Goal: Task Accomplishment & Management: Use online tool/utility

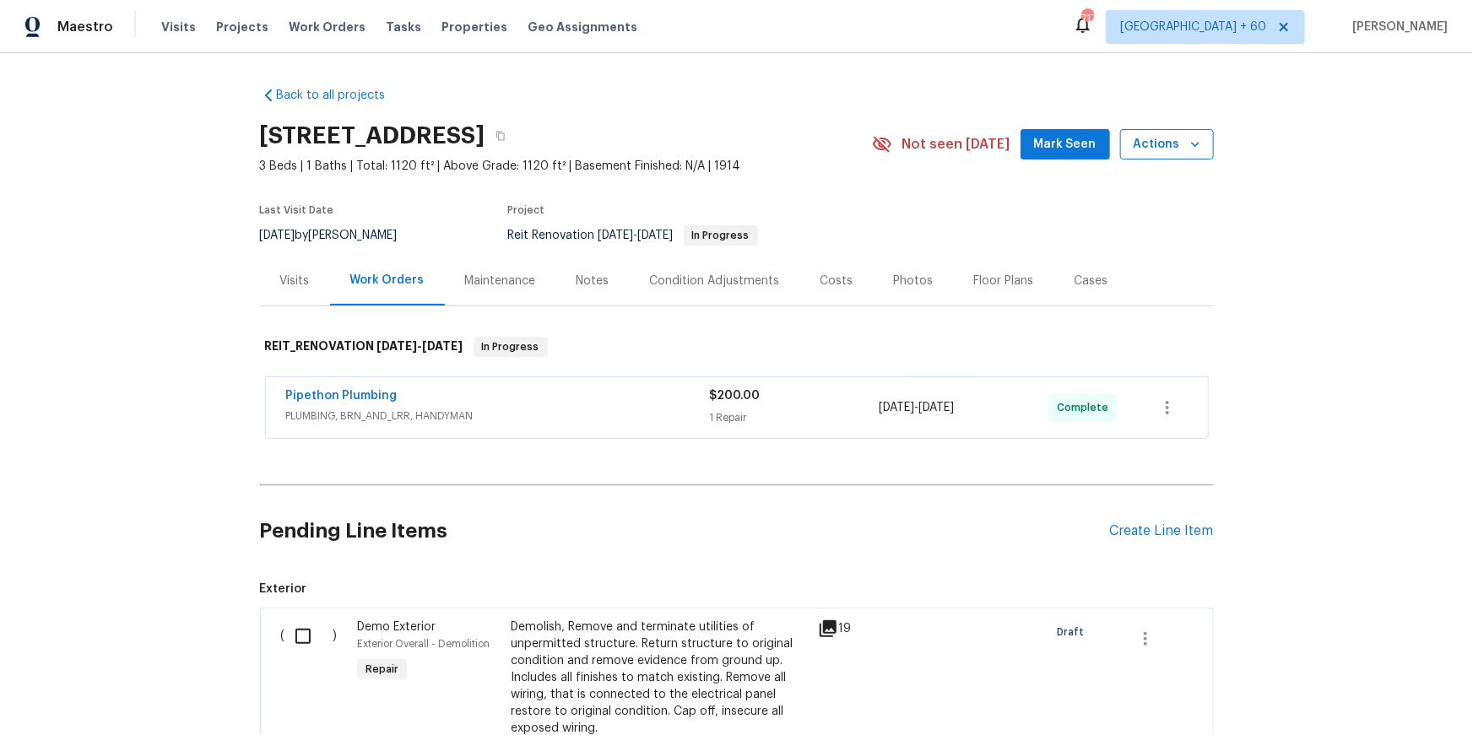
click at [1202, 147] on icon "button" at bounding box center [1195, 144] width 17 height 17
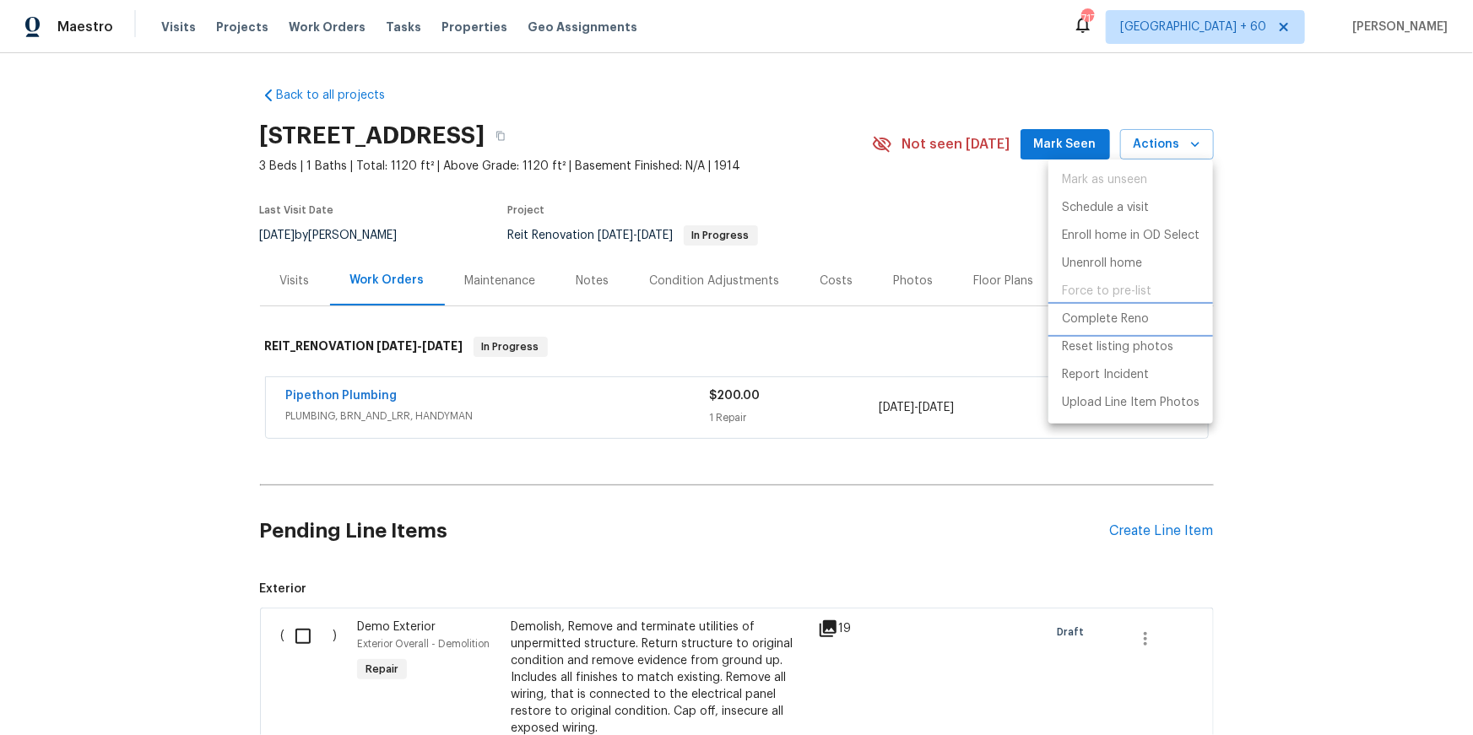
click at [1137, 323] on p "Complete Reno" at bounding box center [1105, 320] width 87 height 18
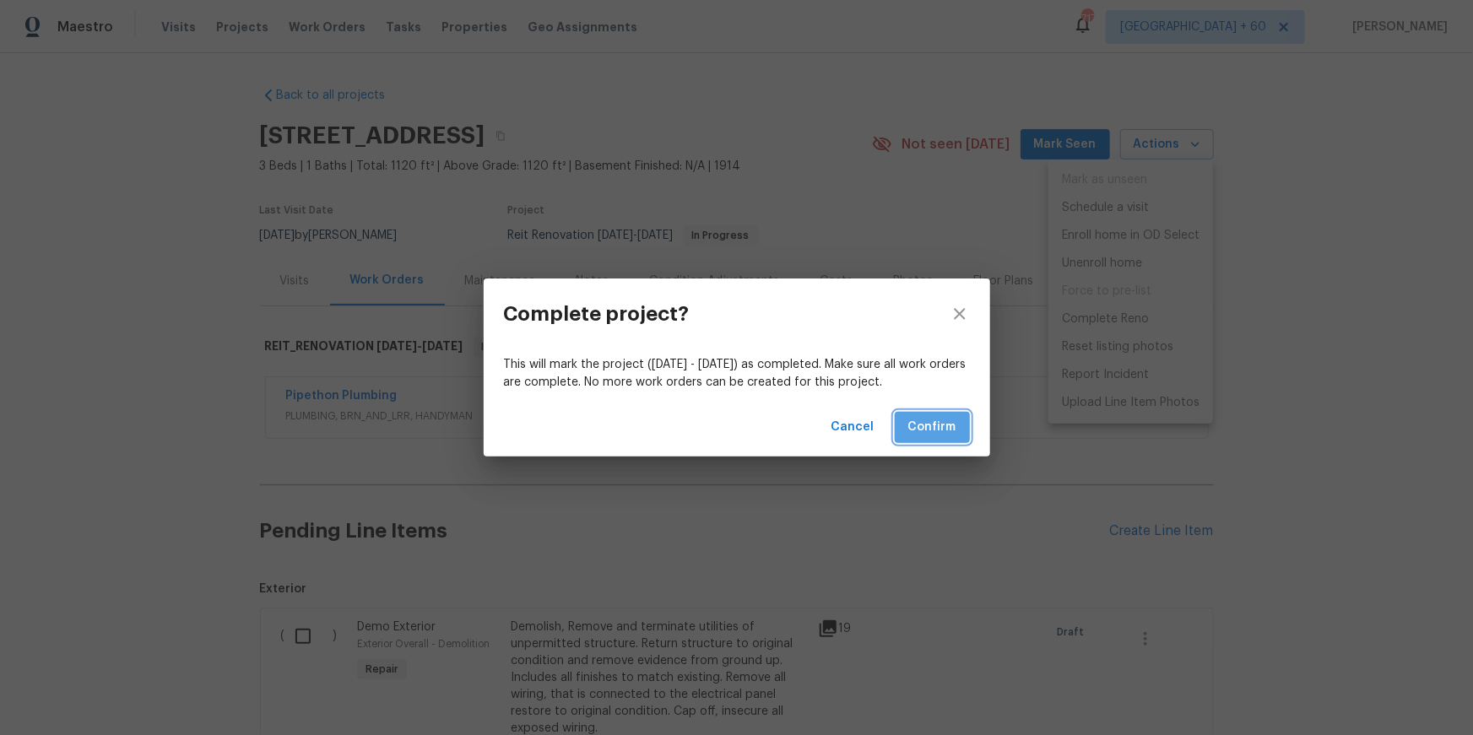
click at [947, 434] on span "Confirm" at bounding box center [933, 427] width 48 height 21
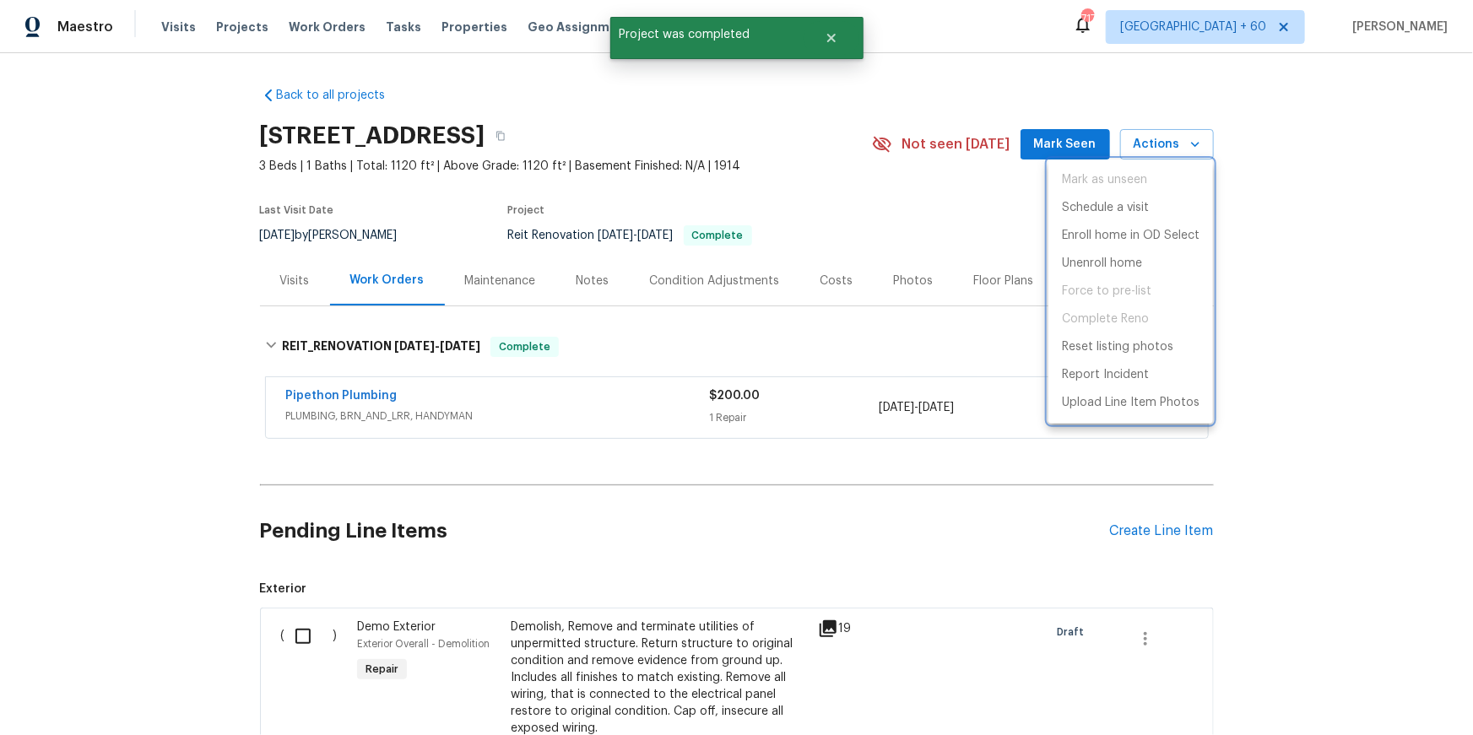
click at [827, 41] on div at bounding box center [736, 367] width 1473 height 735
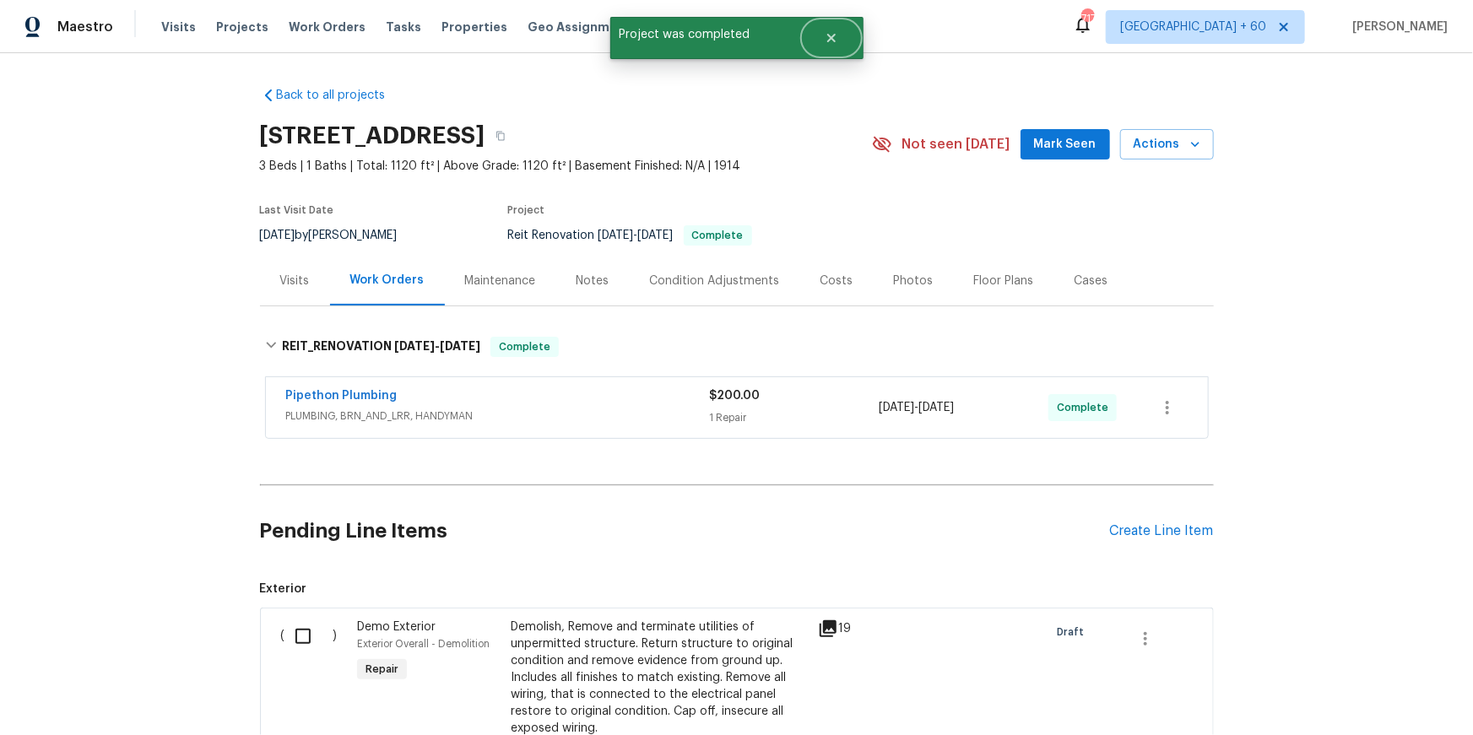
click at [832, 42] on icon "Close" at bounding box center [832, 38] width 14 height 14
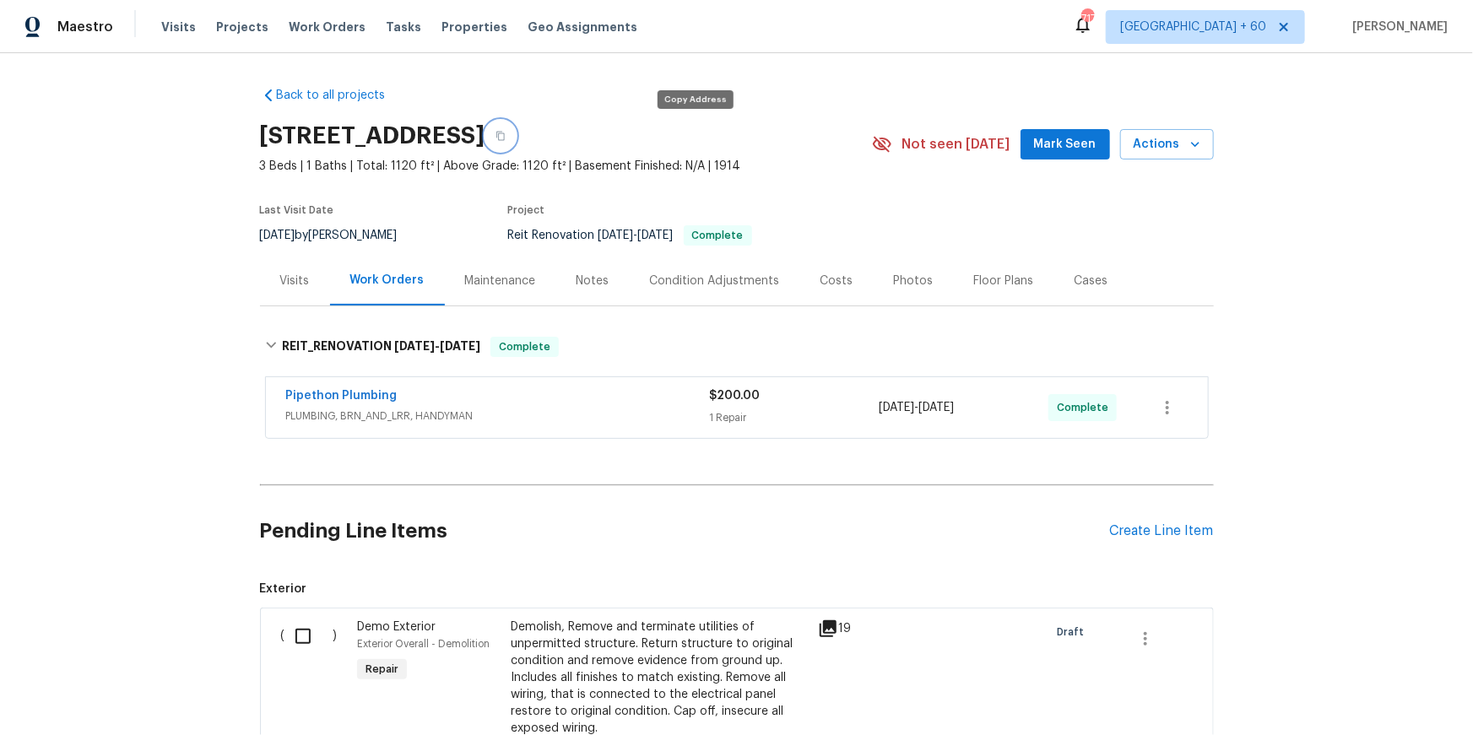
click at [506, 133] on icon "button" at bounding box center [501, 136] width 10 height 10
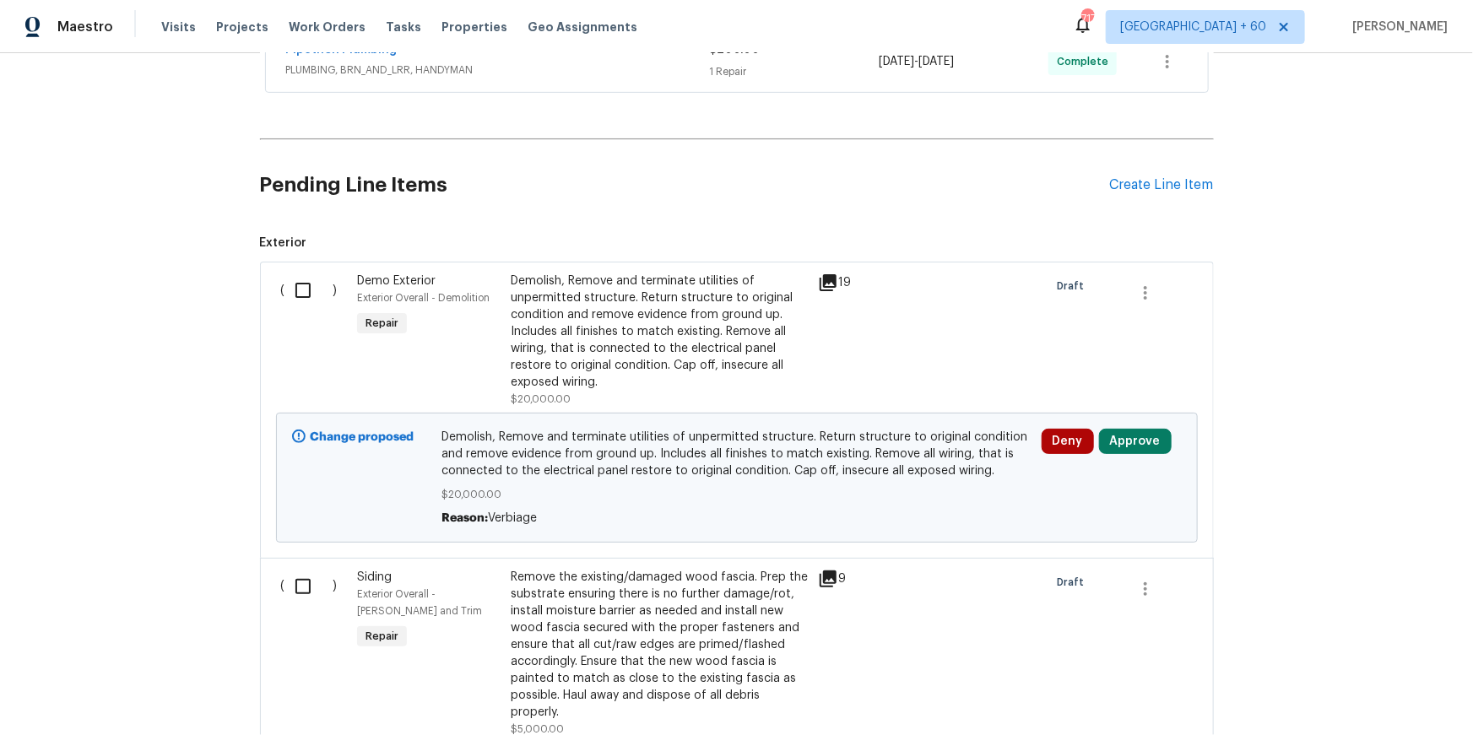
scroll to position [506, 0]
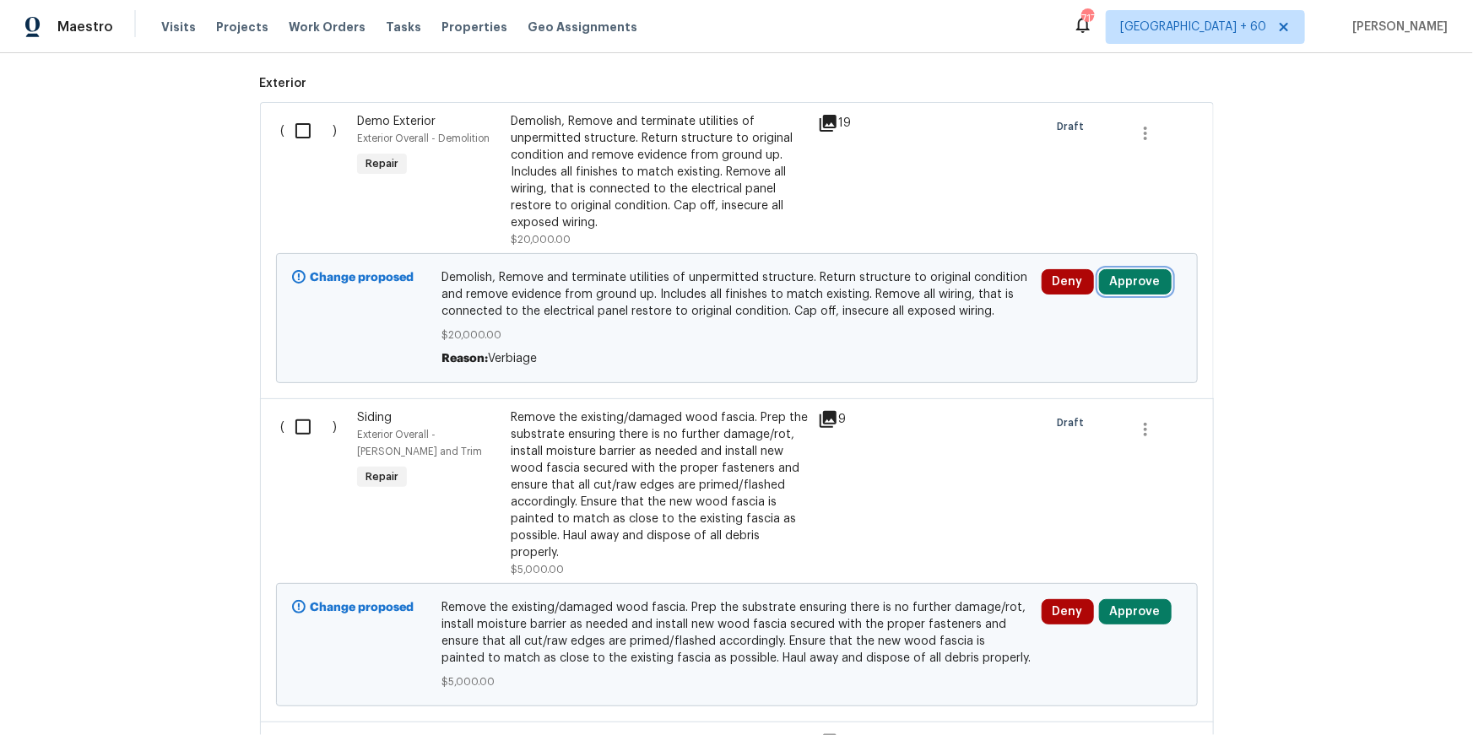
click at [1139, 290] on button "Approve" at bounding box center [1135, 281] width 73 height 25
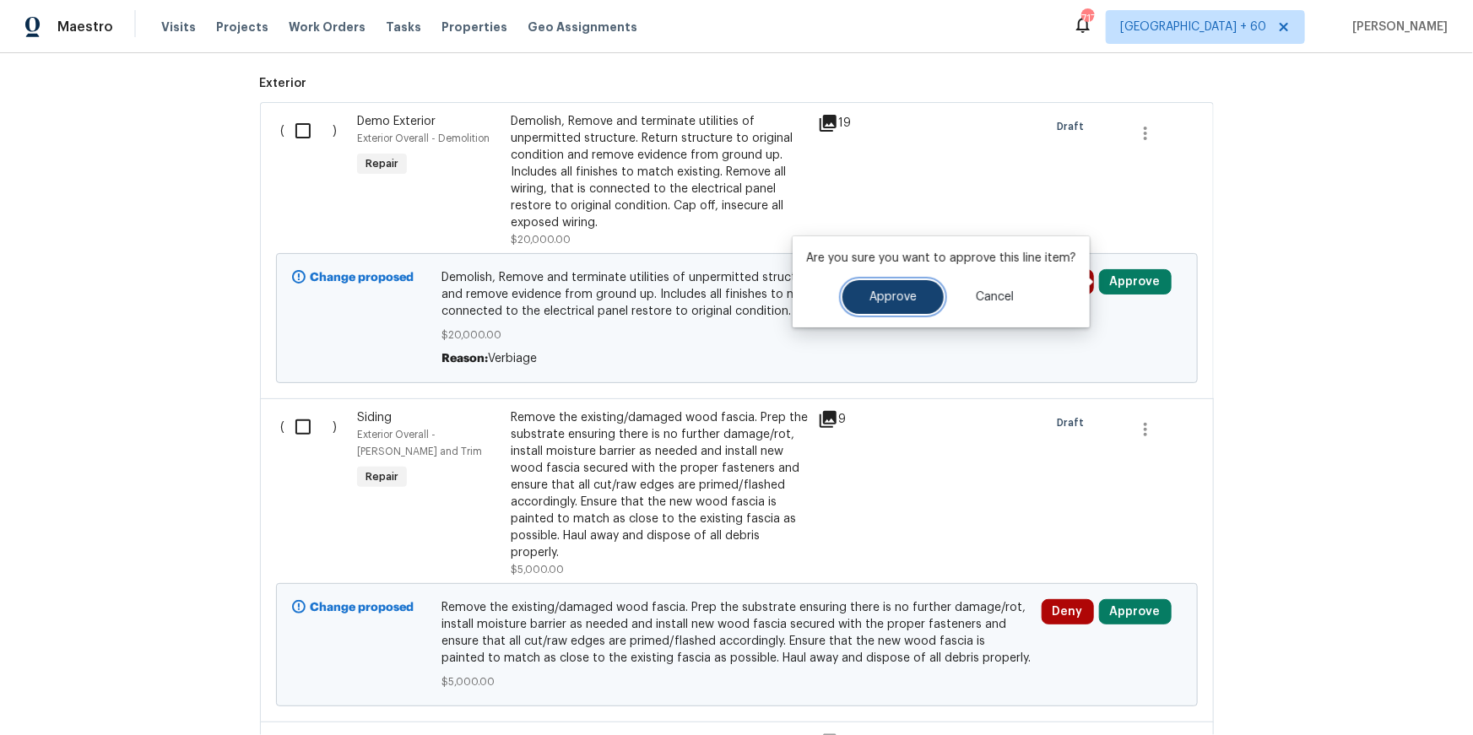
click at [875, 308] on button "Approve" at bounding box center [893, 297] width 101 height 34
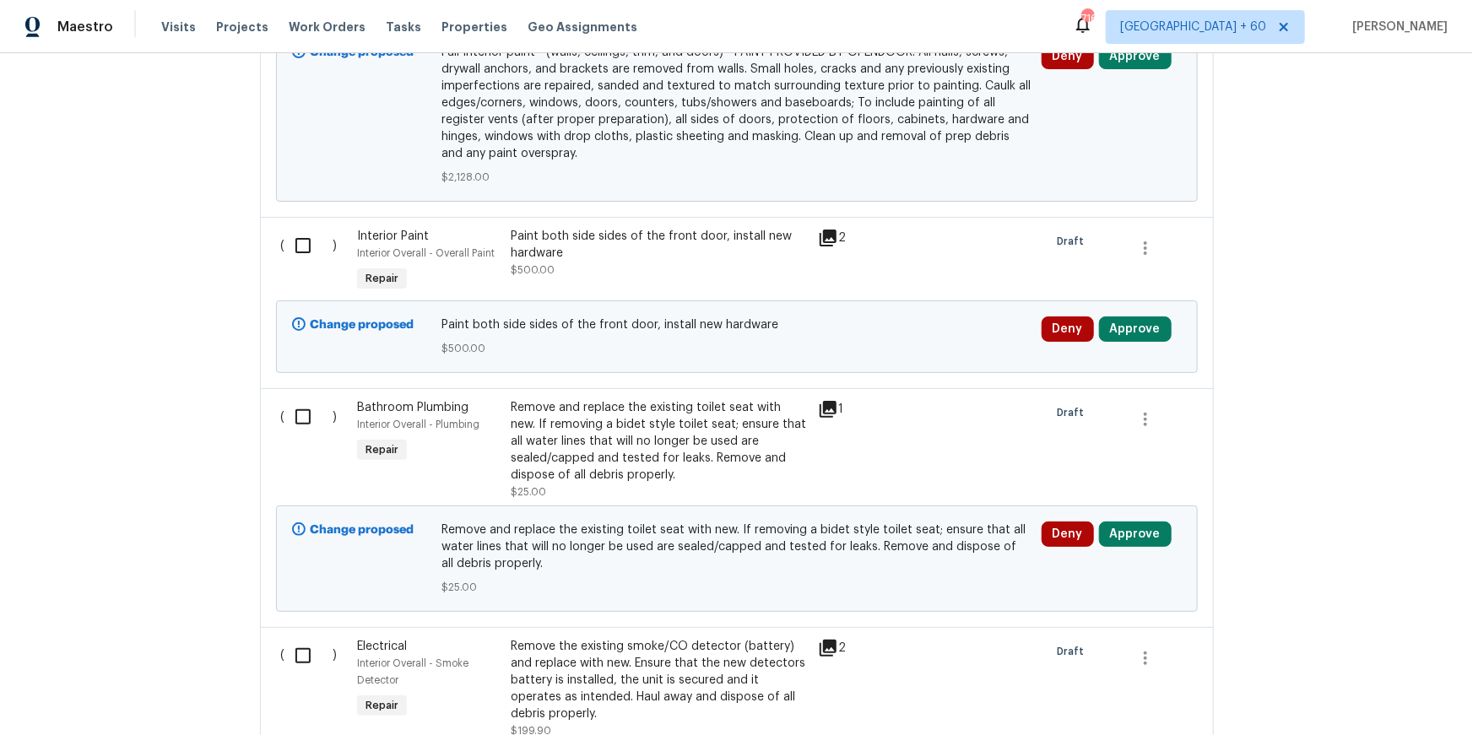
scroll to position [8055, 0]
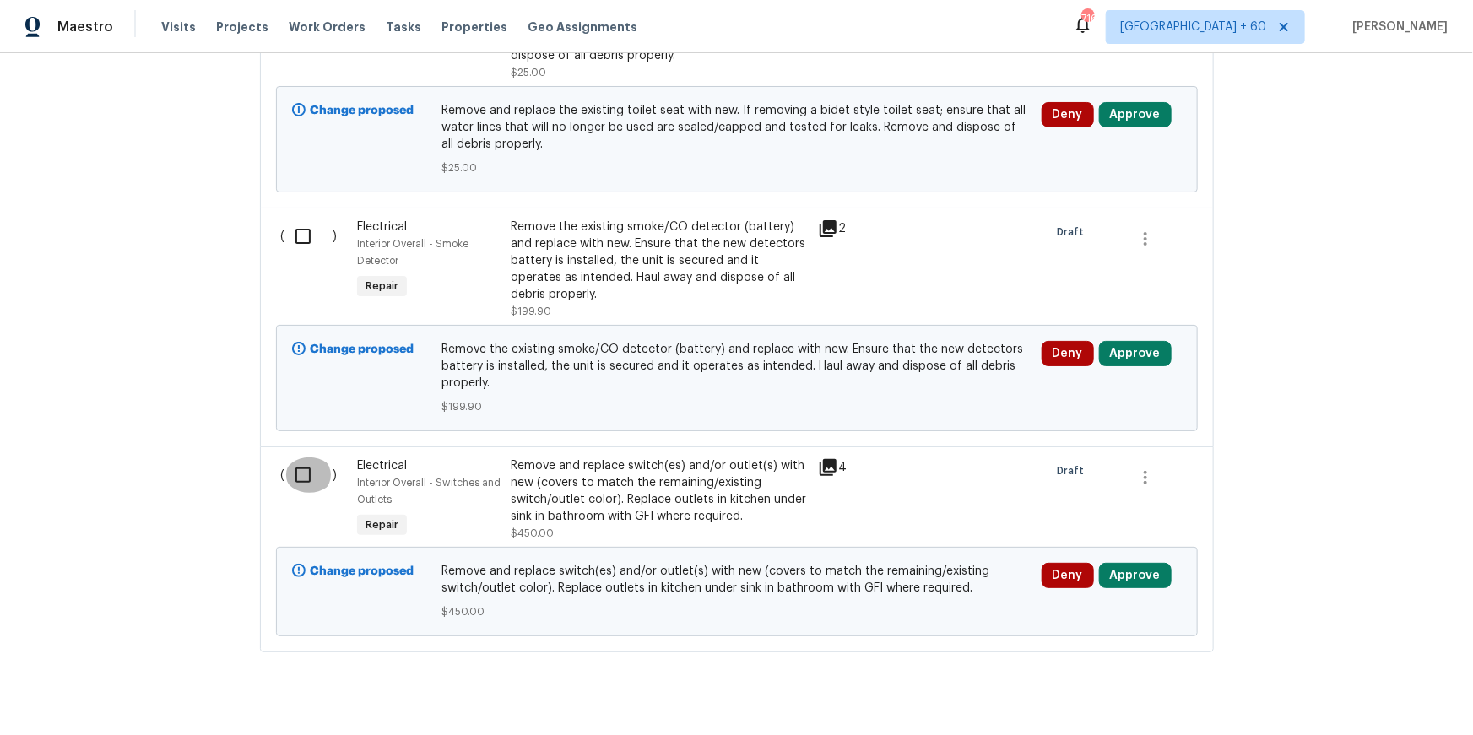
click at [298, 458] on input "checkbox" at bounding box center [309, 475] width 48 height 35
checkbox input "true"
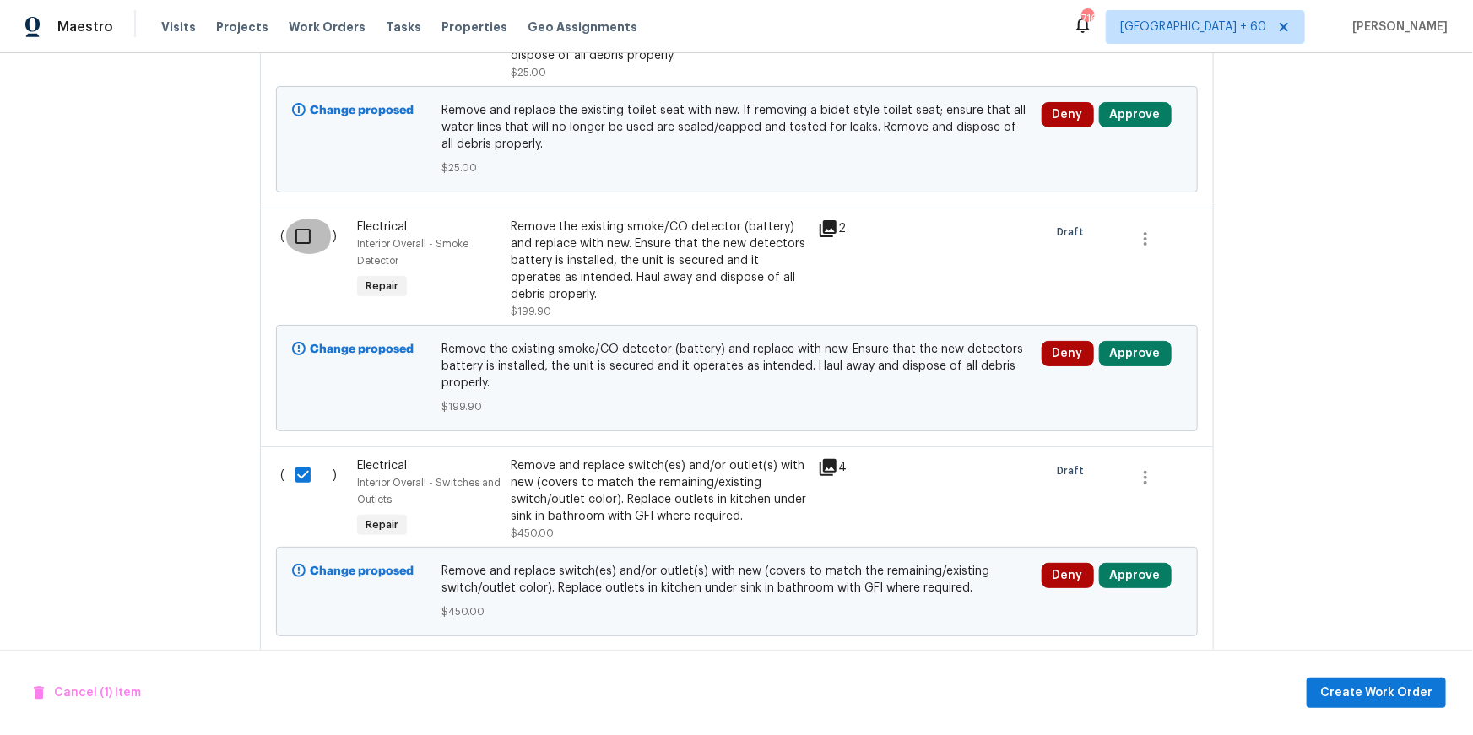
click at [300, 219] on input "checkbox" at bounding box center [309, 236] width 48 height 35
checkbox input "true"
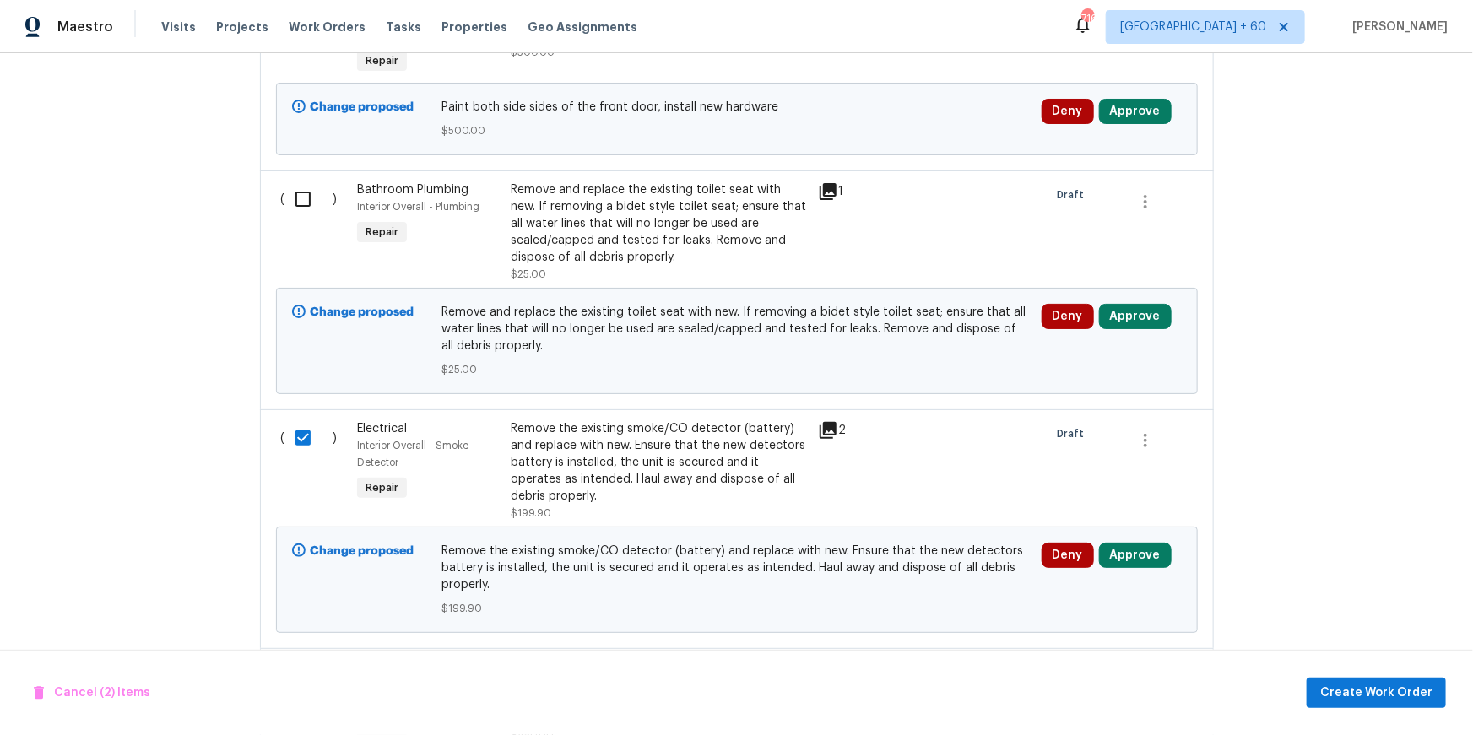
scroll to position [7816, 0]
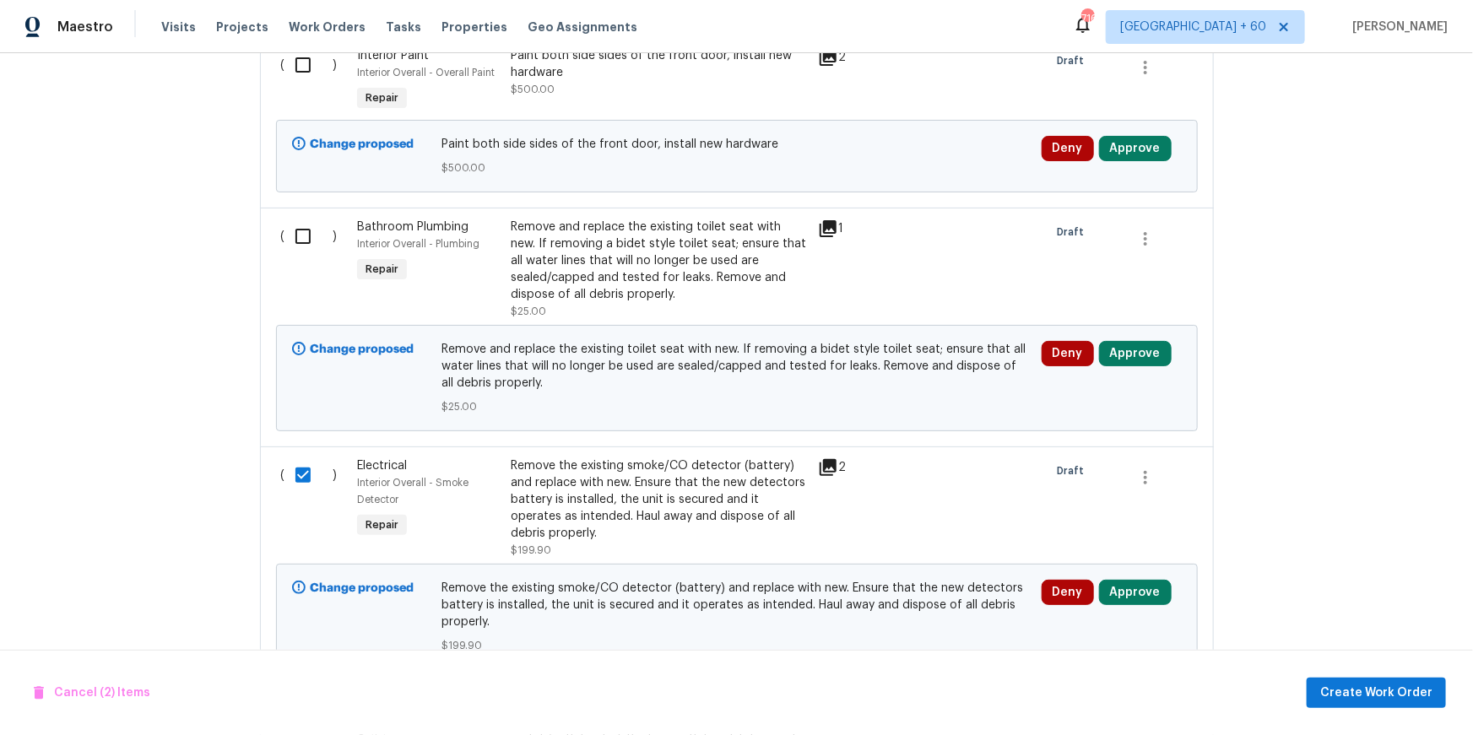
click at [302, 219] on input "checkbox" at bounding box center [309, 236] width 48 height 35
checkbox input "true"
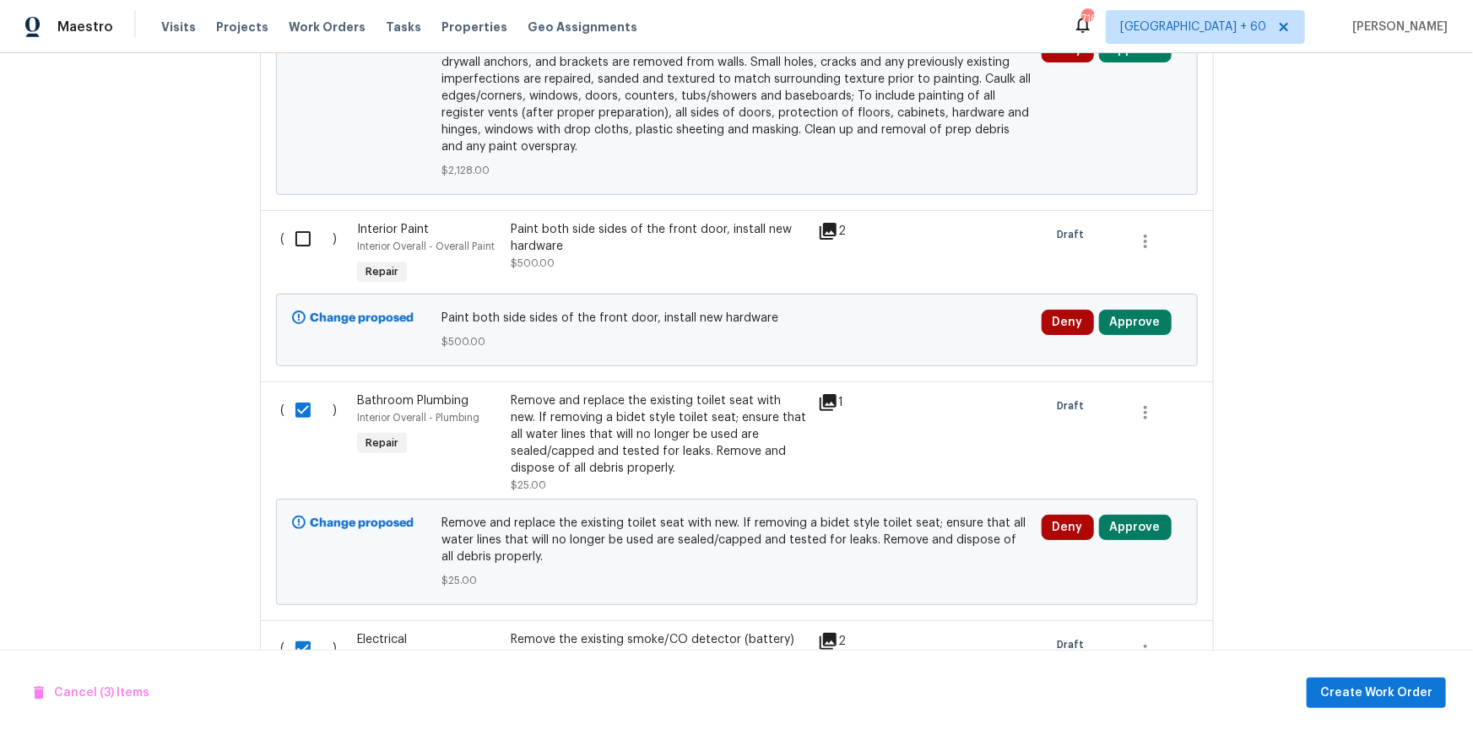
click at [302, 221] on input "checkbox" at bounding box center [309, 238] width 48 height 35
checkbox input "true"
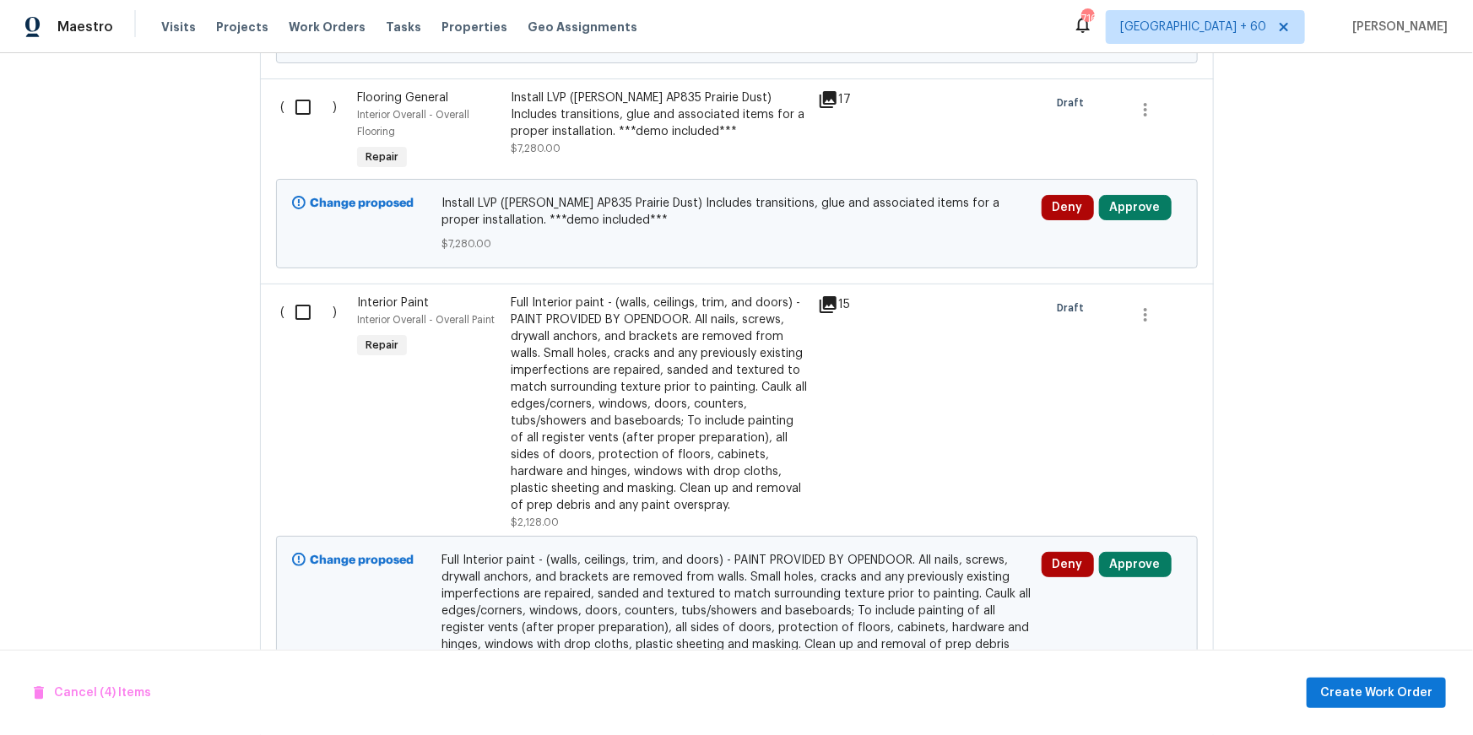
scroll to position [7063, 0]
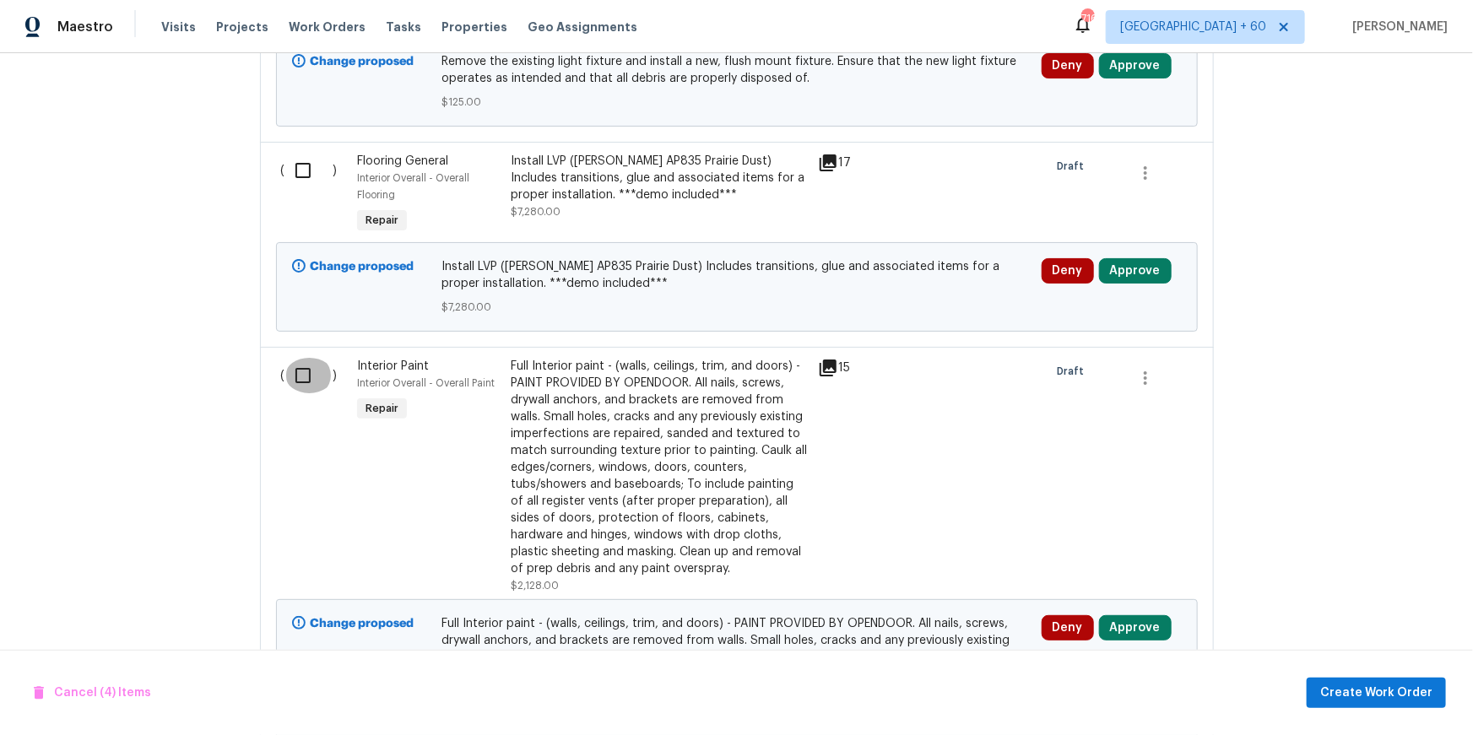
drag, startPoint x: 300, startPoint y: 344, endPoint x: 307, endPoint y: 331, distance: 14.4
click at [300, 358] on input "checkbox" at bounding box center [309, 375] width 48 height 35
checkbox input "true"
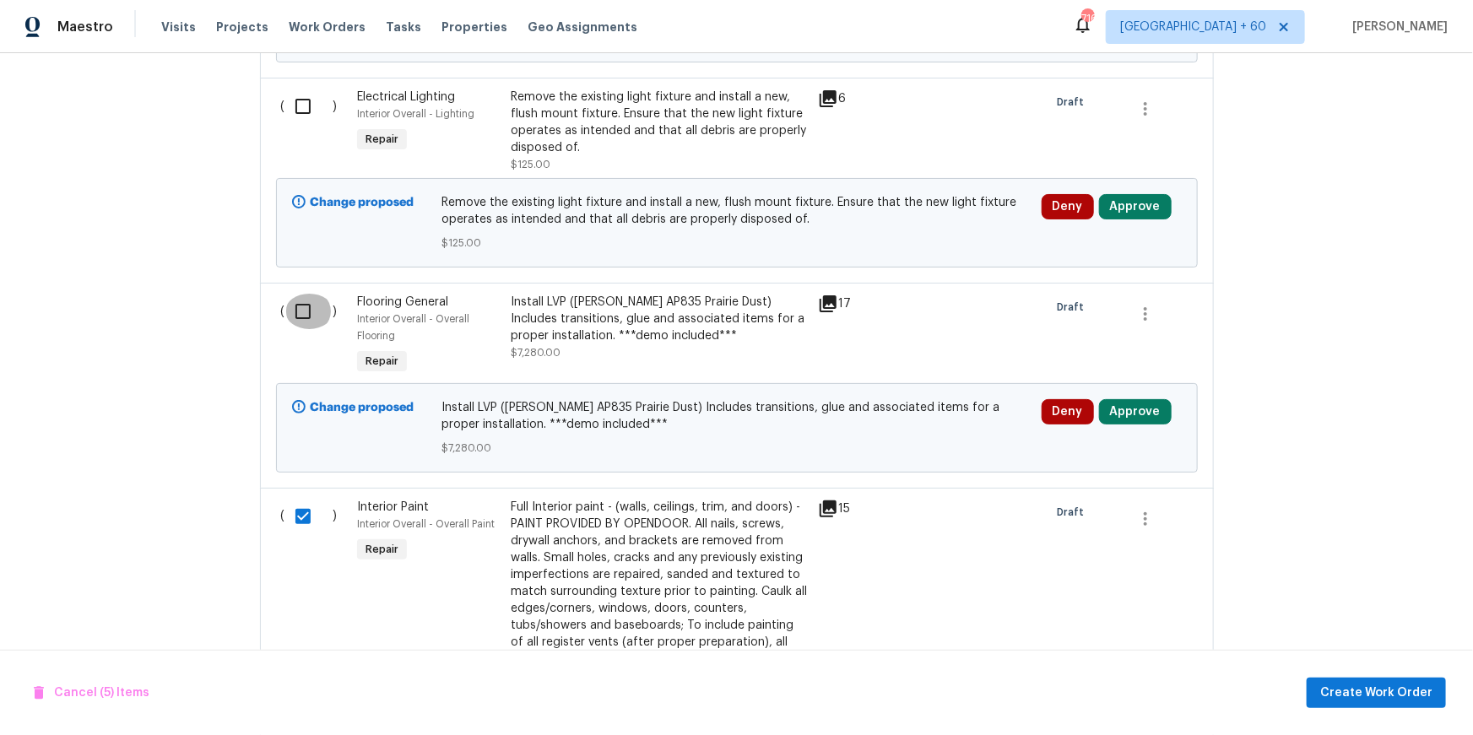
click at [311, 294] on input "checkbox" at bounding box center [309, 311] width 48 height 35
checkbox input "true"
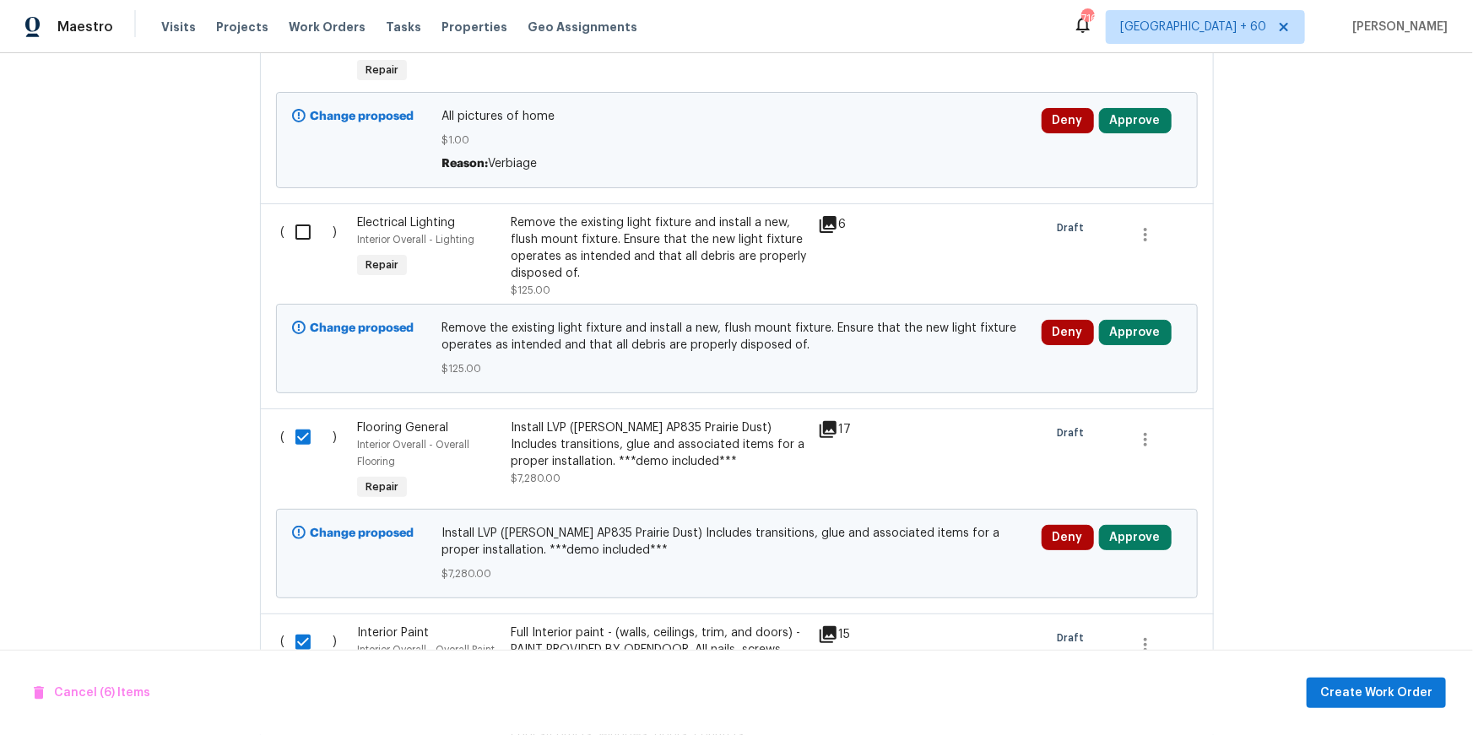
scroll to position [6654, 0]
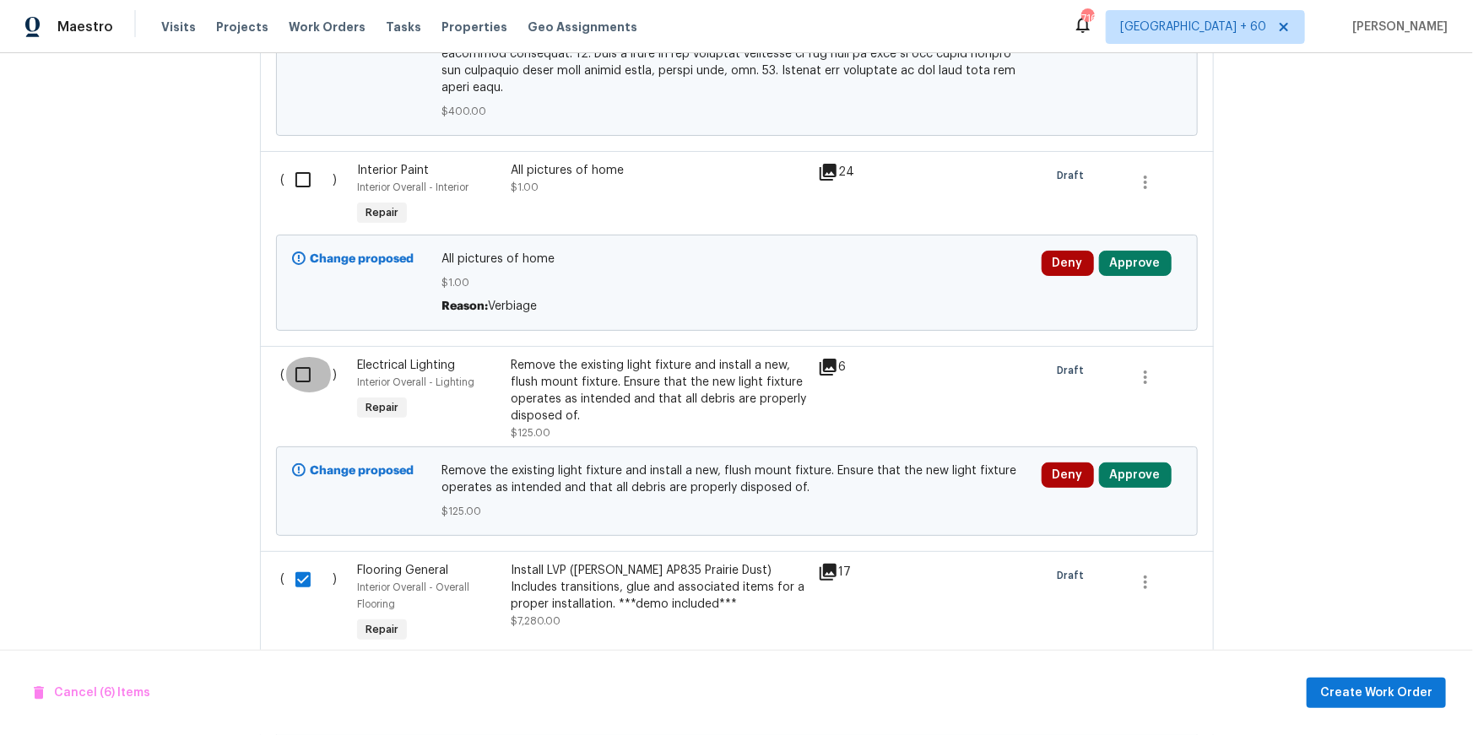
click at [305, 357] on input "checkbox" at bounding box center [309, 374] width 48 height 35
checkbox input "true"
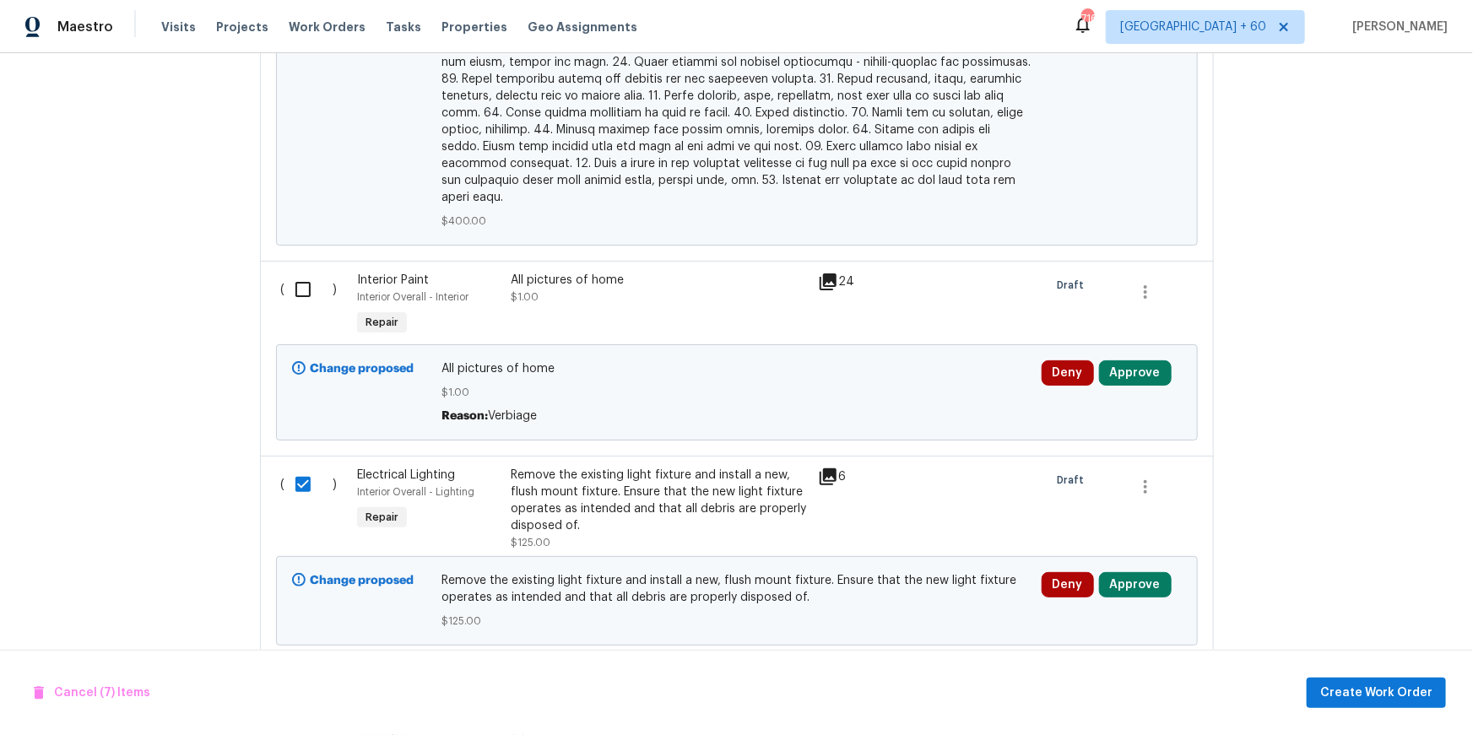
click at [304, 272] on input "checkbox" at bounding box center [309, 289] width 48 height 35
checkbox input "true"
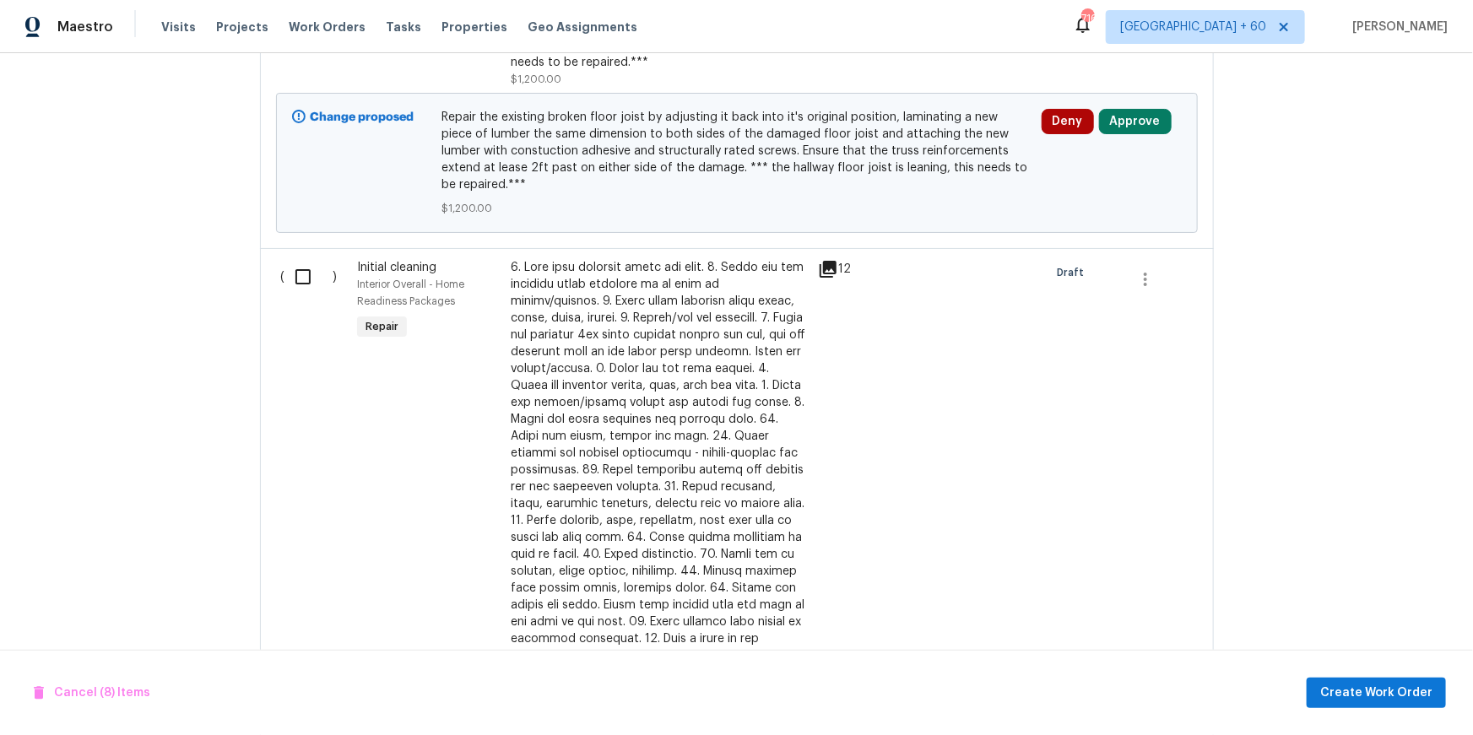
scroll to position [5758, 0]
click at [296, 268] on input "checkbox" at bounding box center [309, 279] width 48 height 35
checkbox input "true"
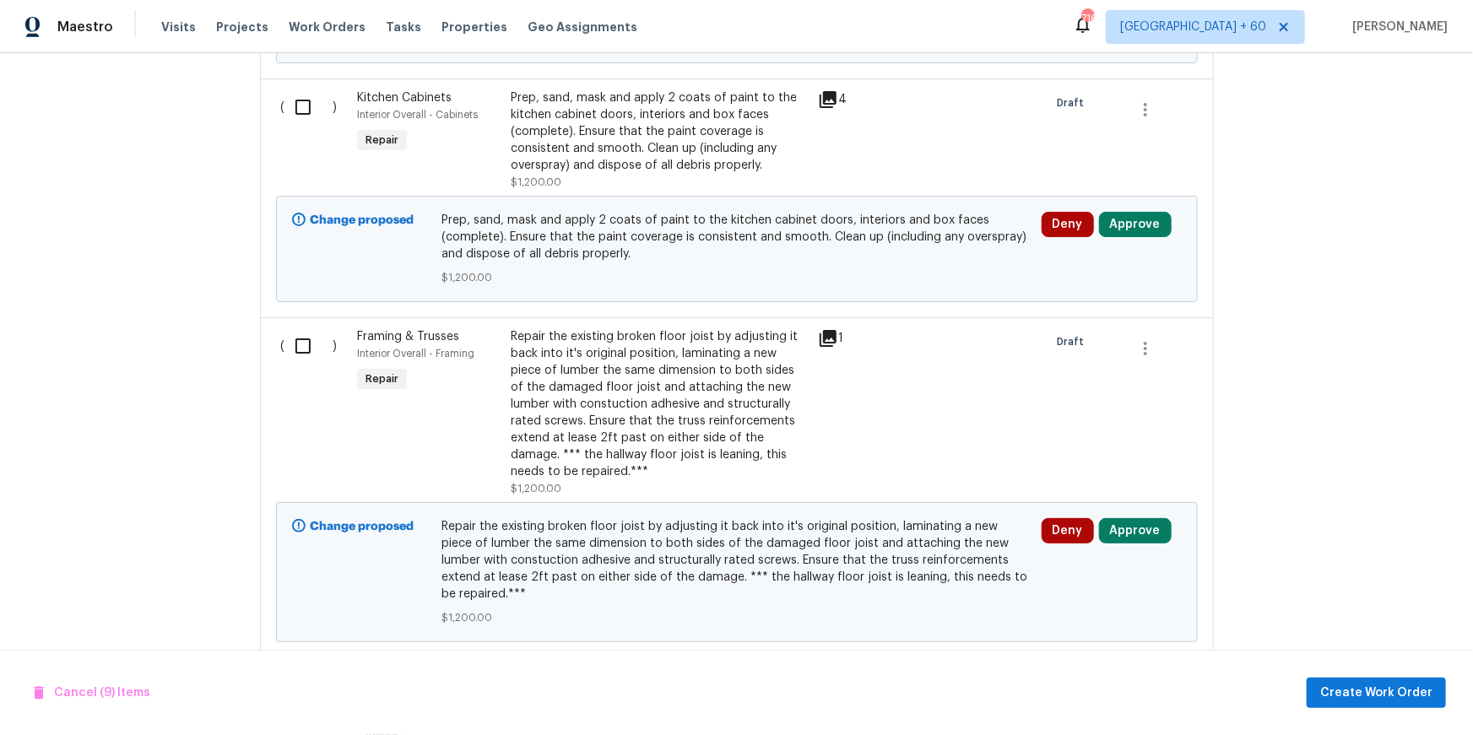
scroll to position [5277, 0]
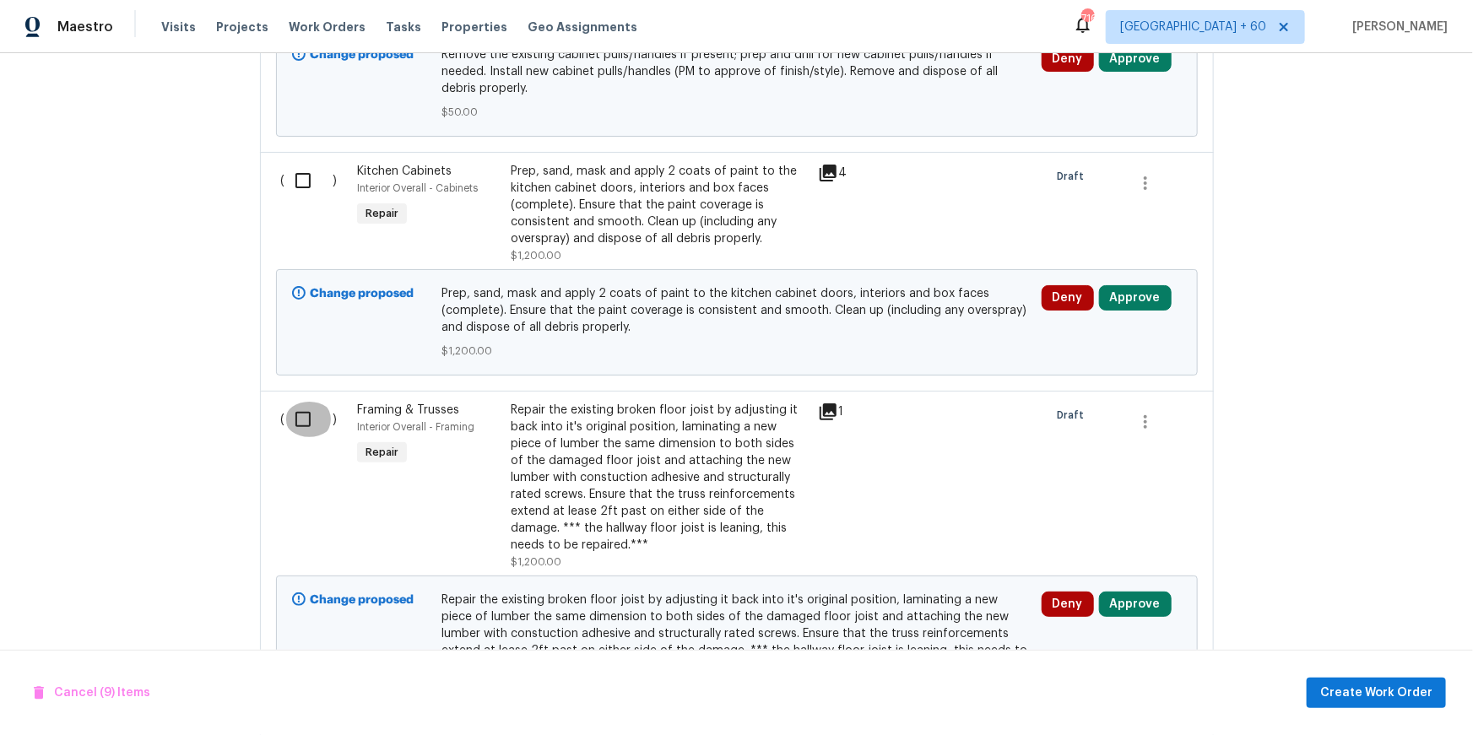
drag, startPoint x: 299, startPoint y: 431, endPoint x: 310, endPoint y: 378, distance: 54.3
click at [297, 431] on input "checkbox" at bounding box center [309, 419] width 48 height 35
checkbox input "true"
click at [297, 187] on input "checkbox" at bounding box center [309, 180] width 48 height 35
checkbox input "true"
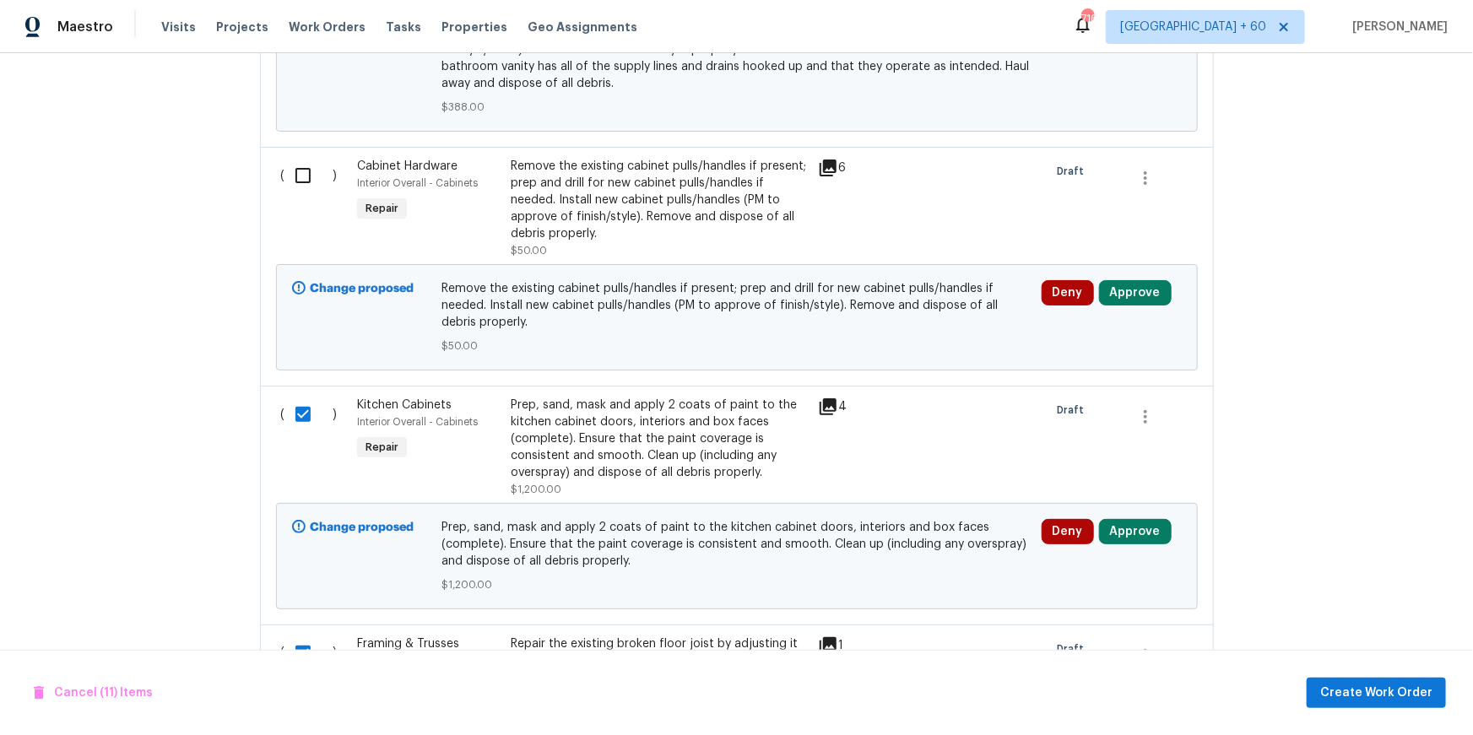
scroll to position [5030, 0]
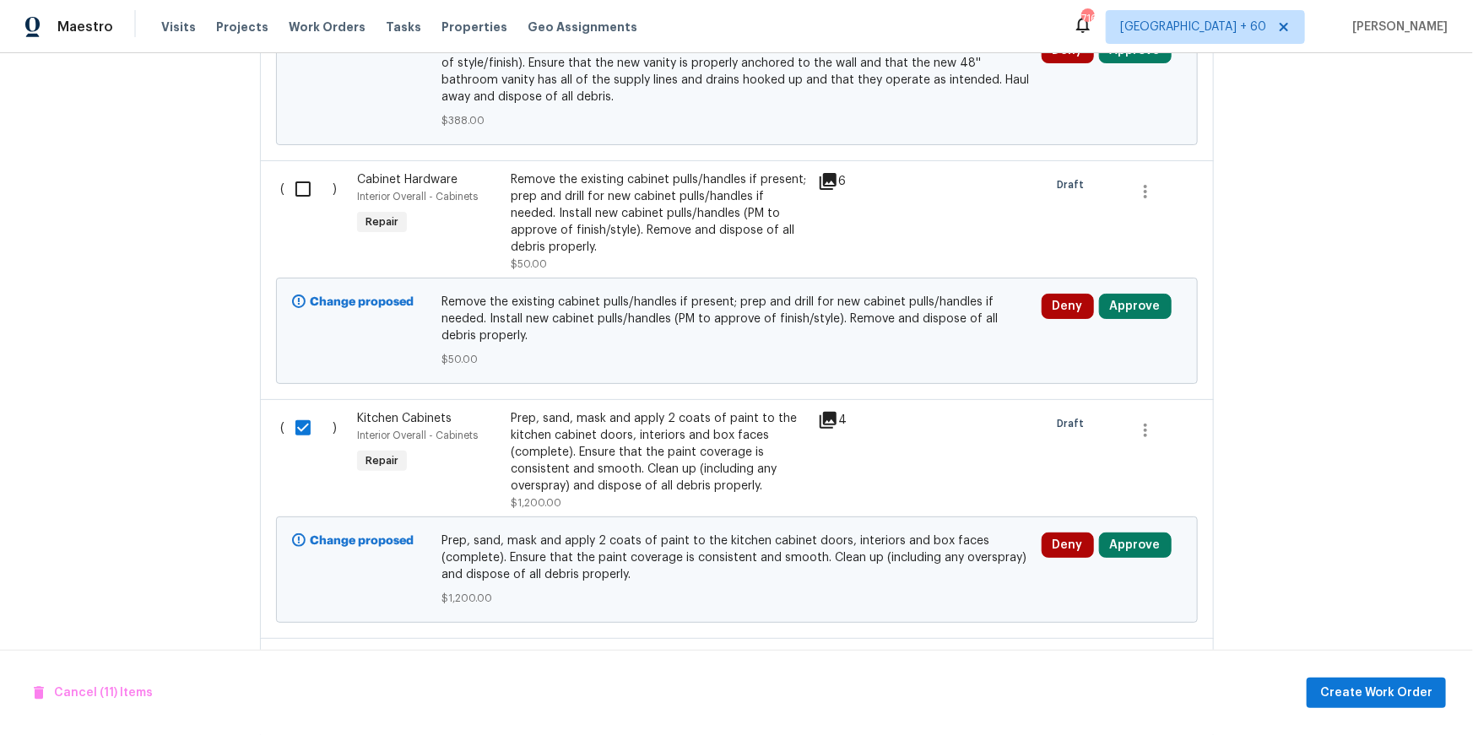
click at [298, 201] on input "checkbox" at bounding box center [309, 188] width 48 height 35
checkbox input "true"
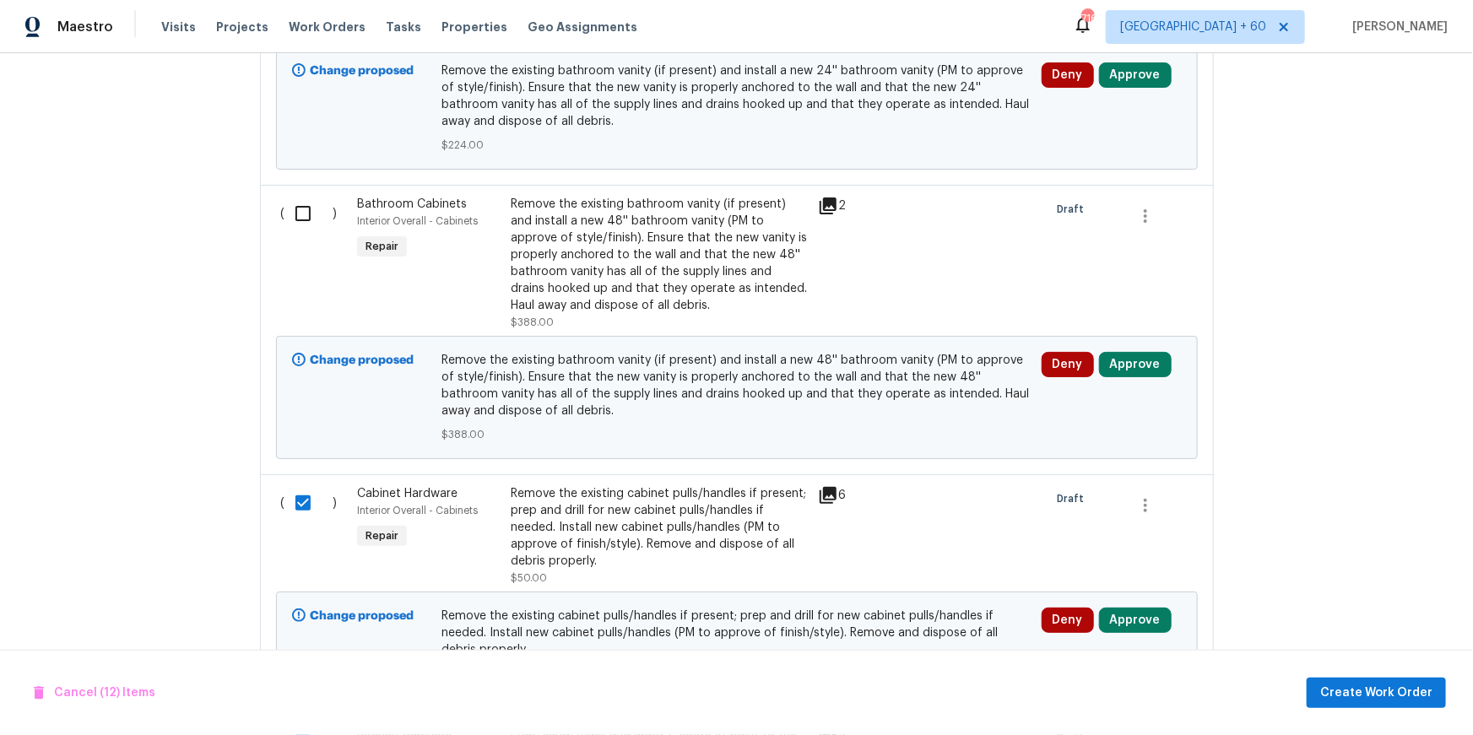
scroll to position [4695, 0]
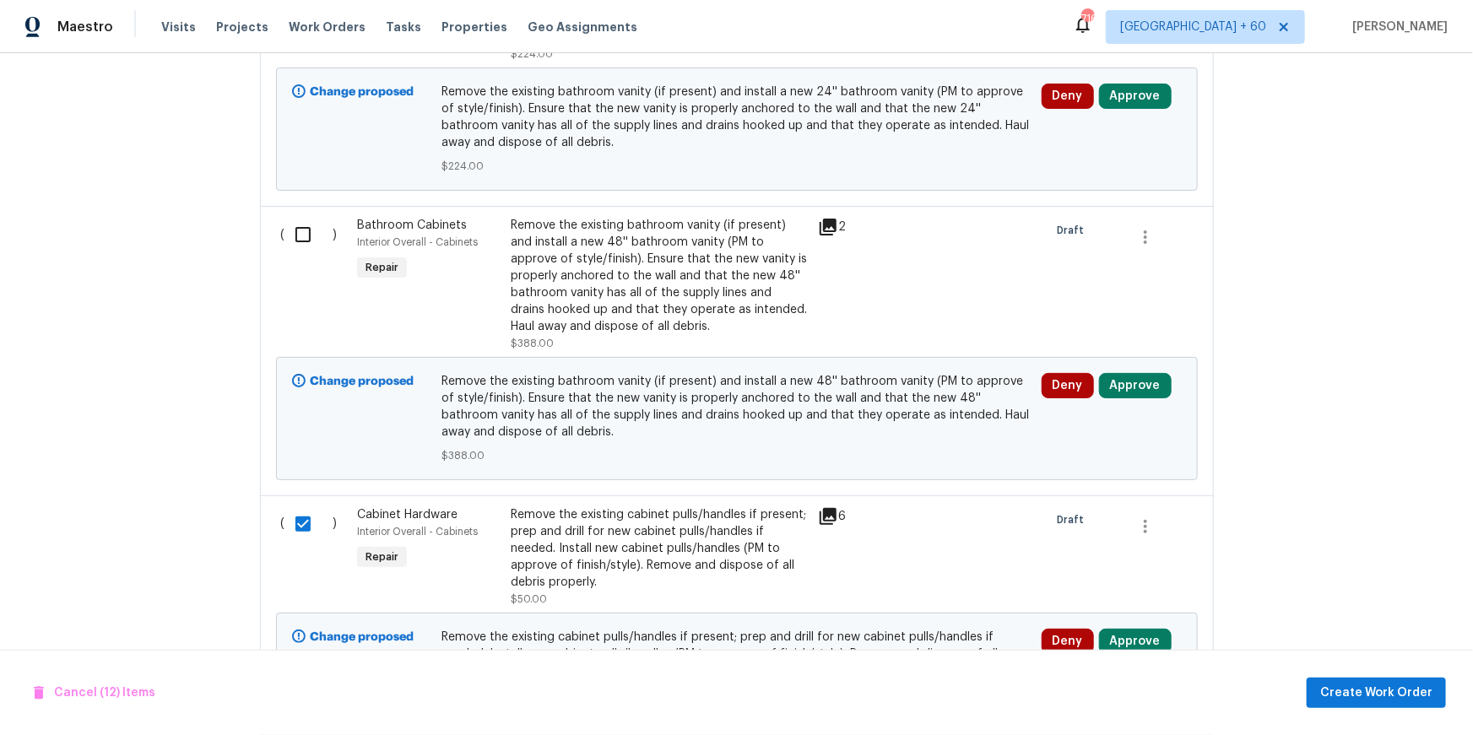
click at [299, 250] on input "checkbox" at bounding box center [309, 234] width 48 height 35
checkbox input "true"
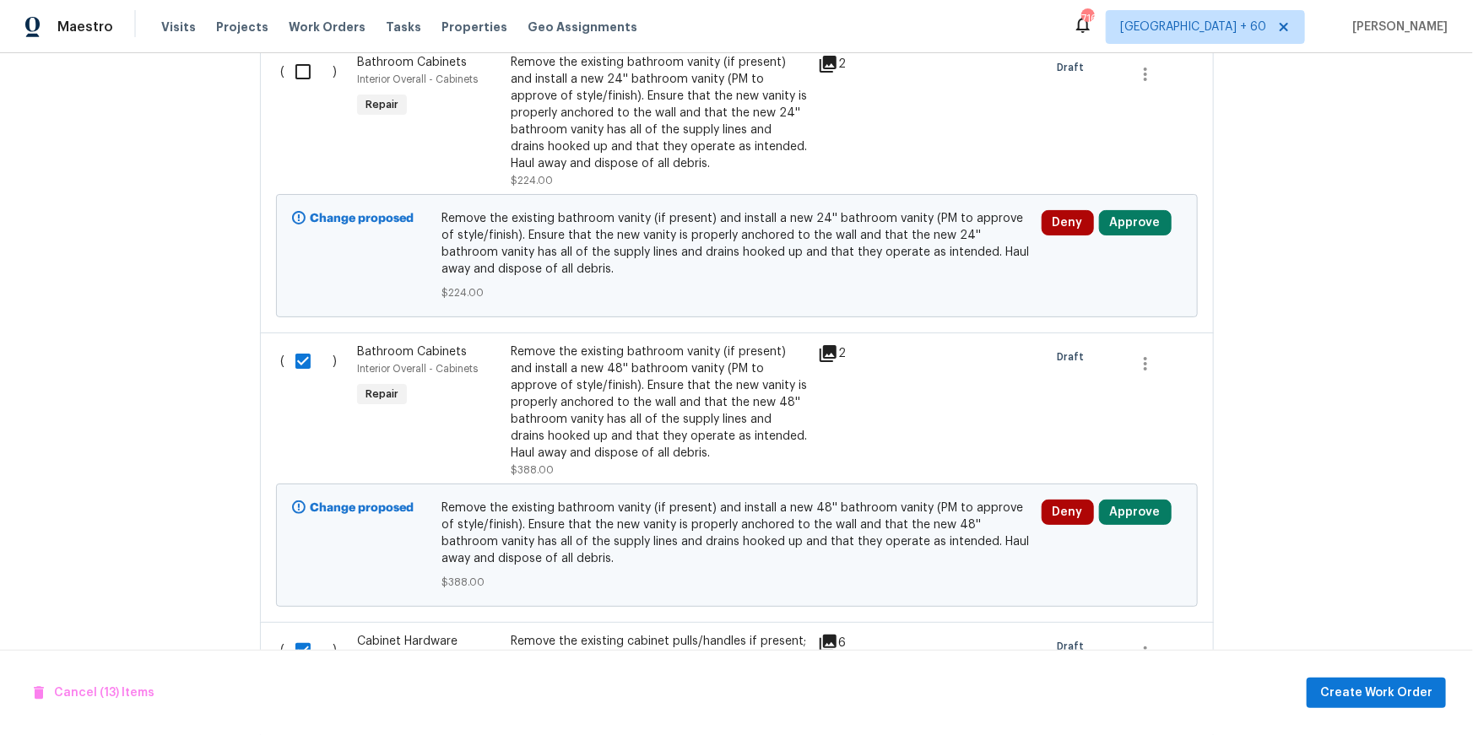
scroll to position [4528, 0]
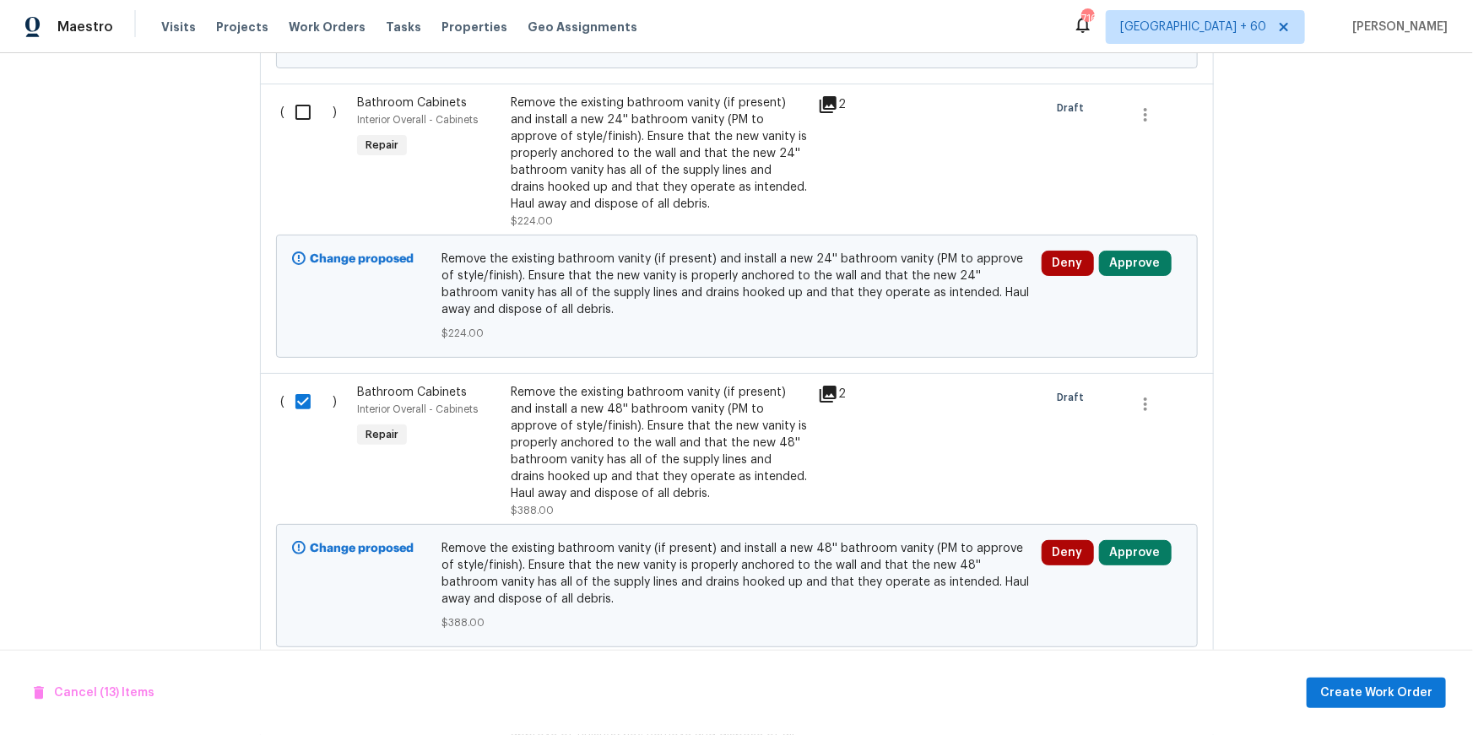
click at [297, 130] on input "checkbox" at bounding box center [309, 112] width 48 height 35
checkbox input "true"
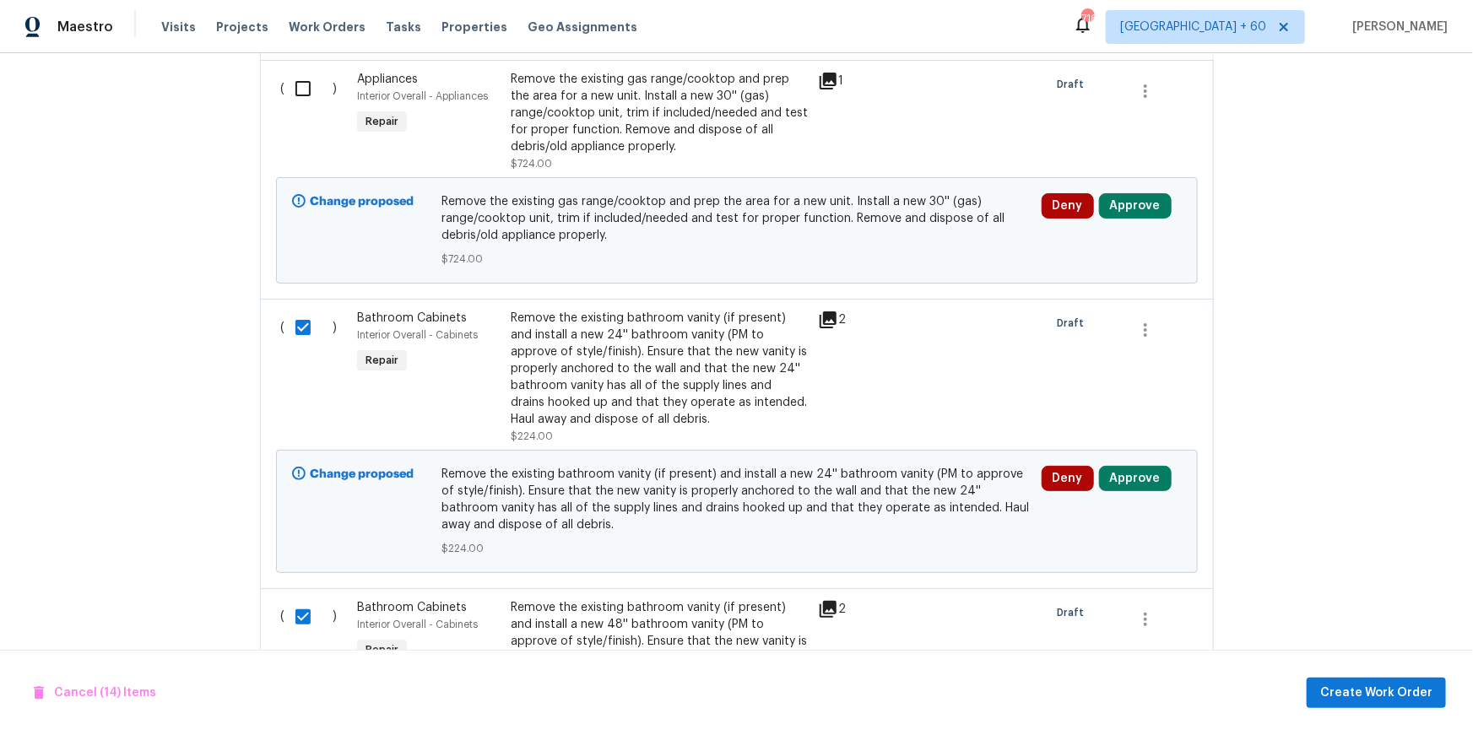
scroll to position [4244, 0]
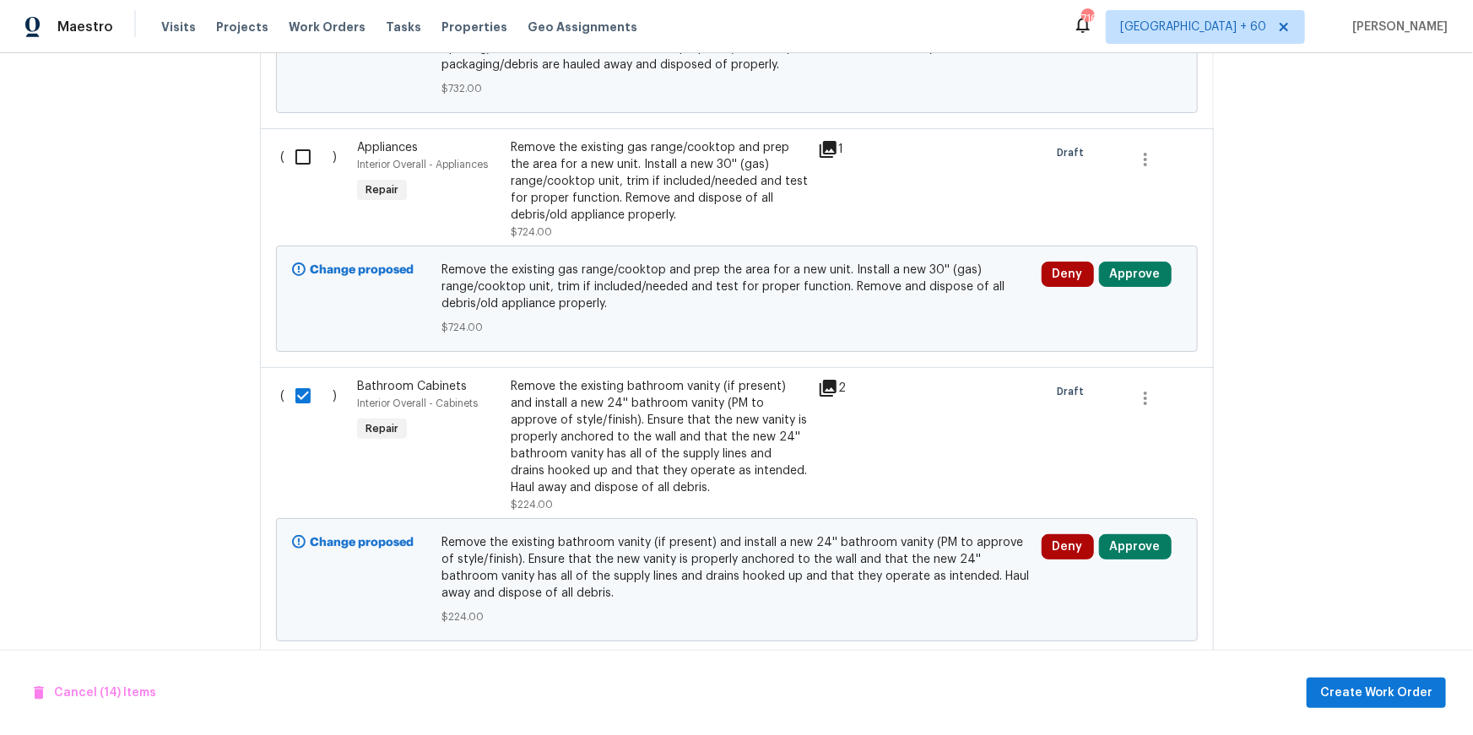
click at [302, 166] on input "checkbox" at bounding box center [309, 156] width 48 height 35
checkbox input "true"
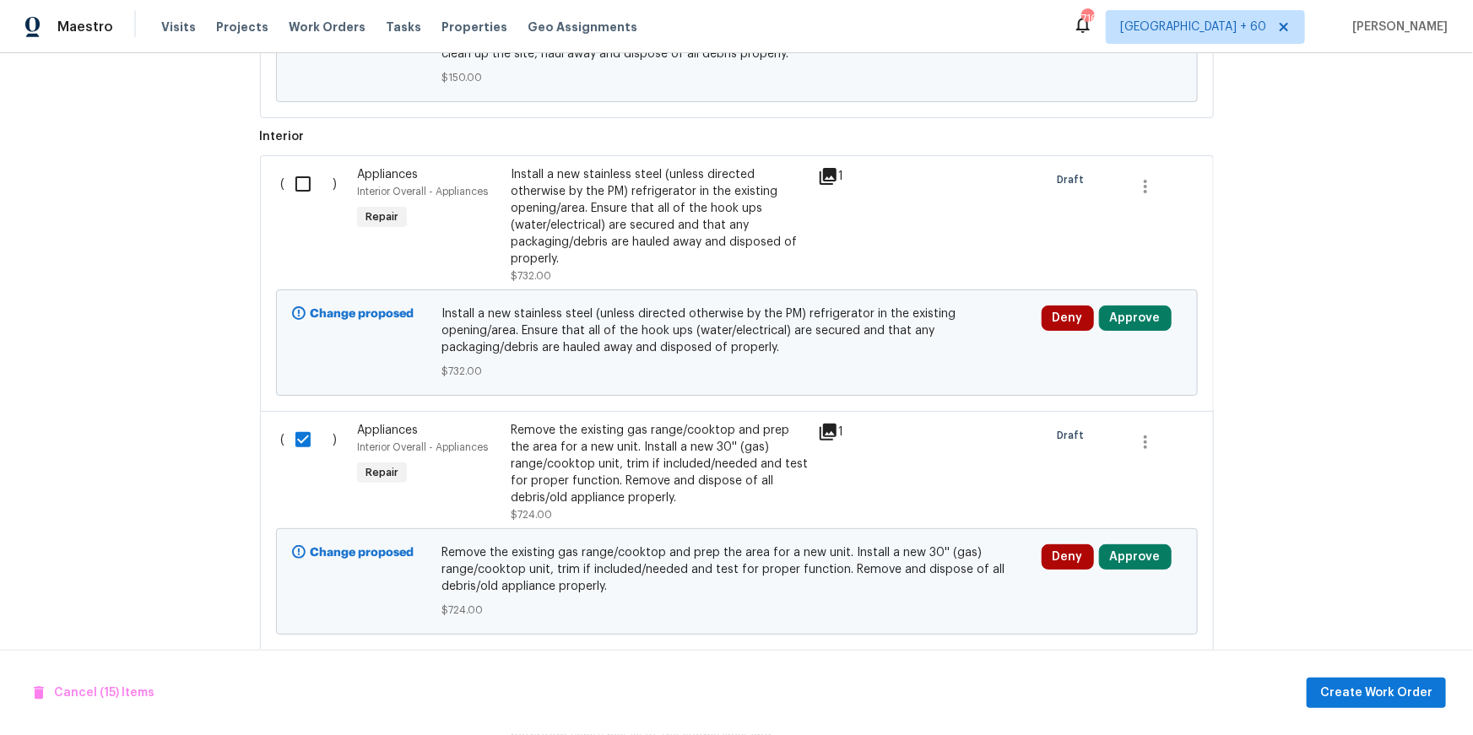
scroll to position [3774, 0]
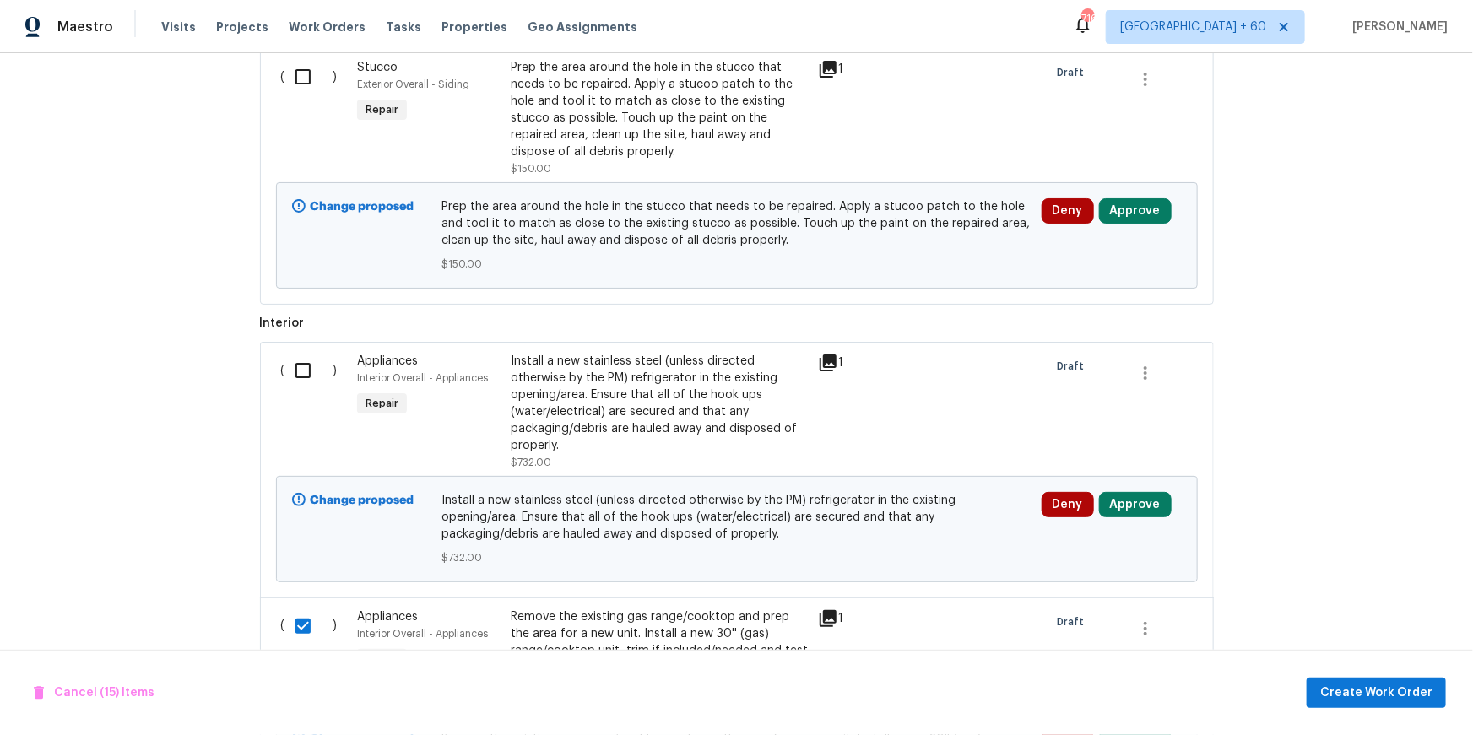
drag, startPoint x: 296, startPoint y: 382, endPoint x: 300, endPoint y: 372, distance: 11.0
click at [296, 382] on input "checkbox" at bounding box center [309, 370] width 48 height 35
checkbox input "true"
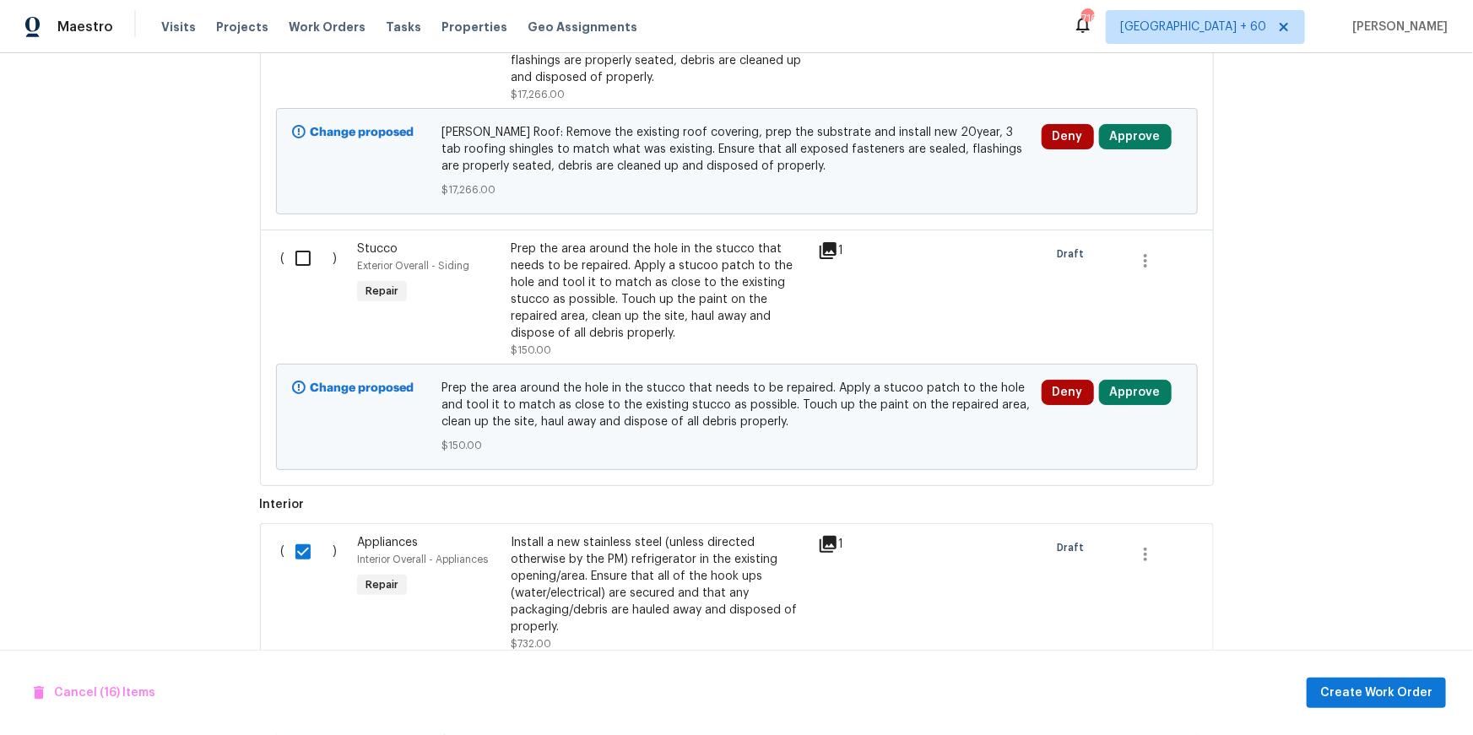
scroll to position [3572, 0]
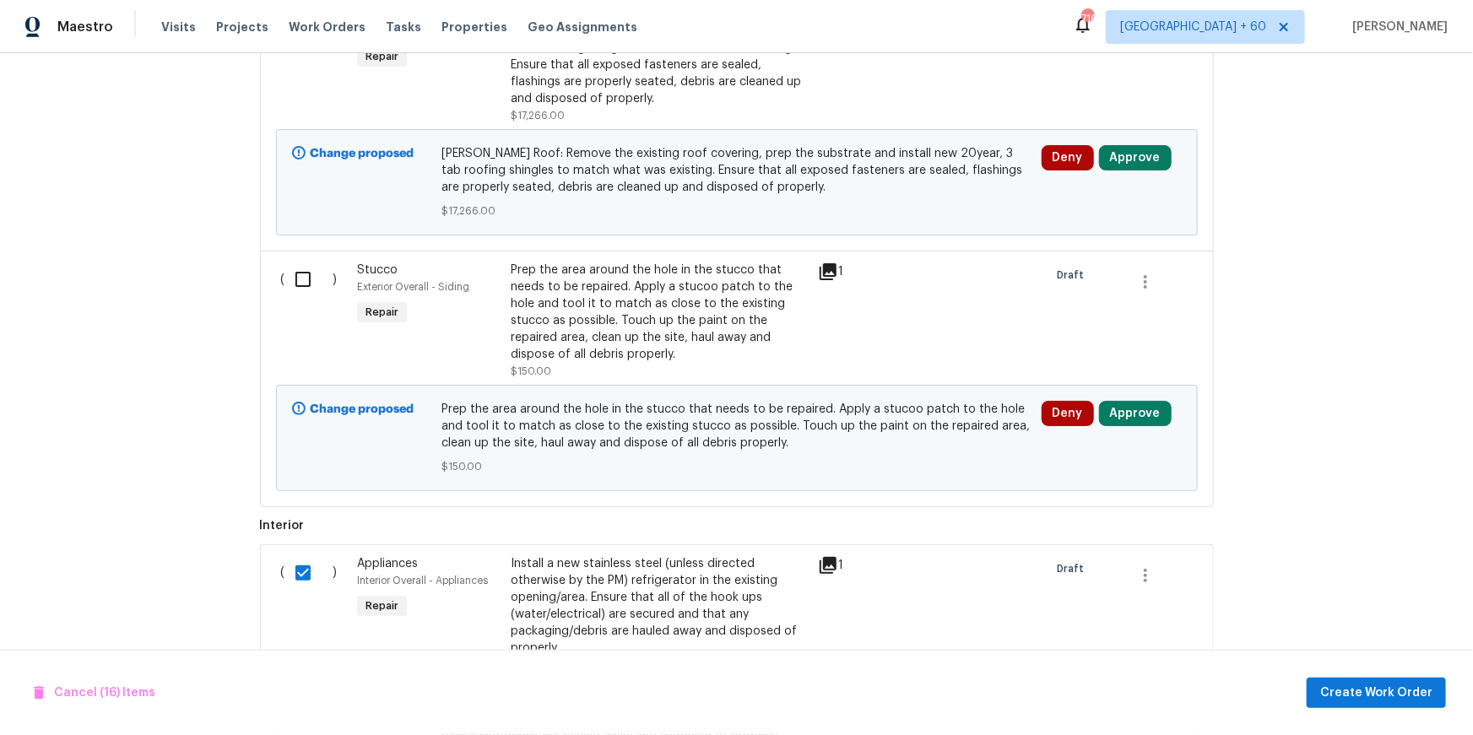
click at [290, 289] on input "checkbox" at bounding box center [309, 279] width 48 height 35
checkbox input "true"
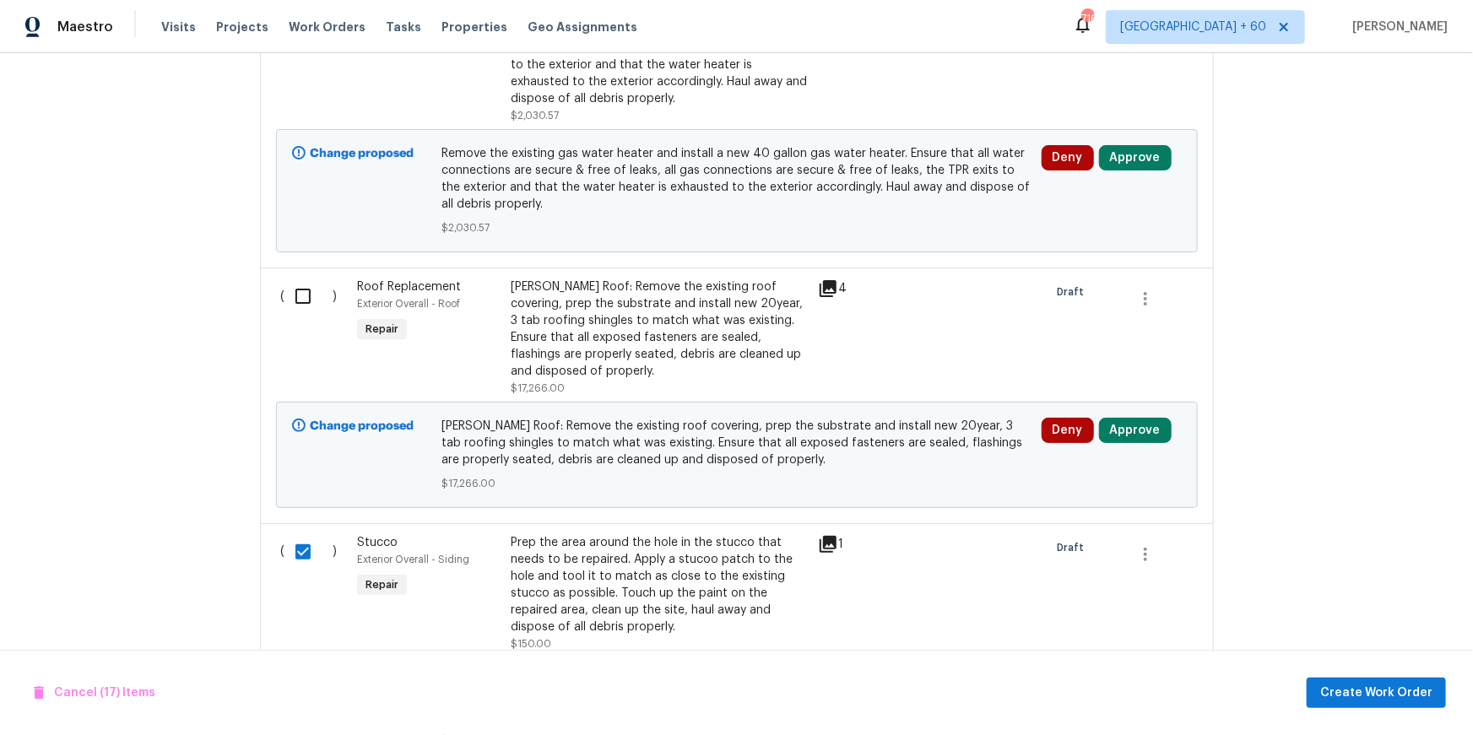
scroll to position [3259, 0]
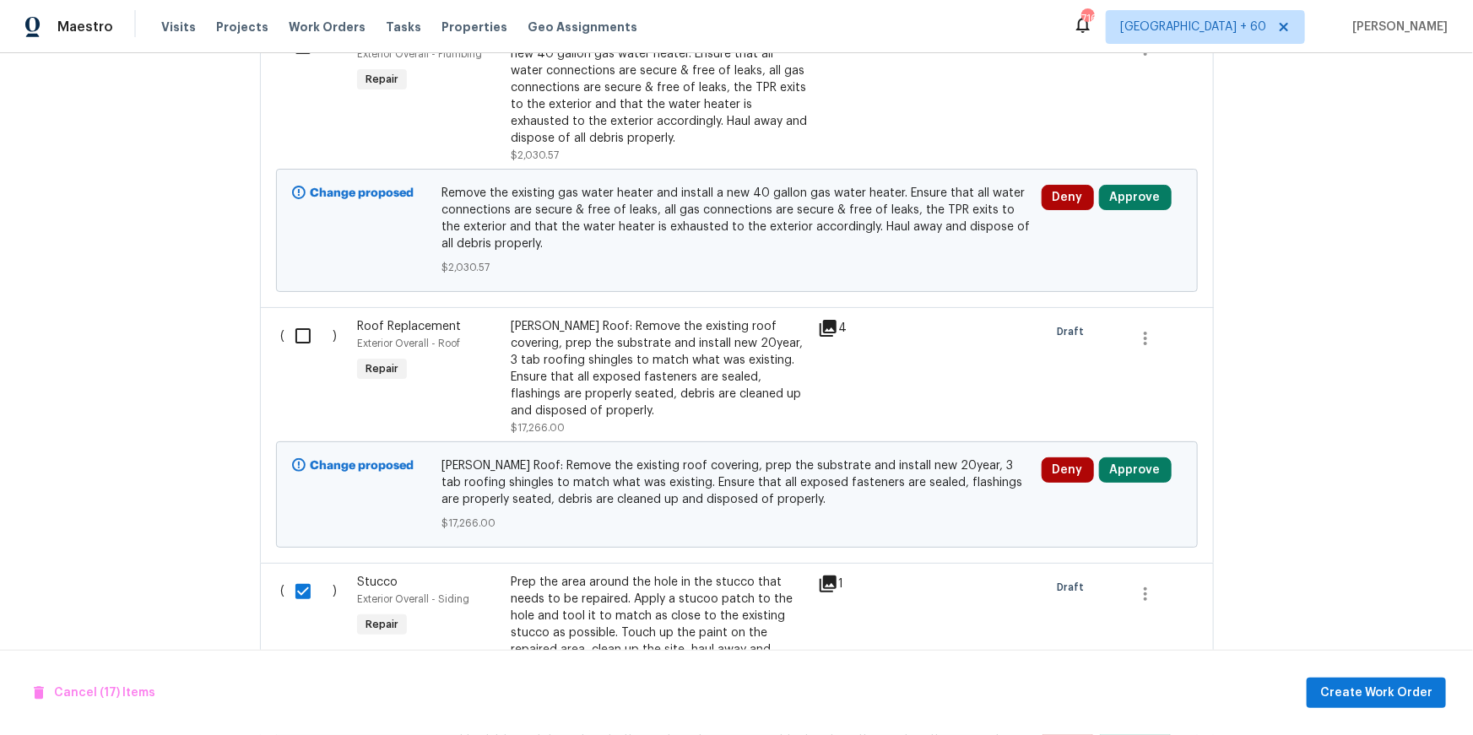
click at [306, 348] on input "checkbox" at bounding box center [309, 335] width 48 height 35
checkbox input "true"
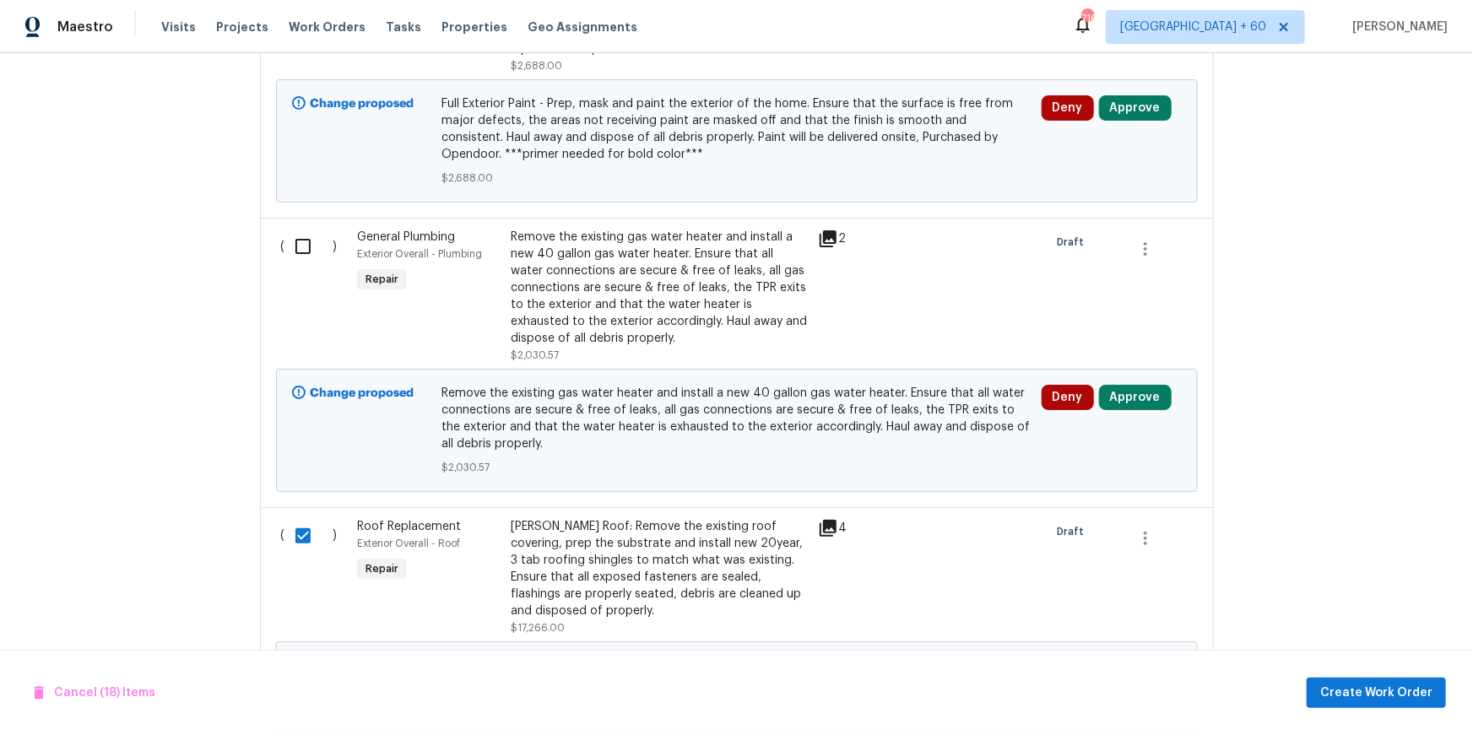
scroll to position [3047, 0]
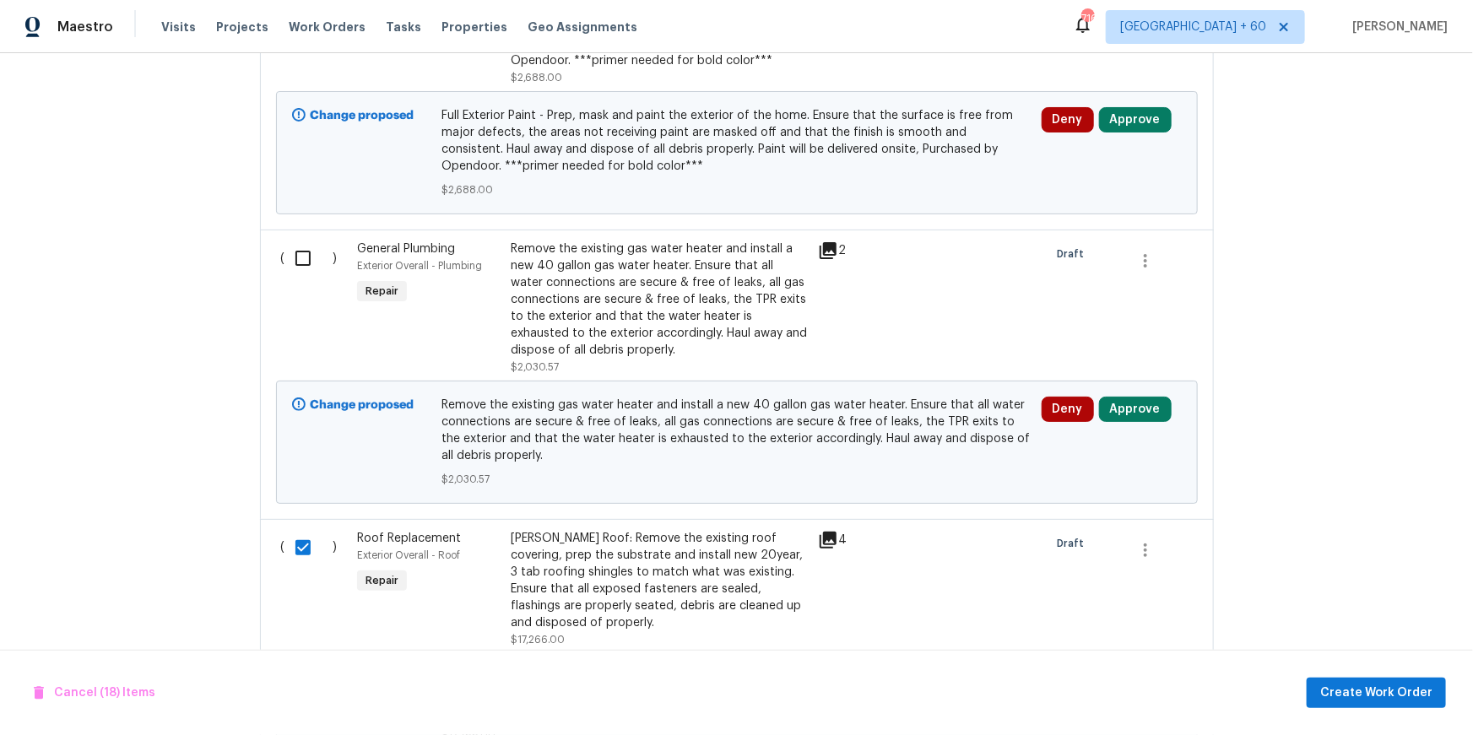
click at [298, 269] on input "checkbox" at bounding box center [309, 258] width 48 height 35
checkbox input "true"
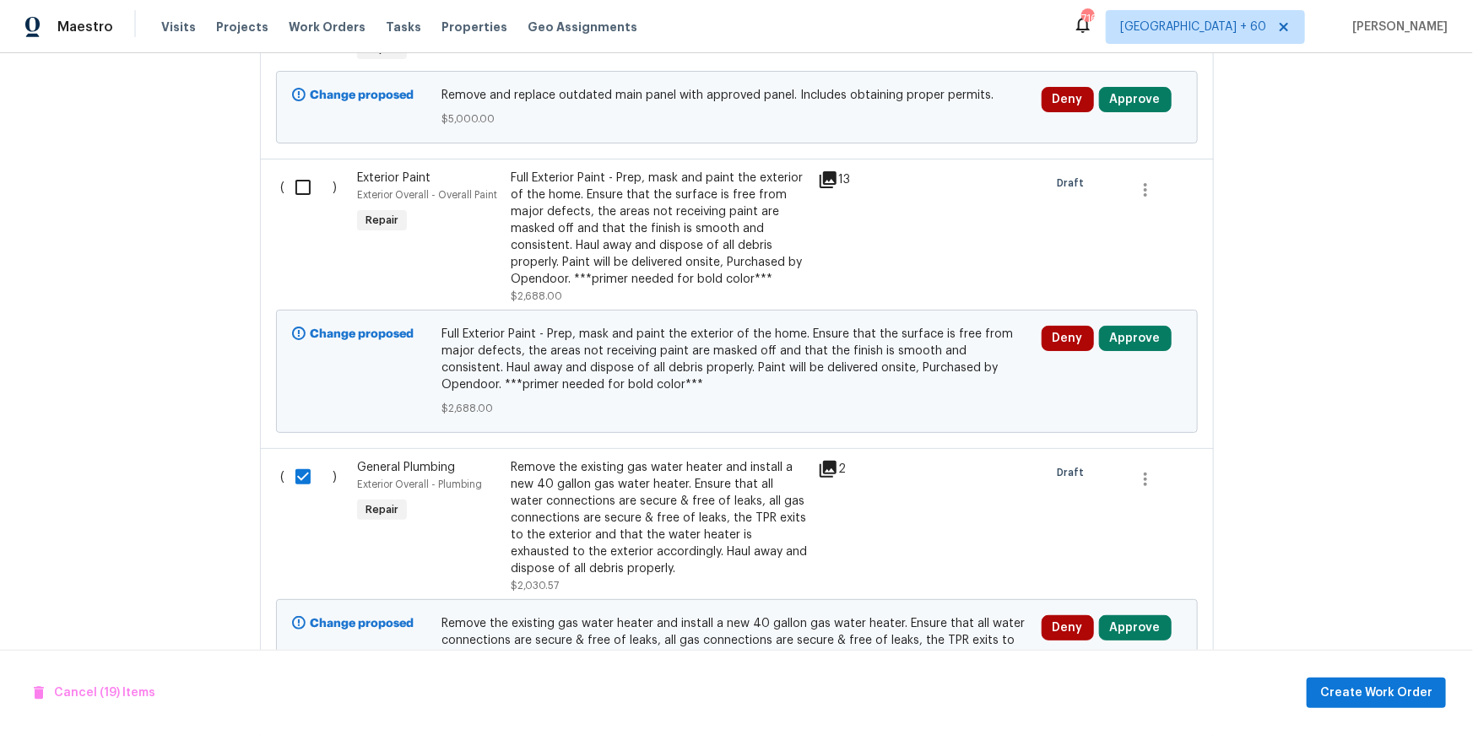
scroll to position [2688, 0]
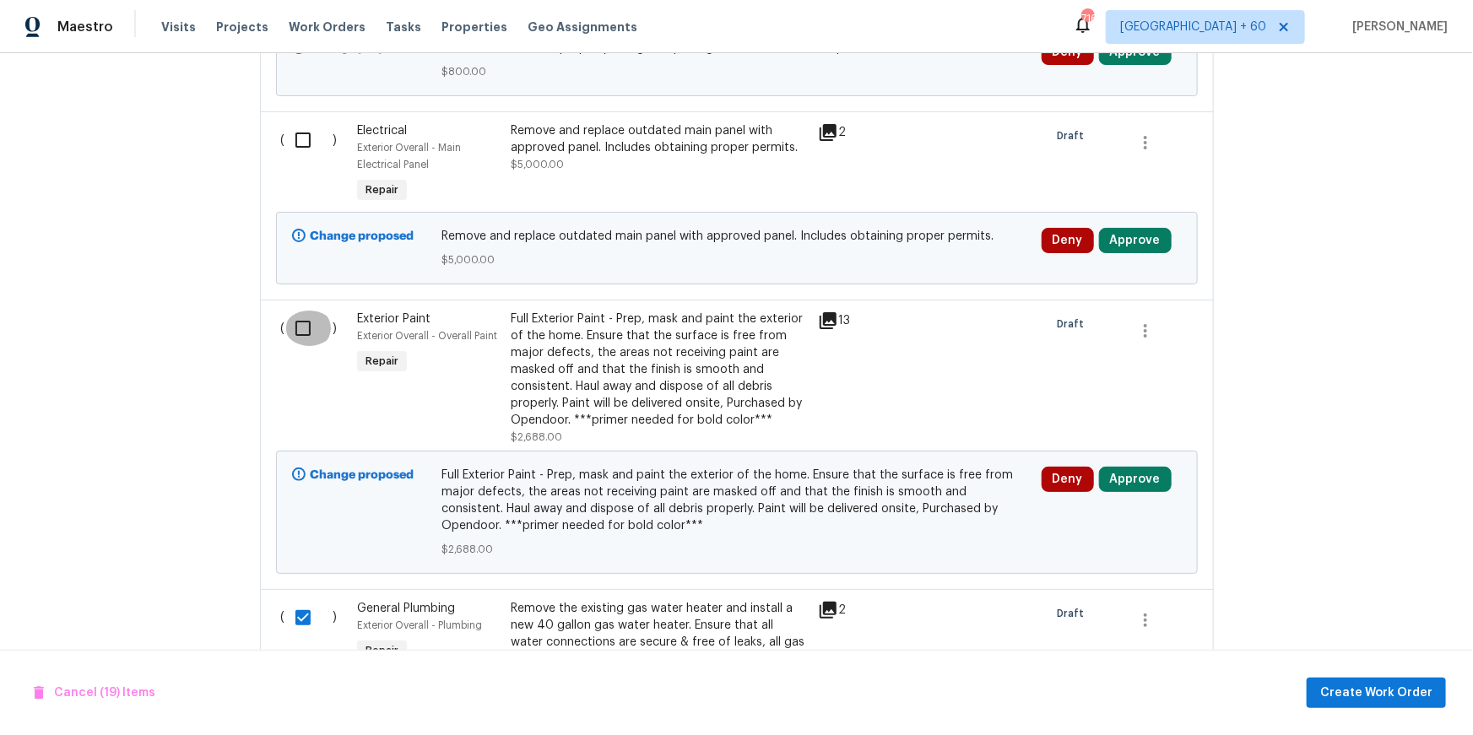
click at [302, 343] on input "checkbox" at bounding box center [309, 328] width 48 height 35
checkbox input "true"
click at [293, 145] on input "checkbox" at bounding box center [309, 139] width 48 height 35
checkbox input "true"
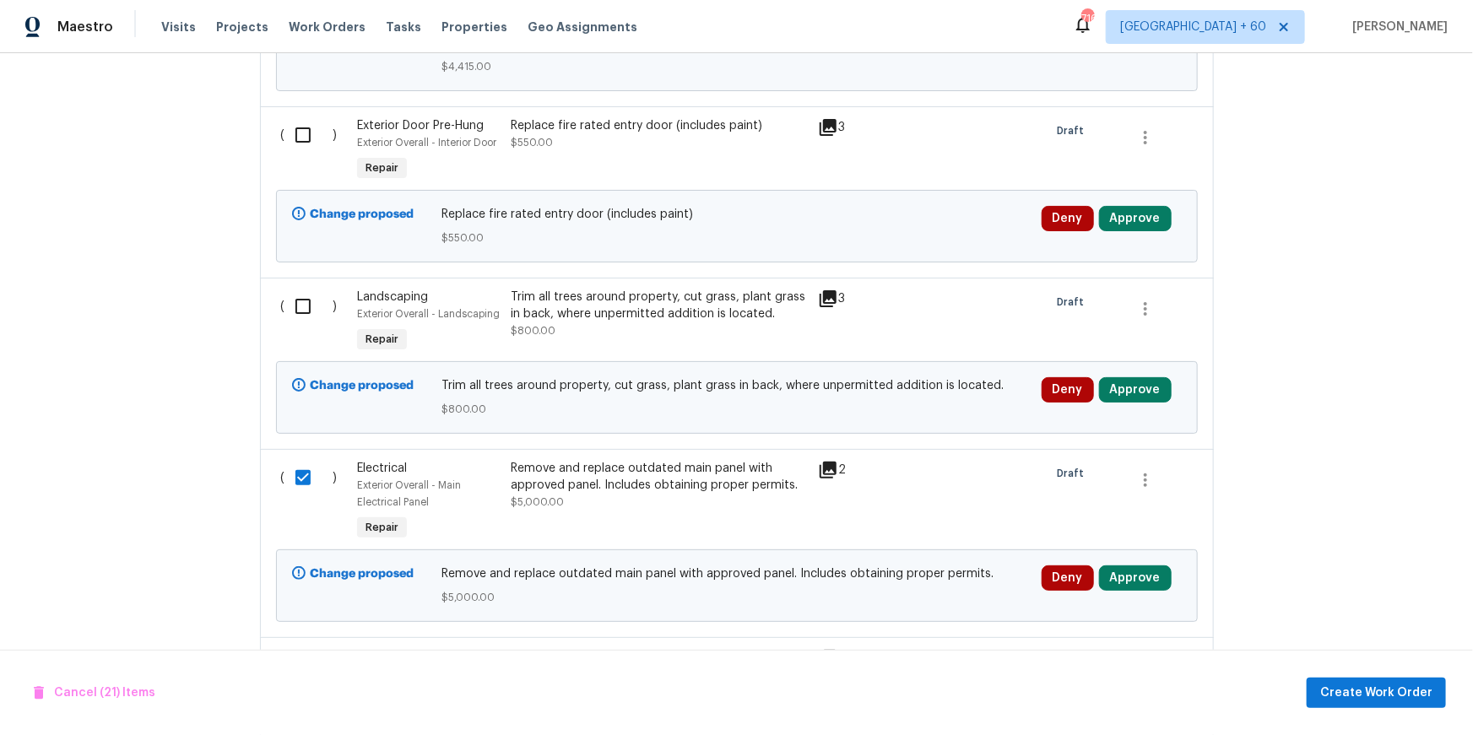
scroll to position [2358, 0]
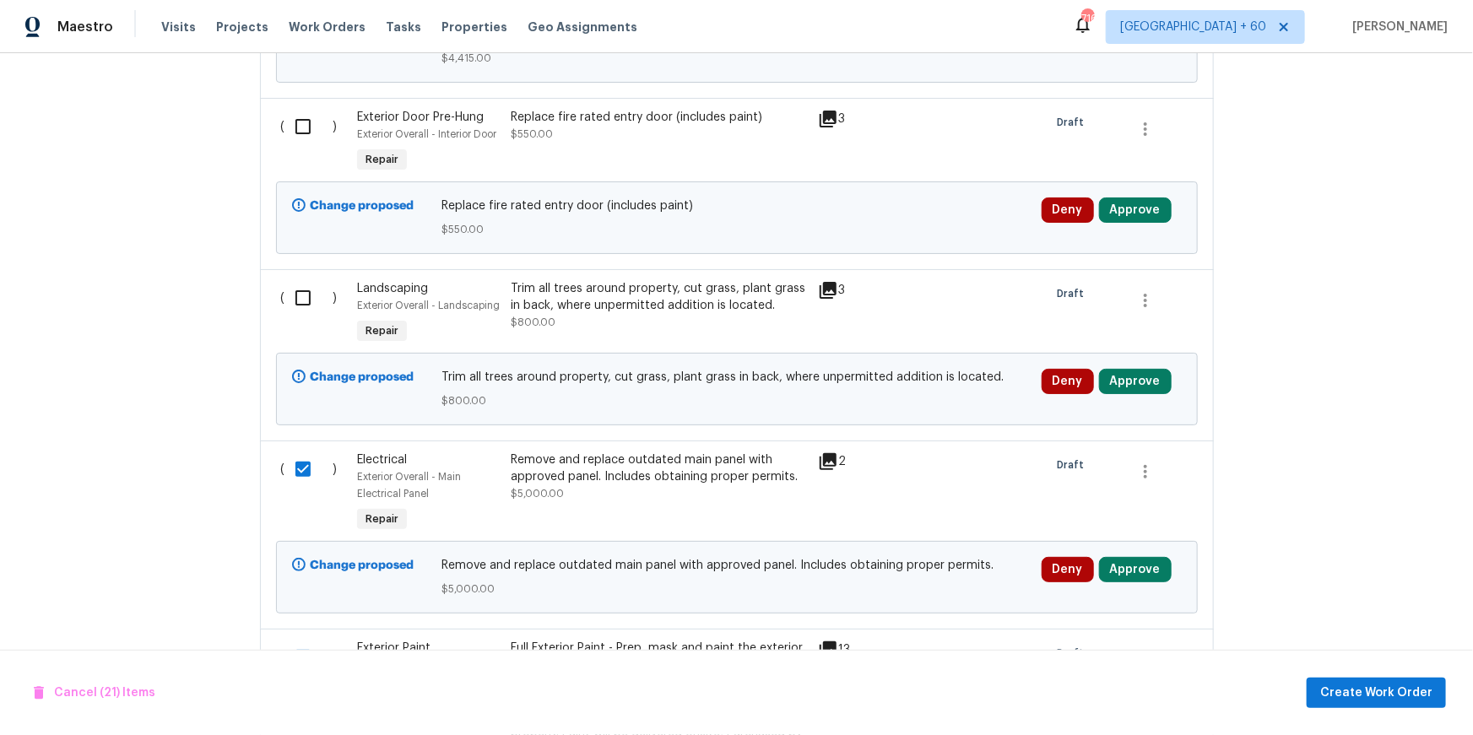
click at [301, 303] on input "checkbox" at bounding box center [309, 297] width 48 height 35
checkbox input "true"
click at [301, 137] on input "checkbox" at bounding box center [309, 126] width 48 height 35
checkbox input "true"
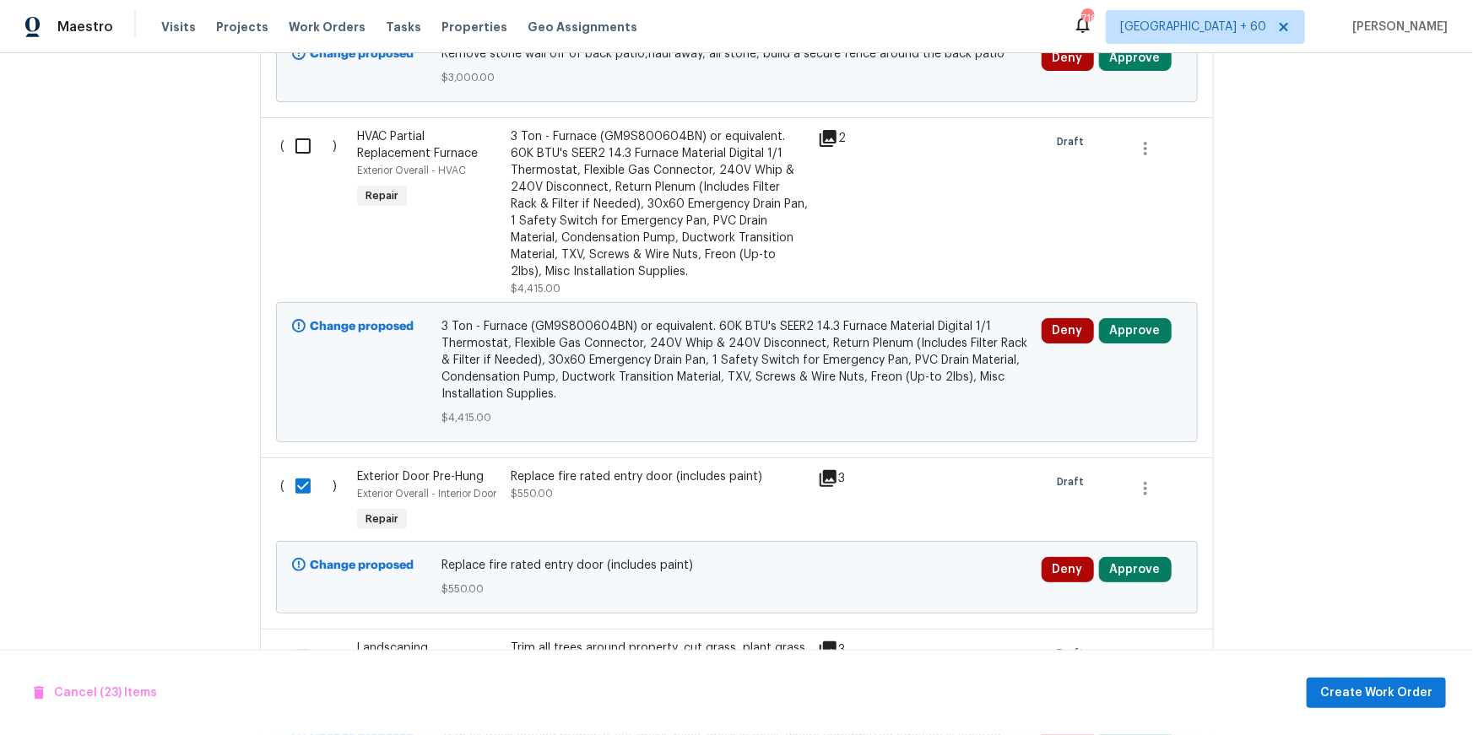
scroll to position [1917, 0]
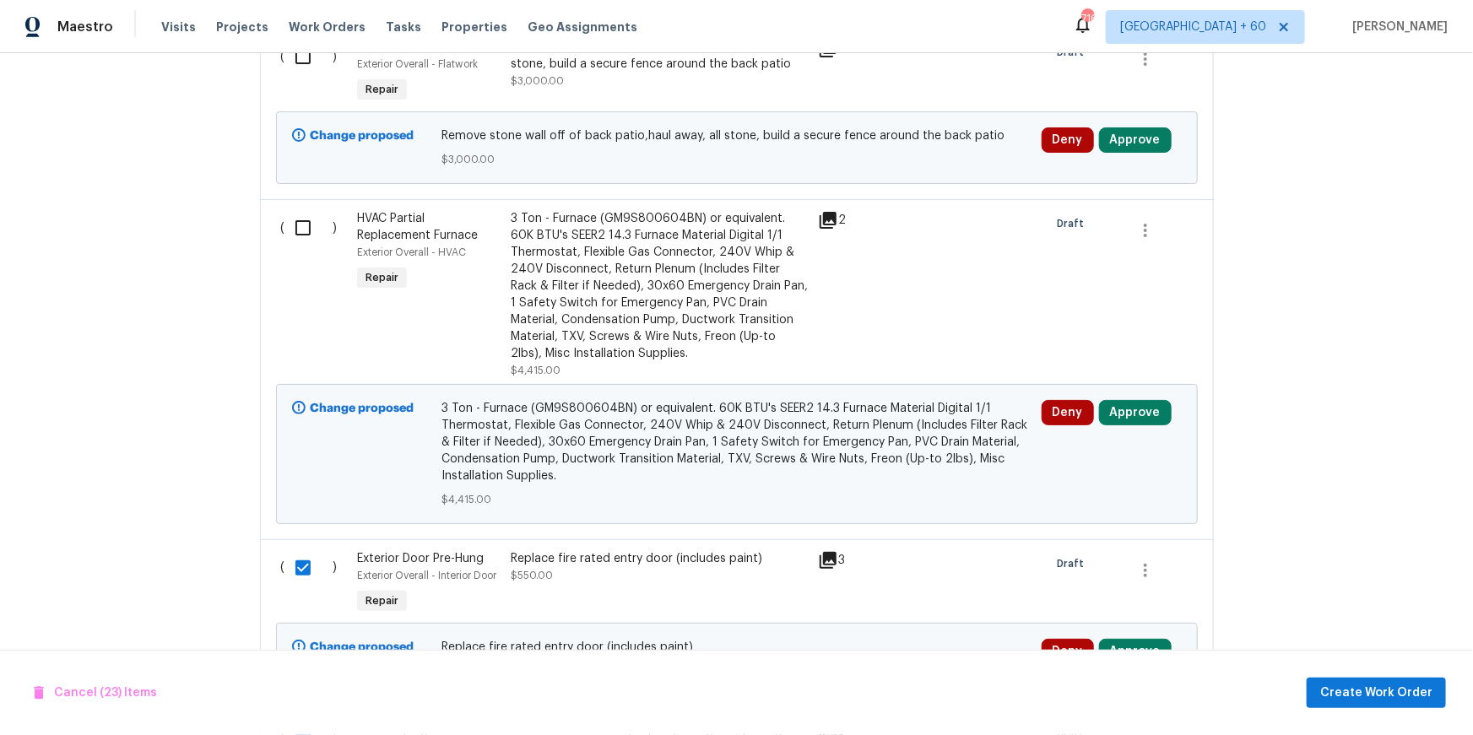
click at [288, 229] on input "checkbox" at bounding box center [309, 227] width 48 height 35
checkbox input "true"
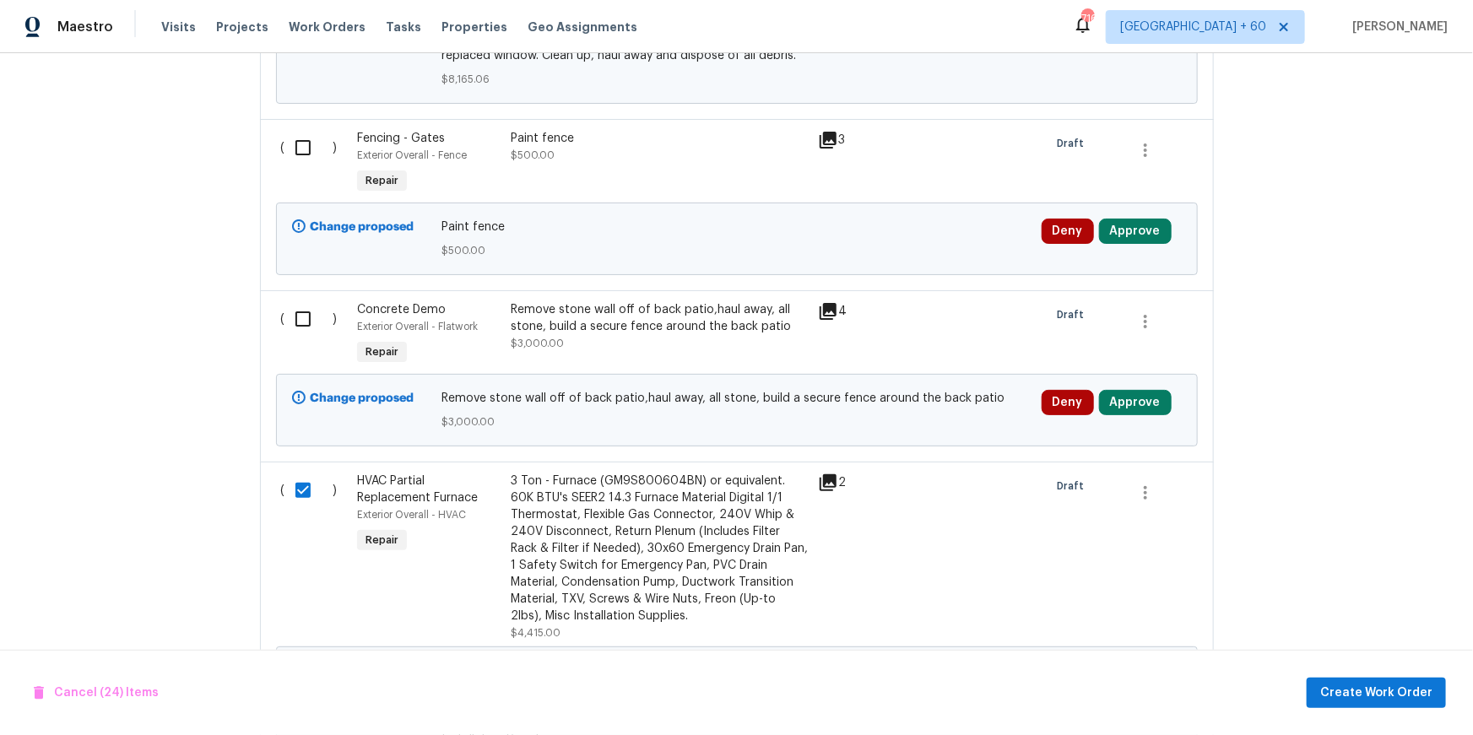
scroll to position [1645, 0]
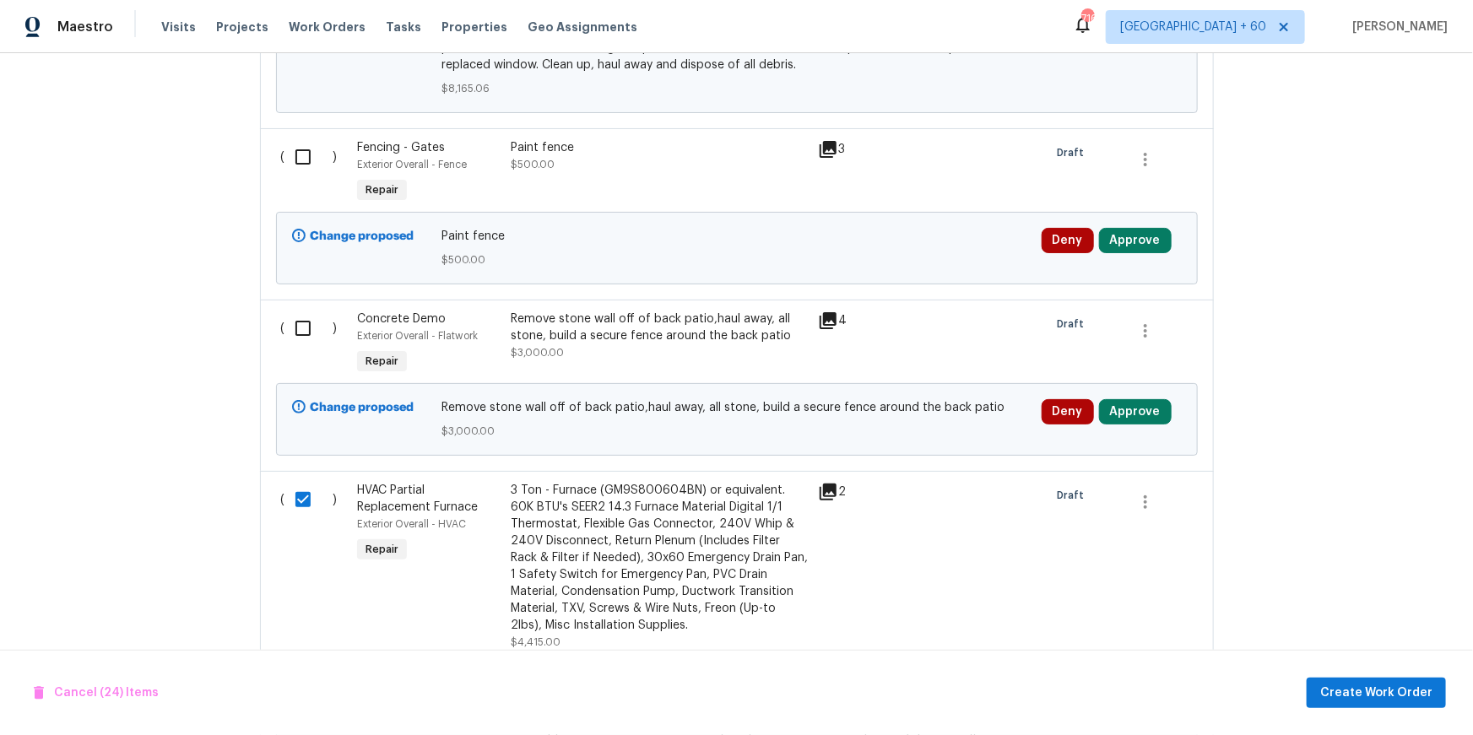
click at [306, 334] on input "checkbox" at bounding box center [309, 328] width 48 height 35
checkbox input "true"
click at [296, 158] on input "checkbox" at bounding box center [309, 156] width 48 height 35
checkbox input "true"
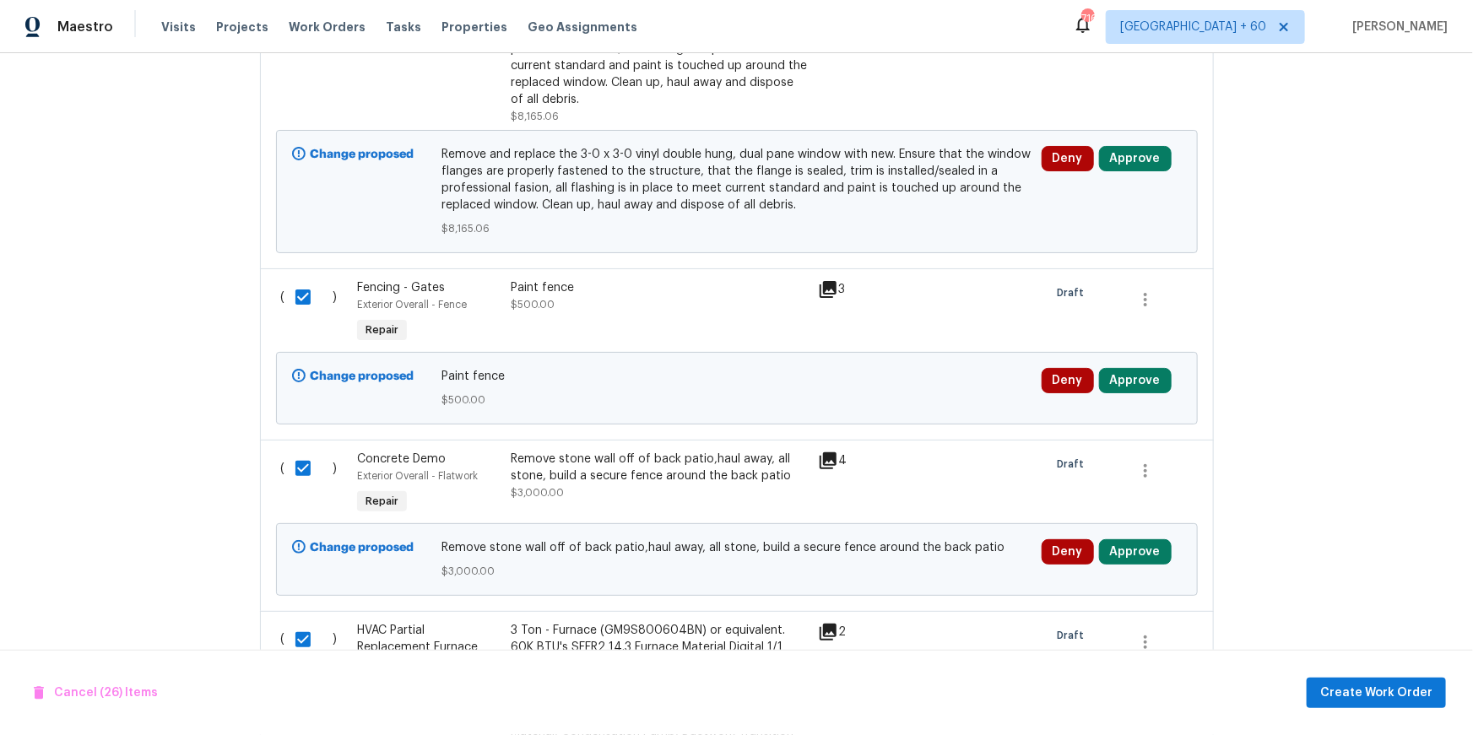
scroll to position [1320, 0]
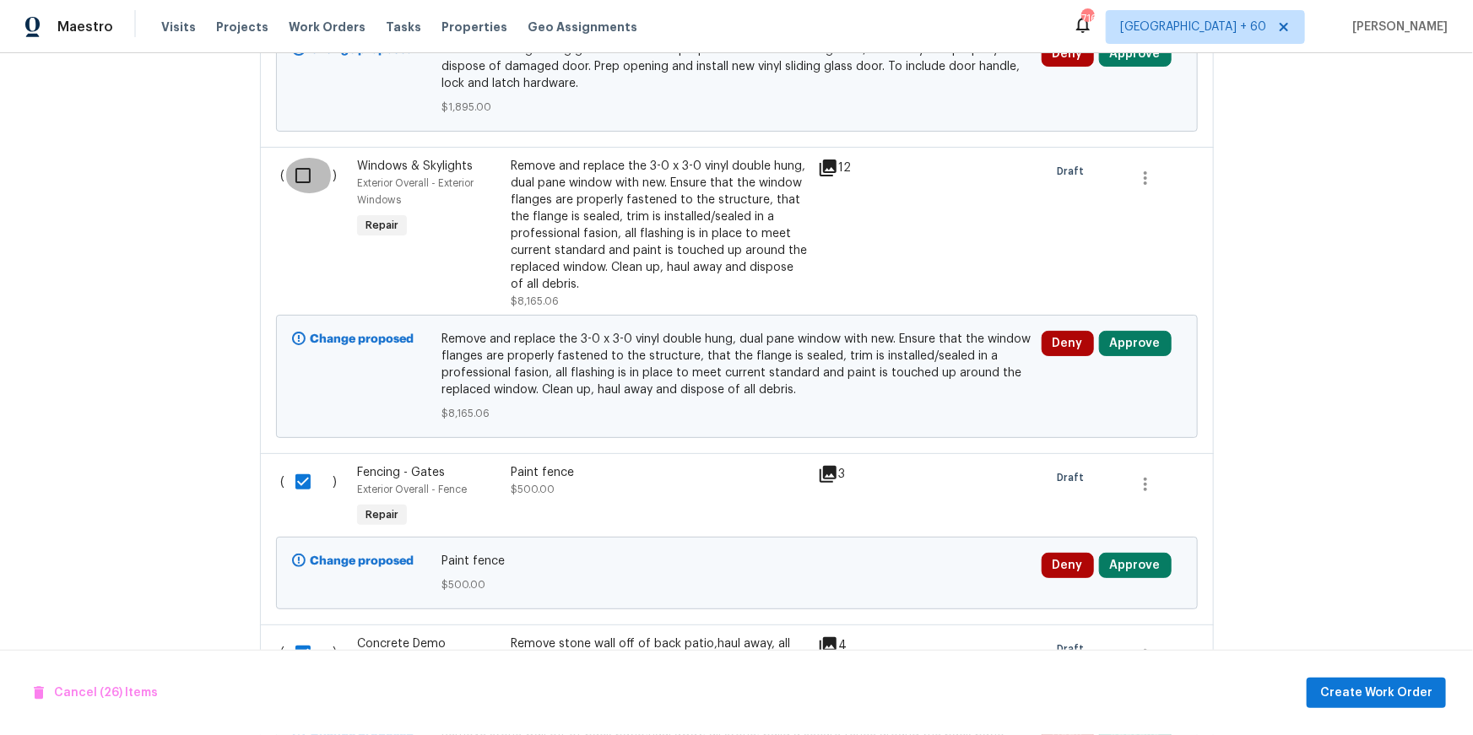
click at [305, 175] on input "checkbox" at bounding box center [309, 175] width 48 height 35
checkbox input "true"
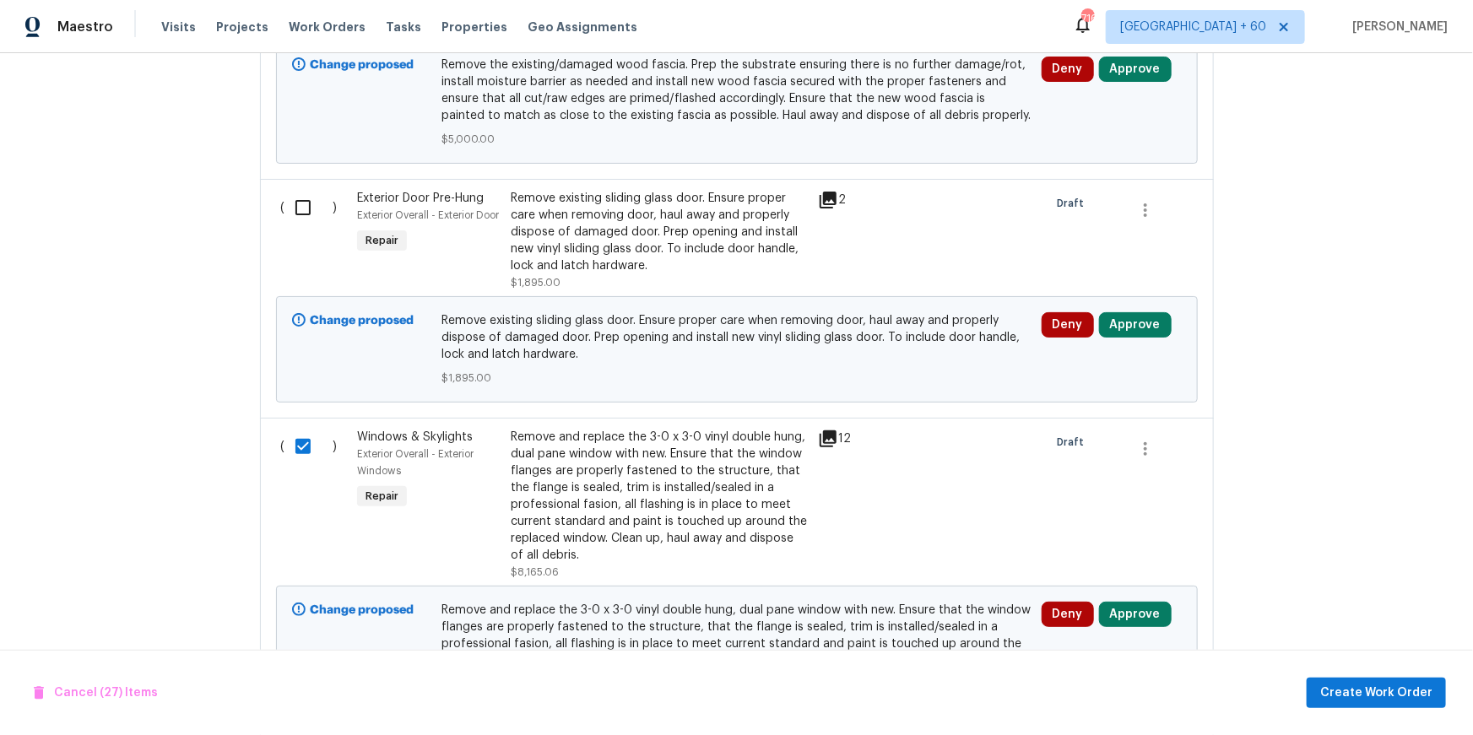
scroll to position [955, 0]
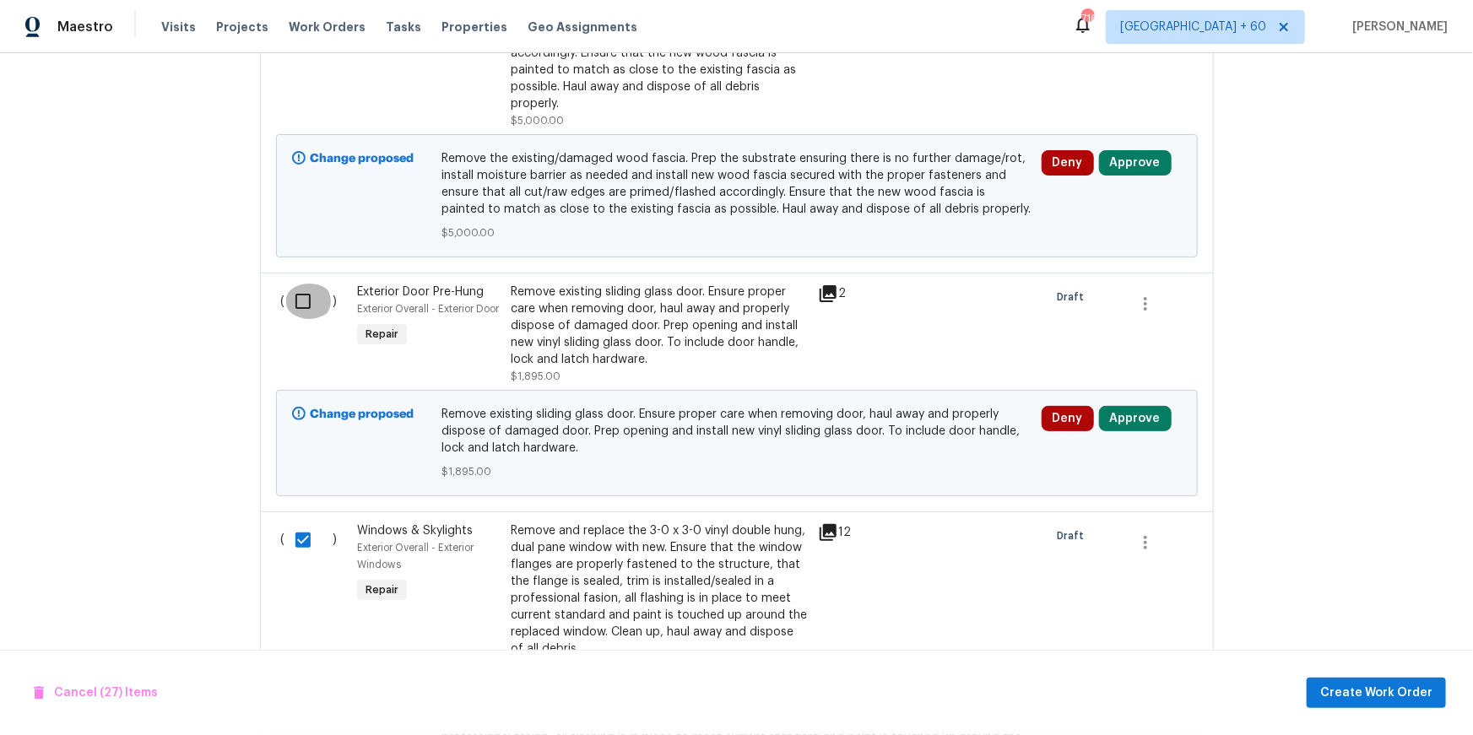
click at [306, 297] on input "checkbox" at bounding box center [309, 301] width 48 height 35
checkbox input "true"
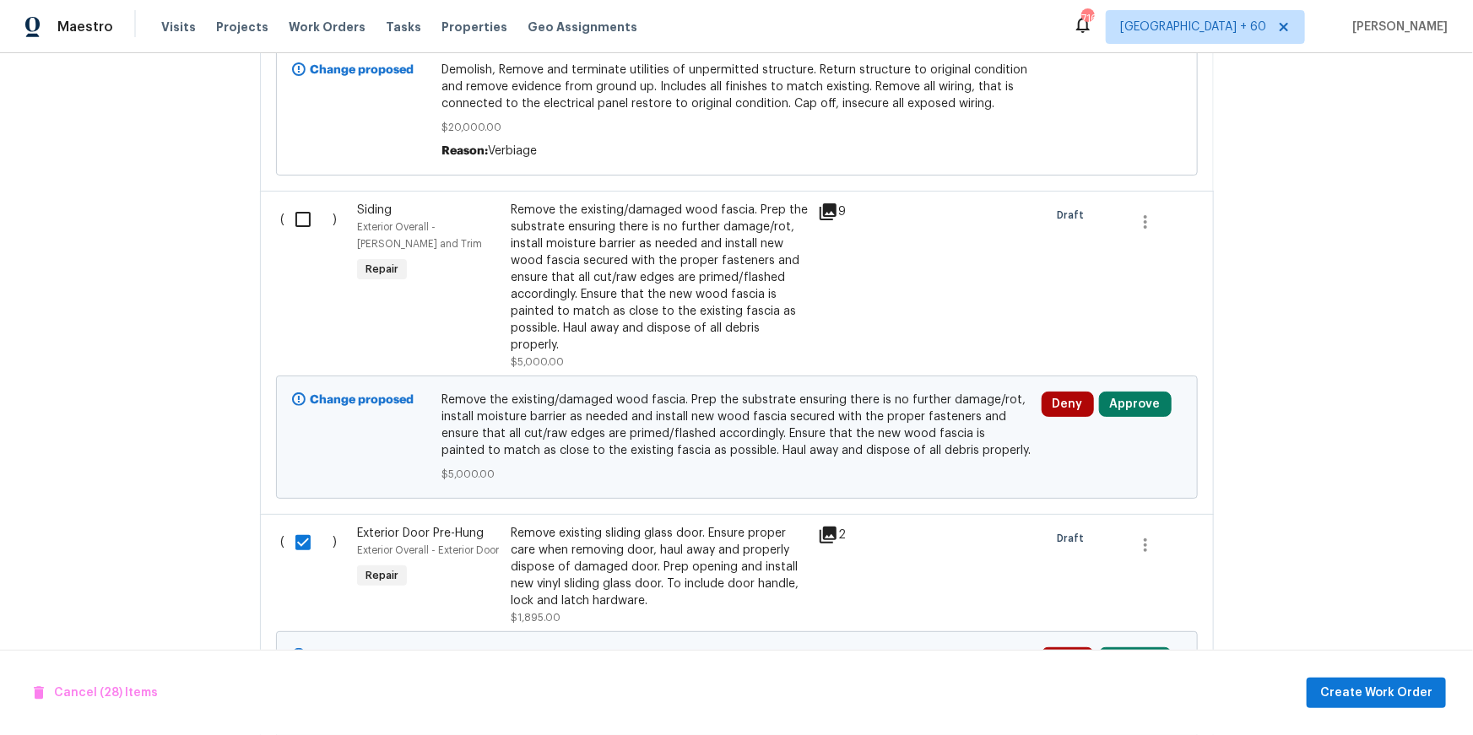
scroll to position [667, 0]
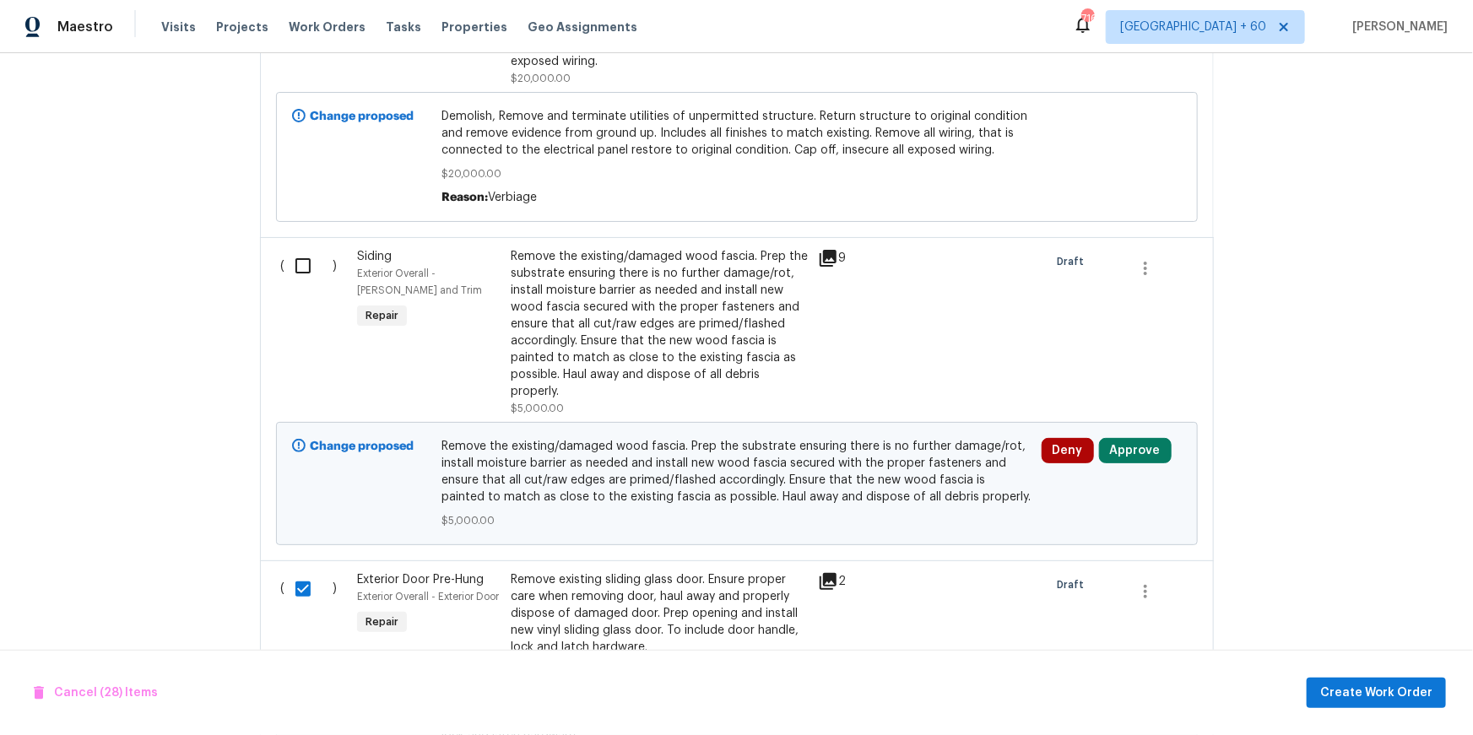
click at [296, 269] on input "checkbox" at bounding box center [309, 265] width 48 height 35
checkbox input "true"
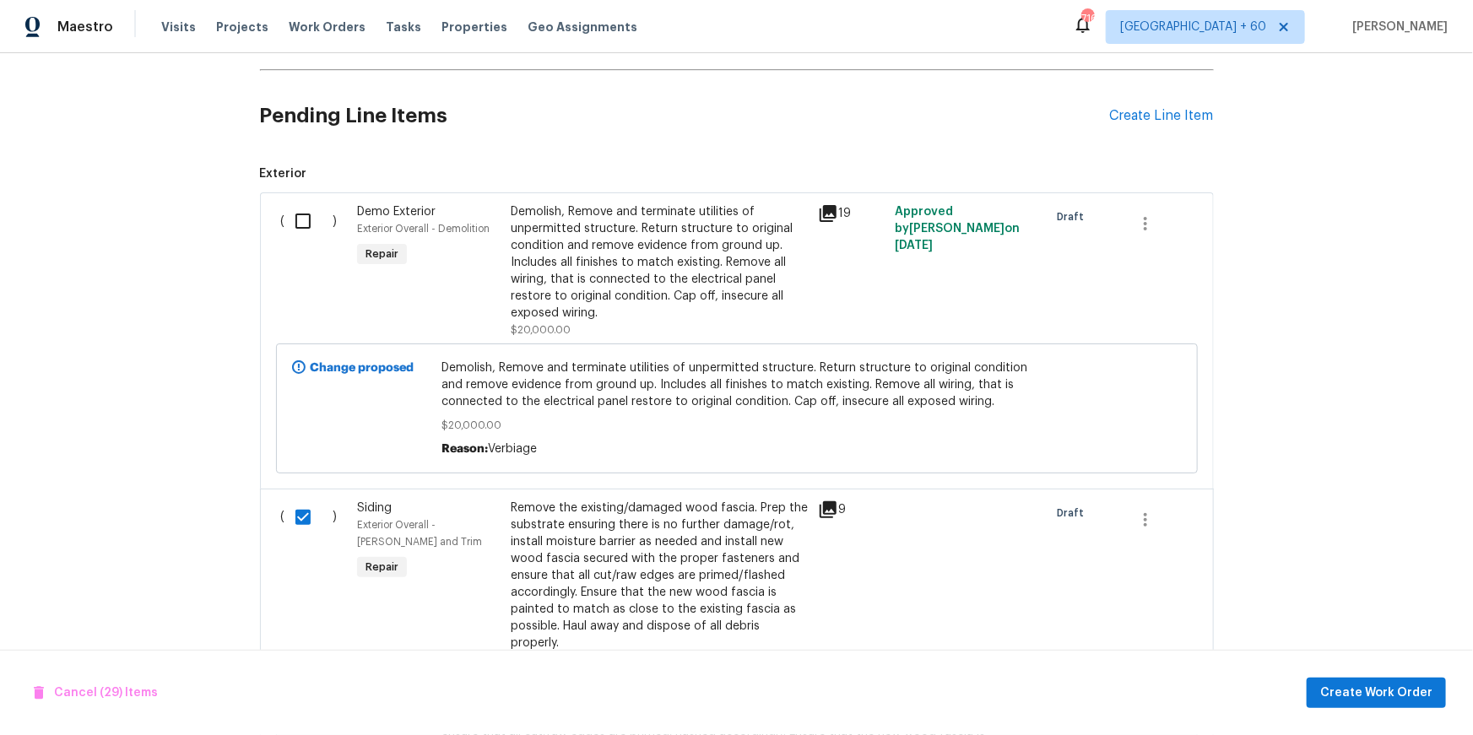
scroll to position [281, 0]
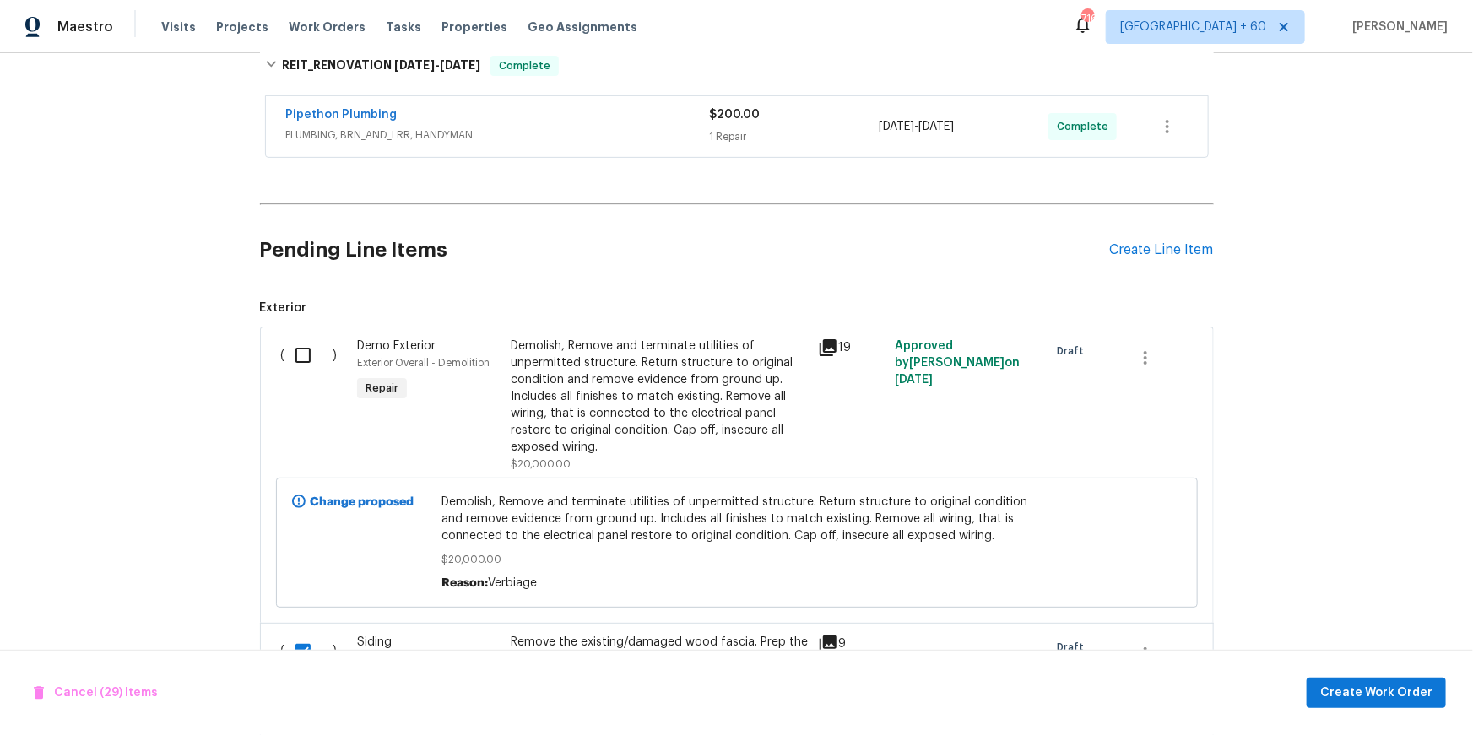
click at [294, 350] on input "checkbox" at bounding box center [309, 355] width 48 height 35
click at [111, 693] on span "Cancel (30) Items" at bounding box center [96, 693] width 124 height 21
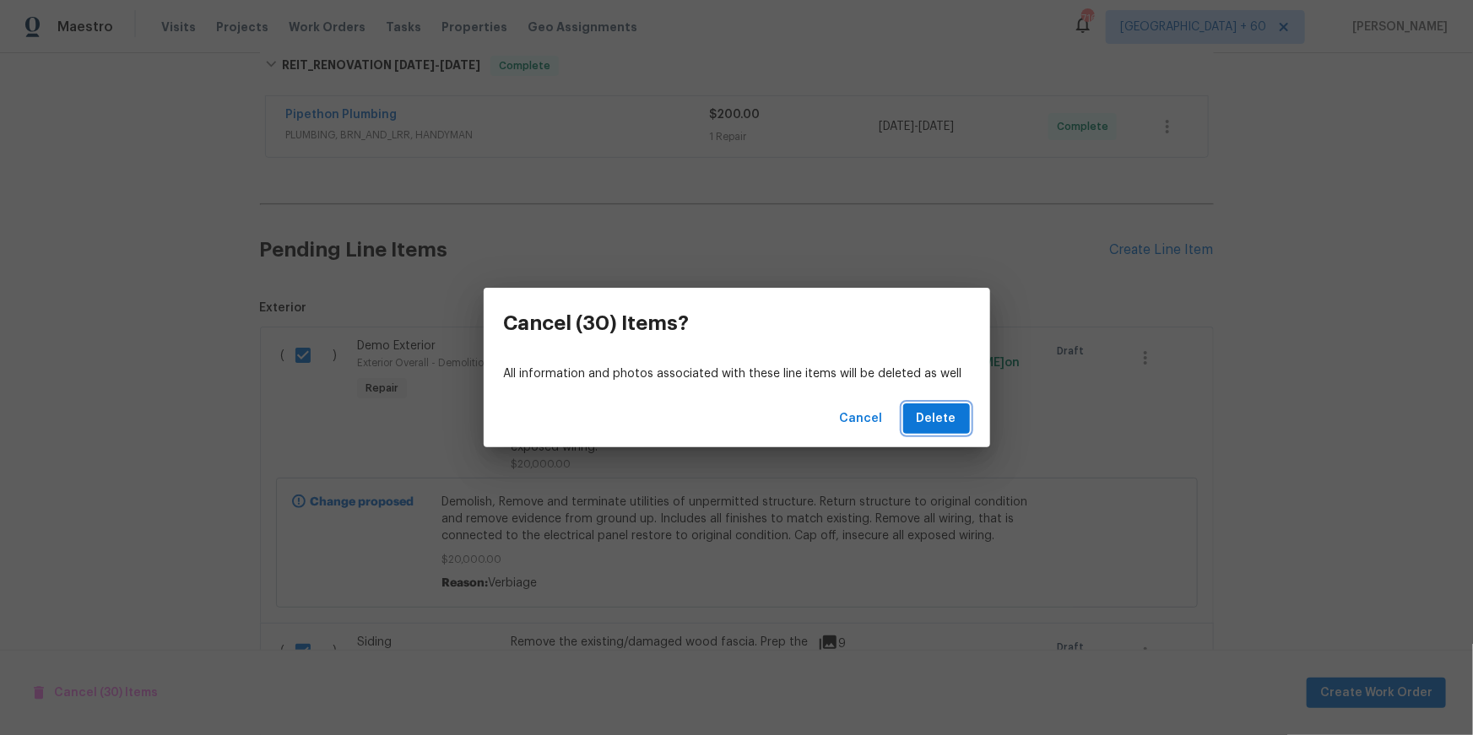
click at [950, 414] on span "Delete" at bounding box center [937, 419] width 40 height 21
checkbox input "false"
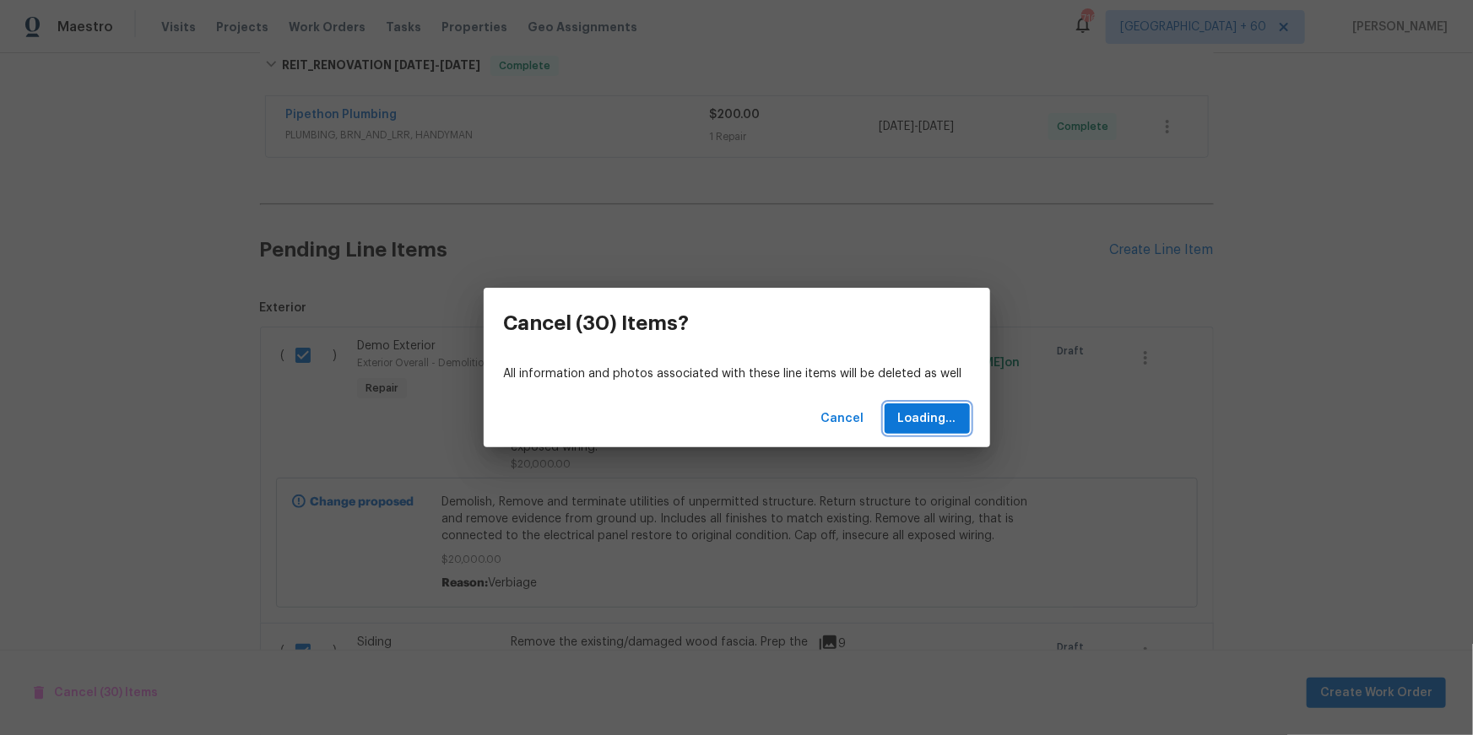
checkbox input "false"
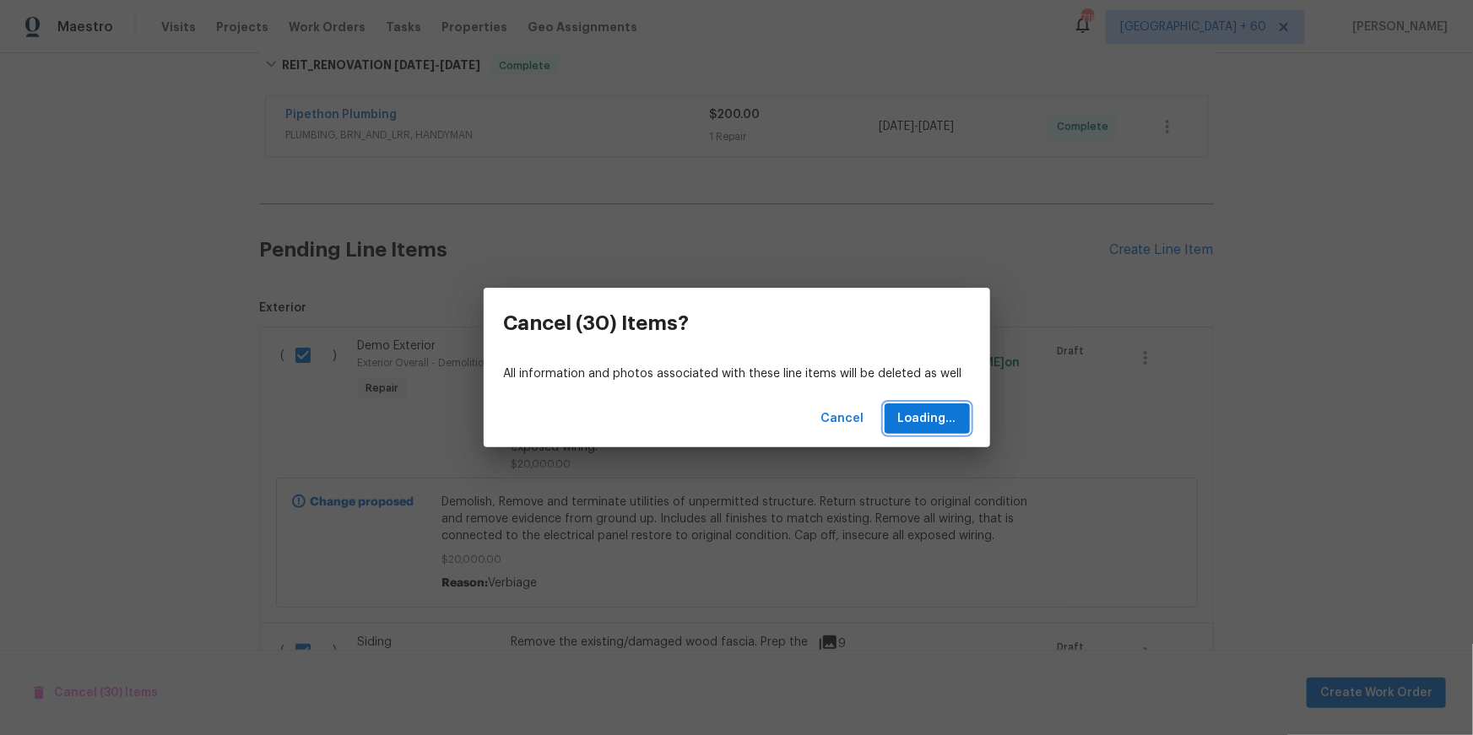
checkbox input "false"
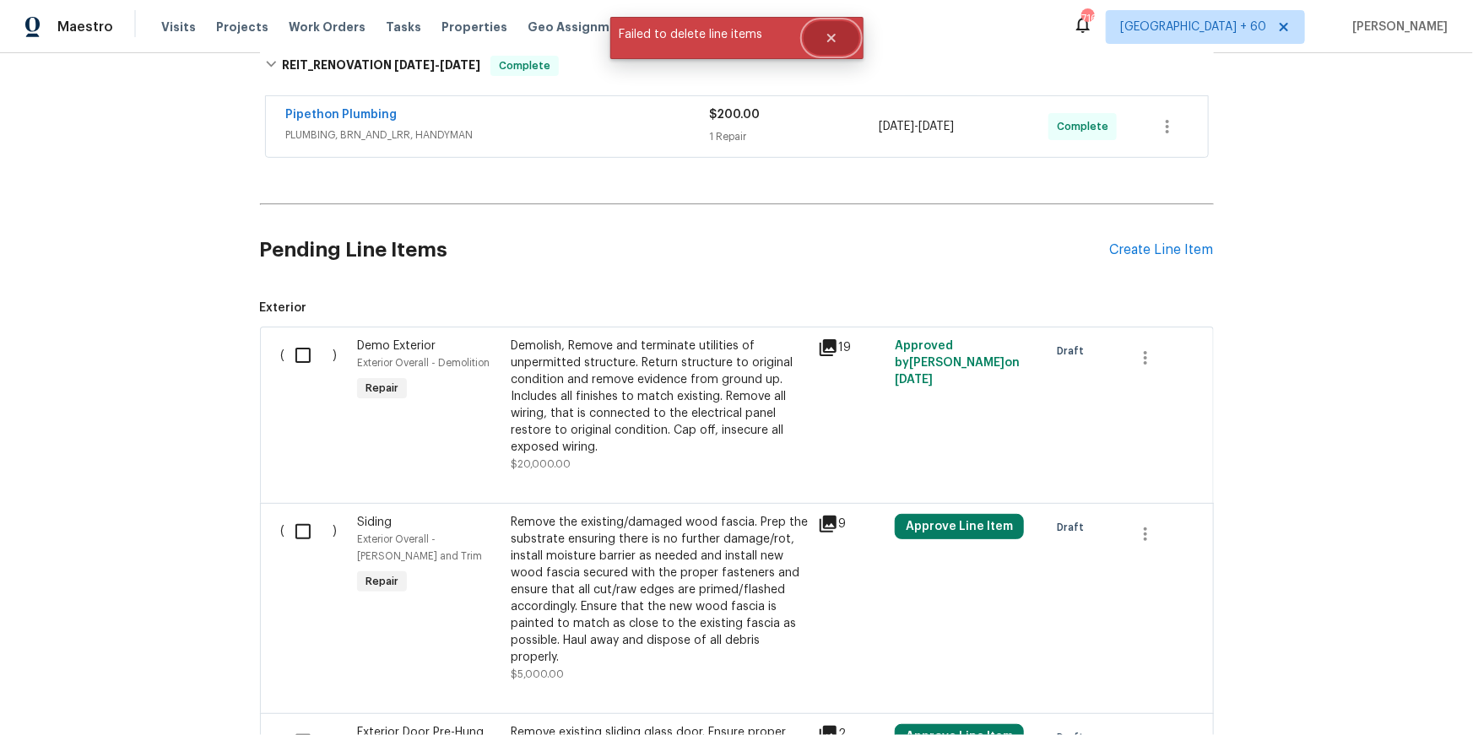
click at [830, 35] on icon "Close" at bounding box center [831, 38] width 8 height 8
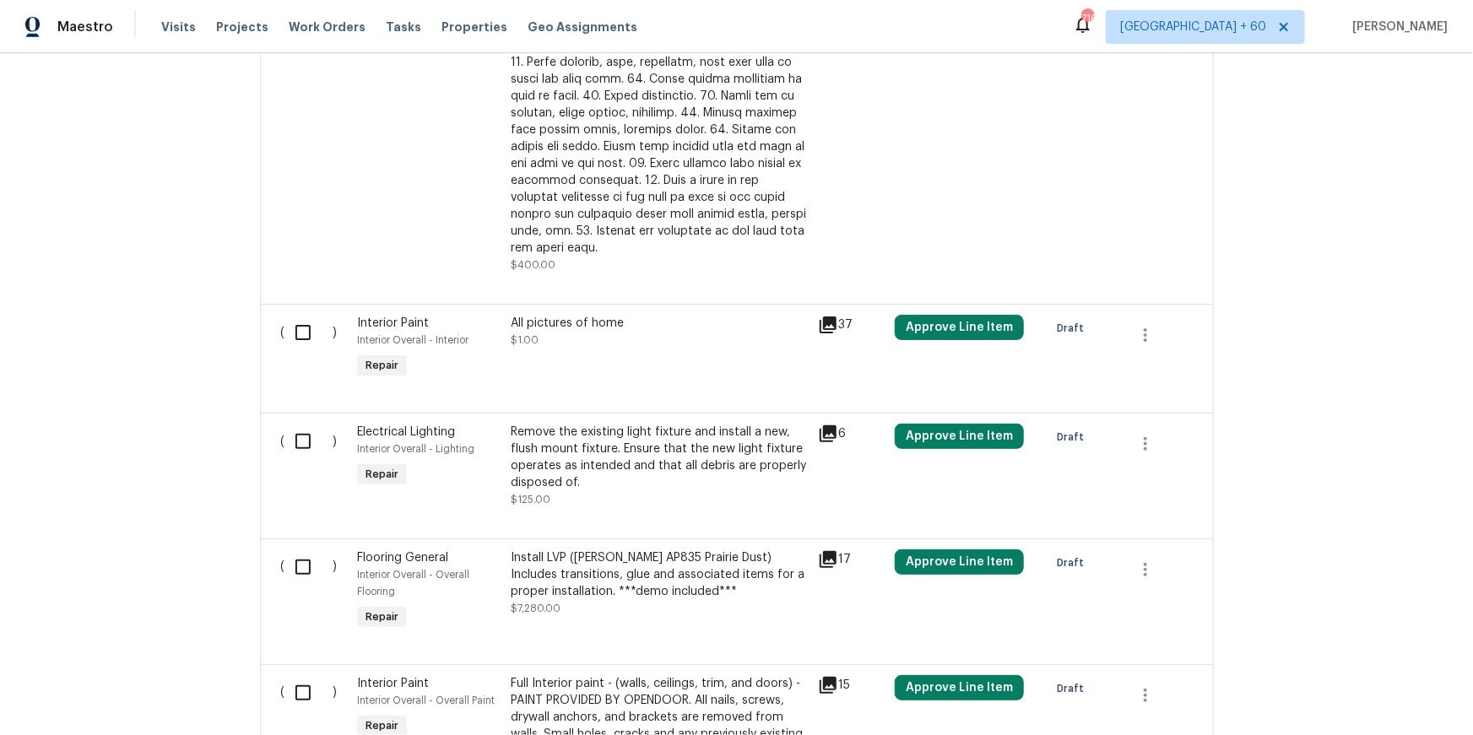
scroll to position [4447, 0]
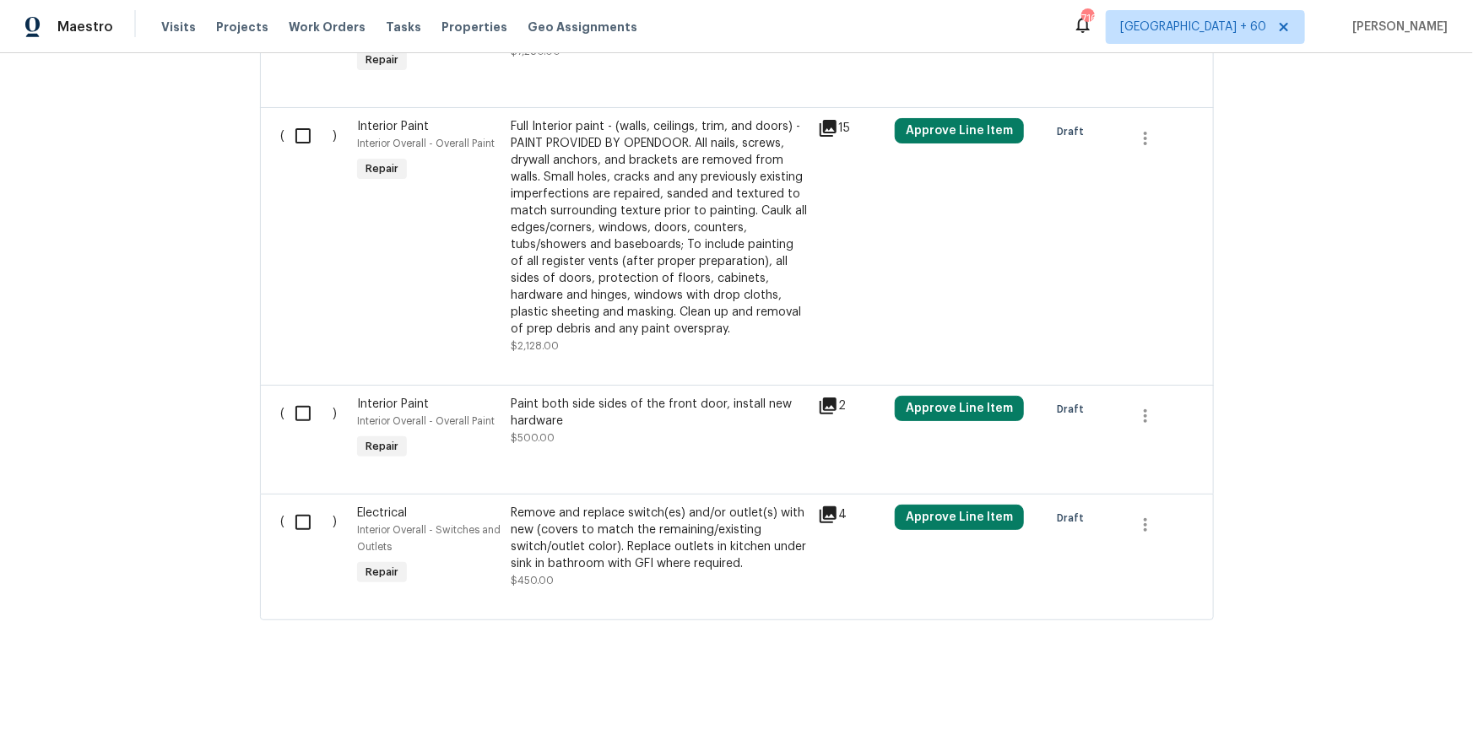
click at [300, 513] on input "checkbox" at bounding box center [309, 522] width 48 height 35
checkbox input "true"
click at [295, 406] on input "checkbox" at bounding box center [309, 413] width 48 height 35
checkbox input "true"
click at [302, 131] on input "checkbox" at bounding box center [309, 135] width 48 height 35
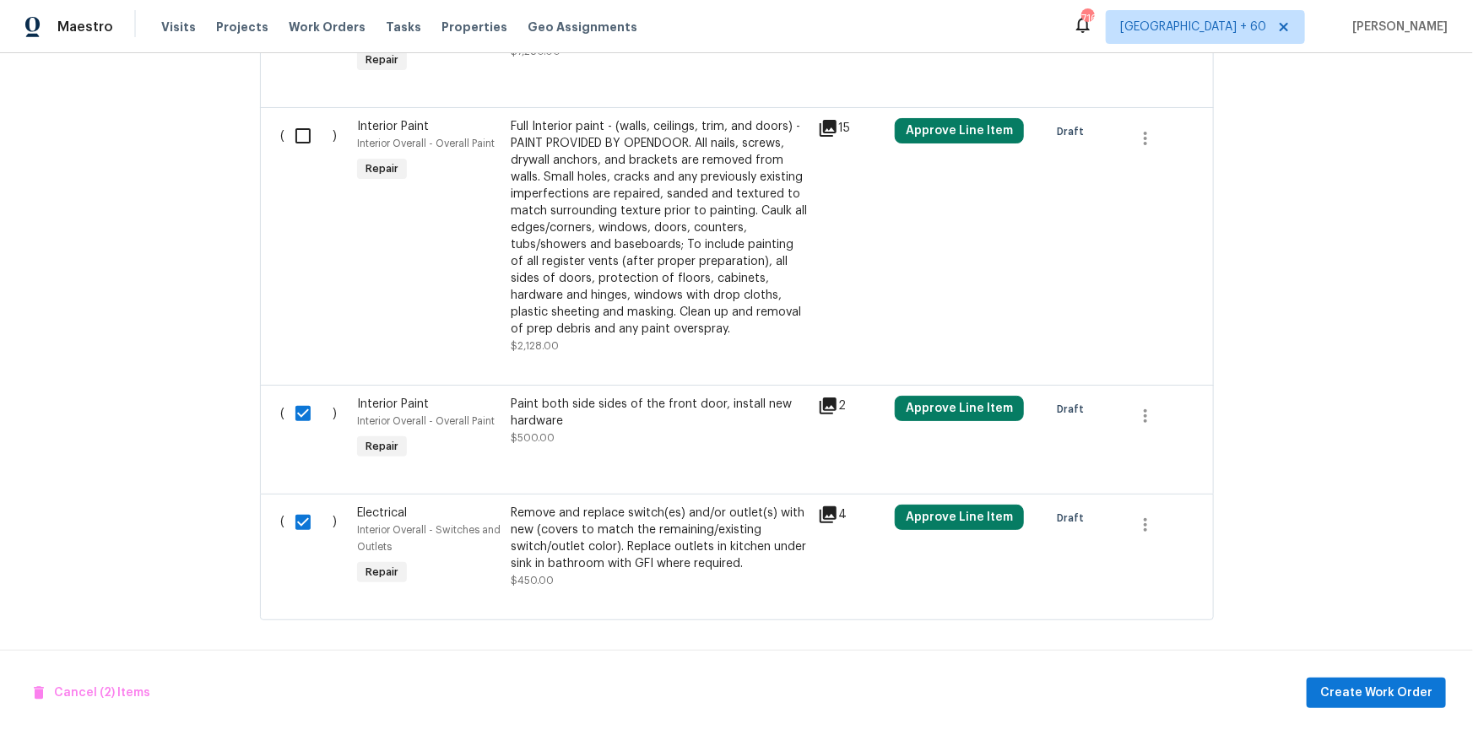
checkbox input "true"
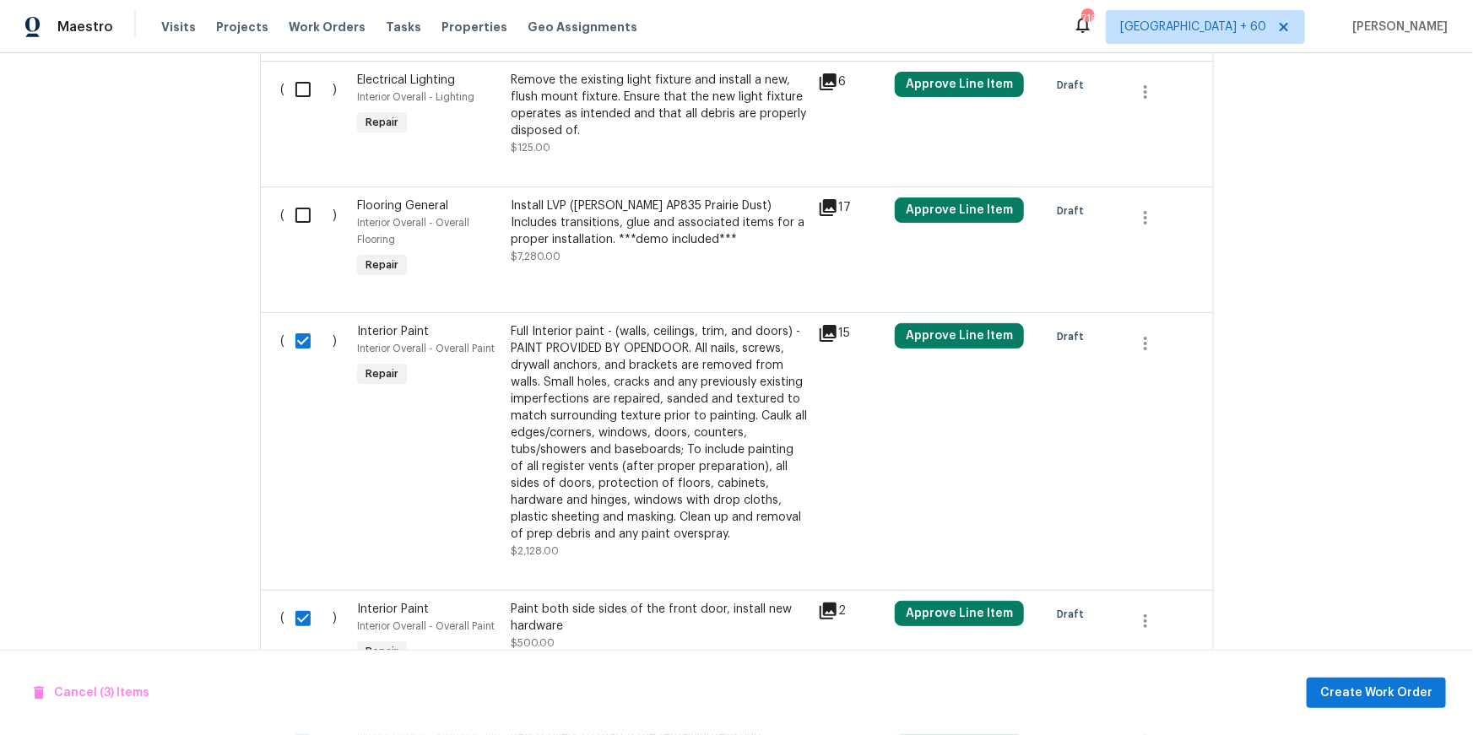
scroll to position [4163, 0]
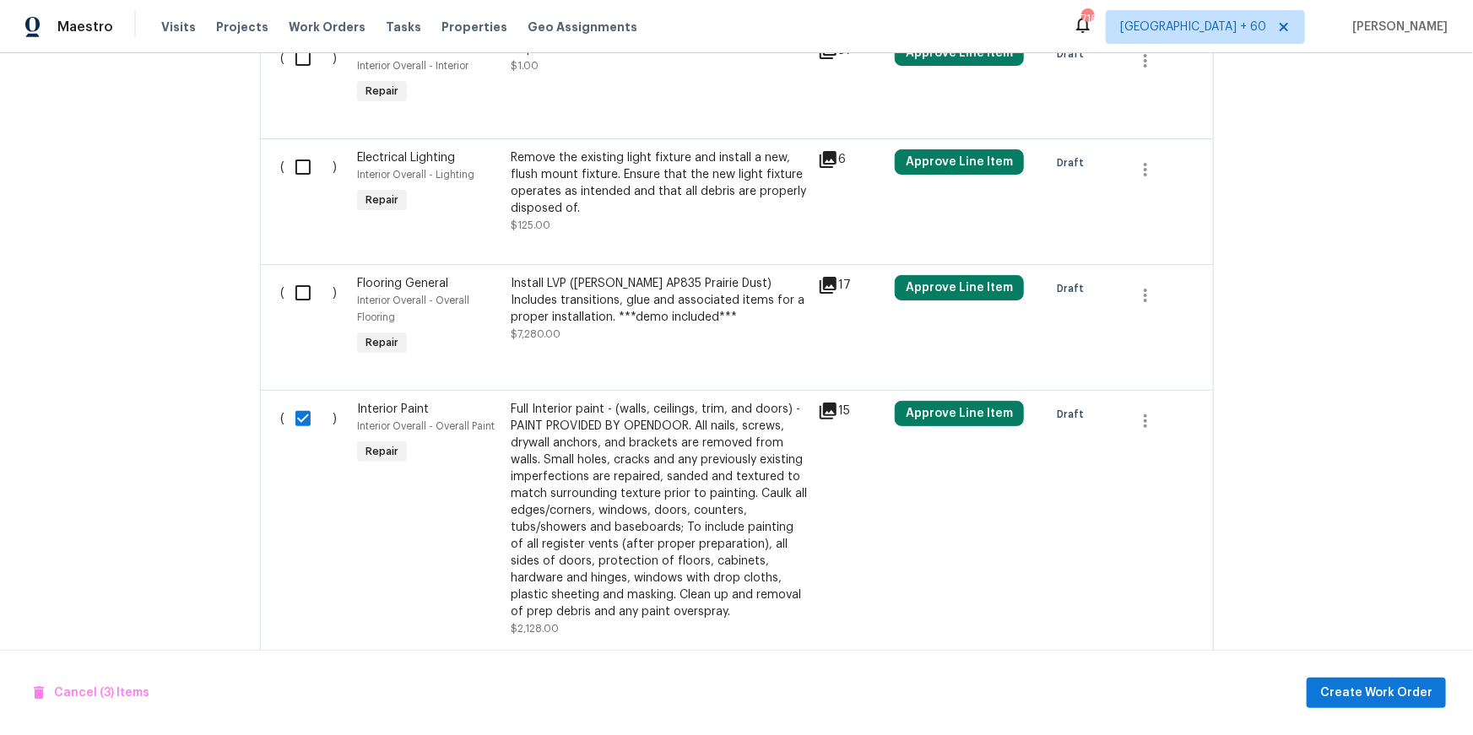
click at [312, 295] on input "checkbox" at bounding box center [309, 292] width 48 height 35
checkbox input "true"
click at [301, 171] on input "checkbox" at bounding box center [309, 166] width 48 height 35
checkbox input "true"
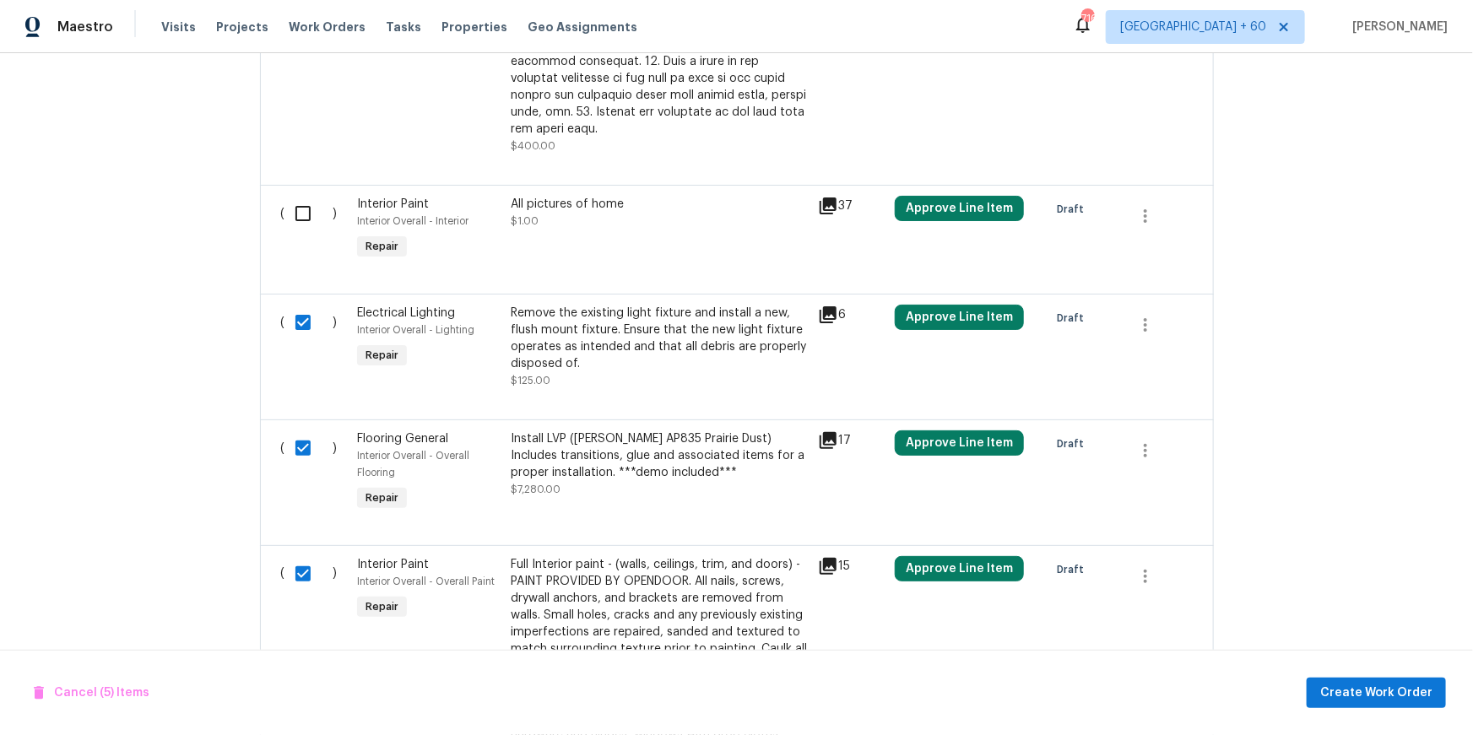
scroll to position [3998, 0]
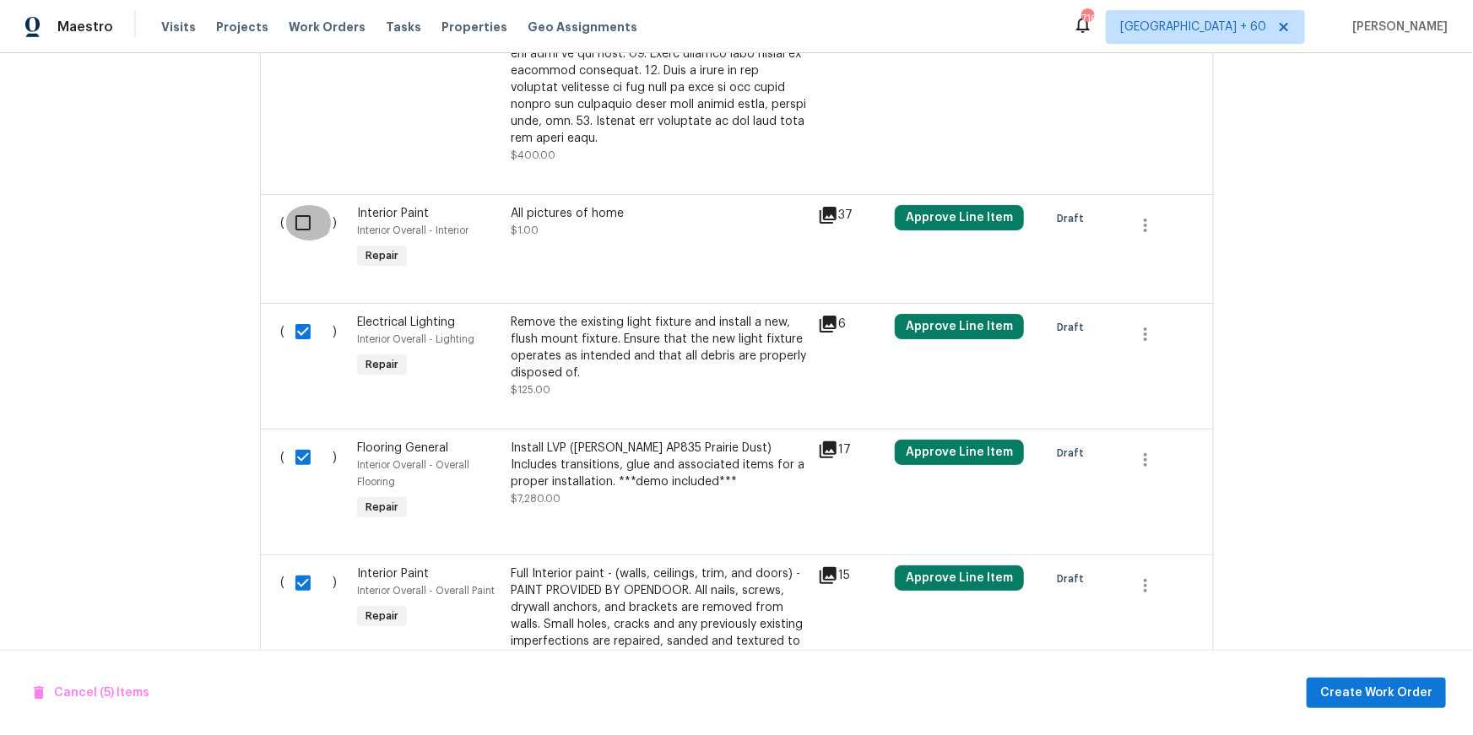
click at [299, 223] on input "checkbox" at bounding box center [309, 222] width 48 height 35
checkbox input "true"
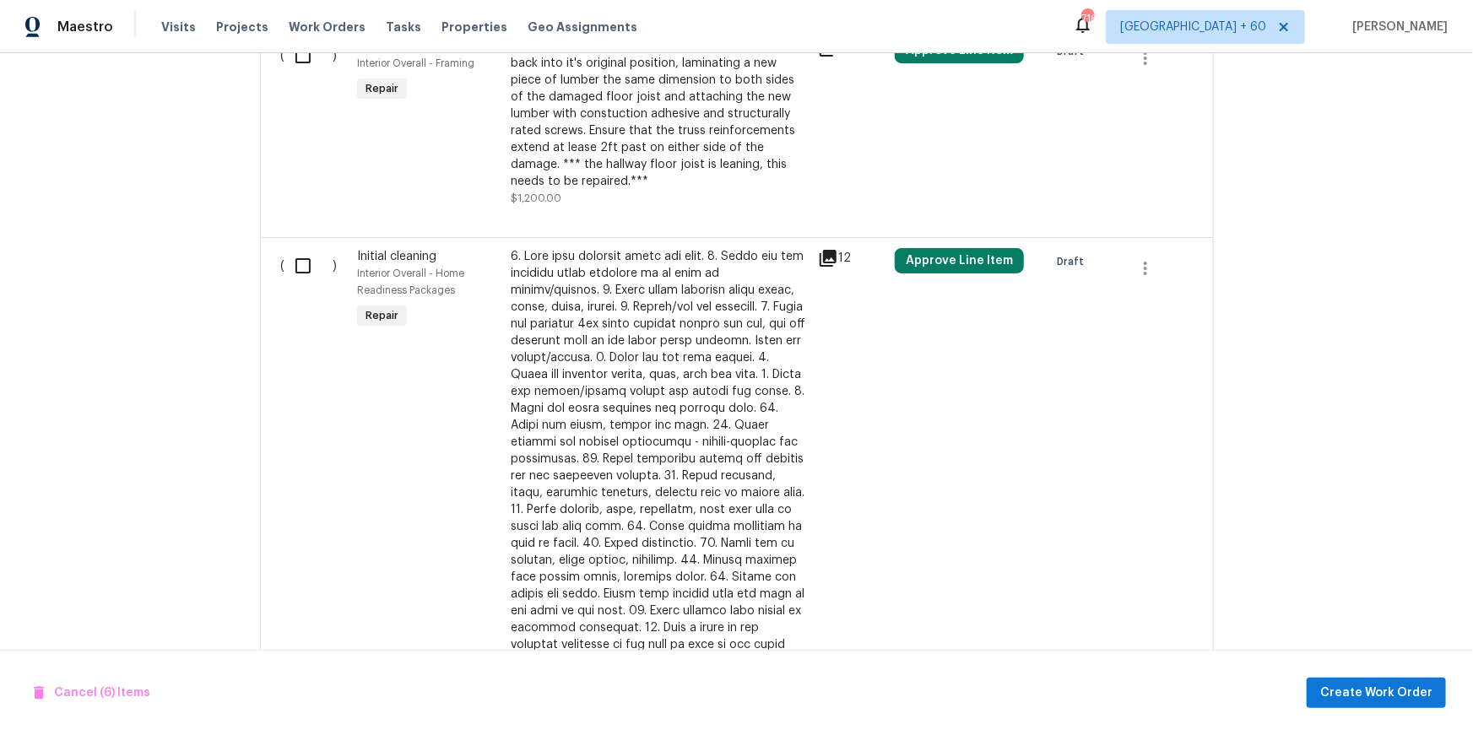
scroll to position [3378, 0]
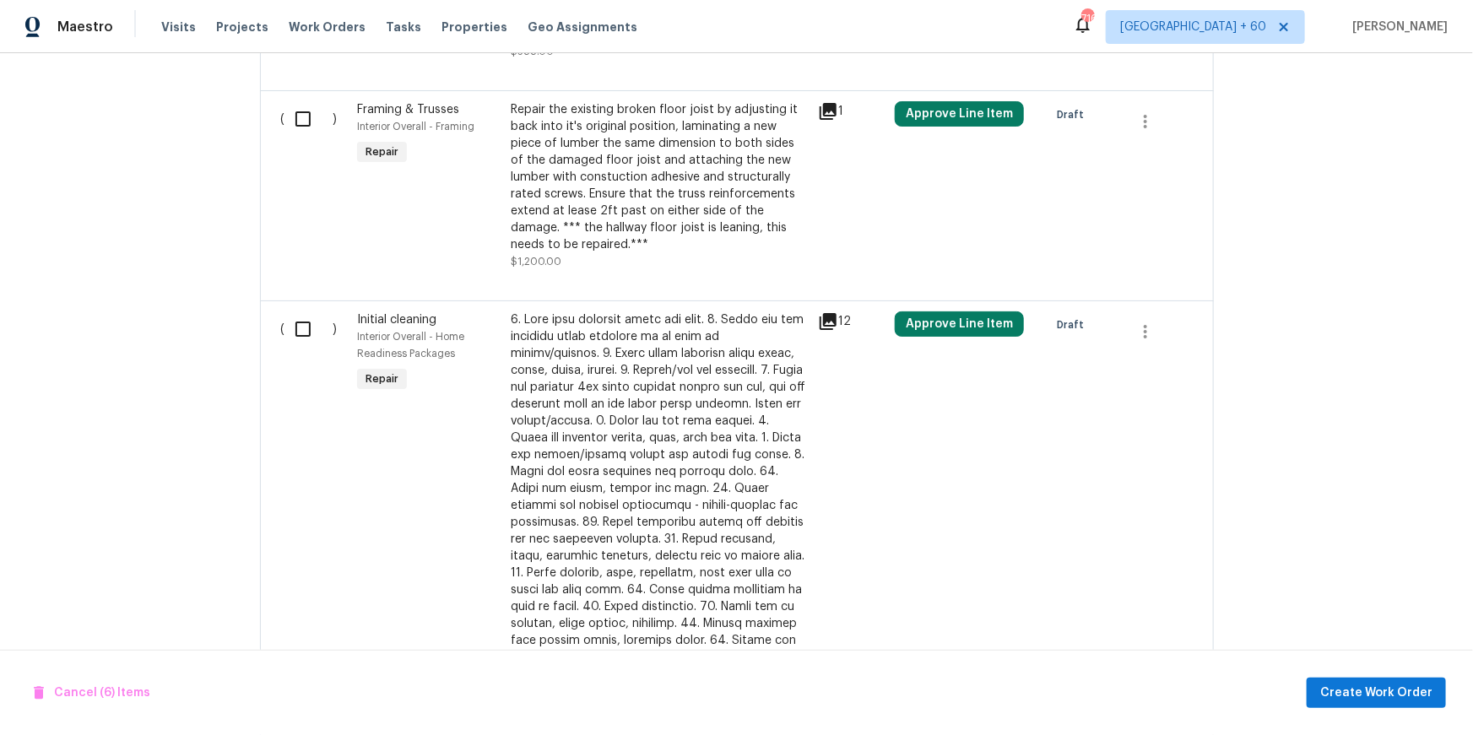
click at [297, 341] on input "checkbox" at bounding box center [309, 329] width 48 height 35
checkbox input "true"
click at [303, 131] on input "checkbox" at bounding box center [309, 118] width 48 height 35
checkbox input "true"
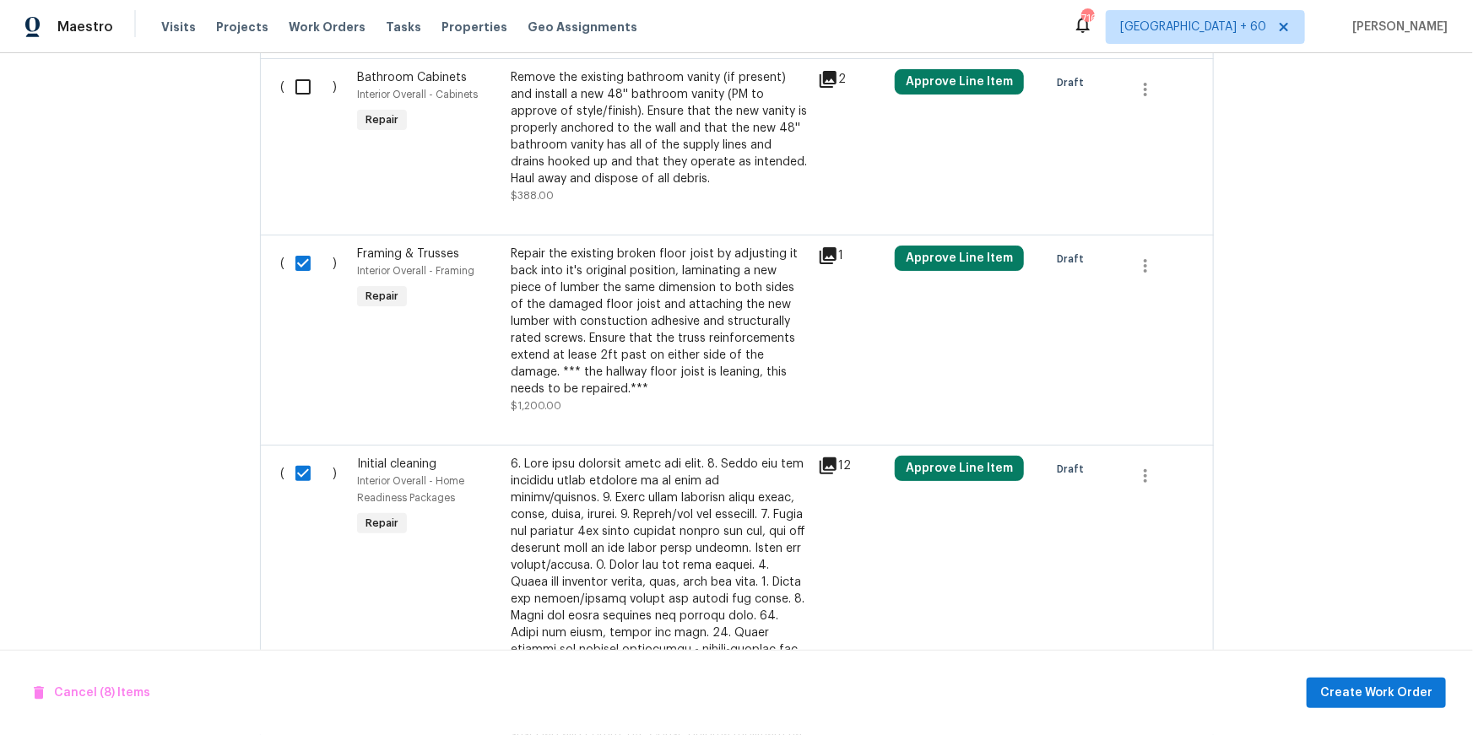
scroll to position [3226, 0]
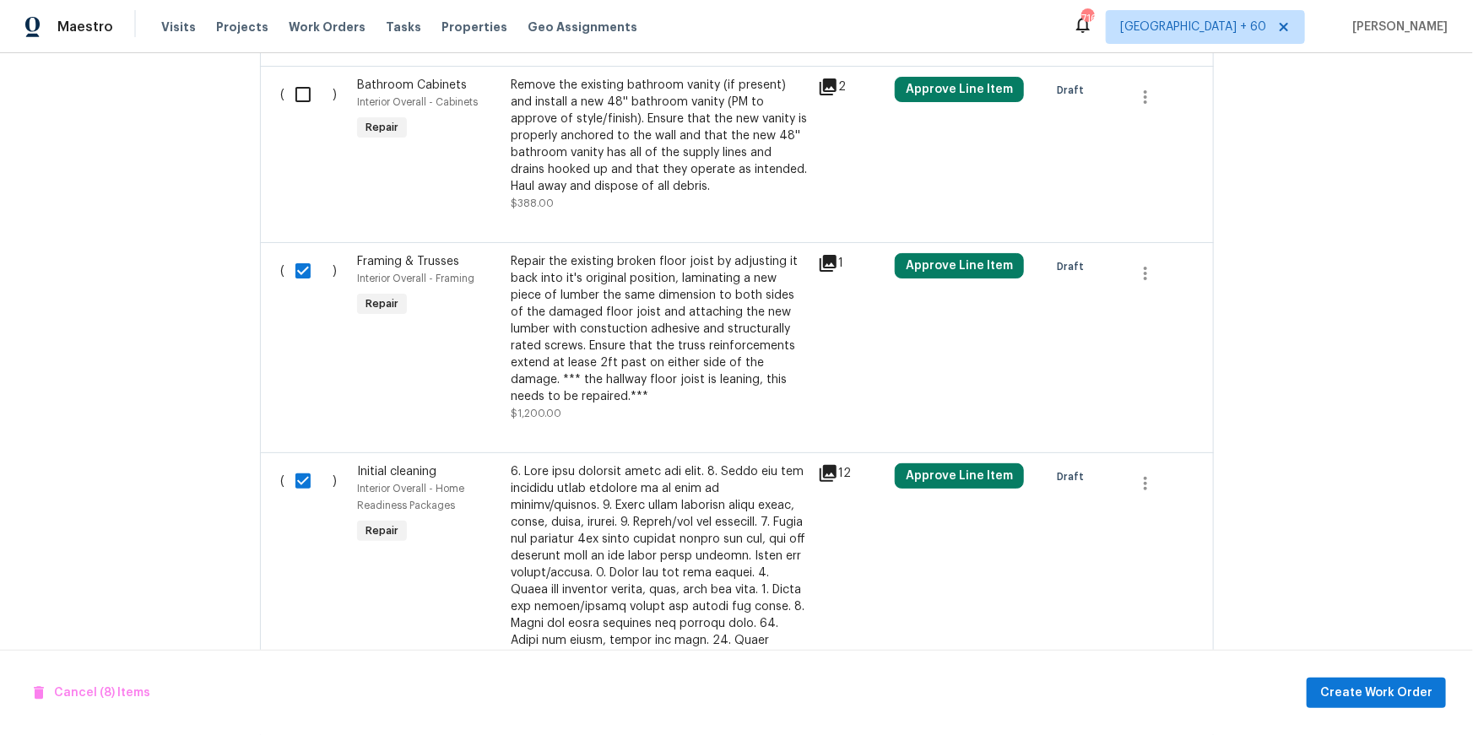
click at [302, 106] on input "checkbox" at bounding box center [309, 94] width 48 height 35
checkbox input "true"
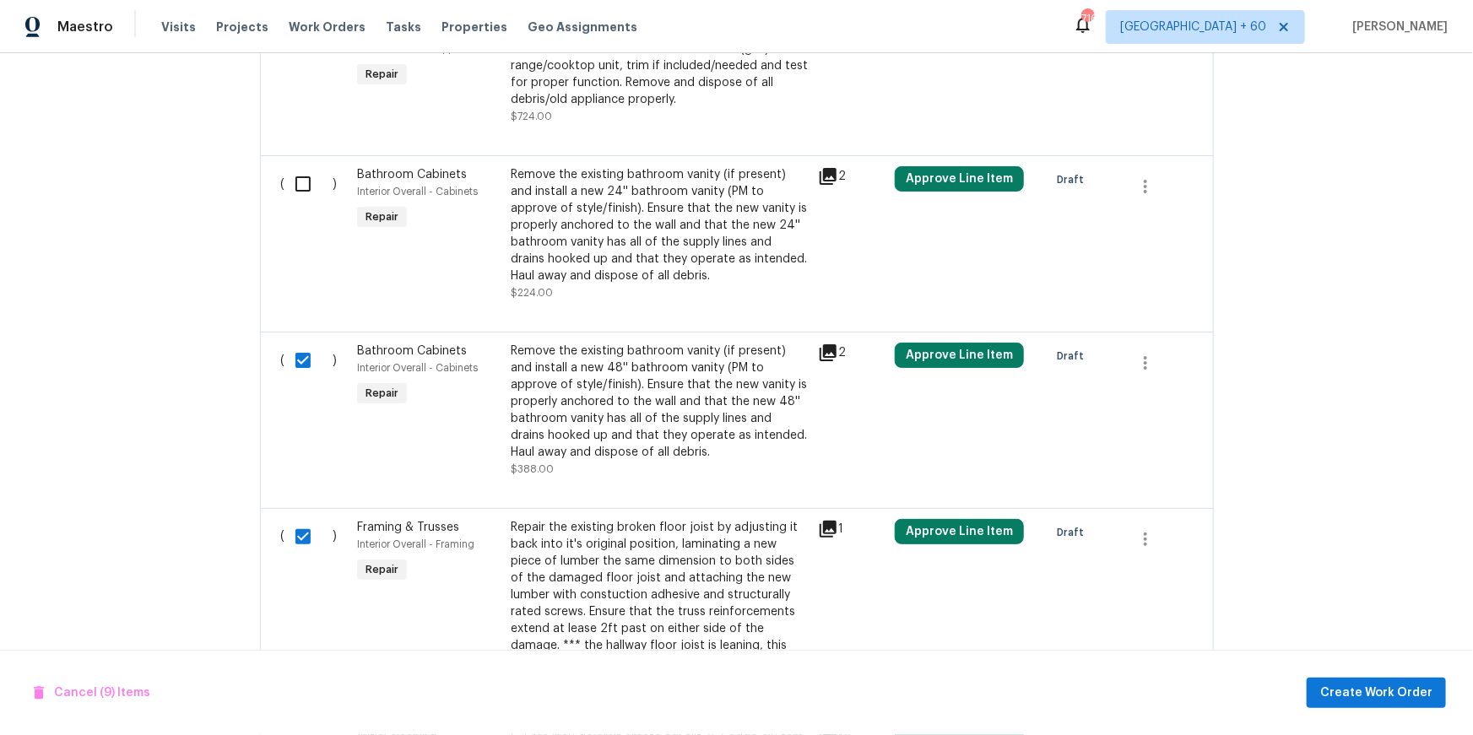
click at [300, 199] on input "checkbox" at bounding box center [309, 183] width 48 height 35
checkbox input "true"
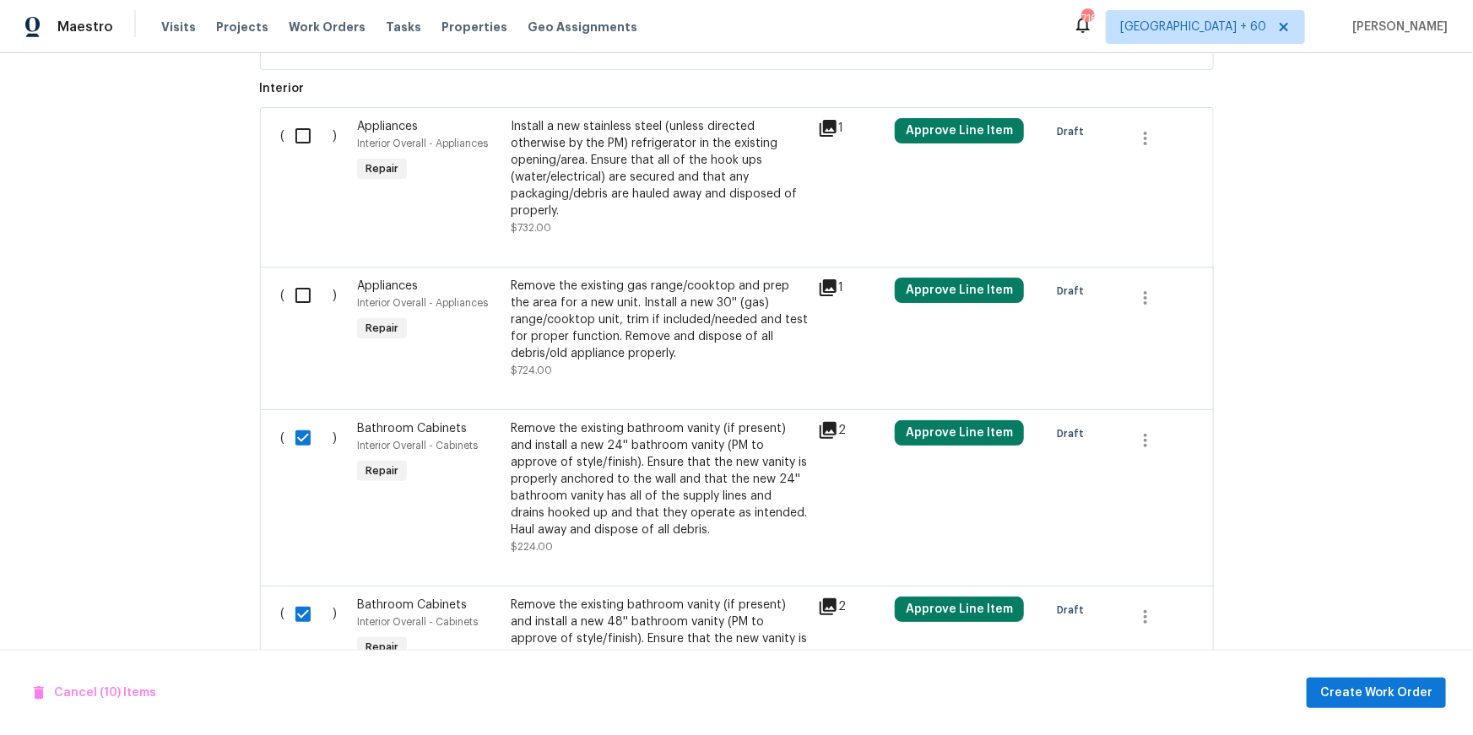
scroll to position [2685, 0]
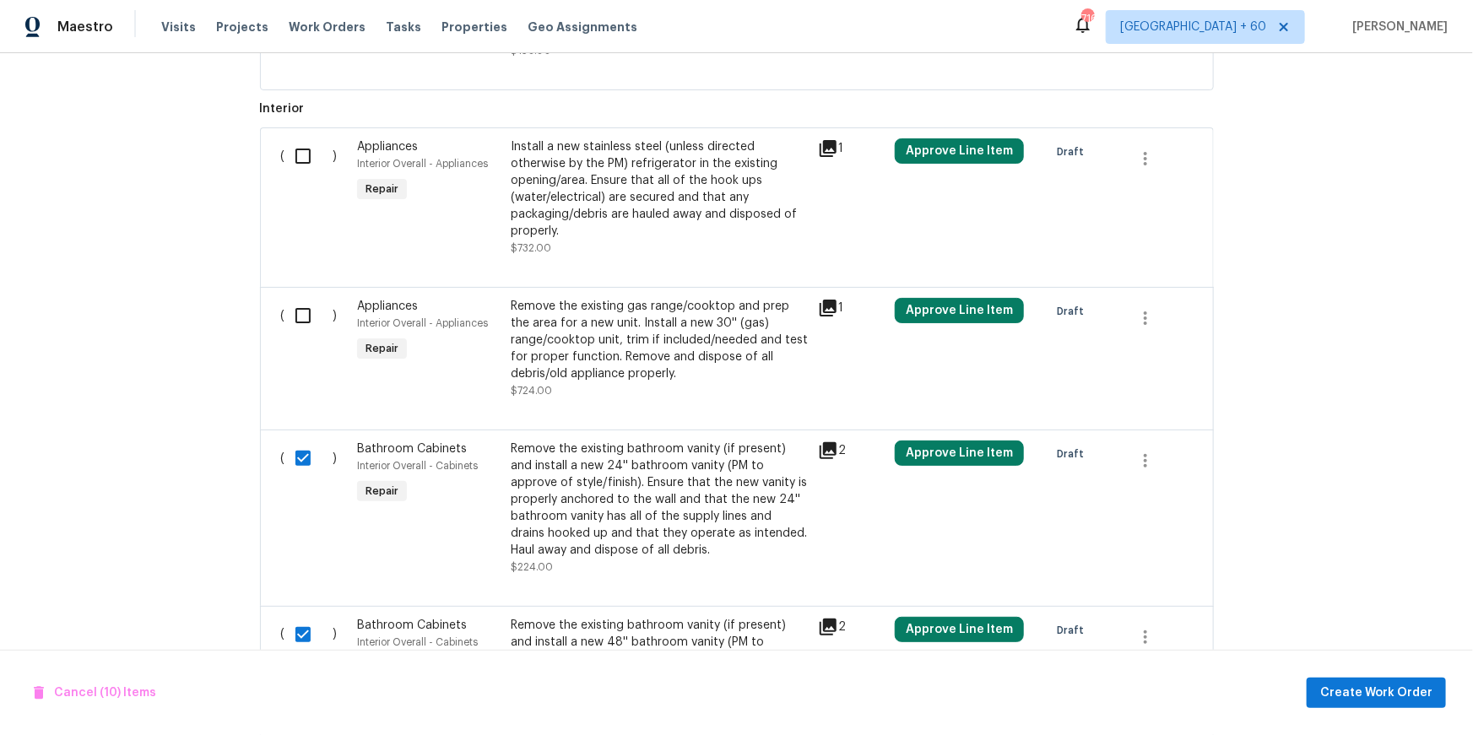
click at [301, 331] on input "checkbox" at bounding box center [309, 315] width 48 height 35
checkbox input "true"
click at [305, 169] on input "checkbox" at bounding box center [309, 155] width 48 height 35
checkbox input "true"
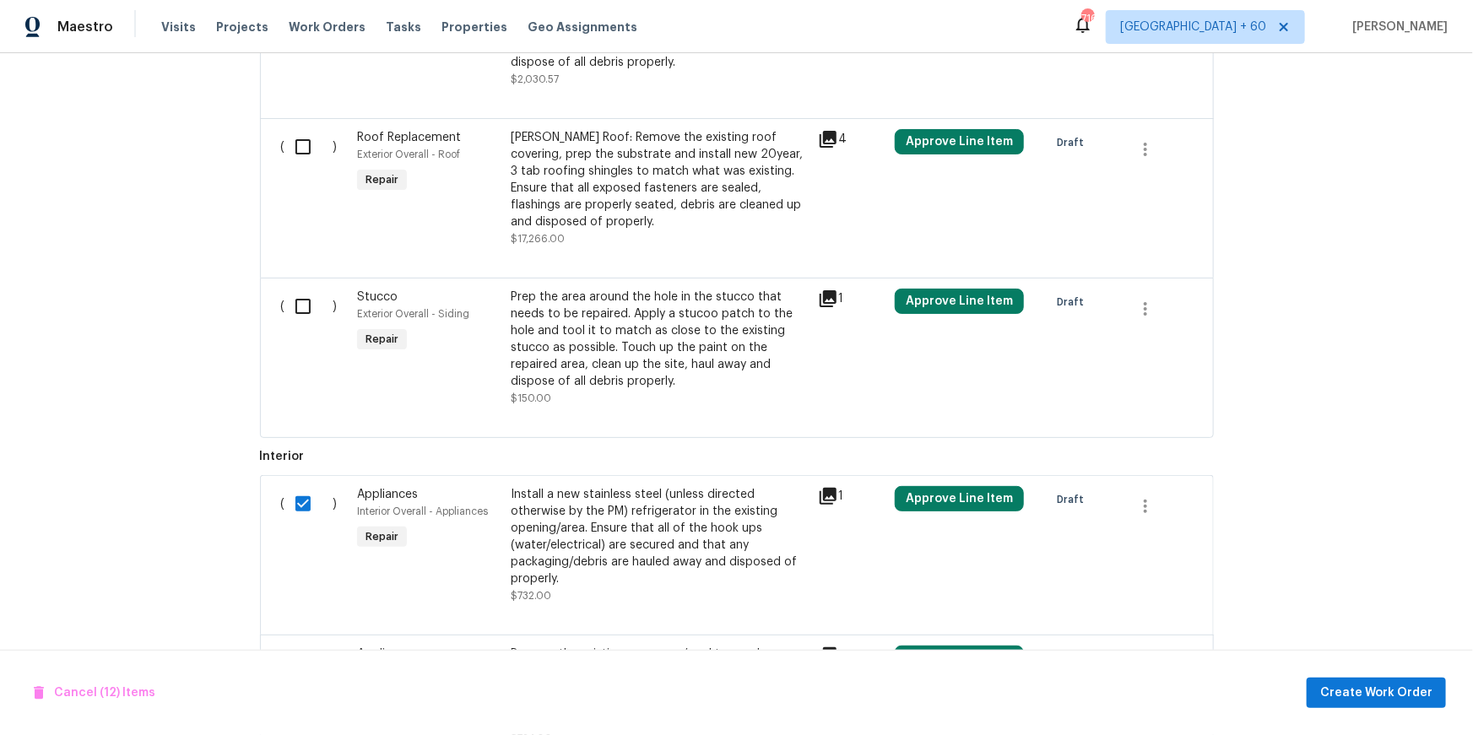
scroll to position [2297, 0]
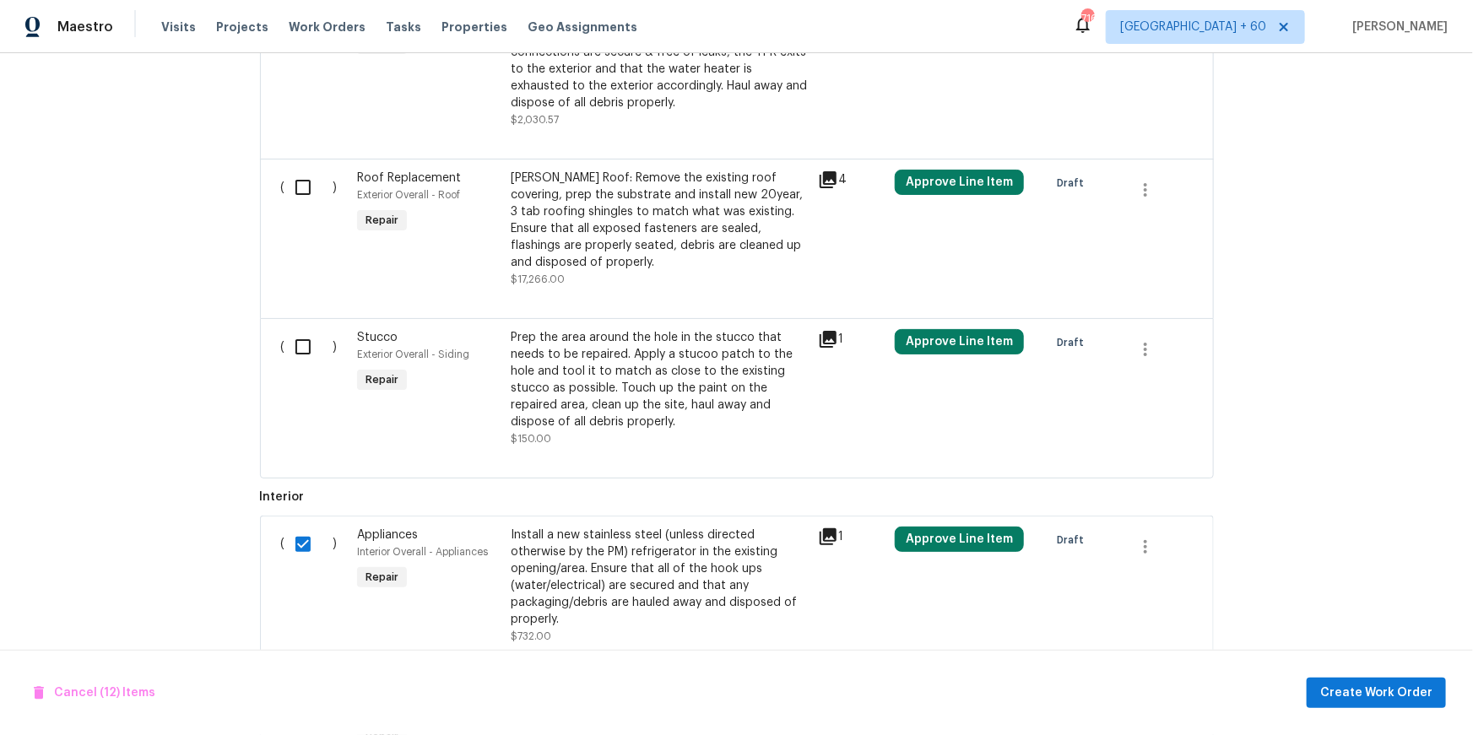
click at [300, 356] on input "checkbox" at bounding box center [309, 346] width 48 height 35
checkbox input "true"
click at [295, 194] on input "checkbox" at bounding box center [309, 187] width 48 height 35
checkbox input "true"
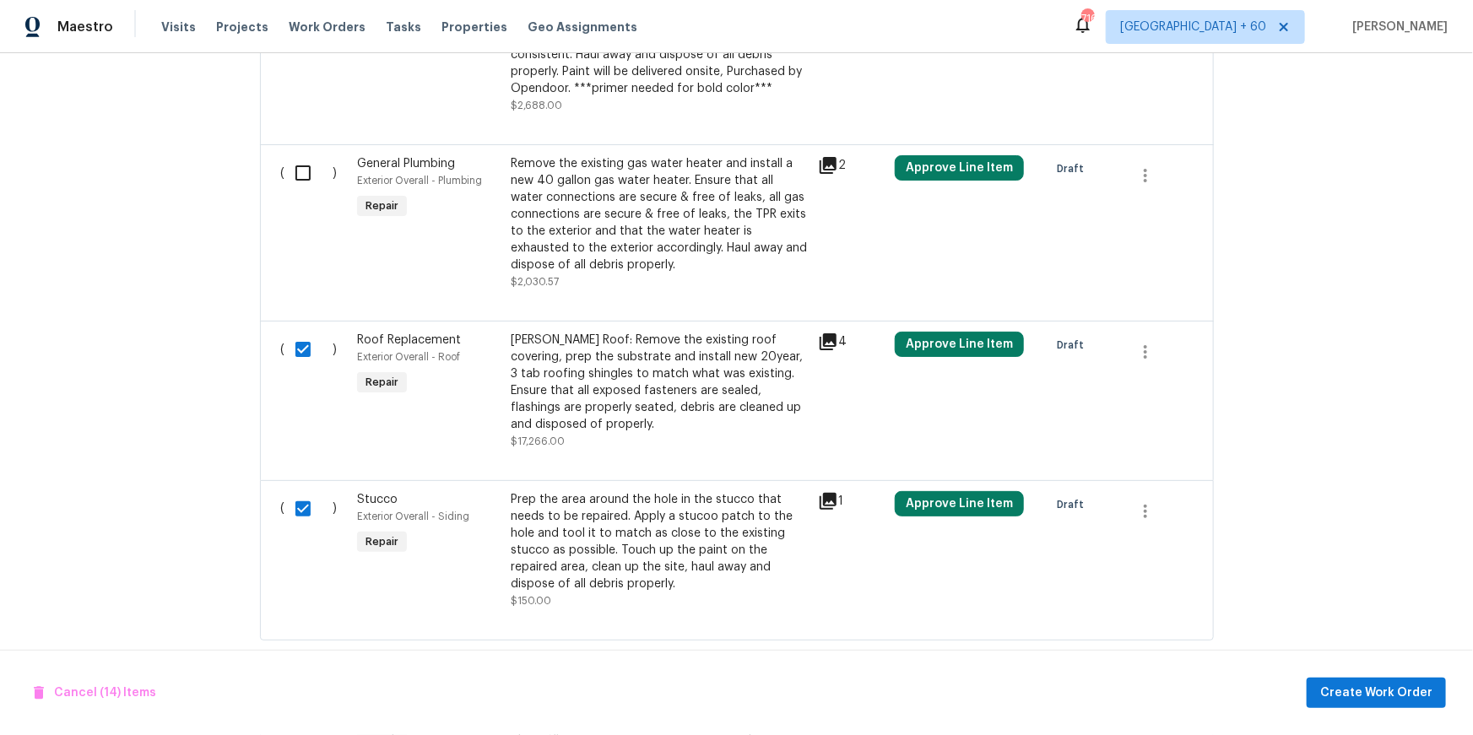
click at [301, 178] on input "checkbox" at bounding box center [309, 172] width 48 height 35
checkbox input "true"
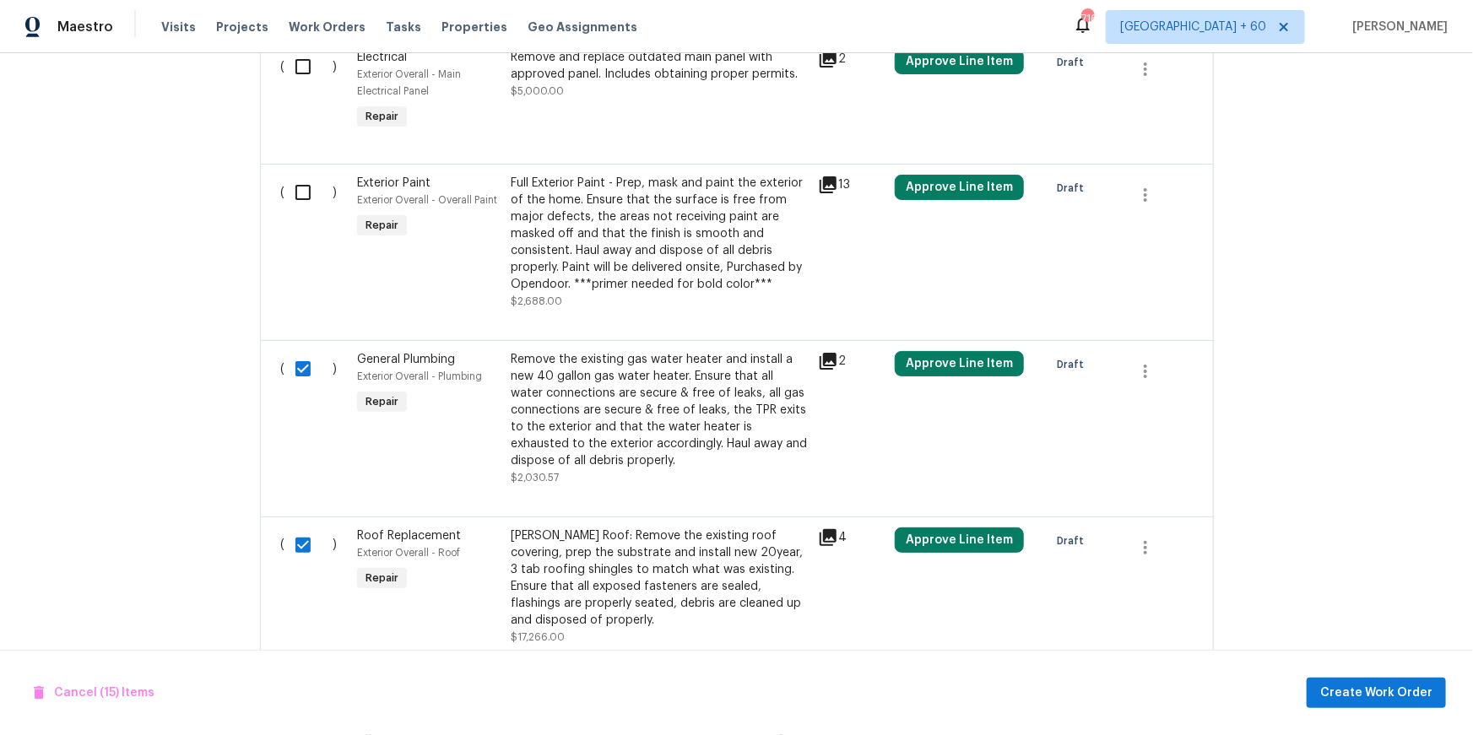
scroll to position [1896, 0]
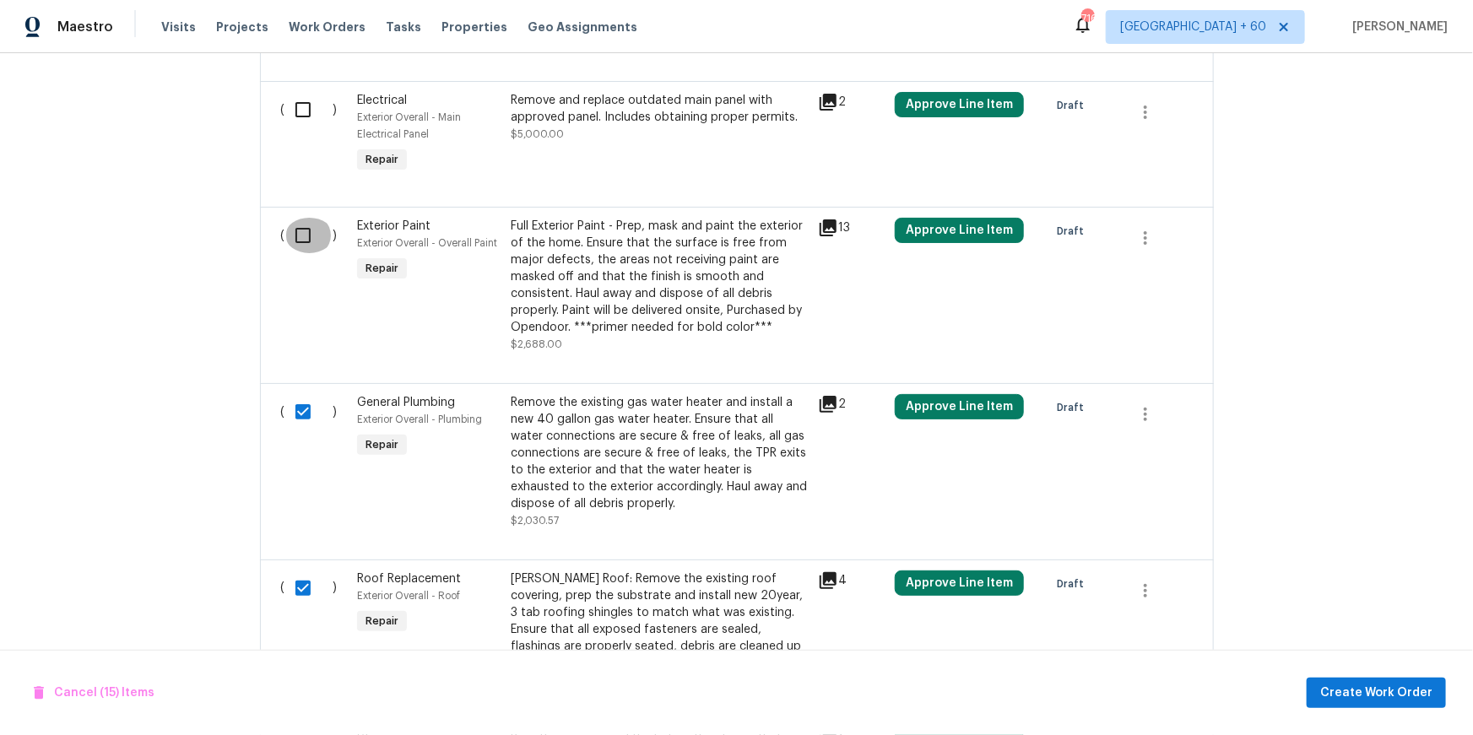
click at [299, 238] on input "checkbox" at bounding box center [309, 235] width 48 height 35
checkbox input "true"
click at [299, 125] on input "checkbox" at bounding box center [309, 109] width 48 height 35
checkbox input "true"
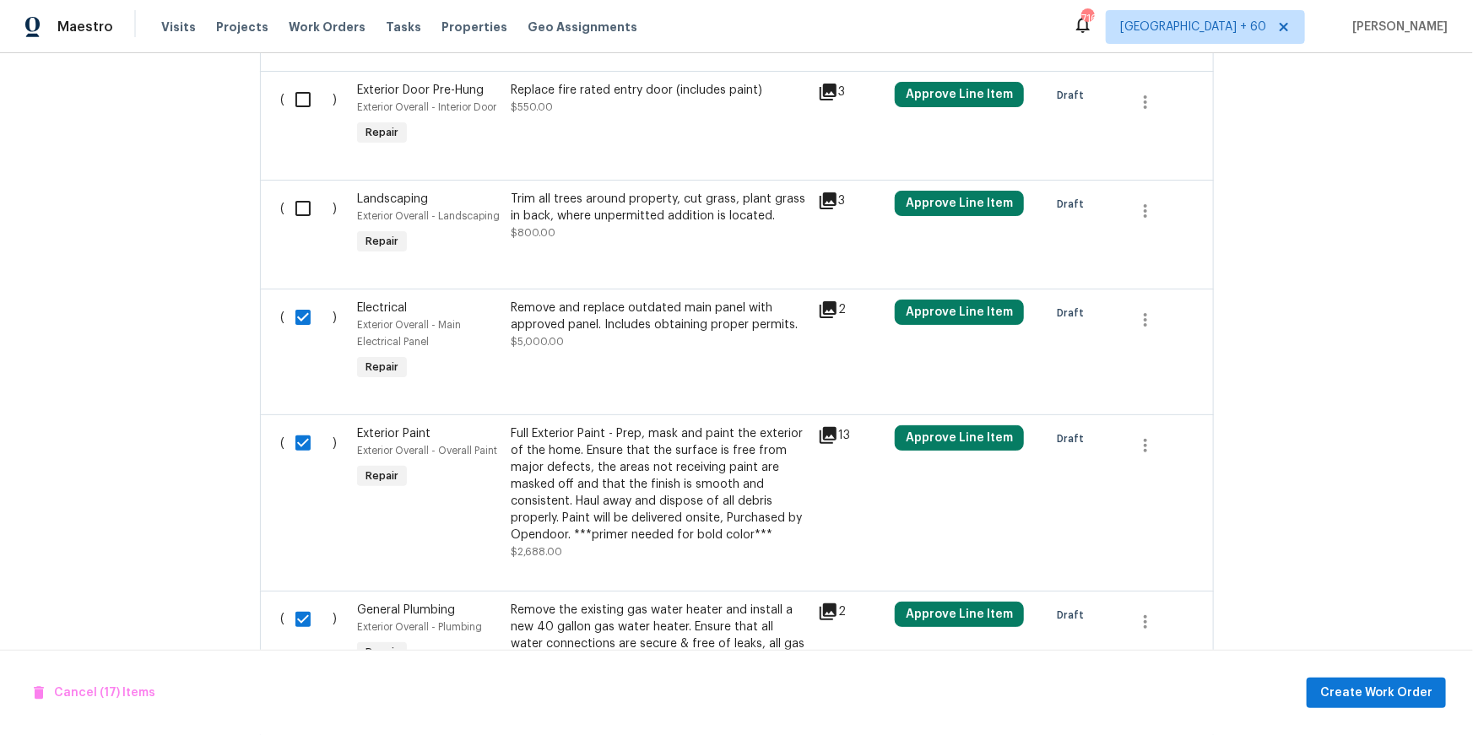
scroll to position [1661, 0]
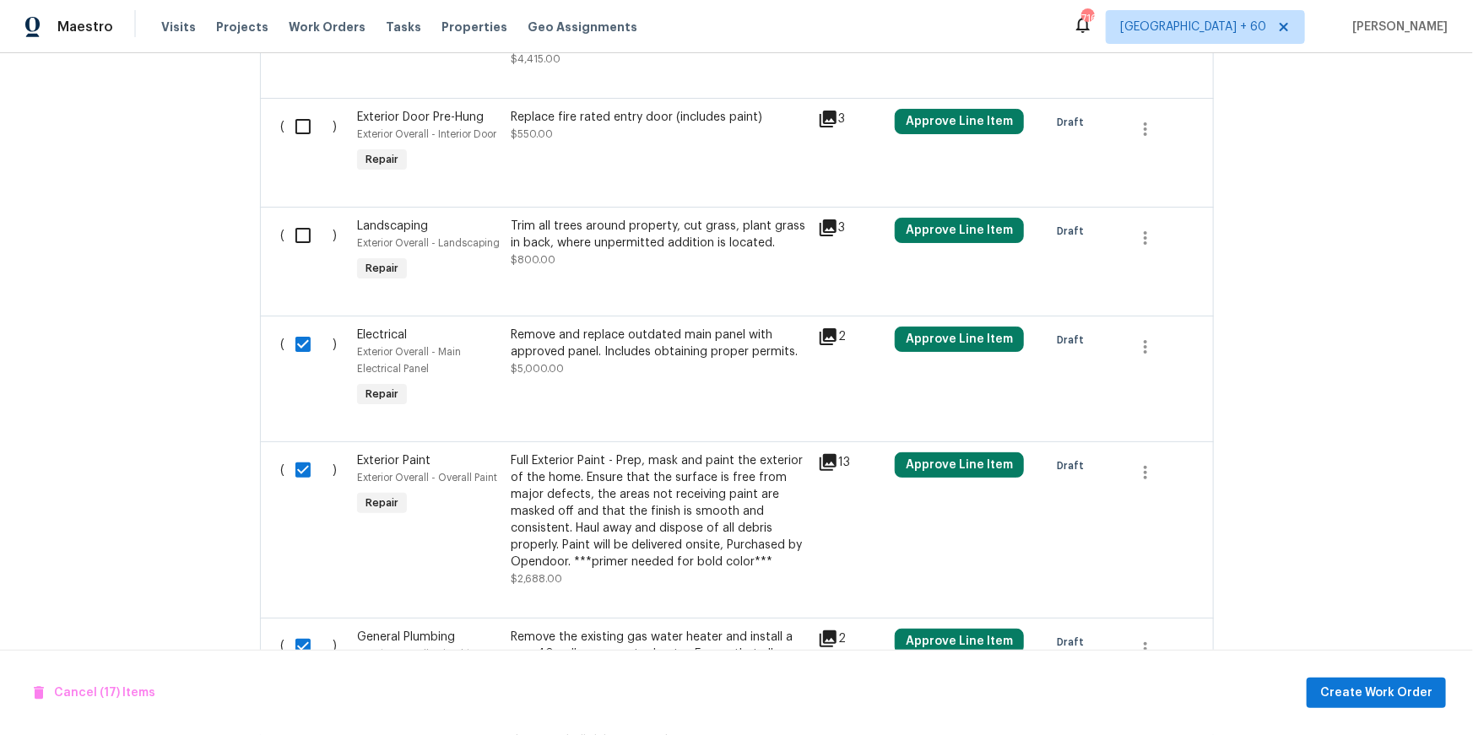
click at [303, 243] on input "checkbox" at bounding box center [309, 235] width 48 height 35
checkbox input "true"
click at [304, 128] on input "checkbox" at bounding box center [309, 126] width 48 height 35
checkbox input "true"
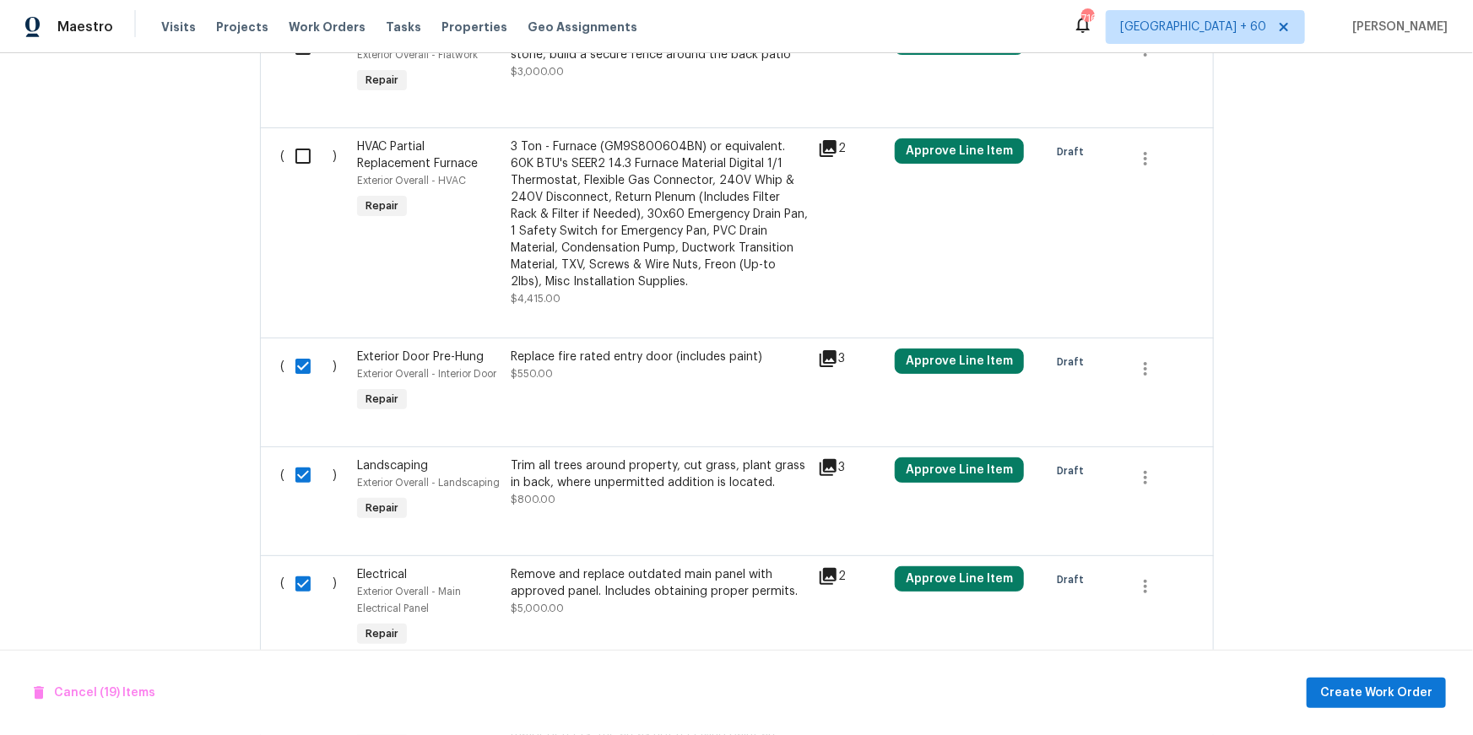
click at [301, 158] on input "checkbox" at bounding box center [309, 155] width 48 height 35
checkbox input "true"
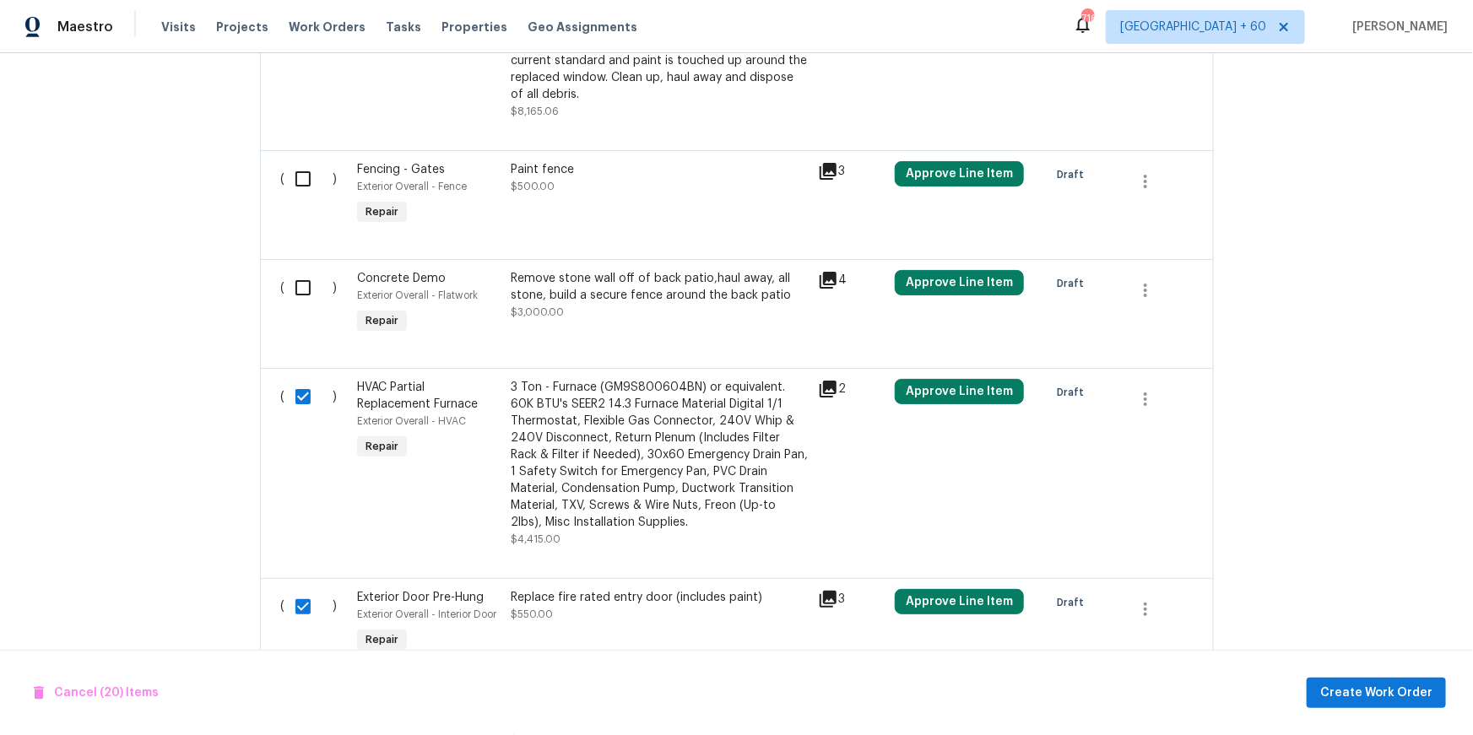
scroll to position [1138, 0]
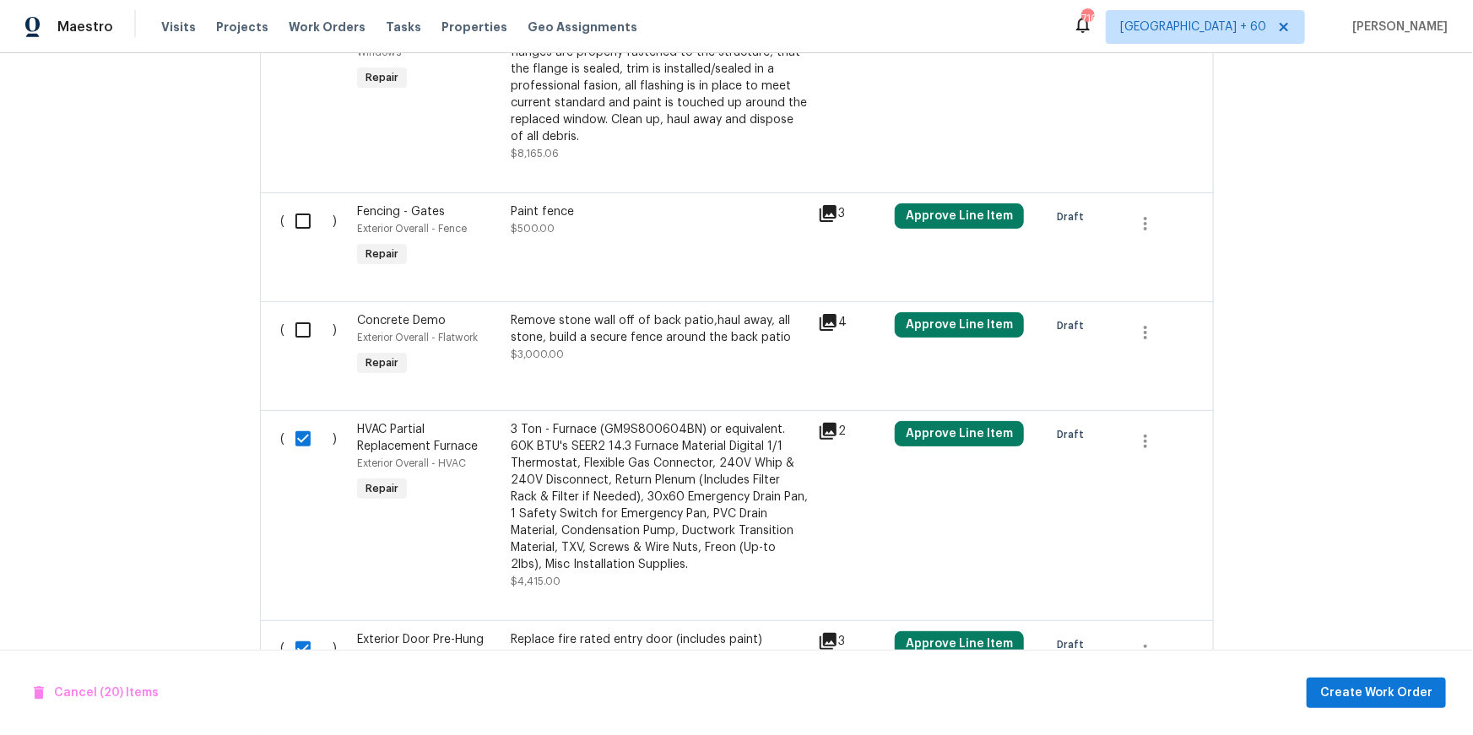
click at [300, 322] on input "checkbox" at bounding box center [309, 329] width 48 height 35
checkbox input "true"
click at [303, 214] on input "checkbox" at bounding box center [309, 220] width 48 height 35
checkbox input "true"
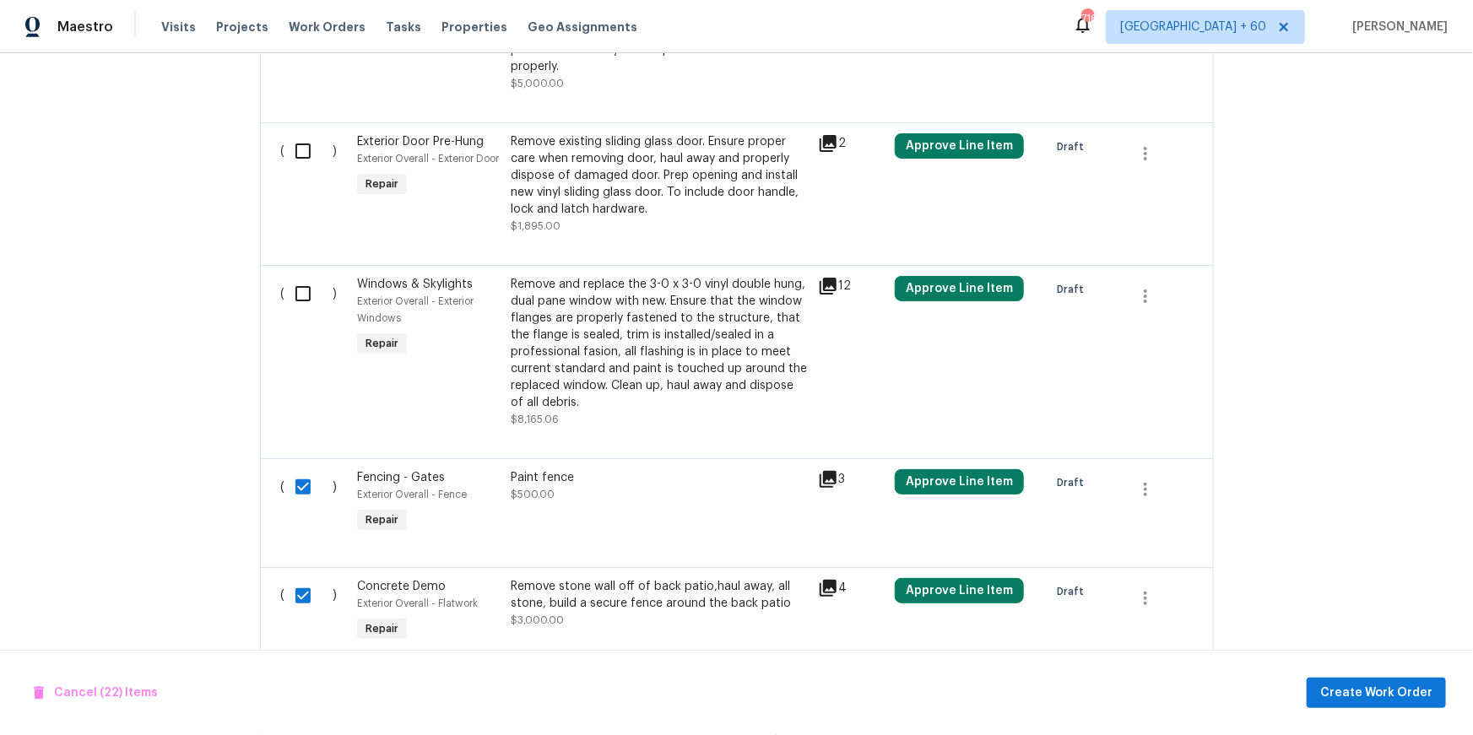
scroll to position [869, 0]
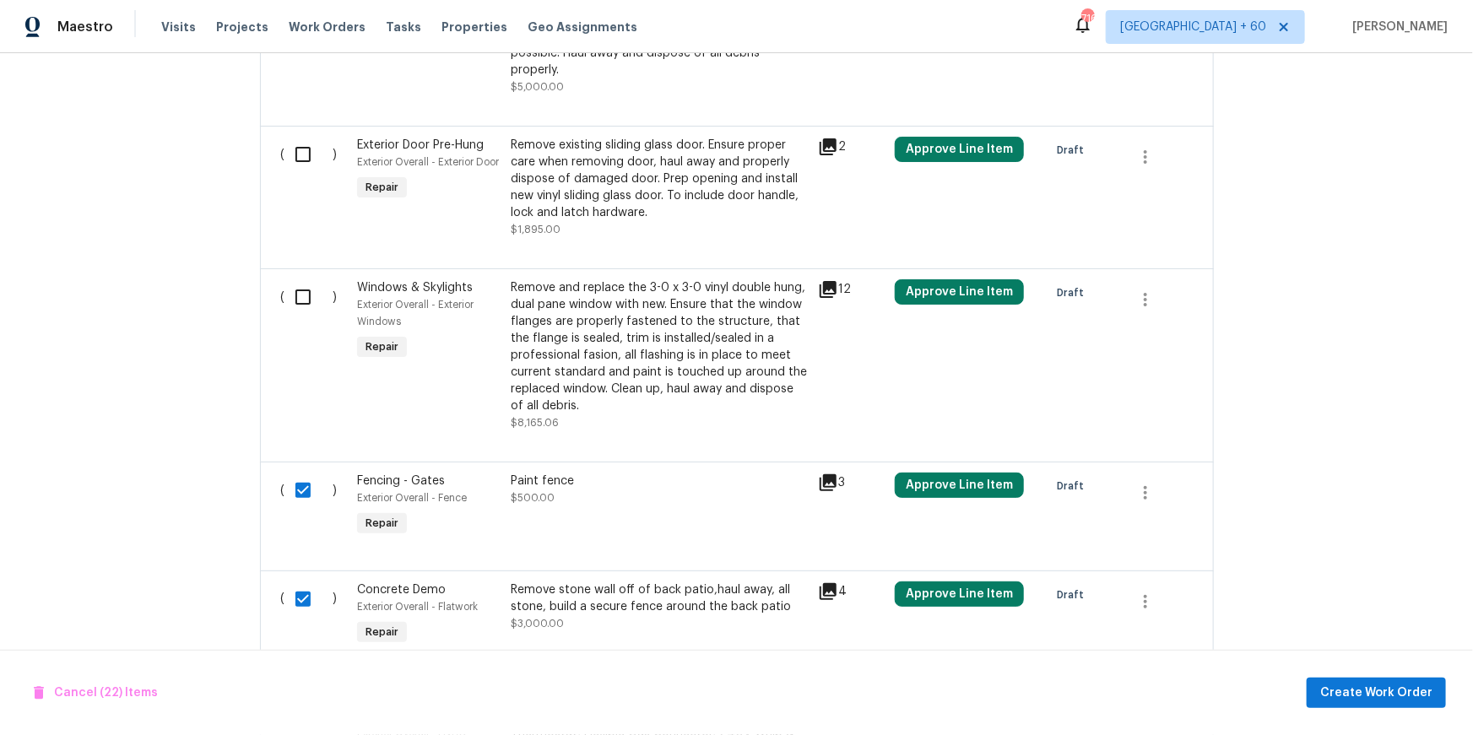
click at [300, 298] on input "checkbox" at bounding box center [309, 296] width 48 height 35
checkbox input "true"
click at [289, 166] on input "checkbox" at bounding box center [309, 154] width 48 height 35
checkbox input "true"
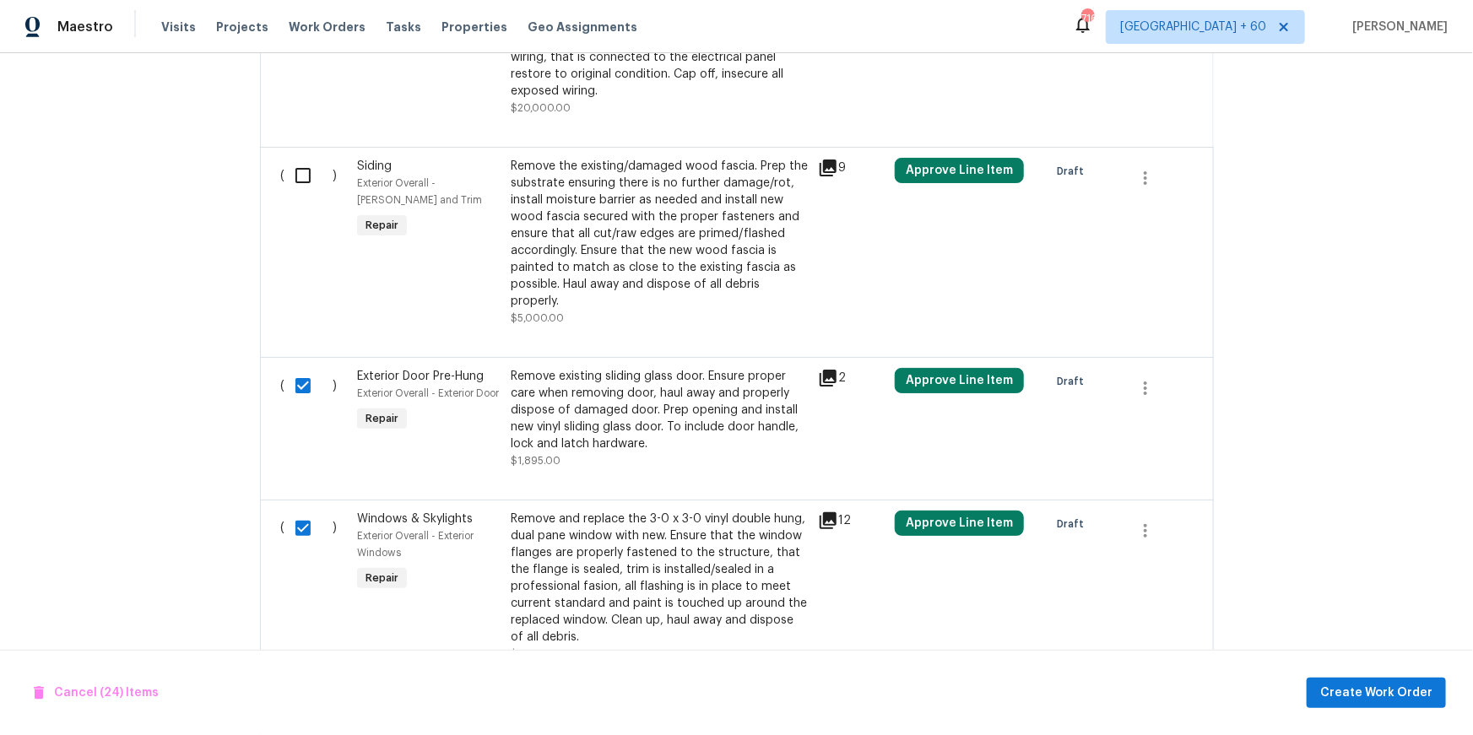
click at [309, 171] on input "checkbox" at bounding box center [309, 175] width 48 height 35
checkbox input "true"
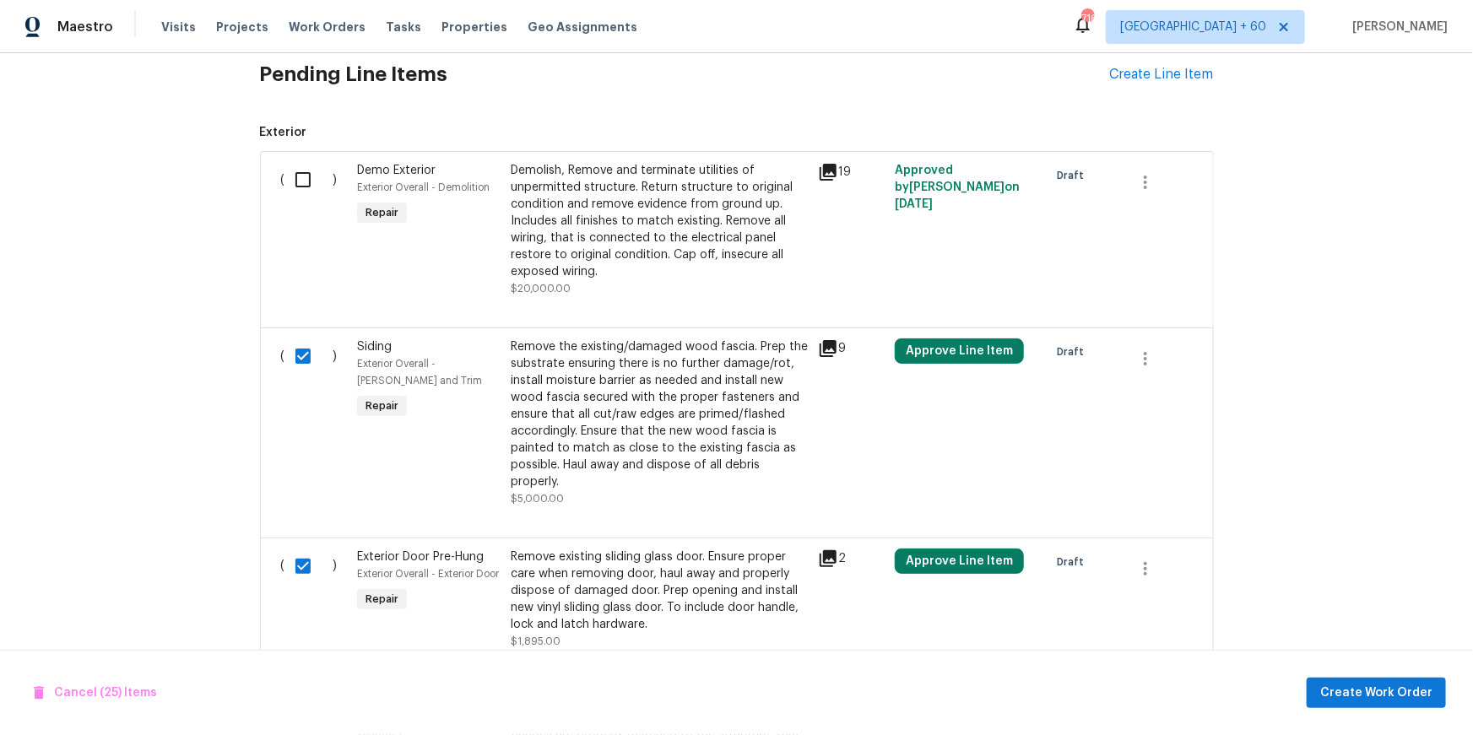
scroll to position [453, 0]
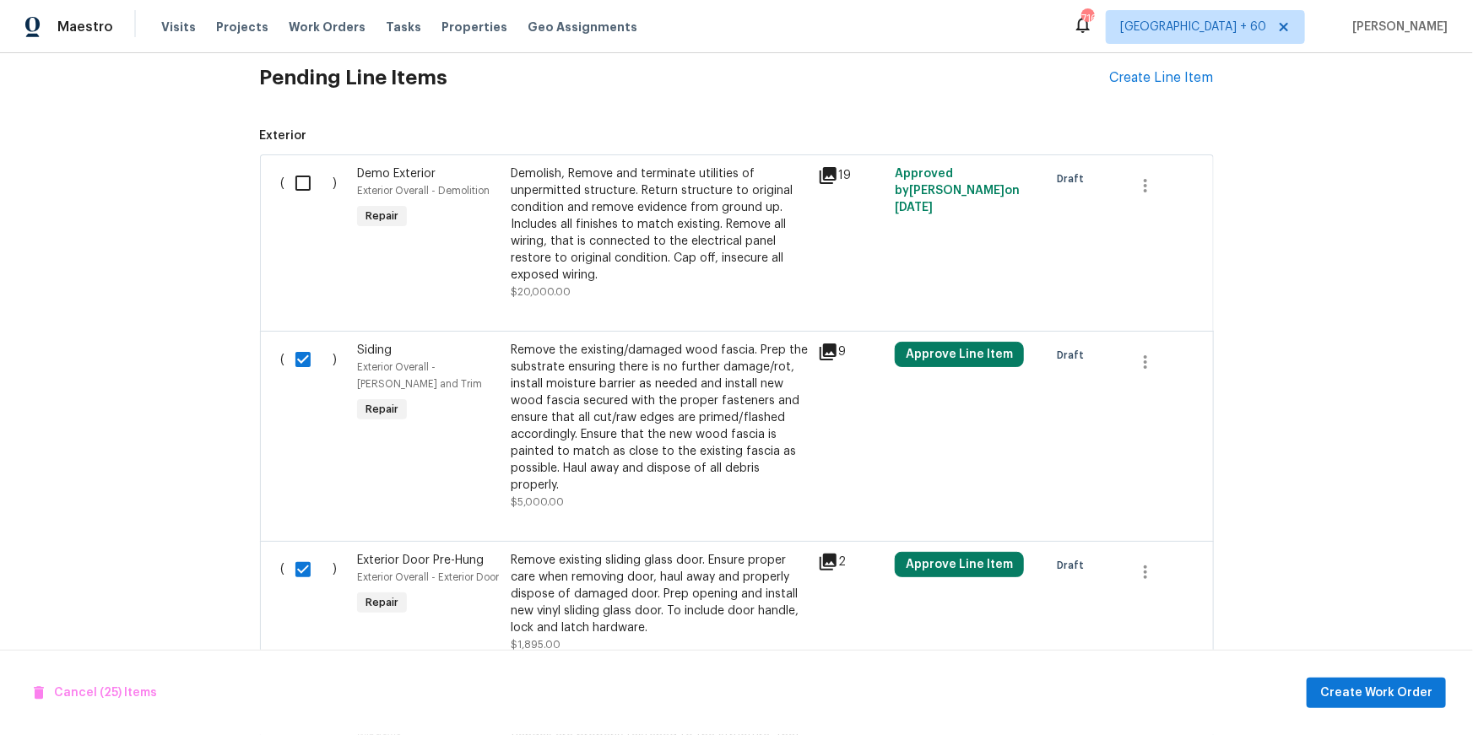
click at [309, 173] on input "checkbox" at bounding box center [309, 183] width 48 height 35
checkbox input "true"
drag, startPoint x: 57, startPoint y: 674, endPoint x: 53, endPoint y: 688, distance: 15.0
click at [57, 676] on div "Cancel (26) Items Create Work Order" at bounding box center [736, 693] width 1473 height 86
click at [64, 696] on span "Cancel (26) Items" at bounding box center [96, 693] width 124 height 21
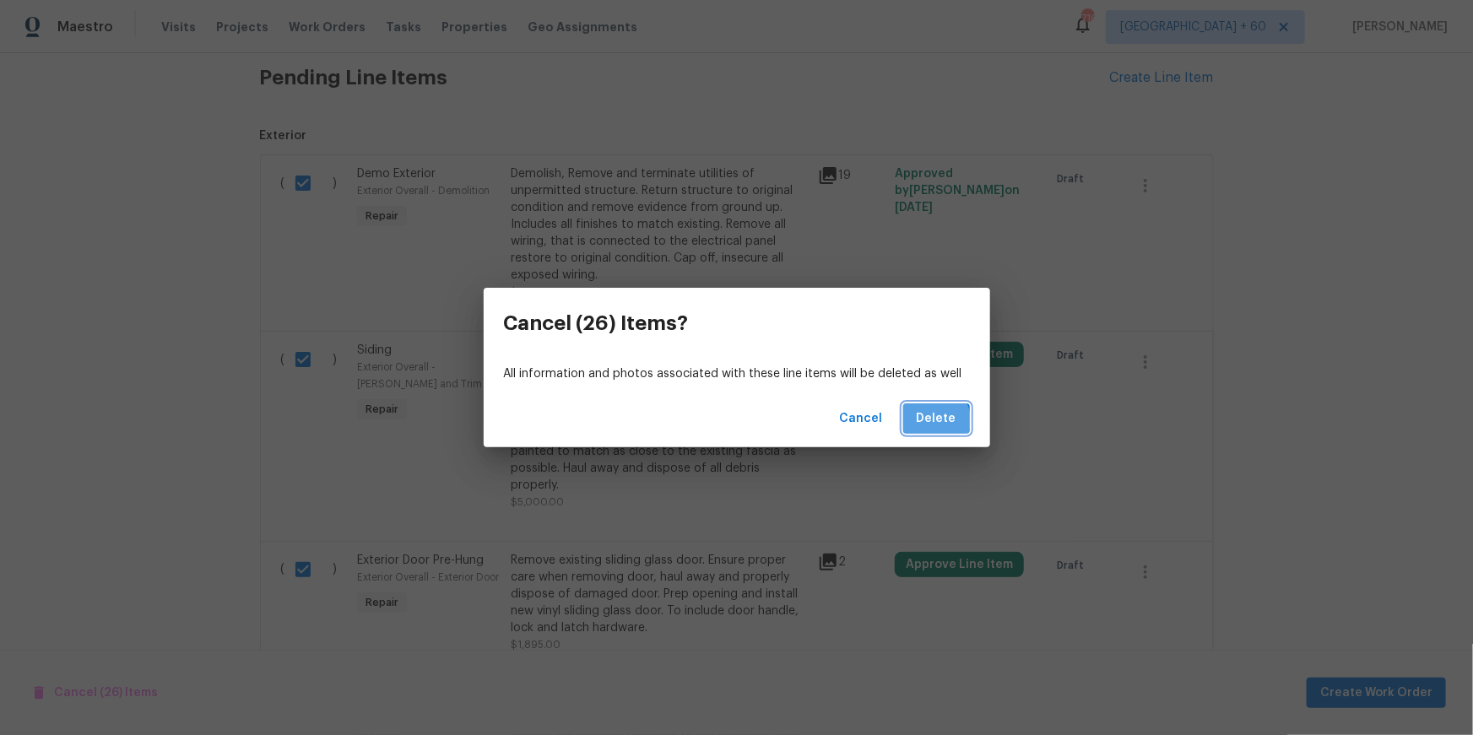
click at [933, 421] on span "Delete" at bounding box center [937, 419] width 40 height 21
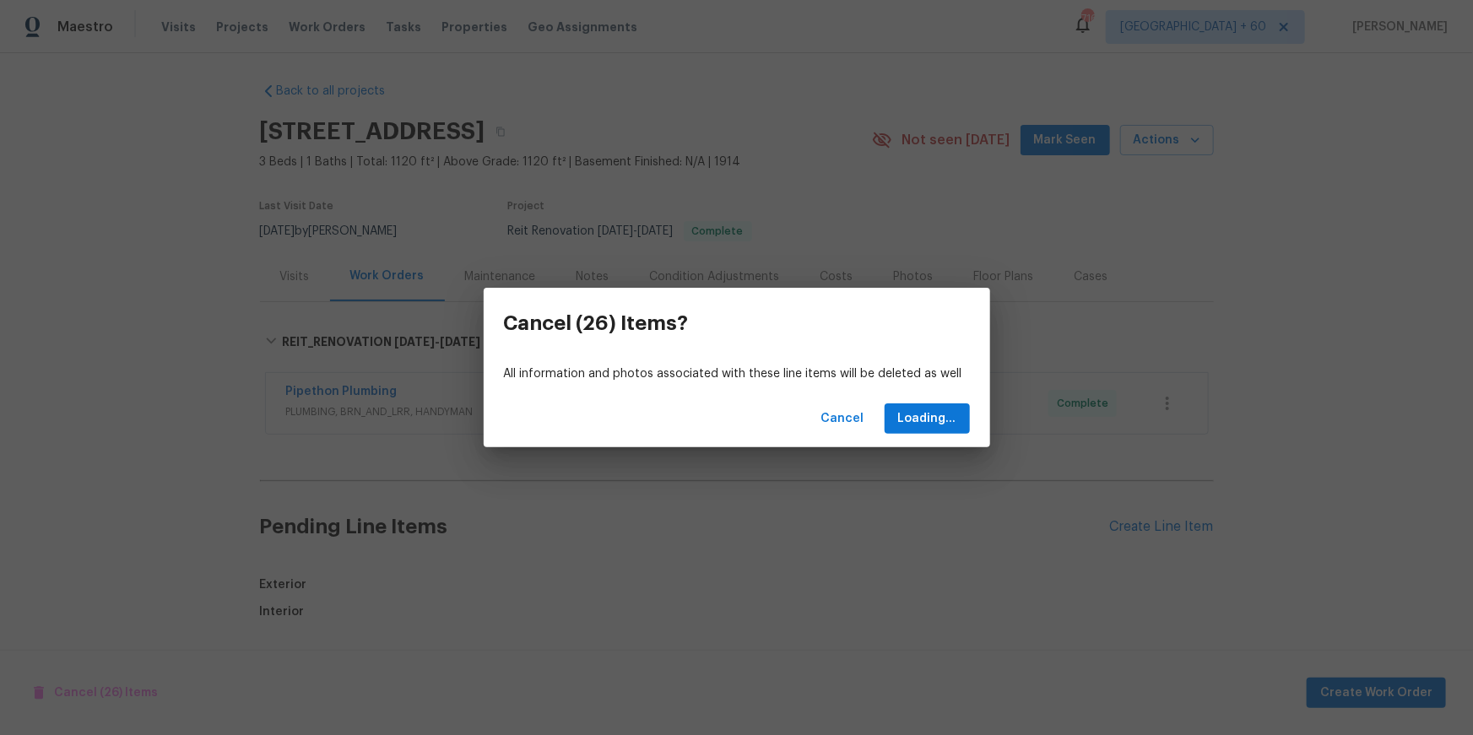
scroll to position [0, 0]
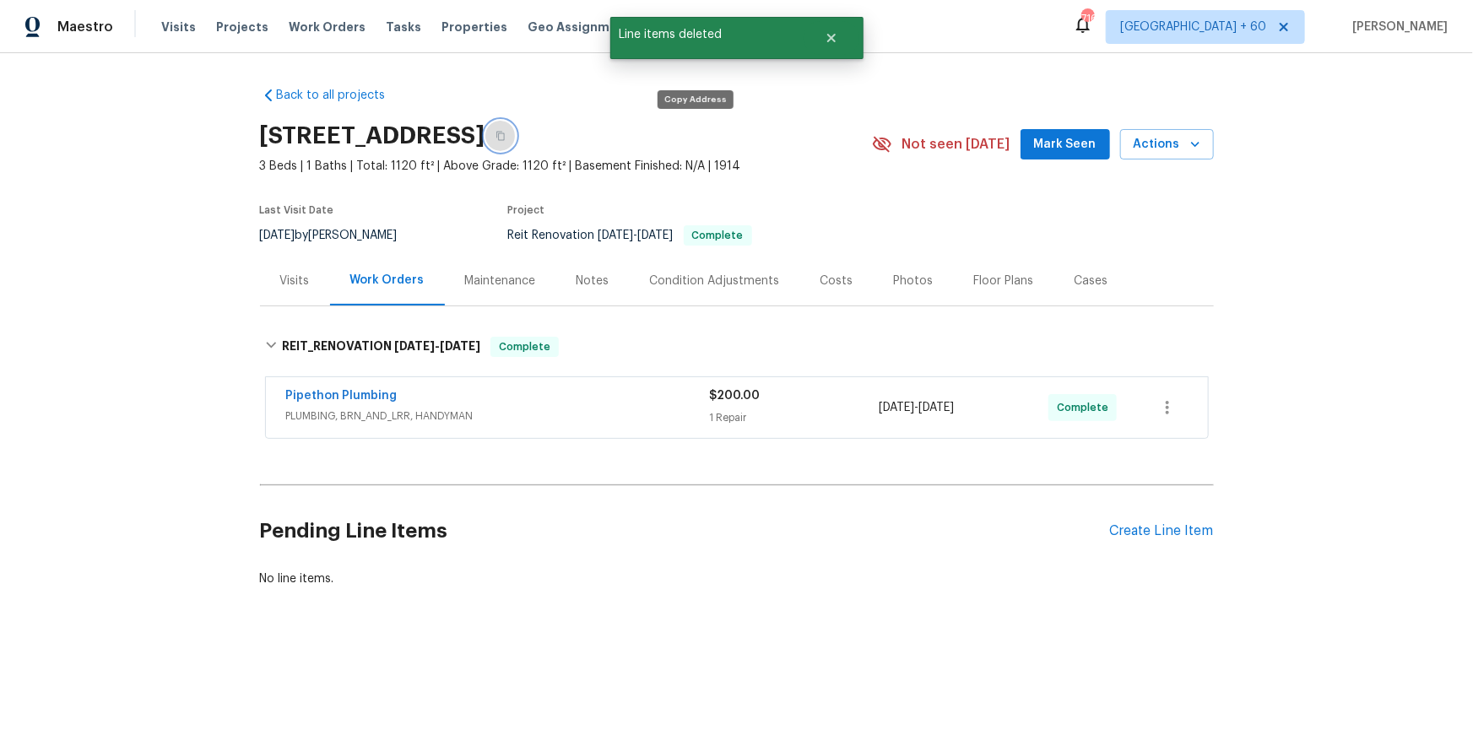
click at [516, 138] on button "button" at bounding box center [501, 136] width 30 height 30
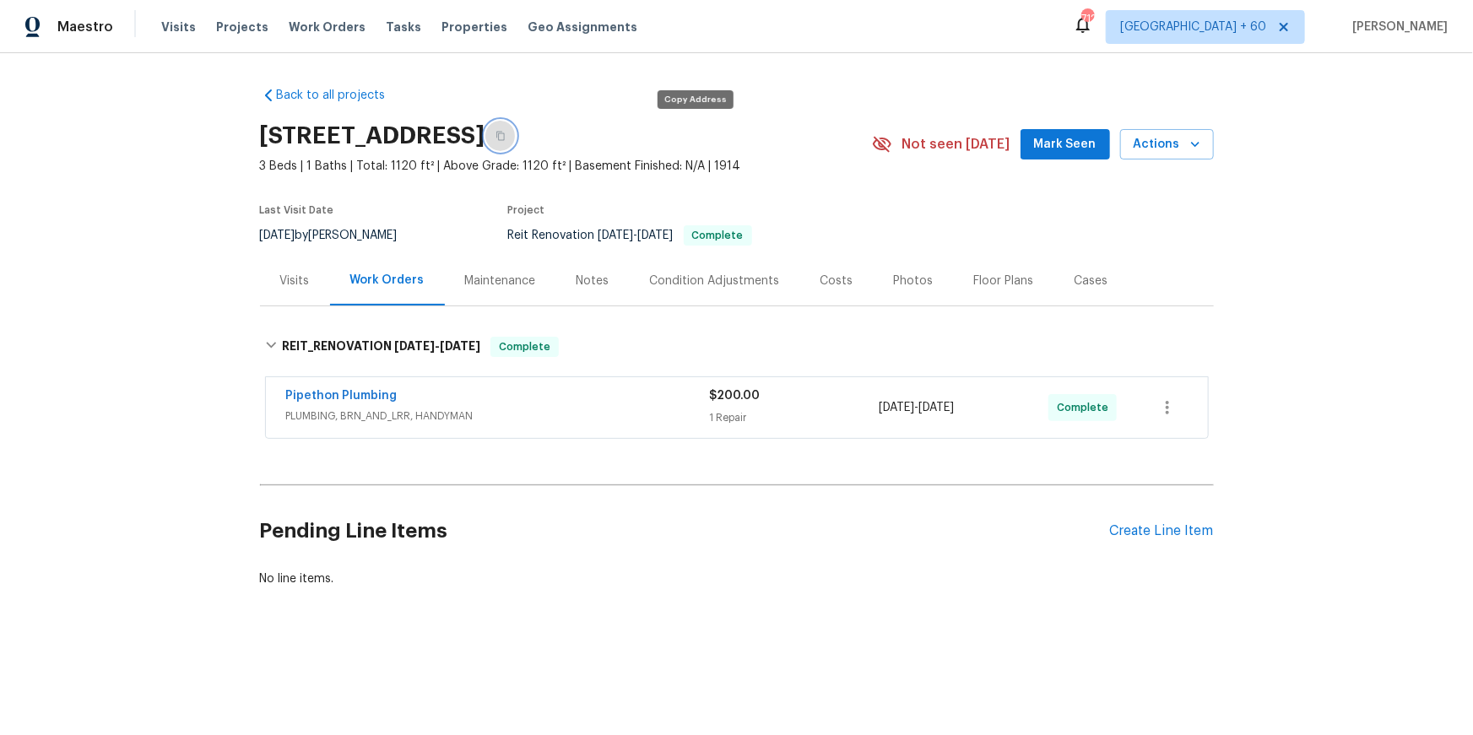
click at [506, 135] on icon "button" at bounding box center [501, 136] width 10 height 10
click at [228, 31] on span "Projects" at bounding box center [242, 27] width 52 height 17
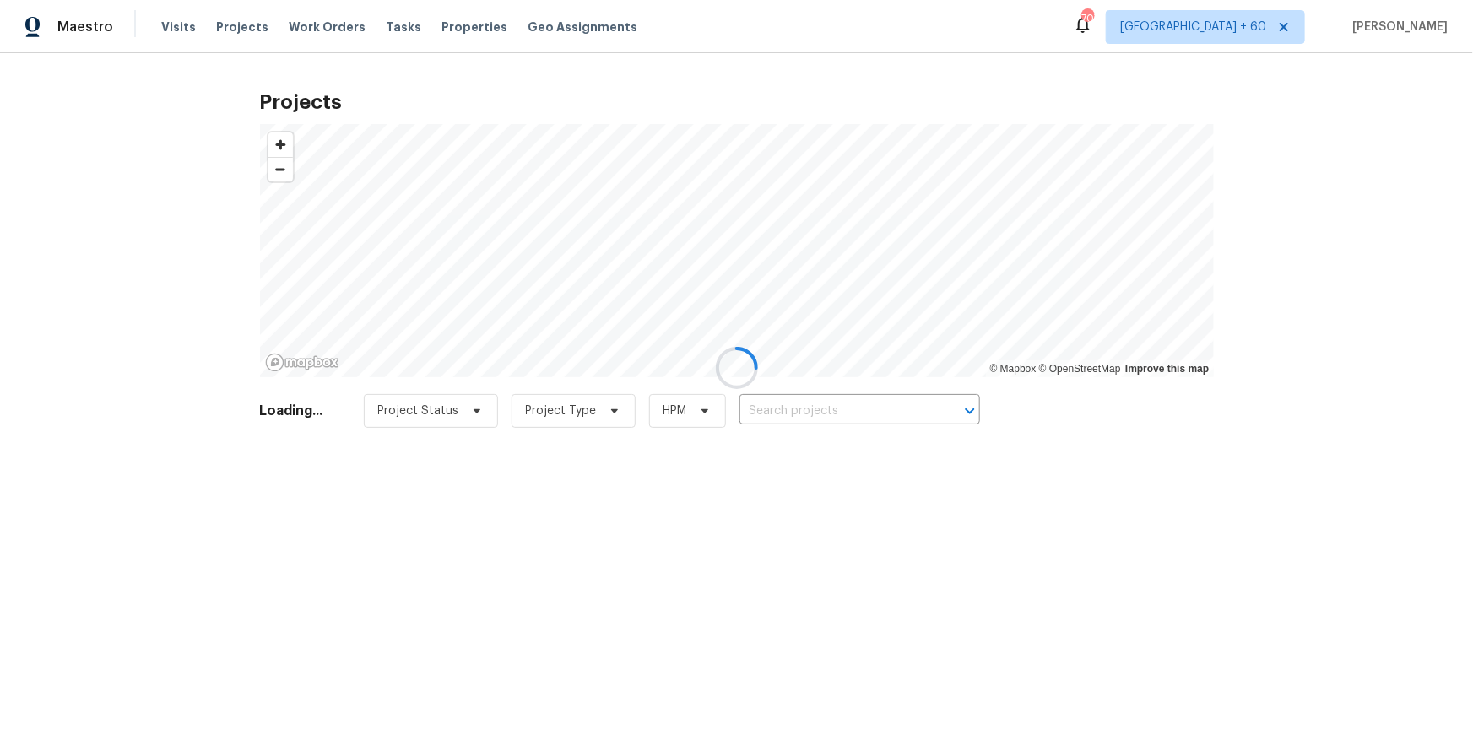
click at [436, 29] on div at bounding box center [736, 367] width 1473 height 735
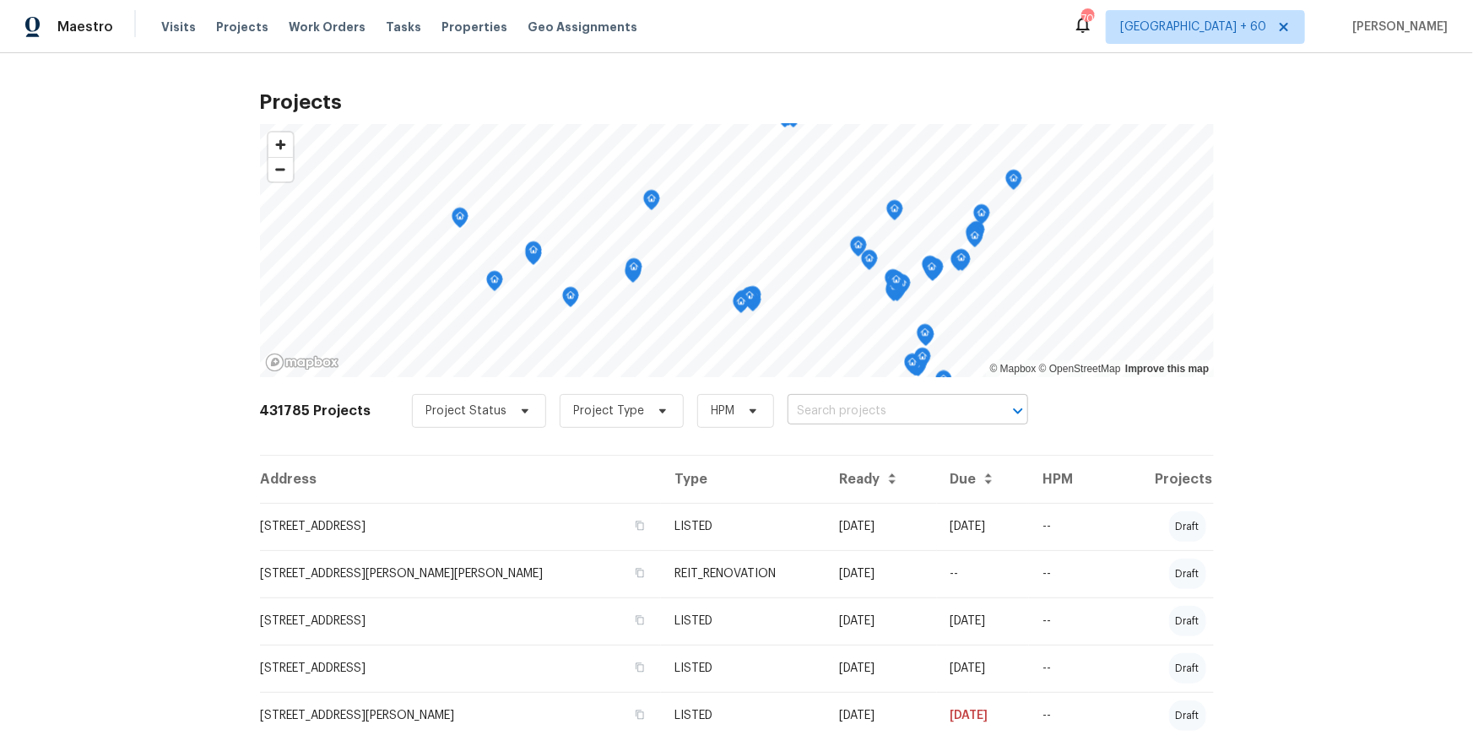
click at [843, 414] on input "text" at bounding box center [884, 412] width 193 height 26
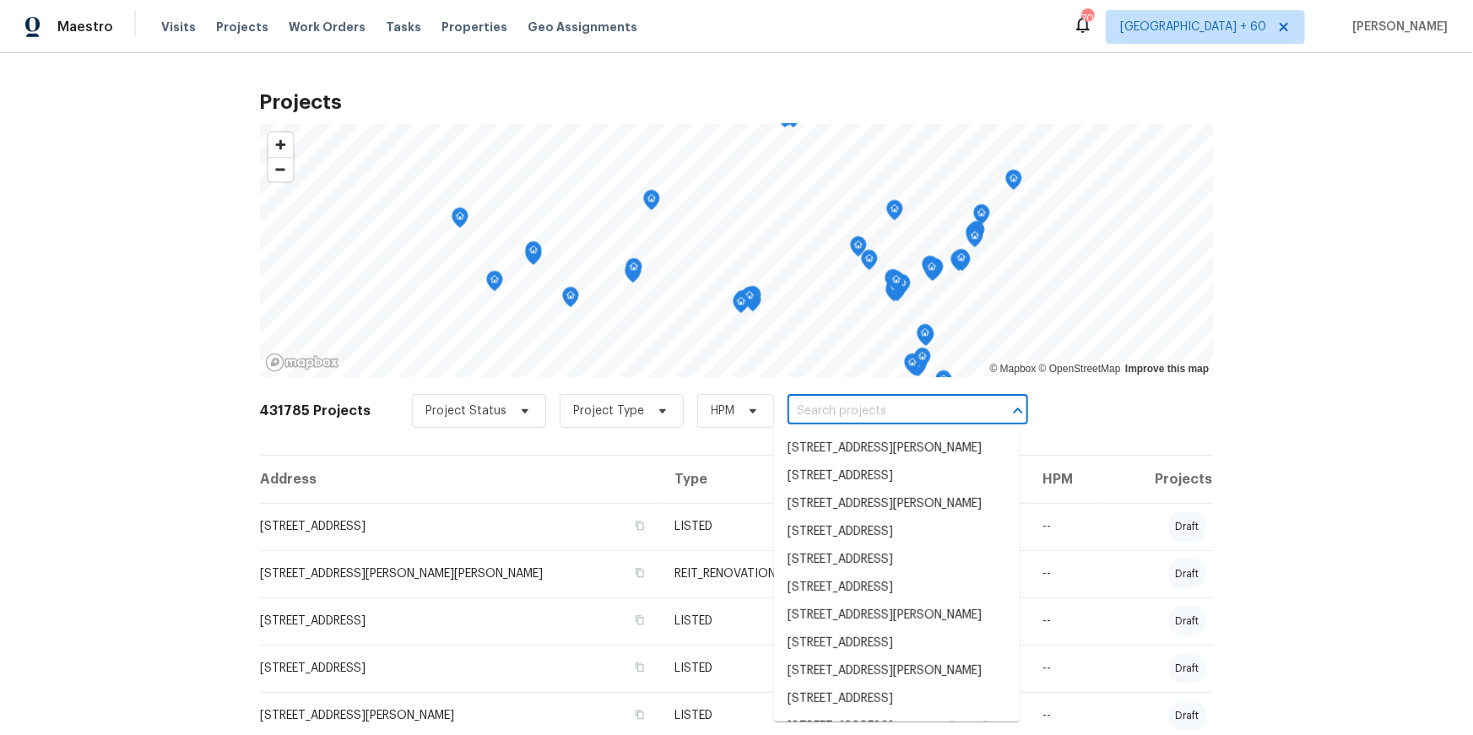
paste input "748 Douglas ave"
type input "748 Douglas ave"
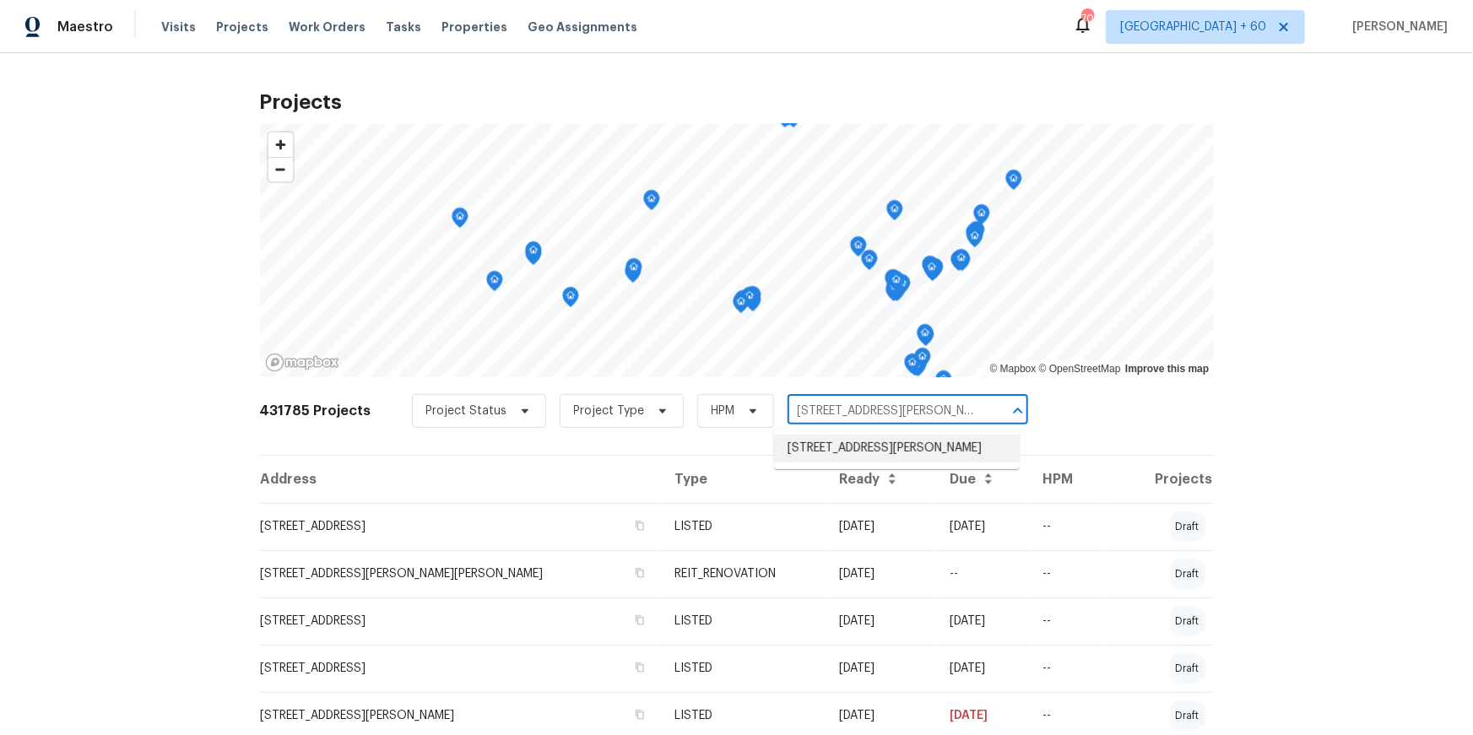
click at [848, 449] on li "748 Douglas Ave, Oxnard, CA 93030" at bounding box center [897, 449] width 246 height 28
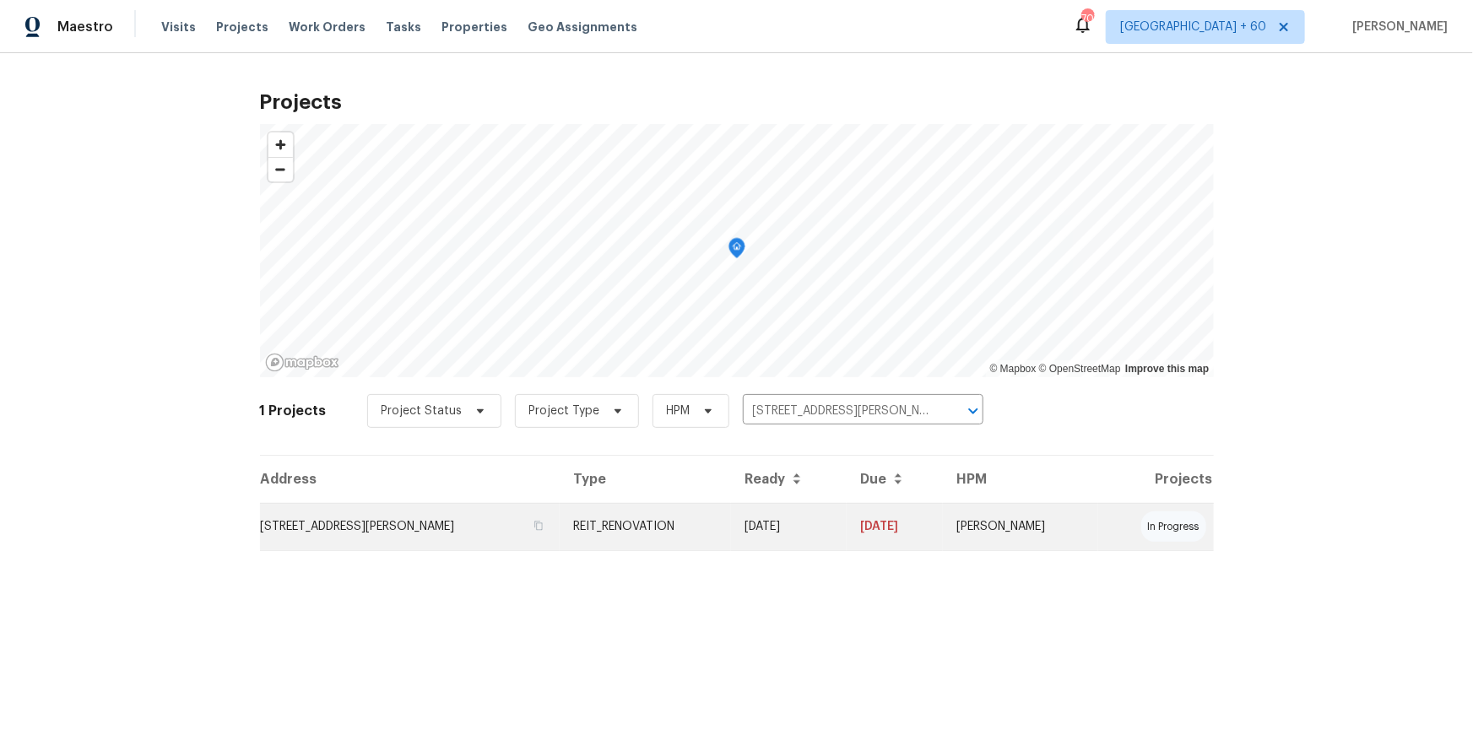
click at [410, 540] on td "748 Douglas Ave, Oxnard, CA 93030" at bounding box center [410, 526] width 300 height 47
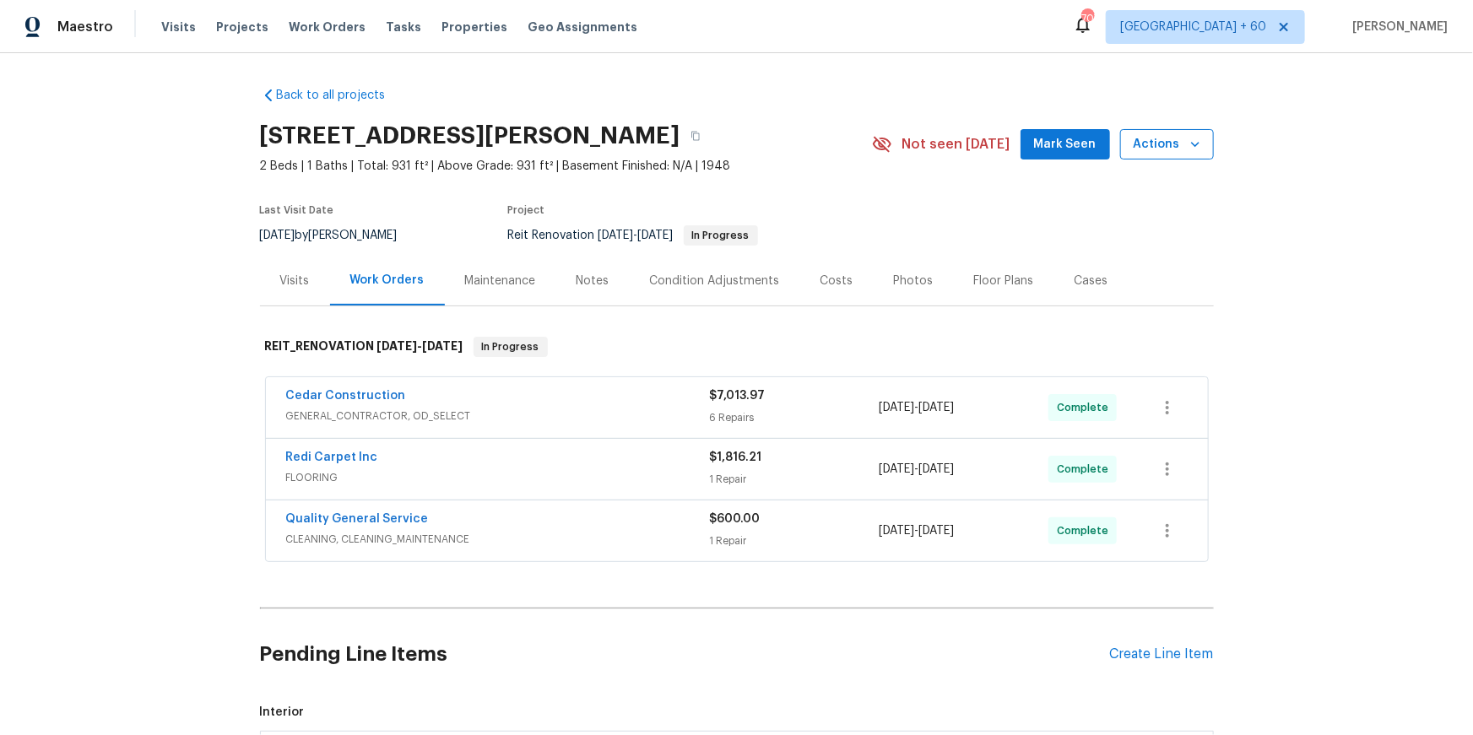
click at [1195, 144] on icon "button" at bounding box center [1195, 144] width 8 height 5
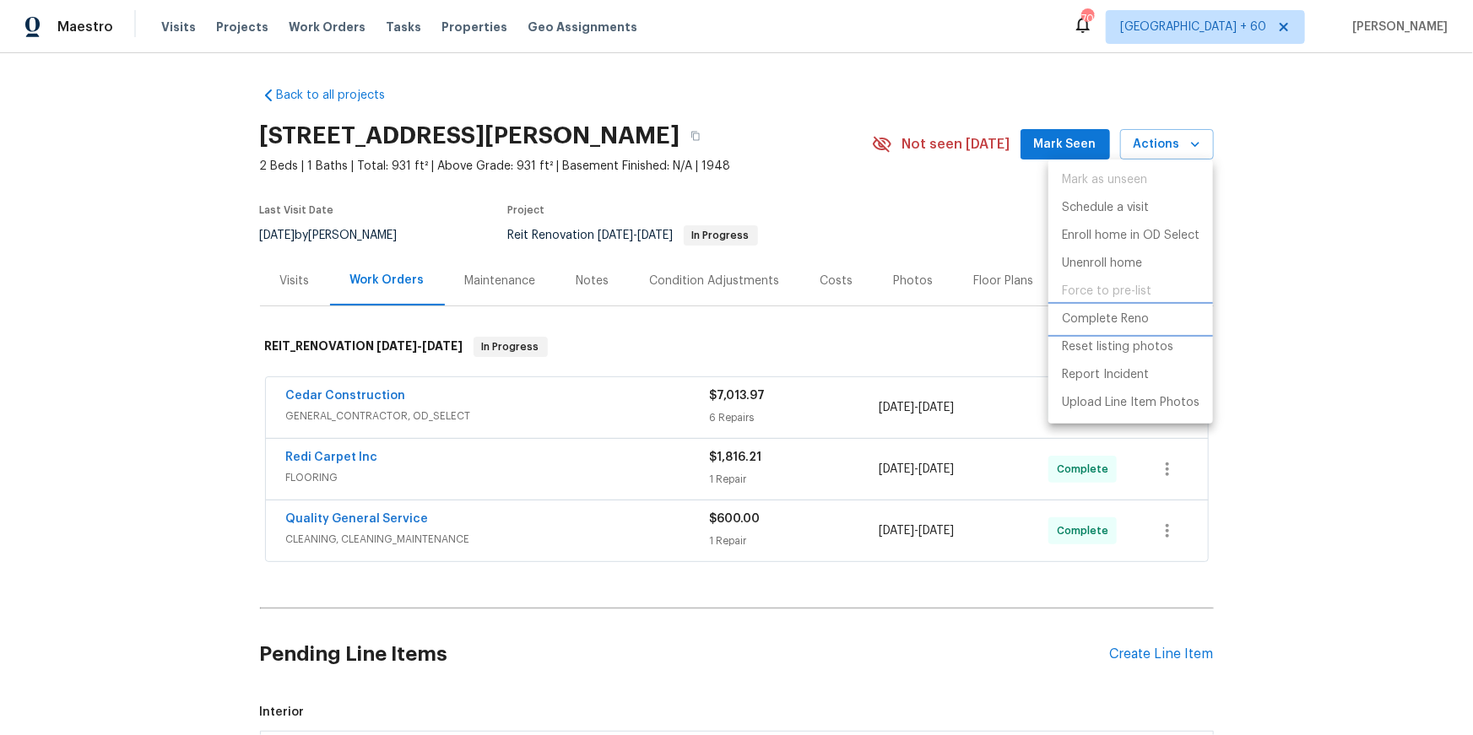
click at [1094, 319] on p "Complete Reno" at bounding box center [1105, 320] width 87 height 18
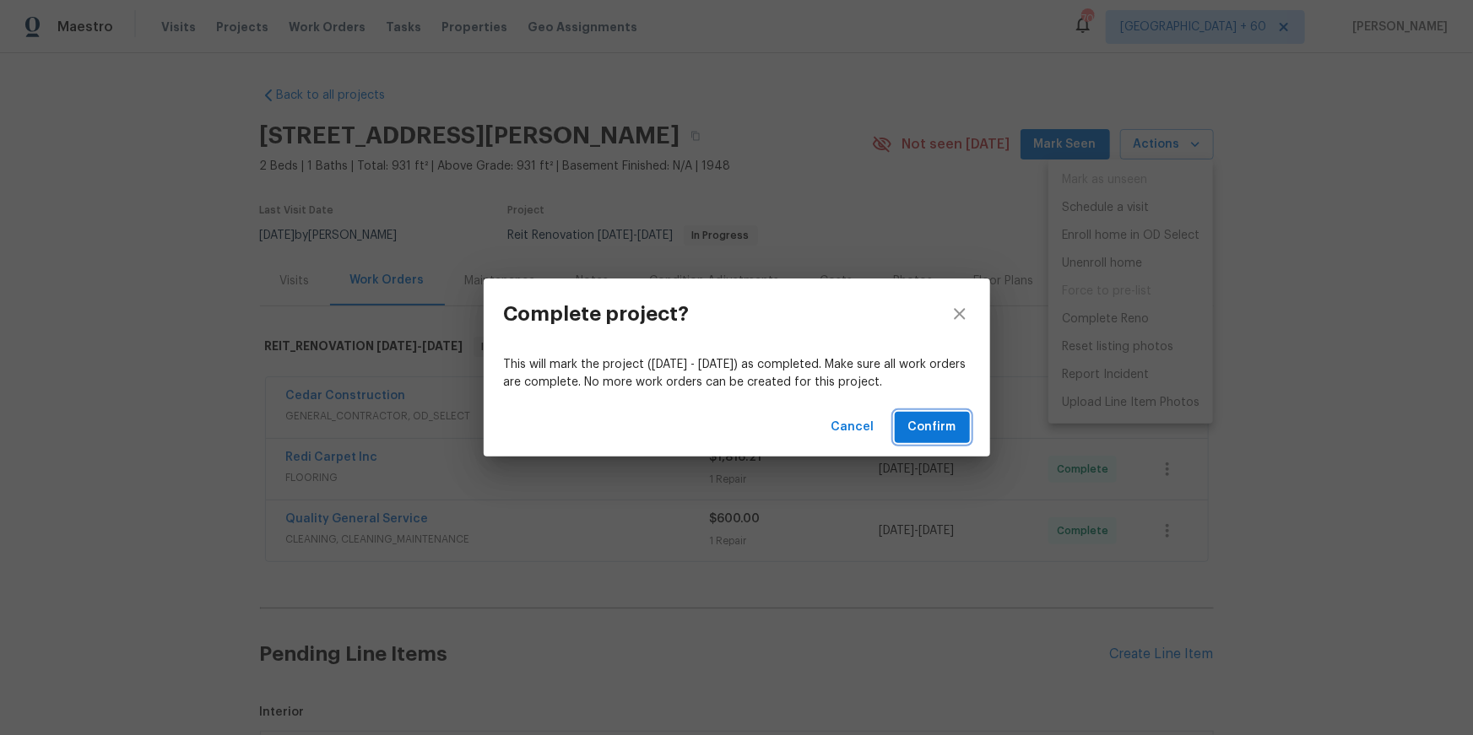
click at [935, 426] on span "Confirm" at bounding box center [933, 427] width 48 height 21
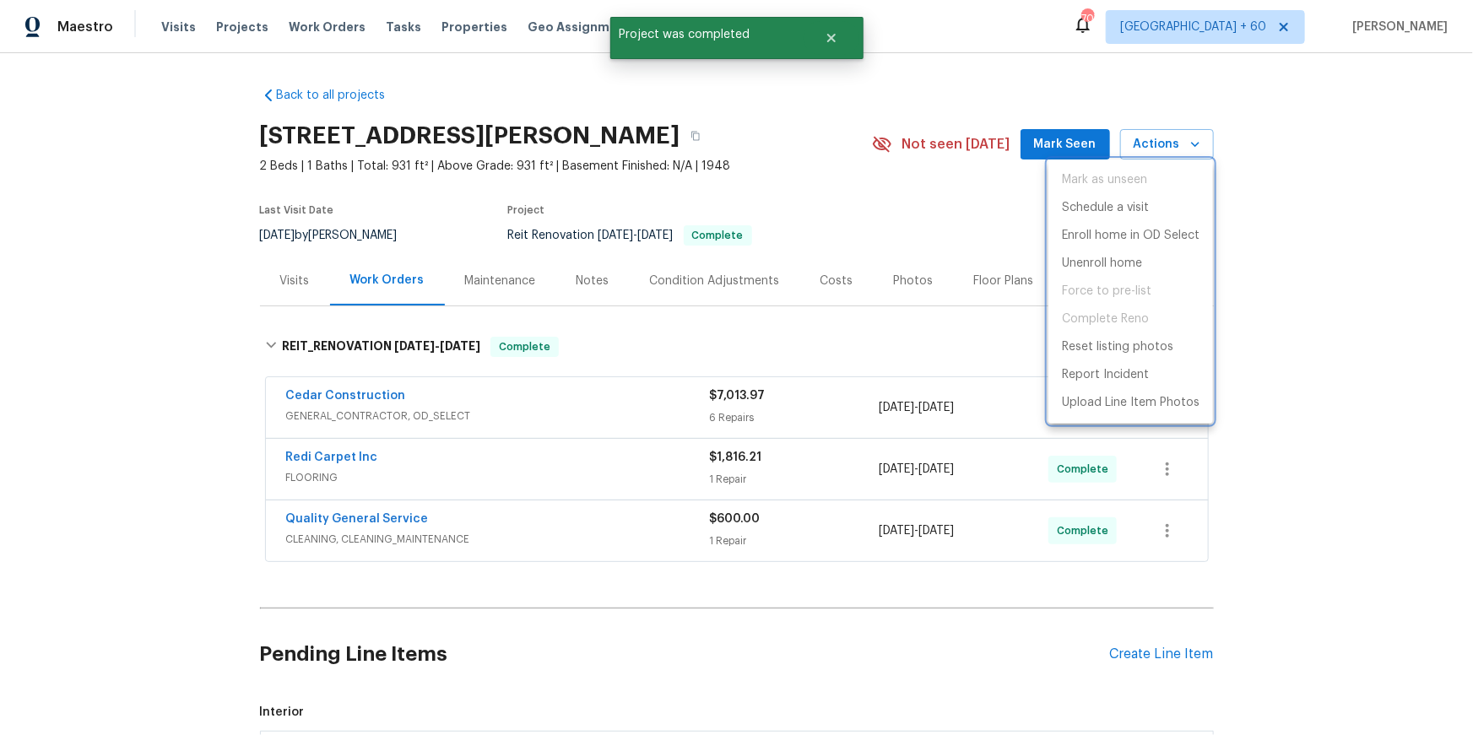
click at [701, 339] on div at bounding box center [736, 367] width 1473 height 735
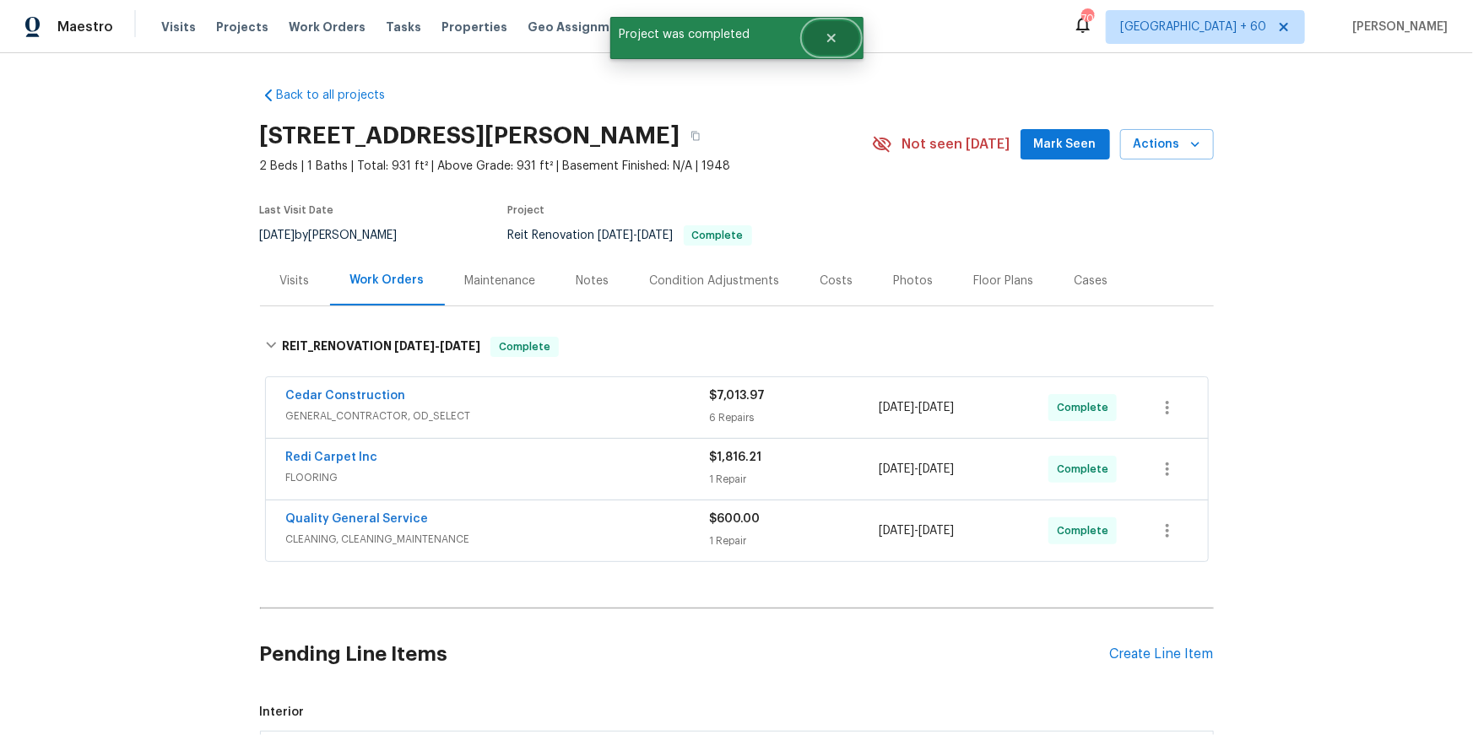
click at [837, 43] on icon "Close" at bounding box center [832, 38] width 14 height 14
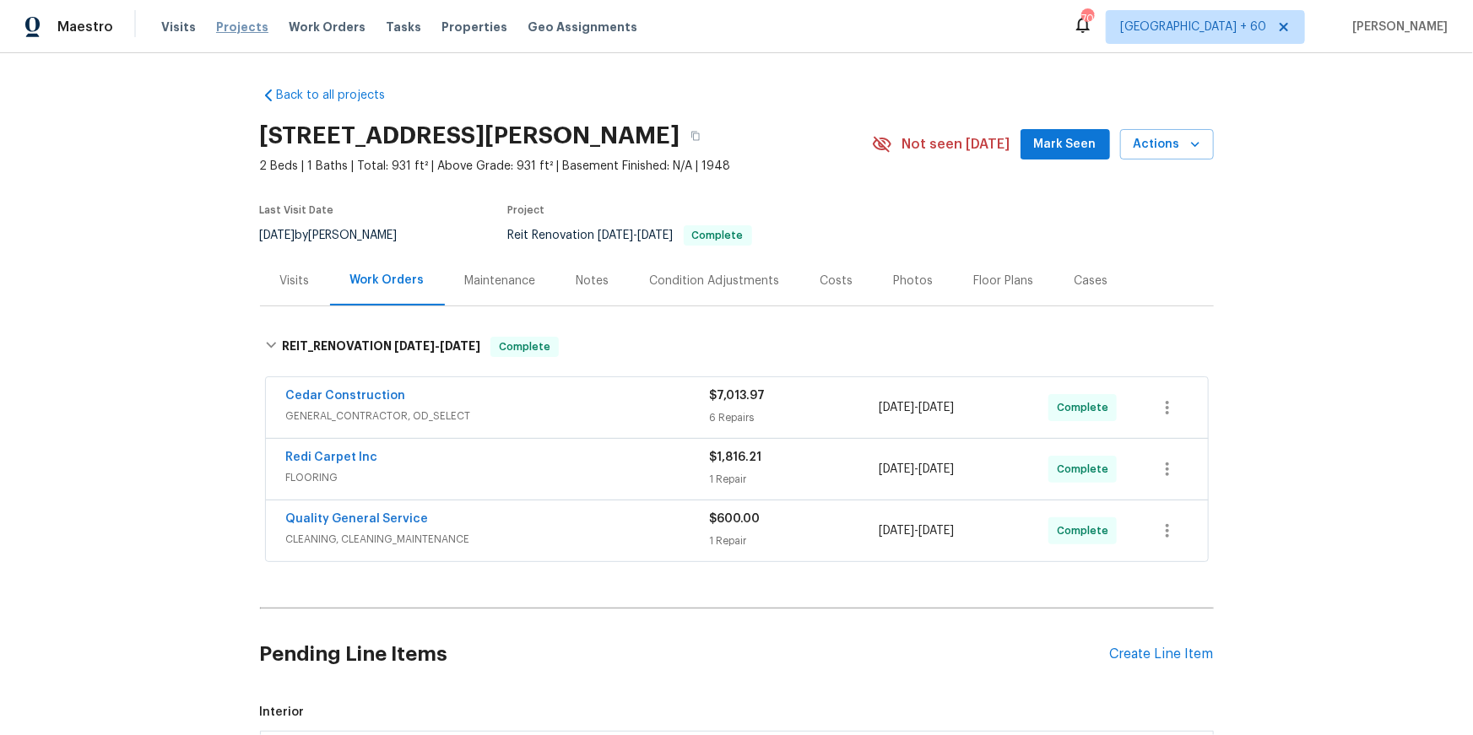
click at [226, 21] on span "Projects" at bounding box center [242, 27] width 52 height 17
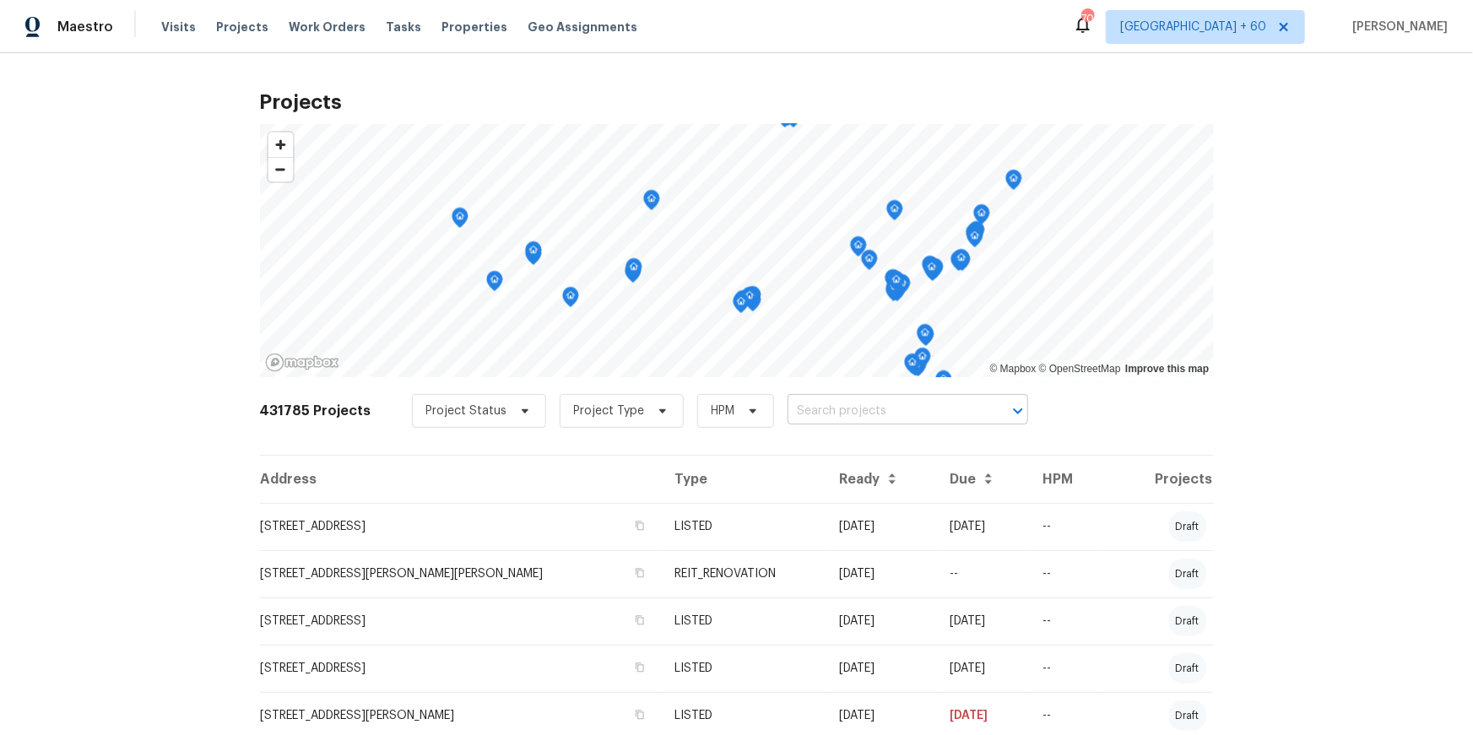
click at [856, 412] on input "text" at bounding box center [884, 412] width 193 height 26
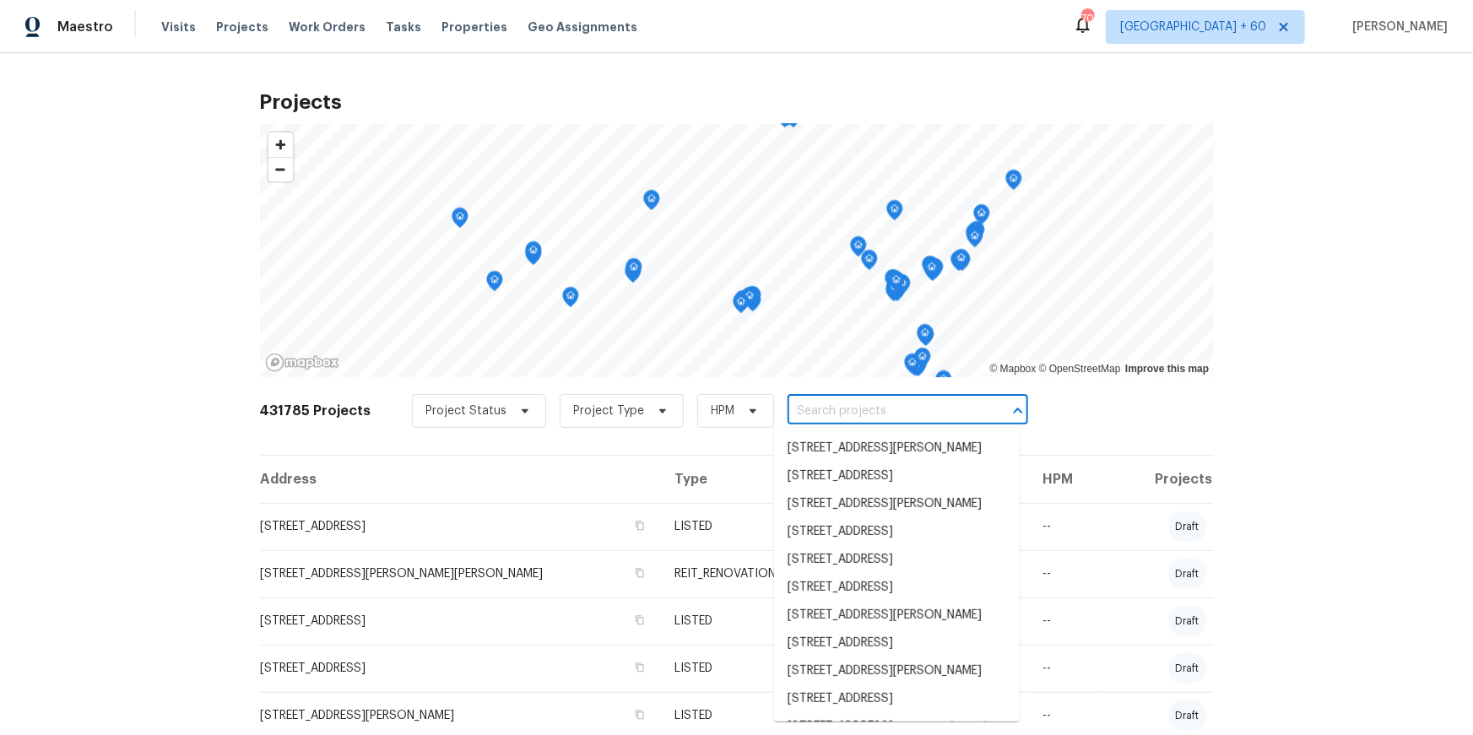
paste input "2303 Pinewood Dr, Decatur, GA 30032"
type input "2303 Pinewood Dr, Decatur, GA 30032"
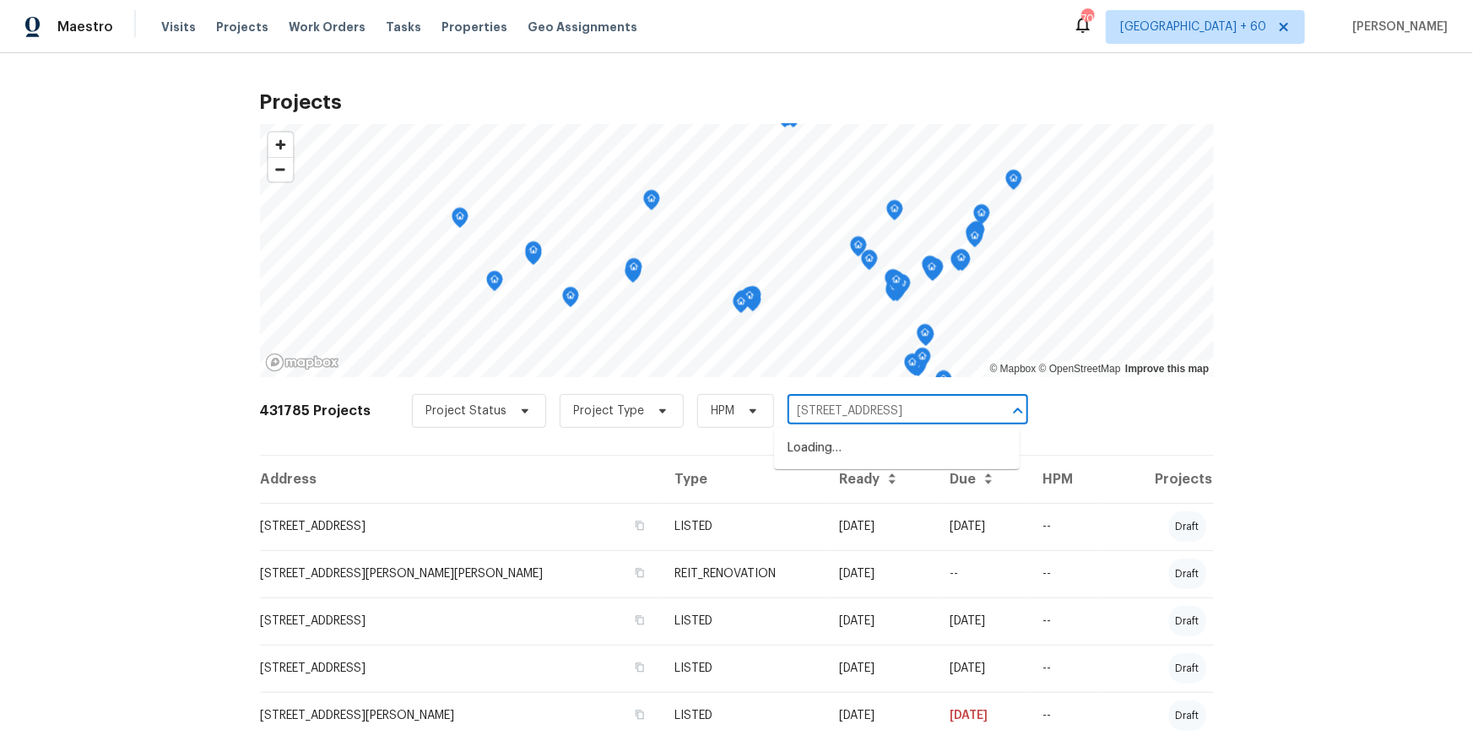
scroll to position [0, 25]
click at [855, 443] on li "2303 Pinewood Dr, Decatur, GA 30032" at bounding box center [897, 449] width 246 height 28
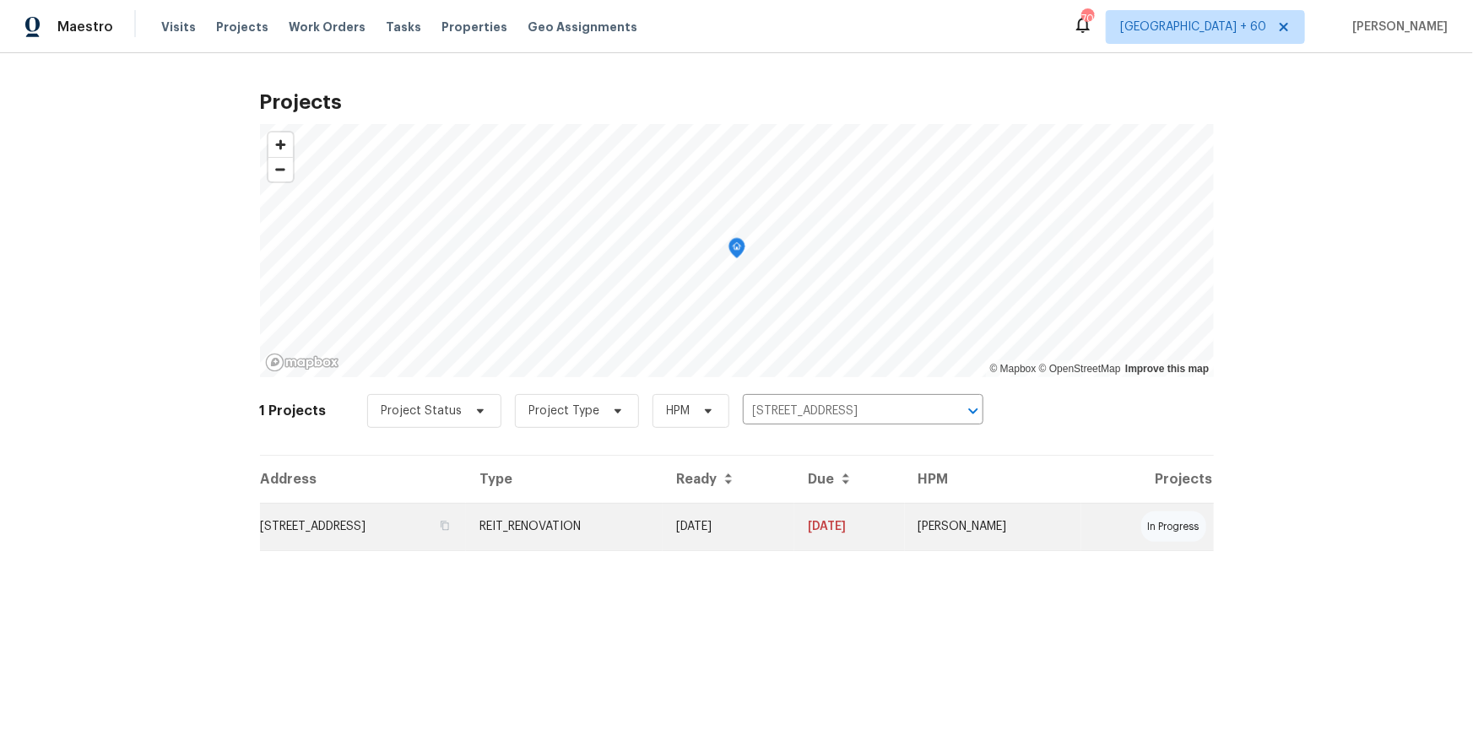
click at [420, 522] on td "2303 Pinewood Dr, Decatur, GA 30032" at bounding box center [363, 526] width 207 height 47
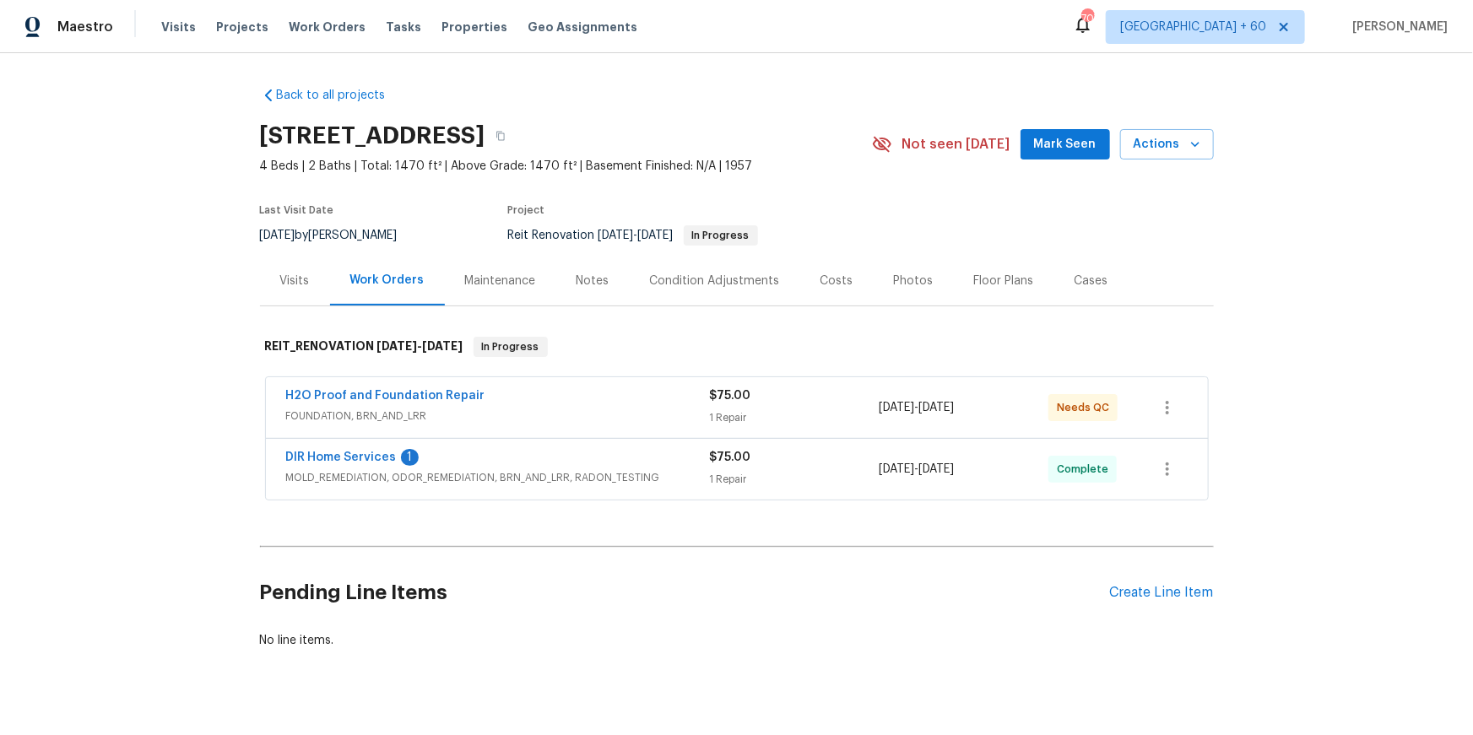
click at [790, 413] on div "1 Repair" at bounding box center [795, 418] width 170 height 17
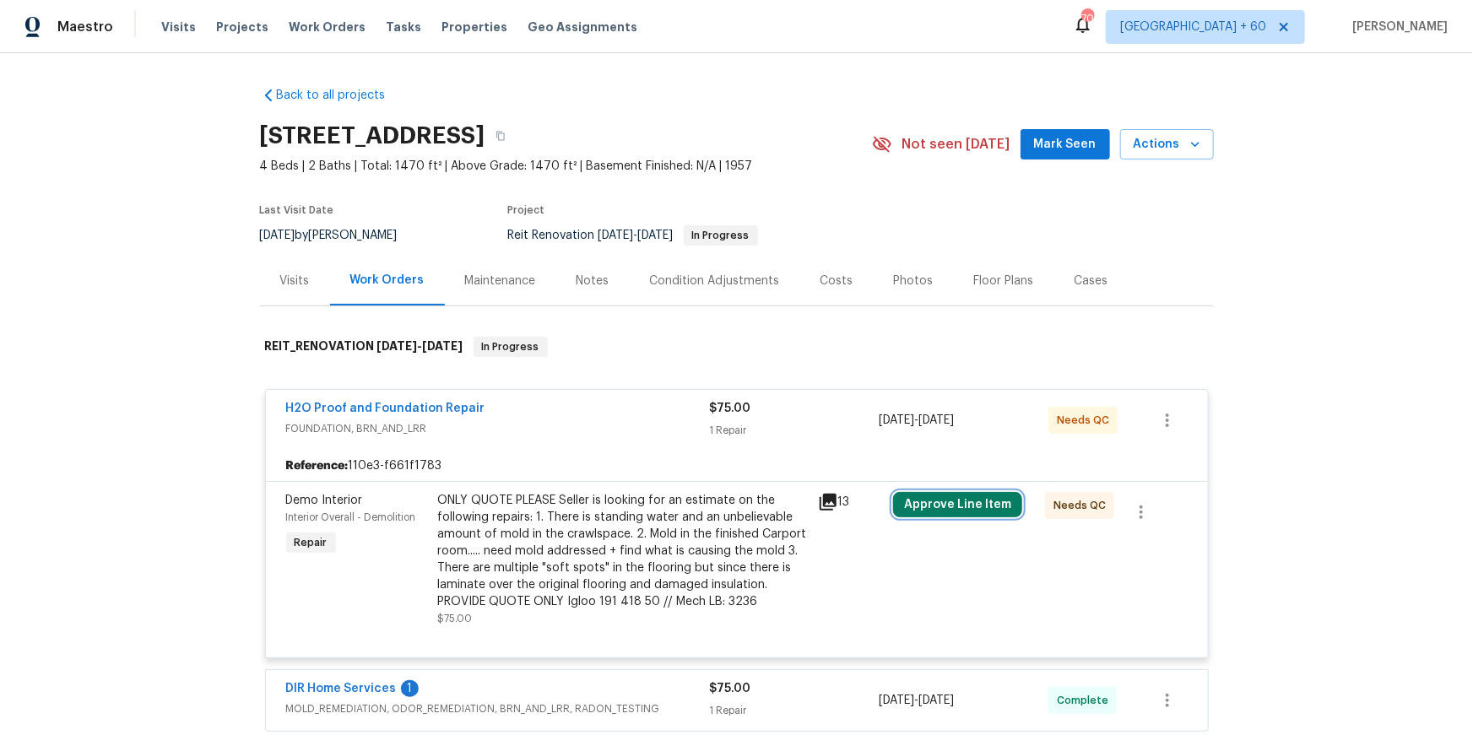
click at [933, 503] on button "Approve Line Item" at bounding box center [957, 504] width 129 height 25
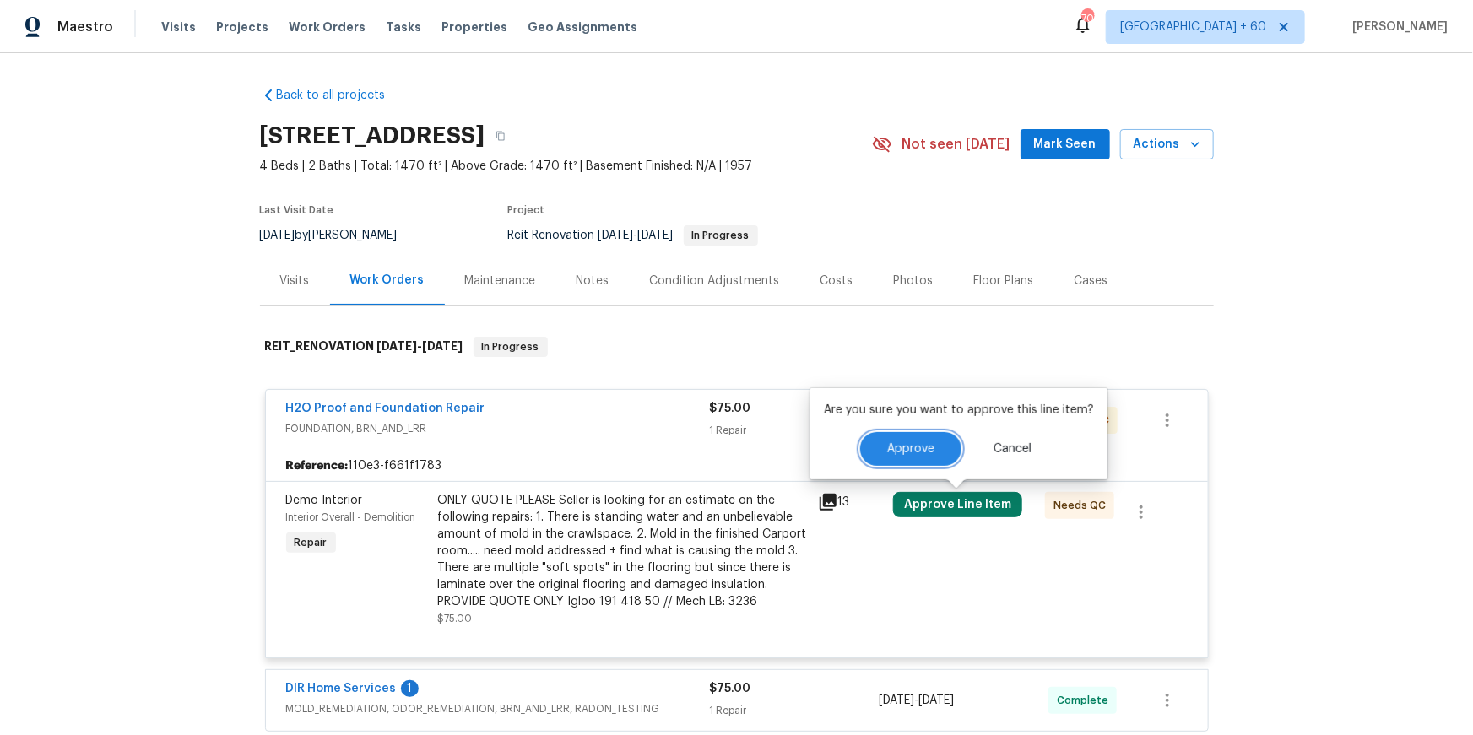
click at [898, 442] on button "Approve" at bounding box center [910, 449] width 101 height 34
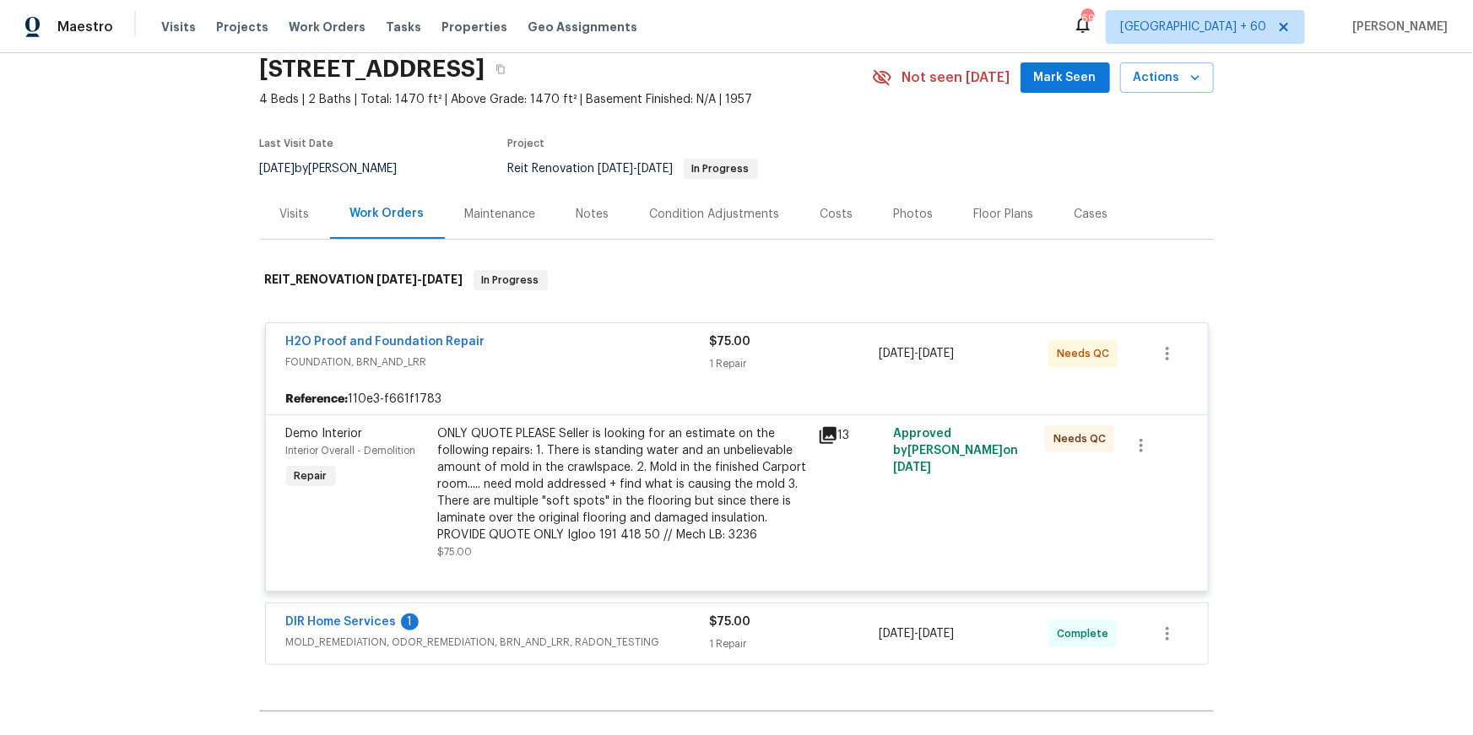
scroll to position [60, 0]
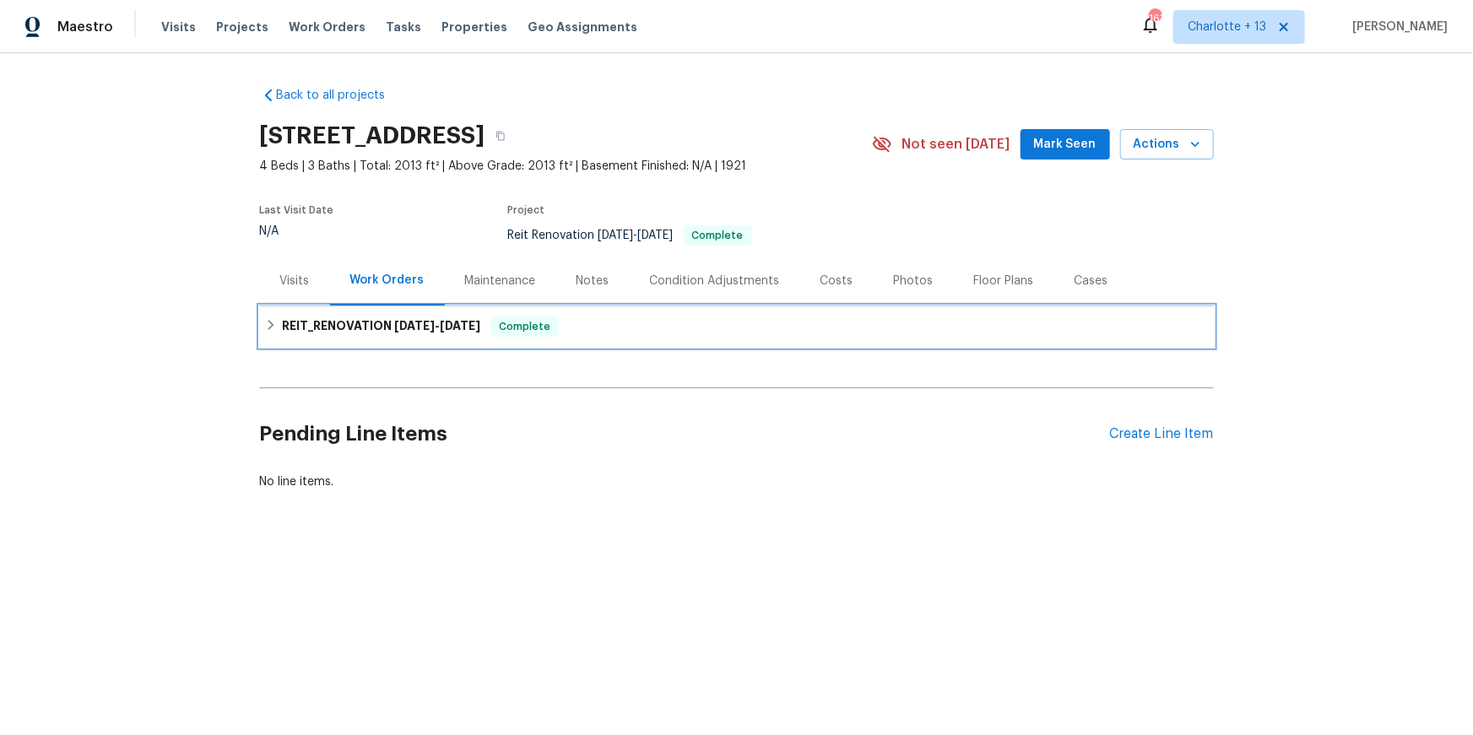
click at [341, 333] on h6 "REIT_RENOVATION 9/12/25 - 10/4/25" at bounding box center [381, 327] width 198 height 20
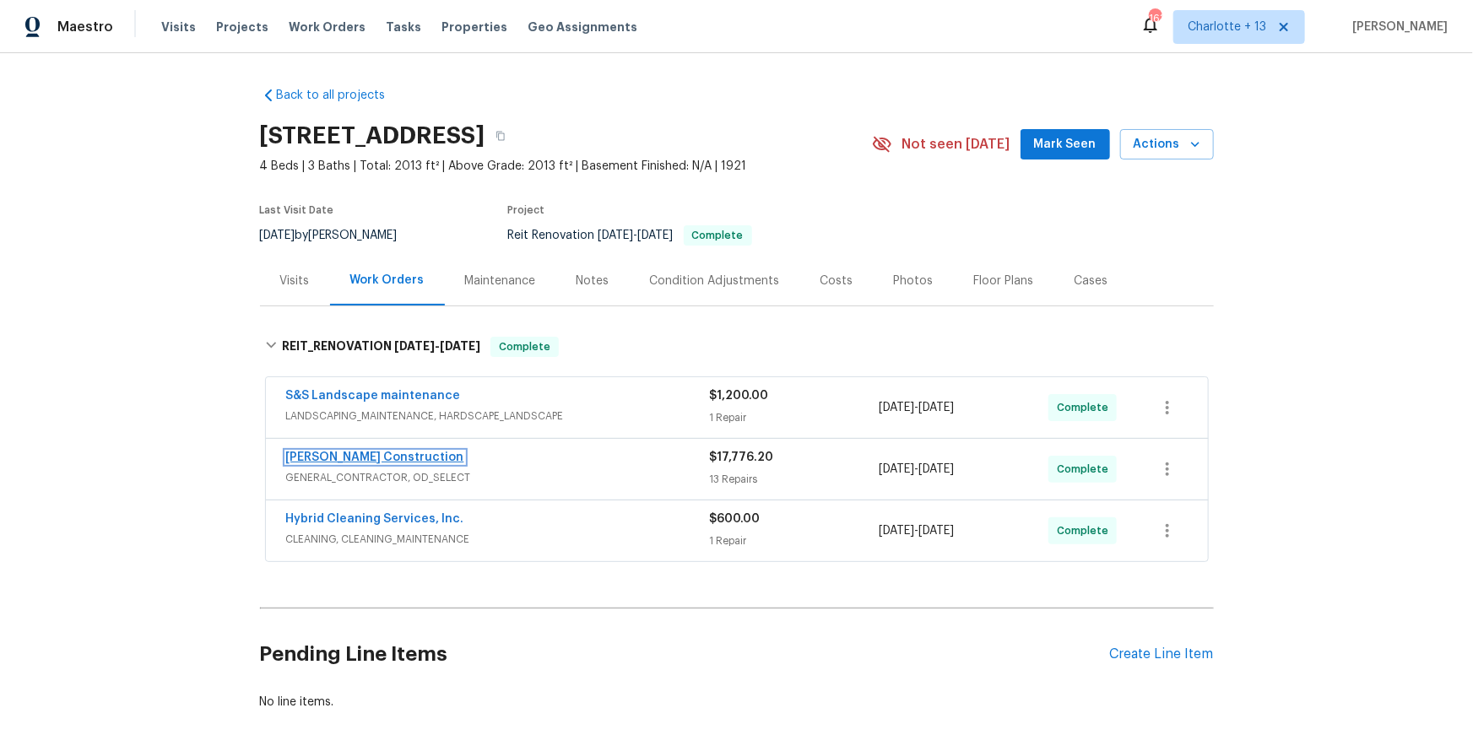
click at [381, 458] on link "Navarro Construction" at bounding box center [375, 458] width 178 height 12
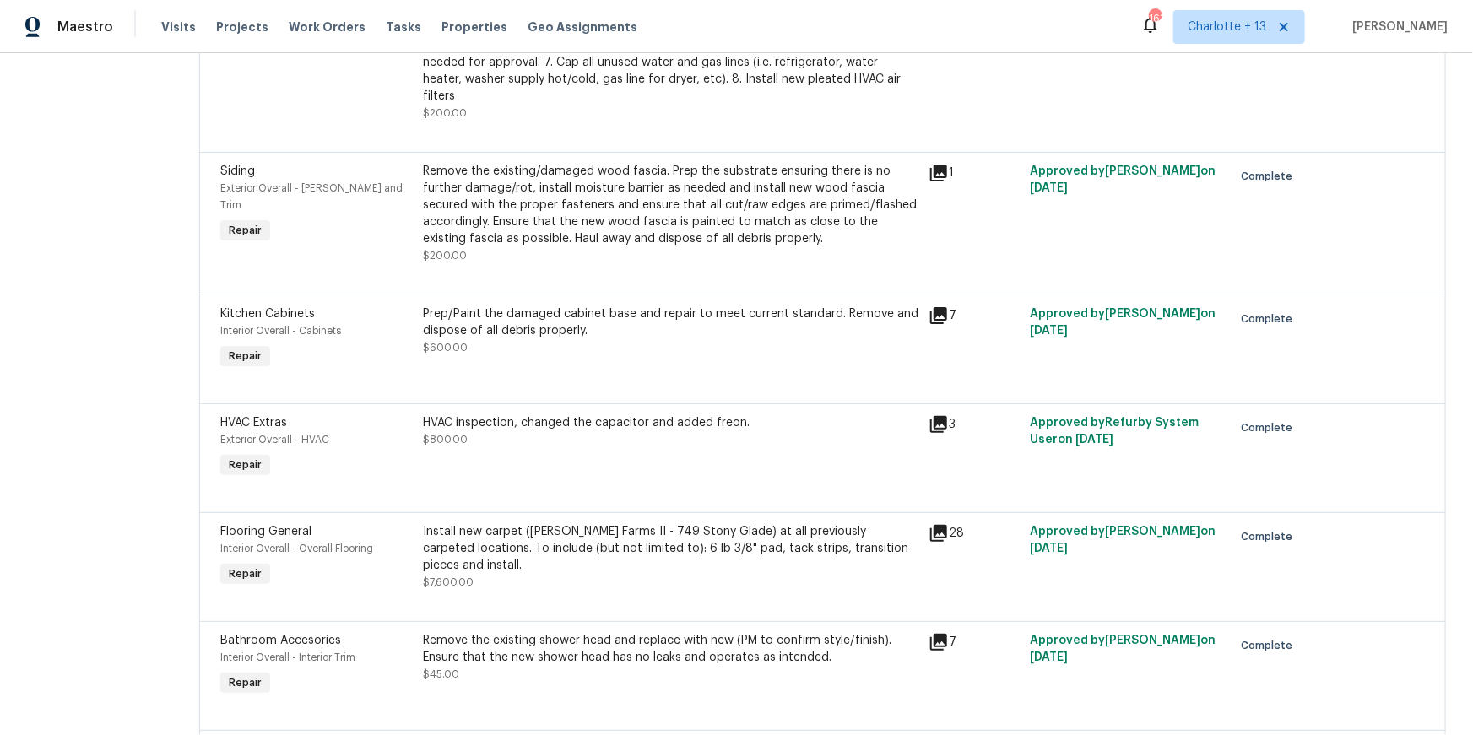
scroll to position [808, 0]
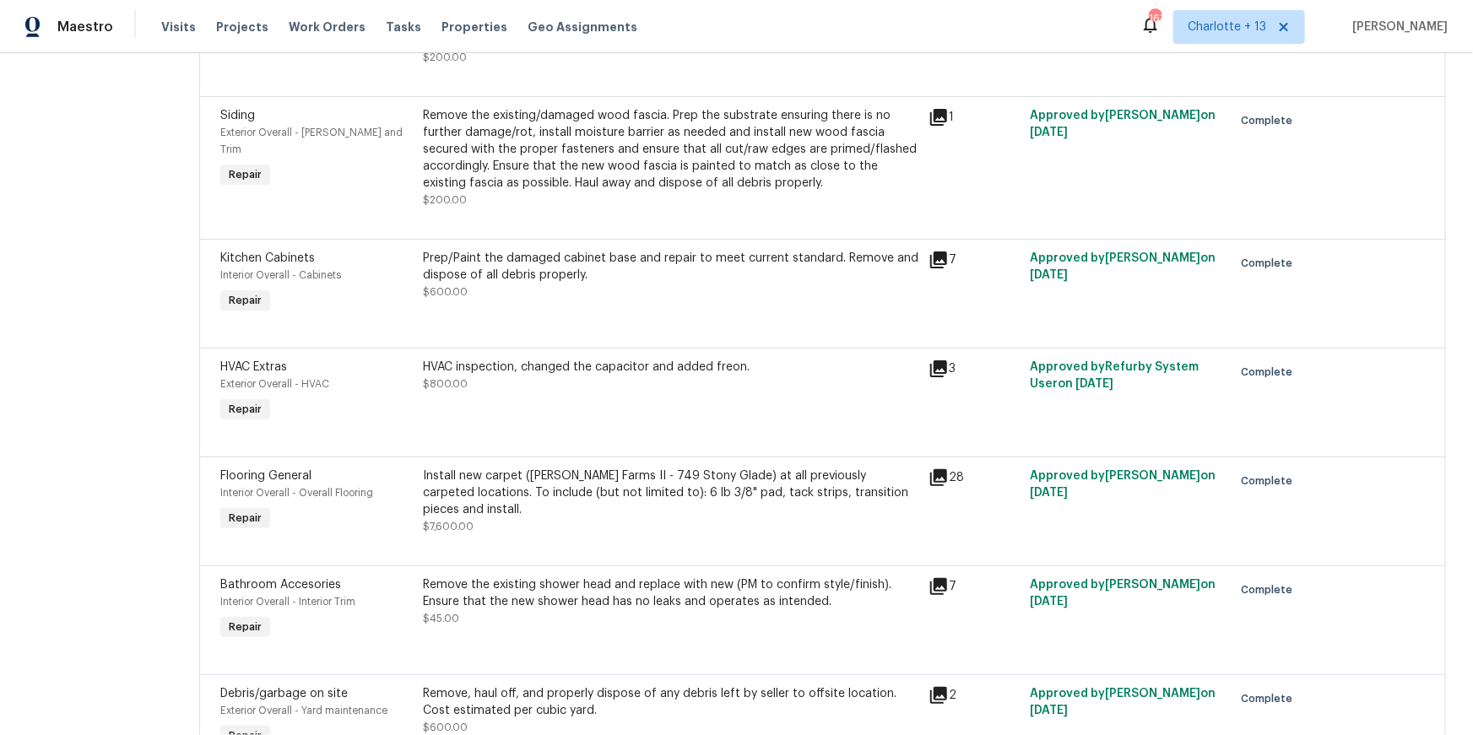
click at [682, 399] on div "HVAC inspection, changed the capacitor and added freon. $800.00" at bounding box center [671, 393] width 507 height 78
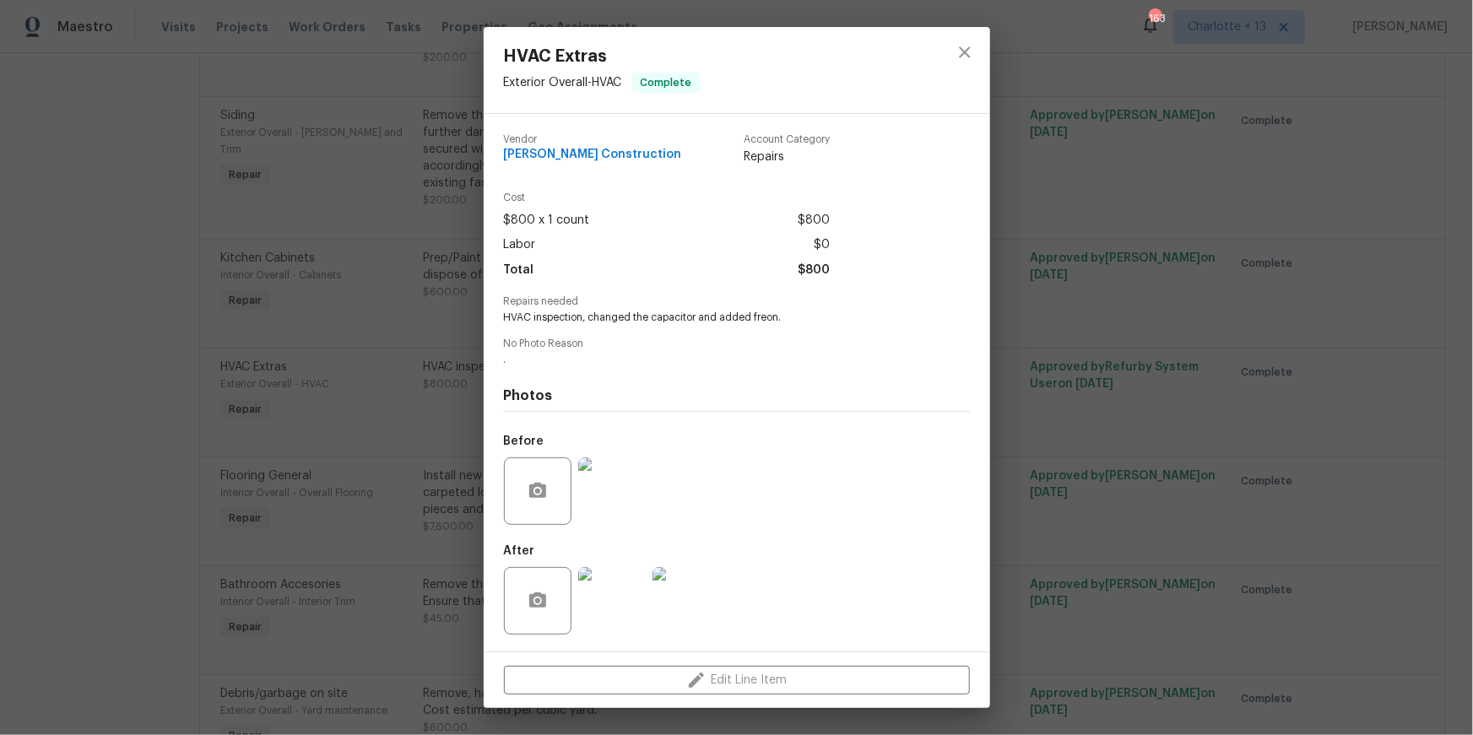
click at [616, 609] on img at bounding box center [612, 601] width 68 height 68
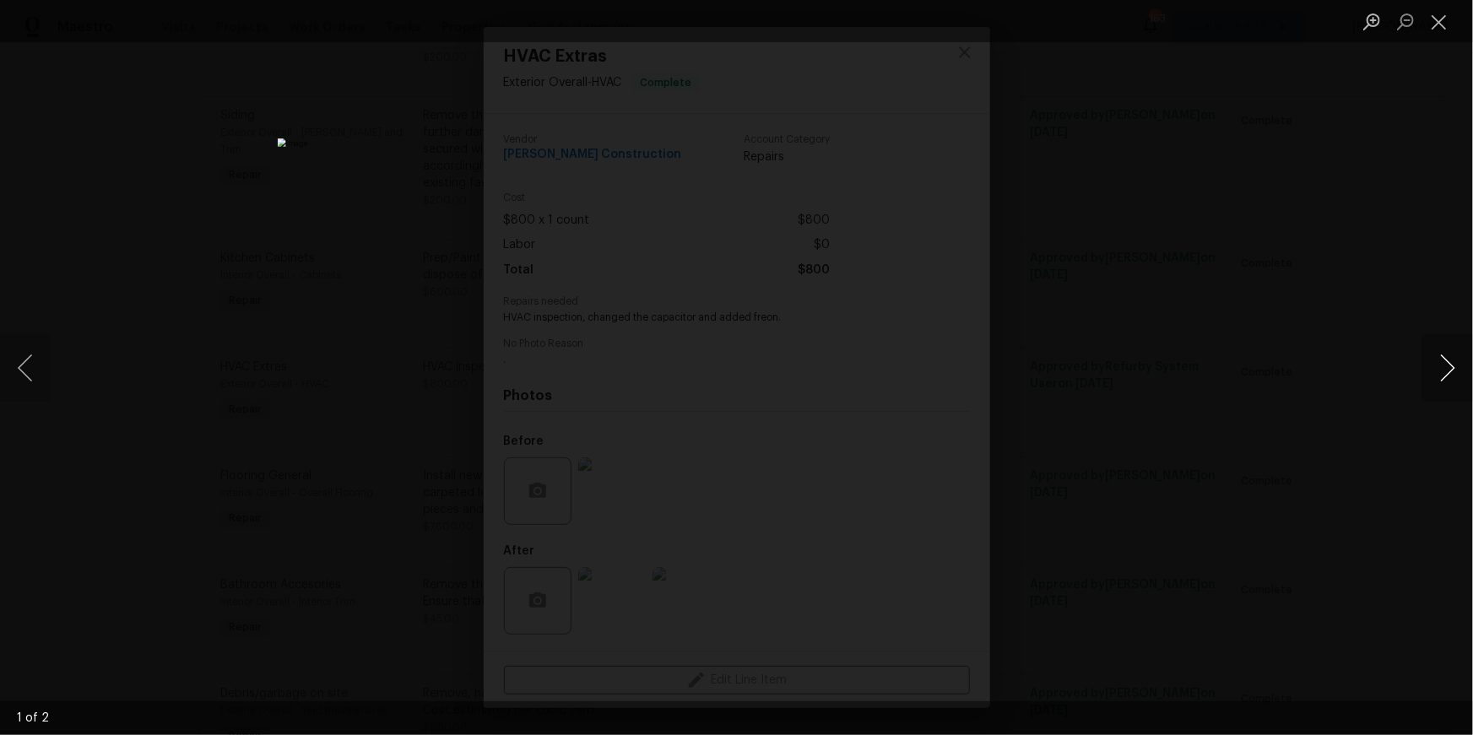
click at [1440, 366] on button "Next image" at bounding box center [1448, 368] width 51 height 68
click at [1435, 20] on button "Close lightbox" at bounding box center [1440, 22] width 34 height 30
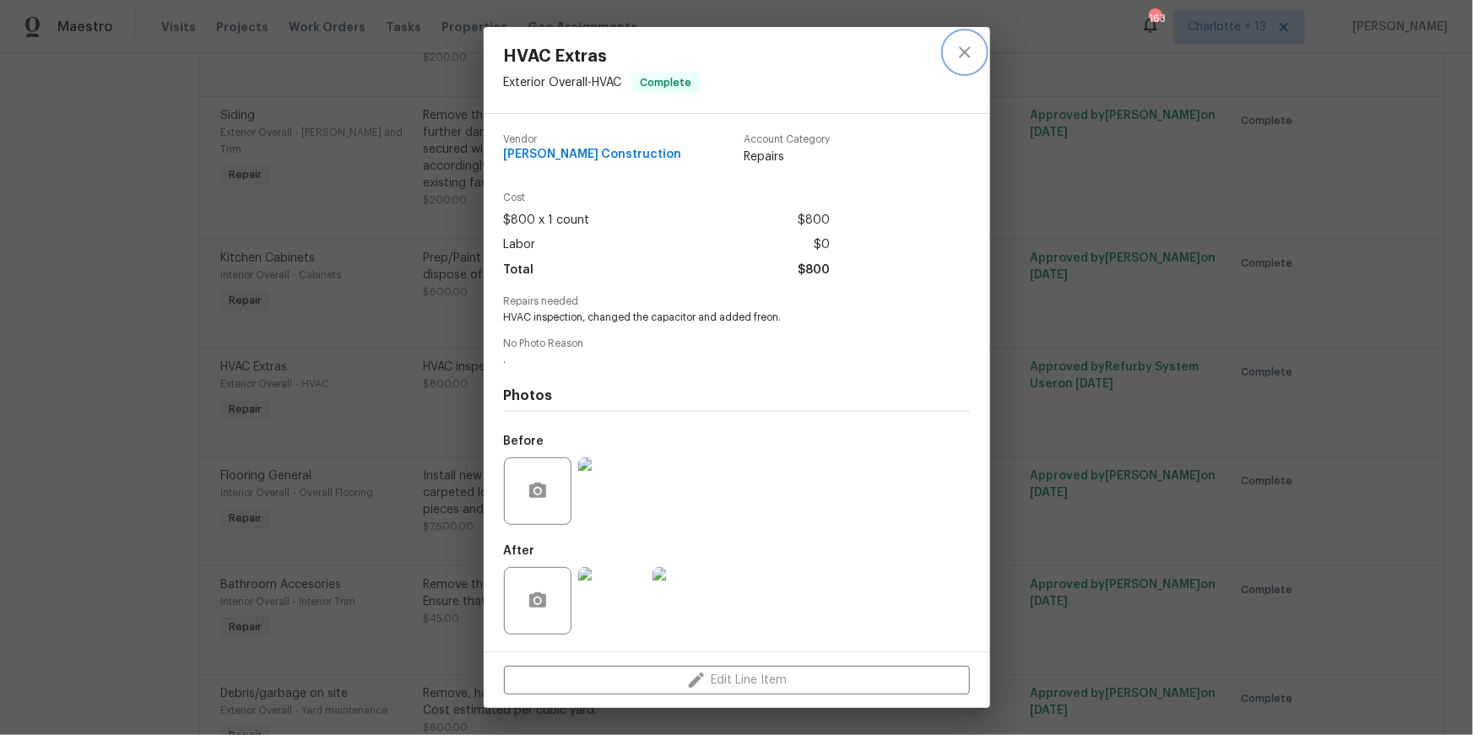
click at [955, 61] on icon "close" at bounding box center [965, 52] width 20 height 20
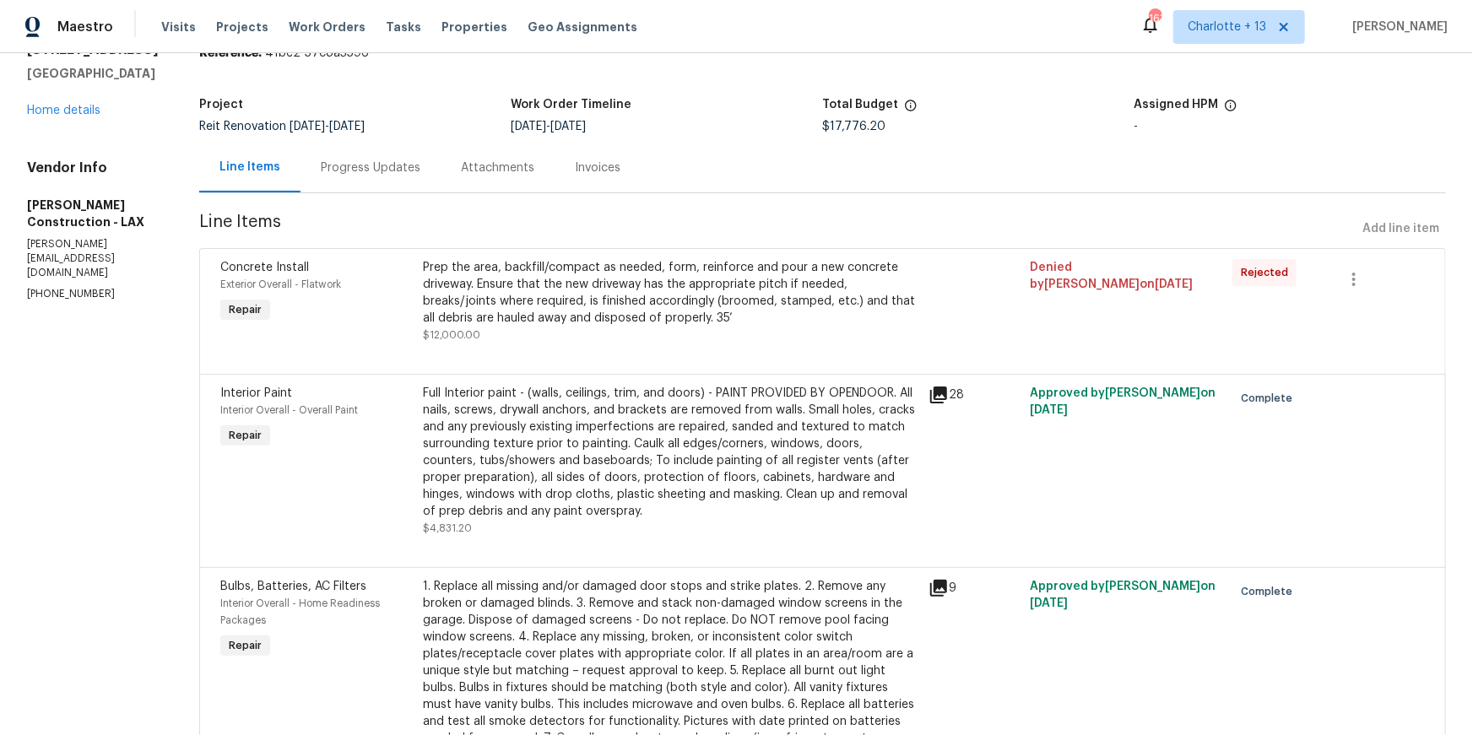
scroll to position [0, 0]
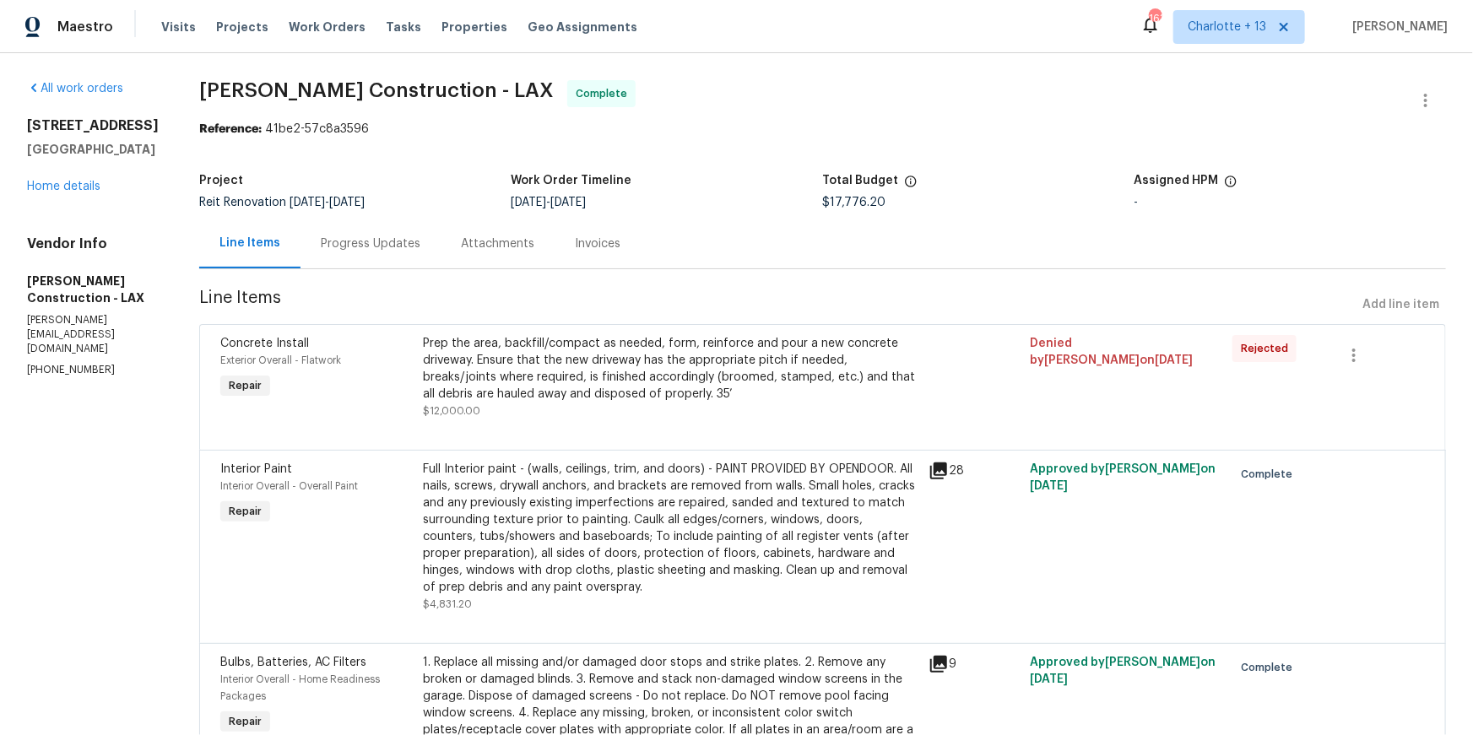
click at [69, 193] on div "5012 8th Ave Los Angeles, CA 90043 Home details" at bounding box center [93, 156] width 132 height 78
click at [72, 190] on link "Home details" at bounding box center [63, 187] width 73 height 12
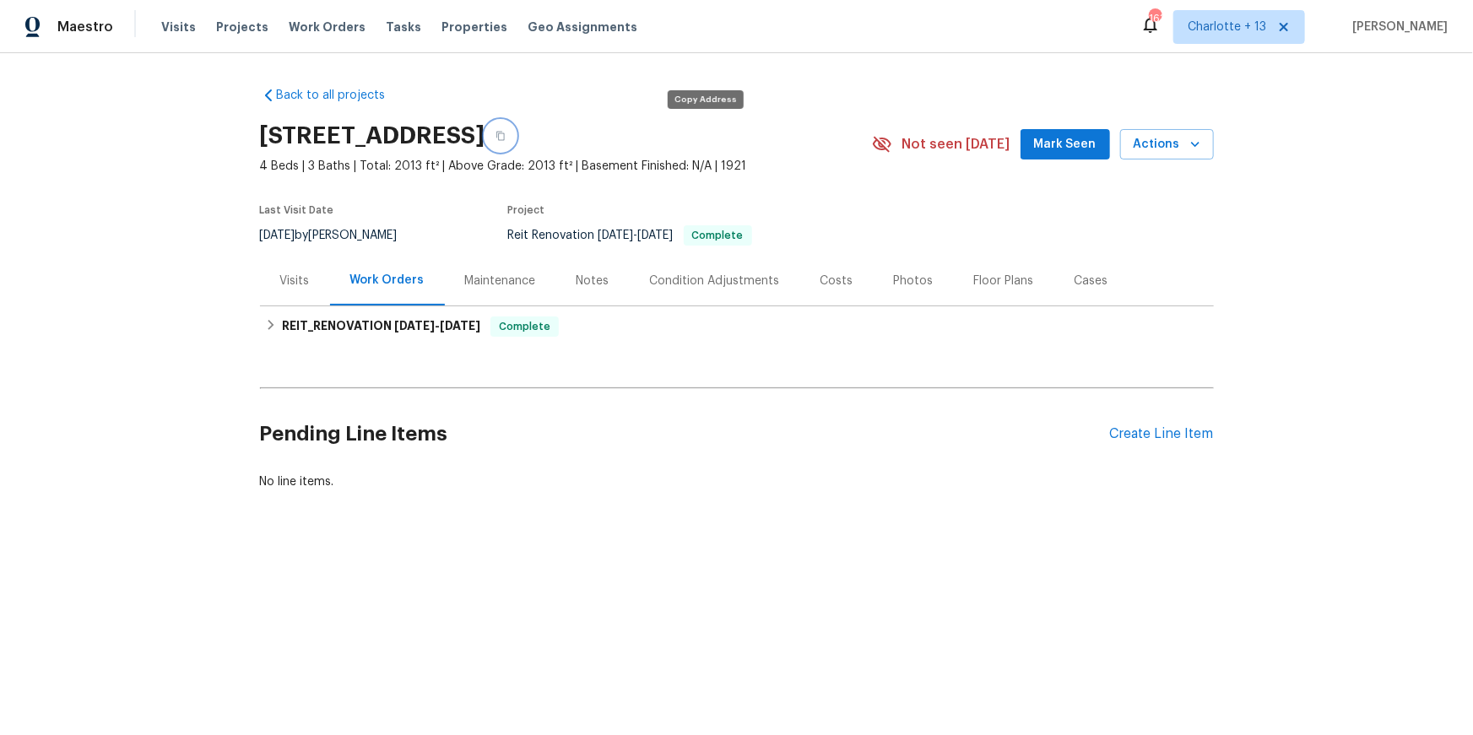
click at [506, 139] on icon "button" at bounding box center [501, 136] width 10 height 10
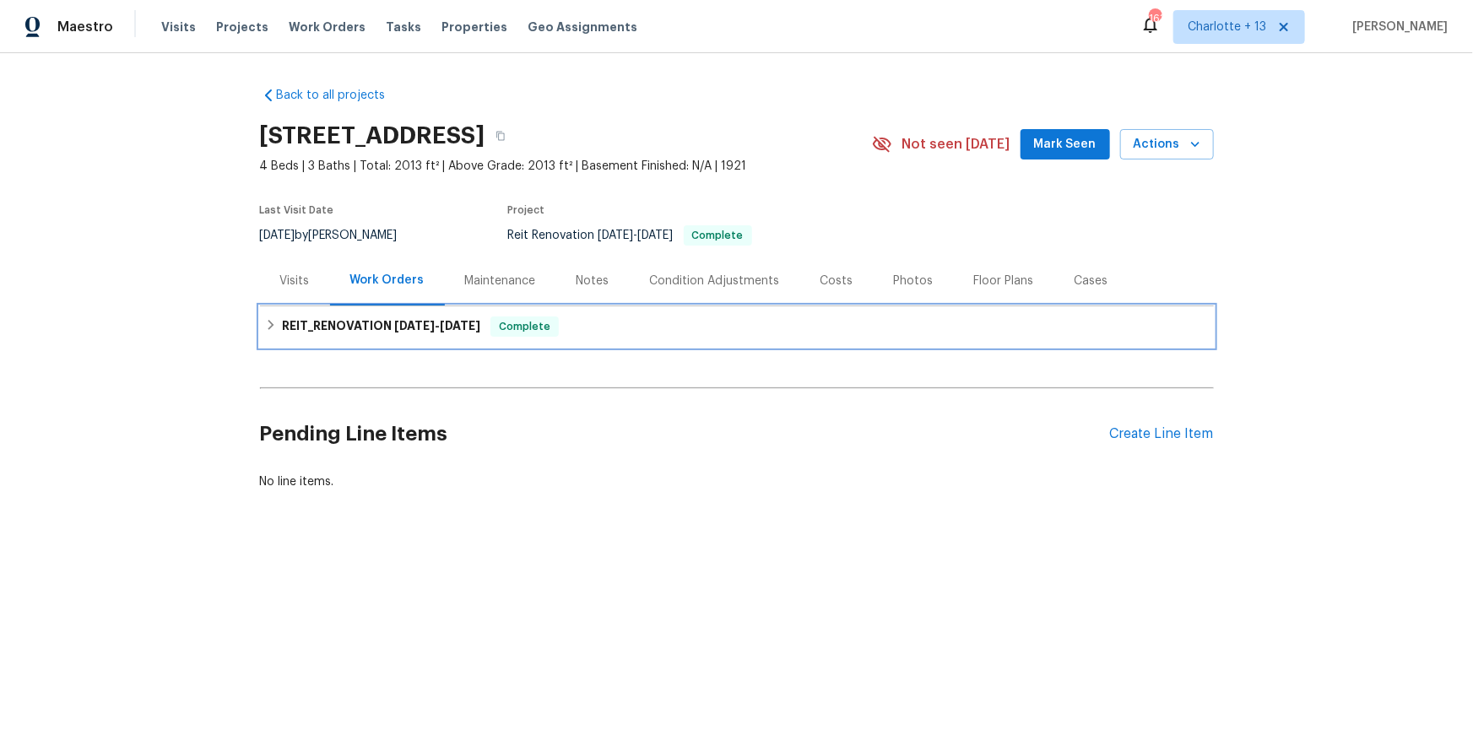
click at [388, 326] on h6 "REIT_RENOVATION 9/12/25 - 10/4/25" at bounding box center [381, 327] width 198 height 20
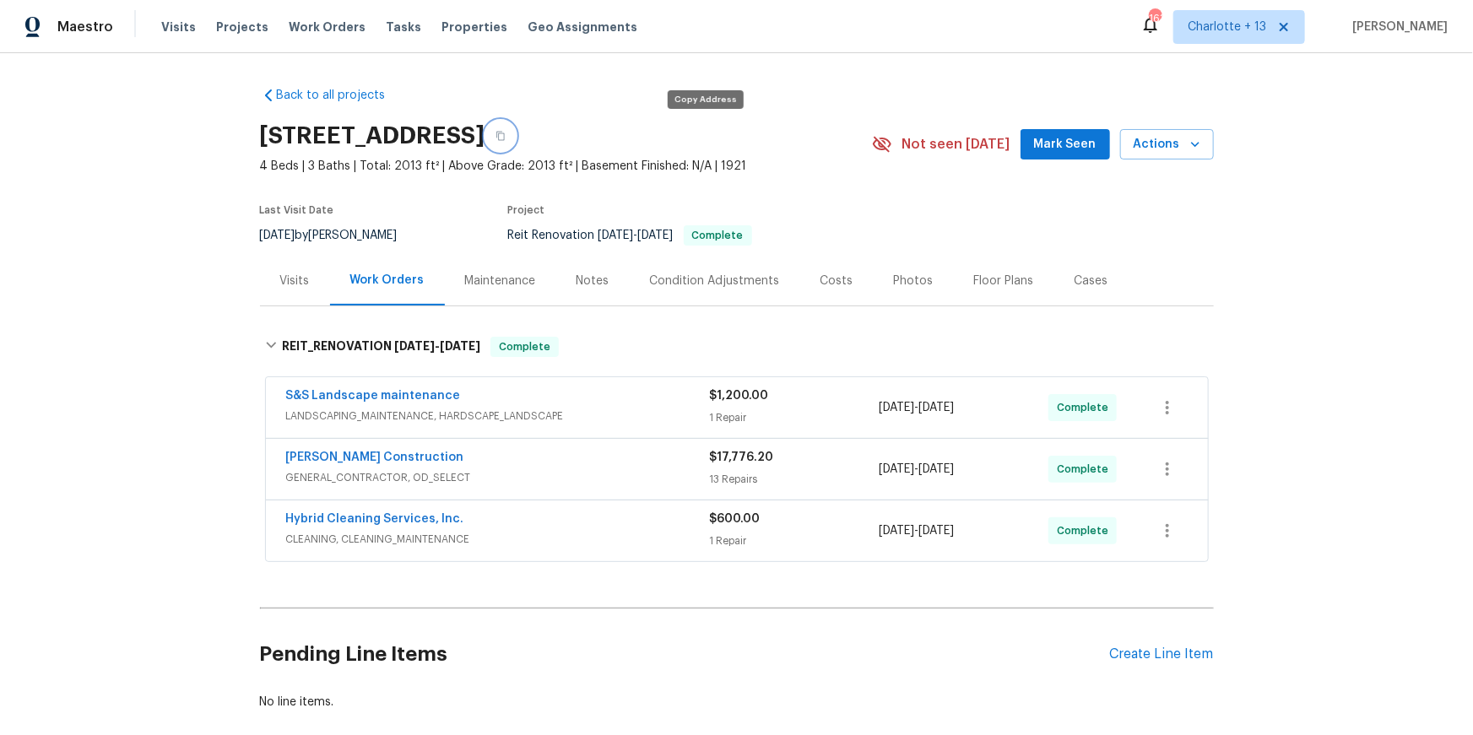
click at [506, 138] on icon "button" at bounding box center [501, 136] width 10 height 10
click at [837, 273] on div "Costs" at bounding box center [837, 281] width 33 height 17
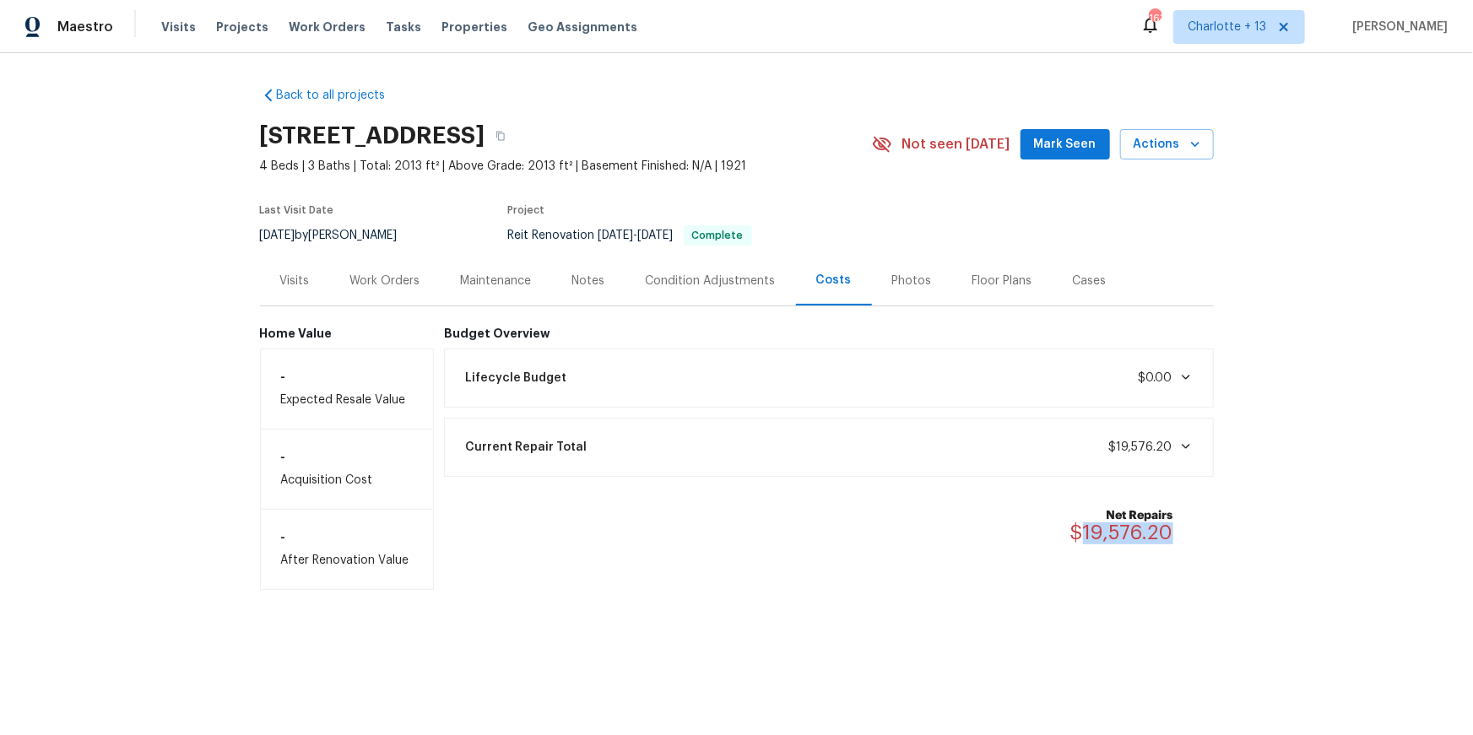
drag, startPoint x: 1184, startPoint y: 525, endPoint x: 1086, endPoint y: 533, distance: 98.2
click at [1086, 533] on div "Net Repairs $19,576.20" at bounding box center [1132, 525] width 123 height 37
copy span "19,576.20"
click at [516, 144] on button "button" at bounding box center [501, 136] width 30 height 30
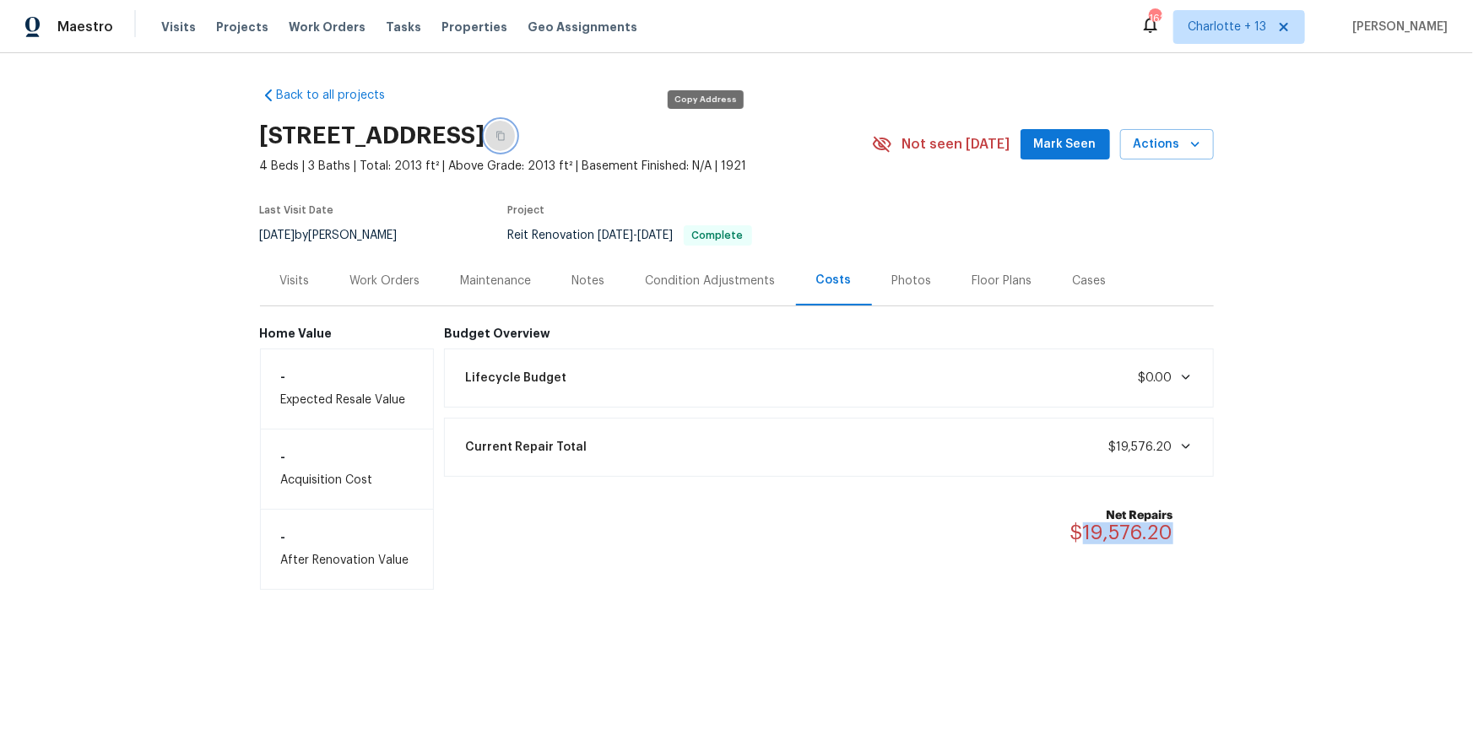
drag, startPoint x: 703, startPoint y: 136, endPoint x: 800, endPoint y: 106, distance: 100.7
click at [506, 136] on icon "button" at bounding box center [501, 136] width 10 height 10
click at [1180, 148] on span "Actions" at bounding box center [1167, 144] width 67 height 21
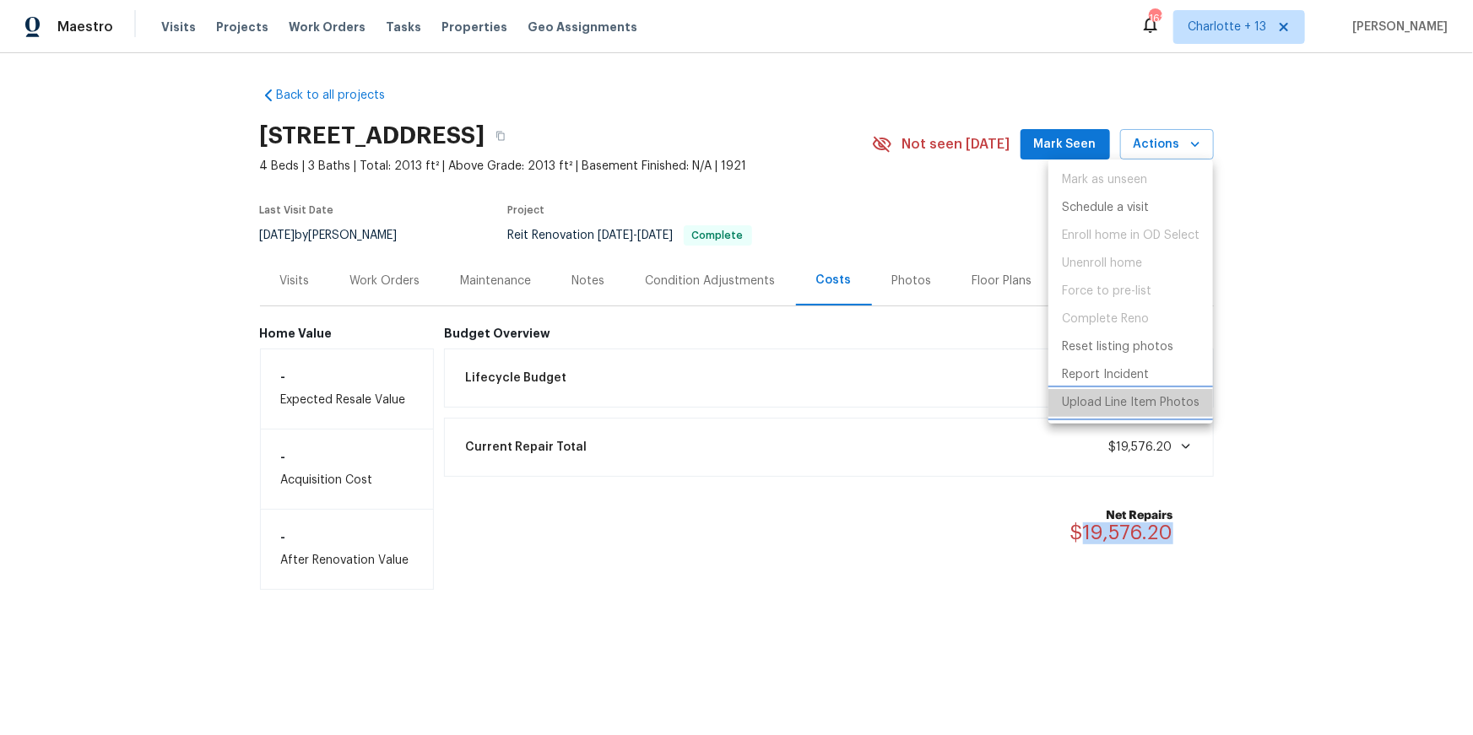
click at [1105, 407] on p "Upload Line Item Photos" at bounding box center [1131, 403] width 138 height 18
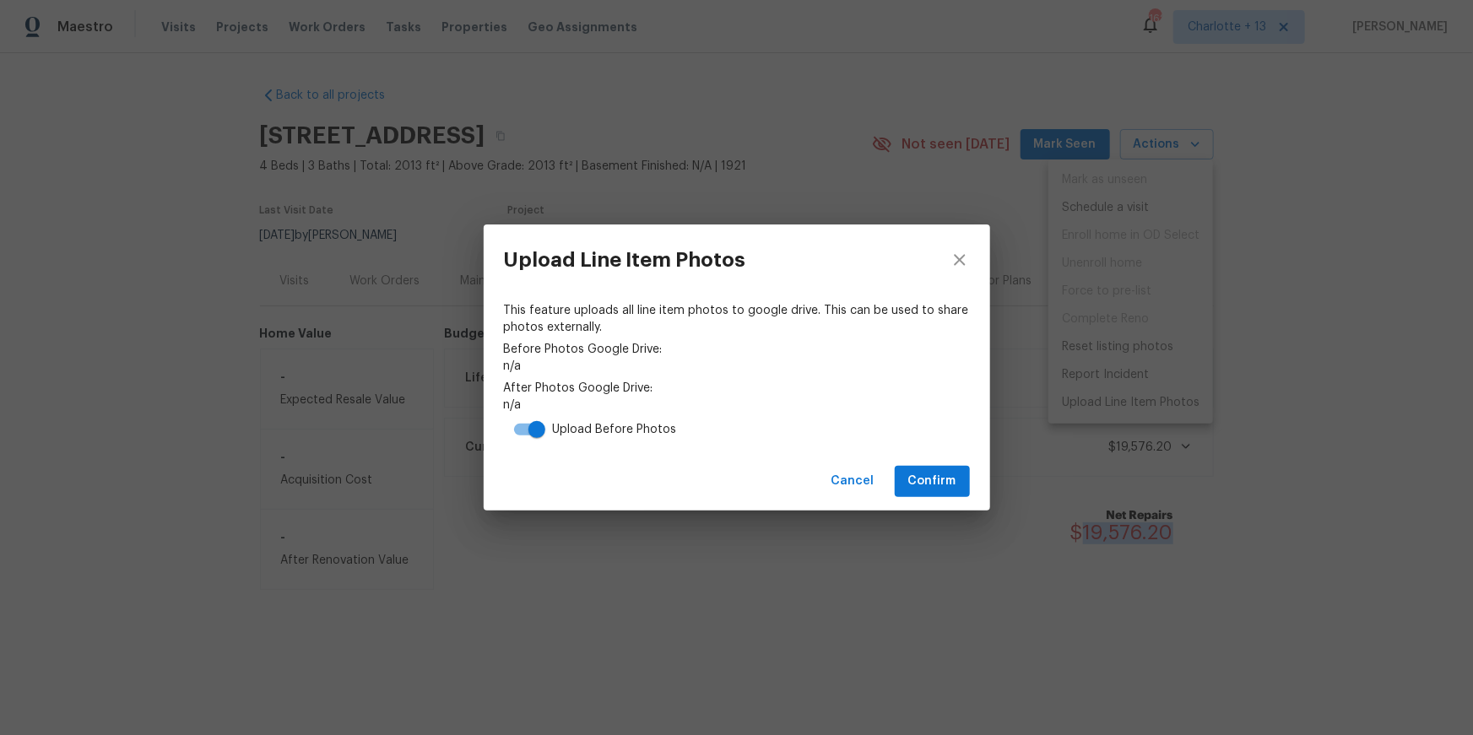
click at [524, 432] on input "checkbox" at bounding box center [537, 430] width 96 height 32
checkbox input "false"
click at [928, 486] on span "Confirm" at bounding box center [933, 481] width 48 height 21
click at [685, 401] on link "https://drive.google.com/drive/folders/1Q-vpmVucYHjbDEqnu6NGRS_aiyxLs23I" at bounding box center [737, 405] width 466 height 17
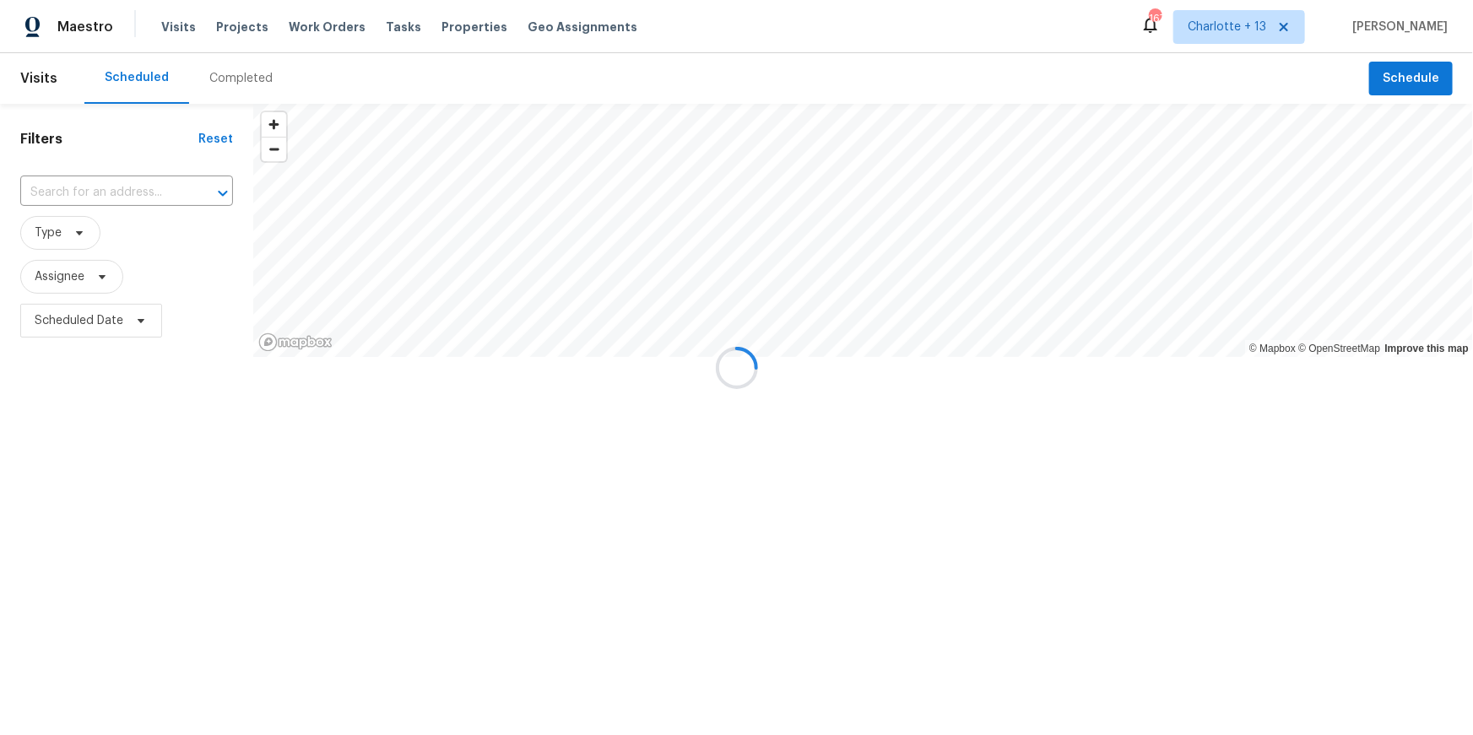
click at [442, 24] on span "Properties" at bounding box center [475, 27] width 66 height 17
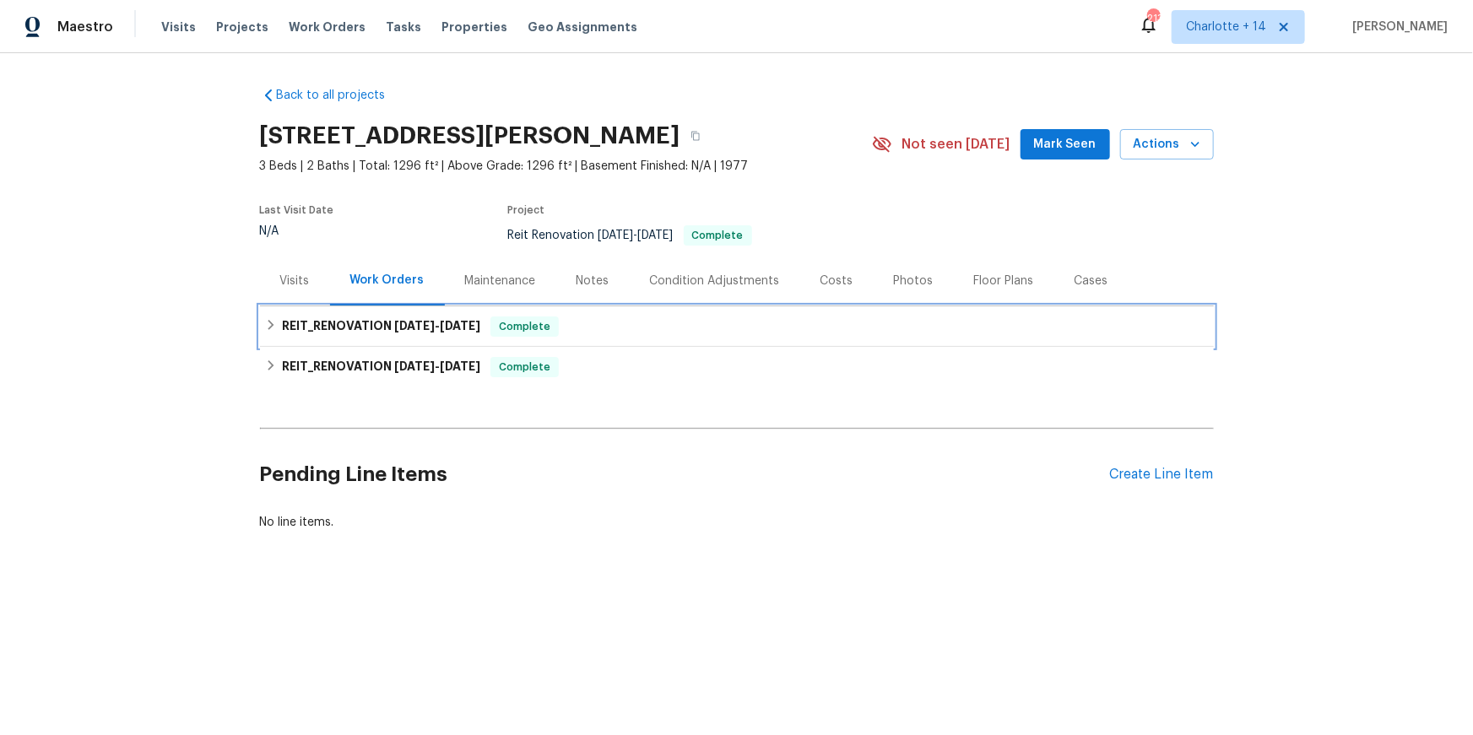
click at [477, 325] on span "[DATE]" at bounding box center [460, 326] width 41 height 12
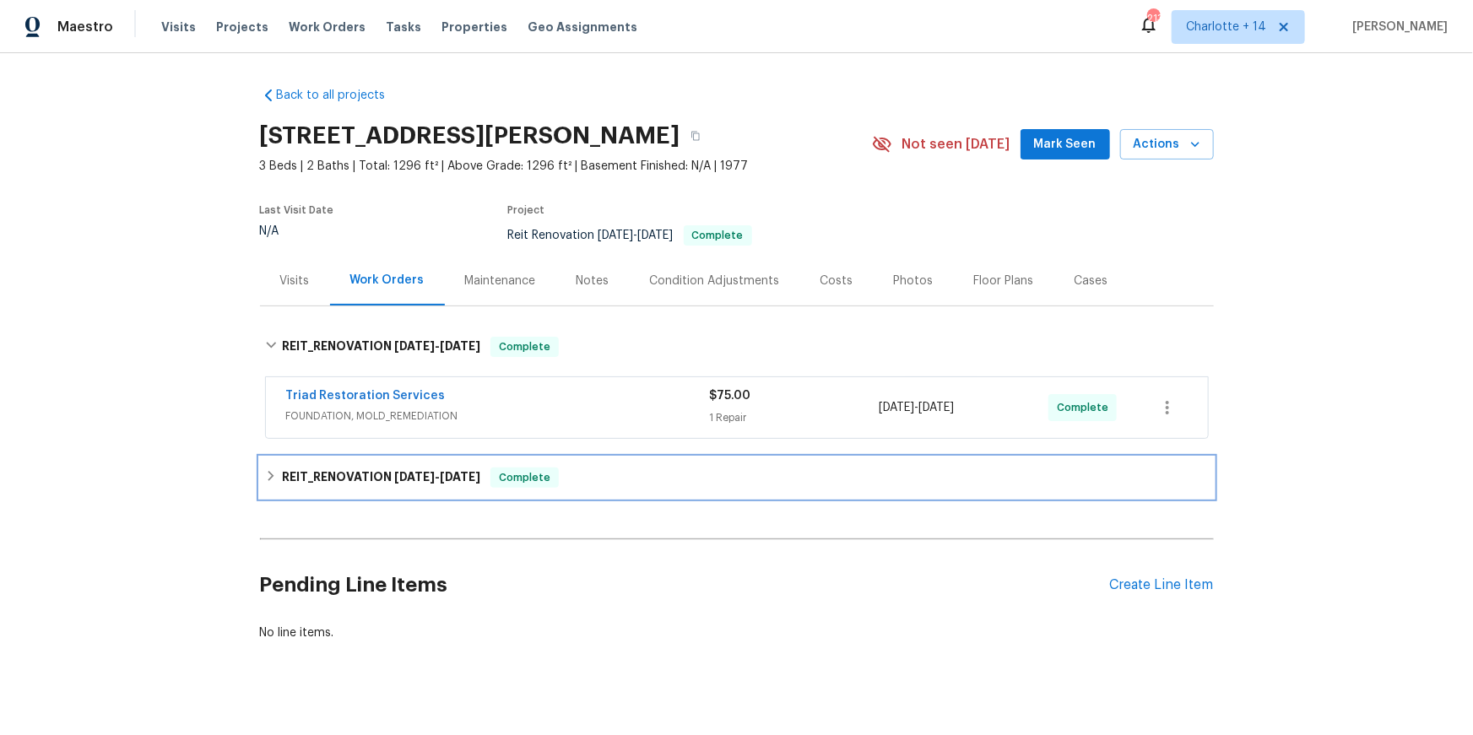
click at [436, 480] on span "[DATE] - [DATE]" at bounding box center [437, 477] width 86 height 12
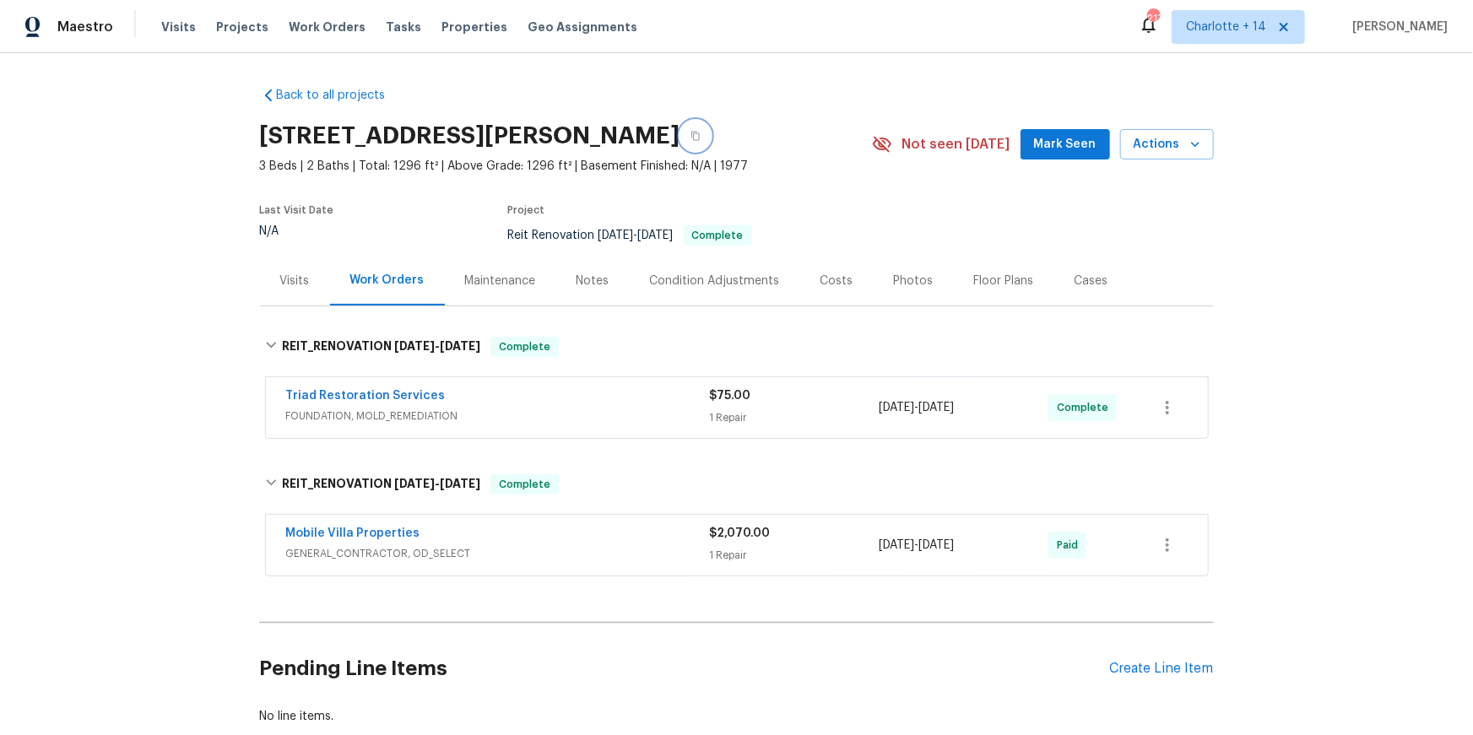
click at [700, 138] on icon "button" at bounding box center [696, 136] width 8 height 9
click at [236, 32] on span "Projects" at bounding box center [242, 27] width 52 height 17
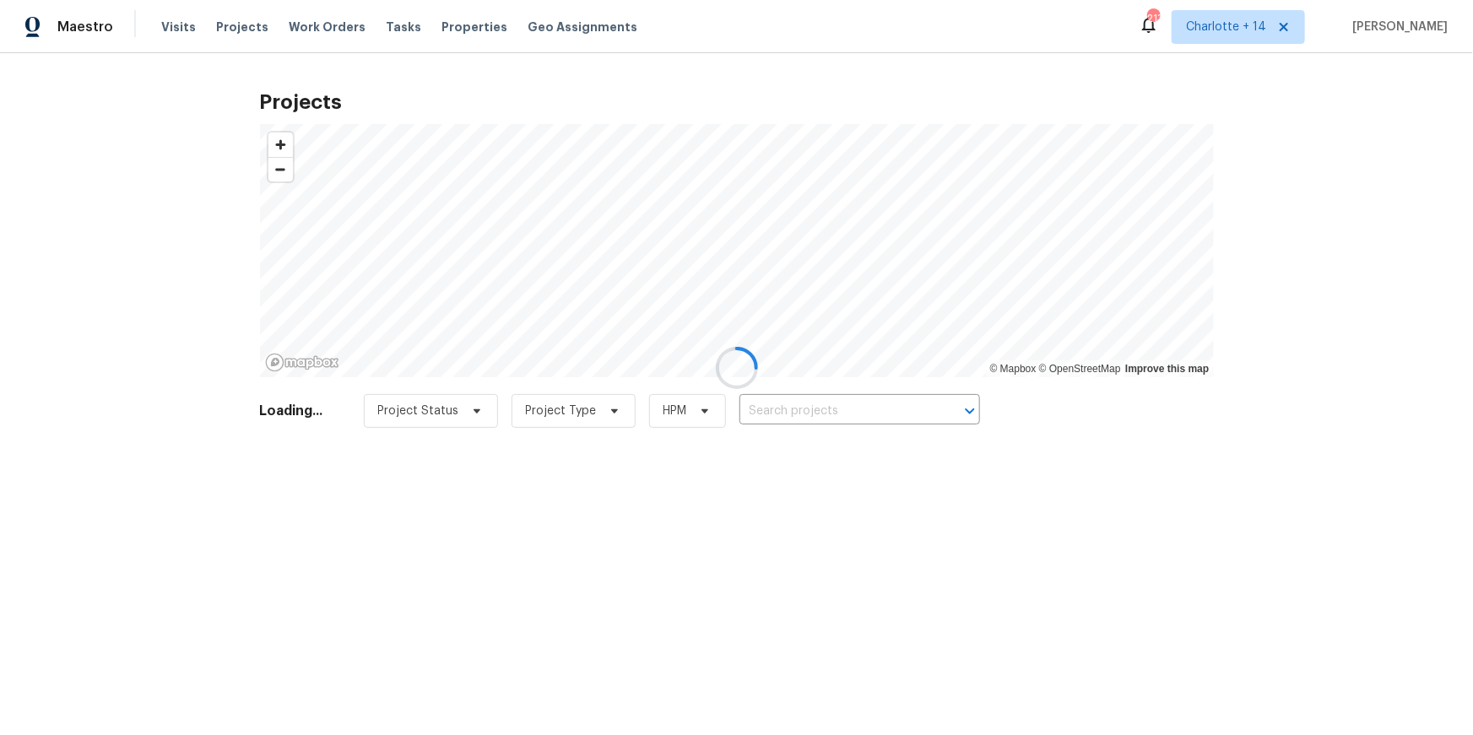
click at [817, 415] on div at bounding box center [736, 367] width 1473 height 735
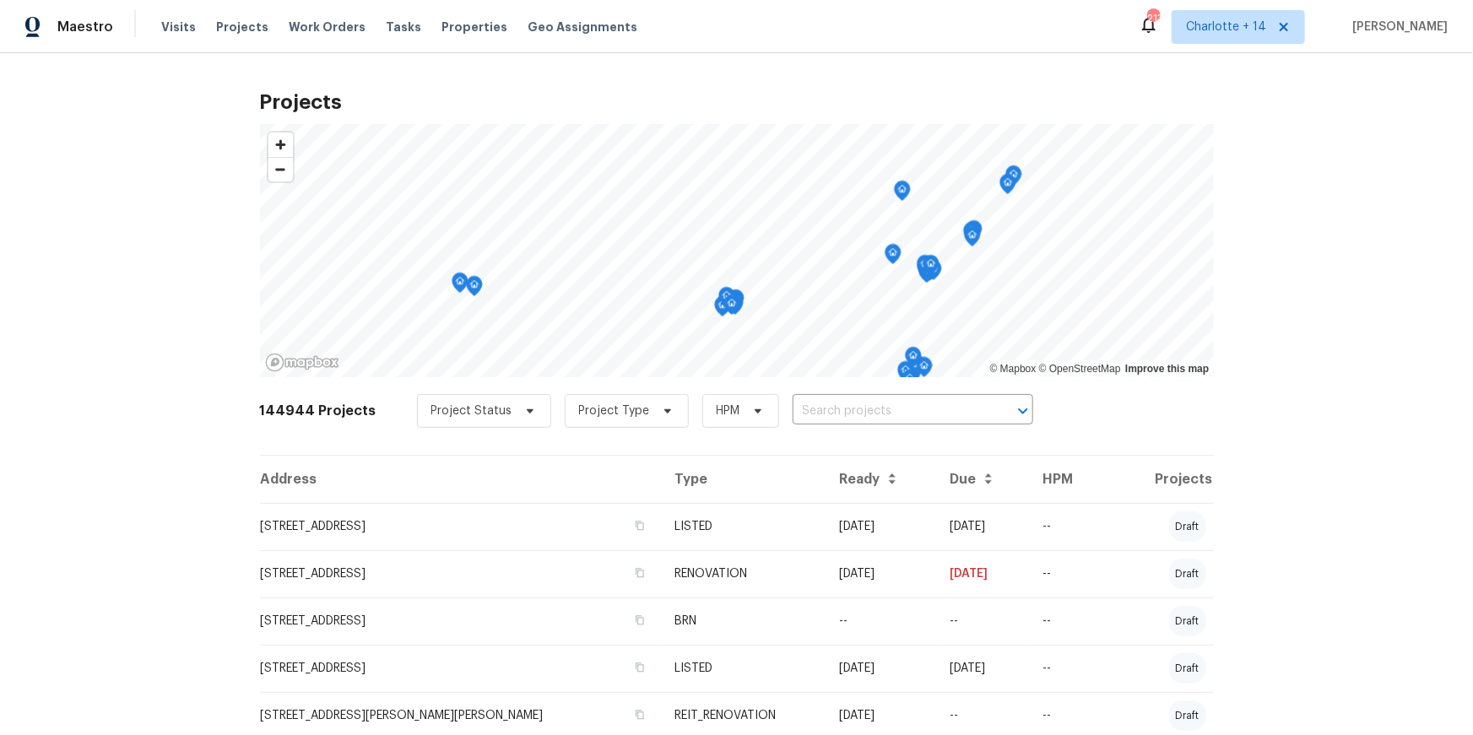
click at [817, 415] on input "text" at bounding box center [889, 412] width 193 height 26
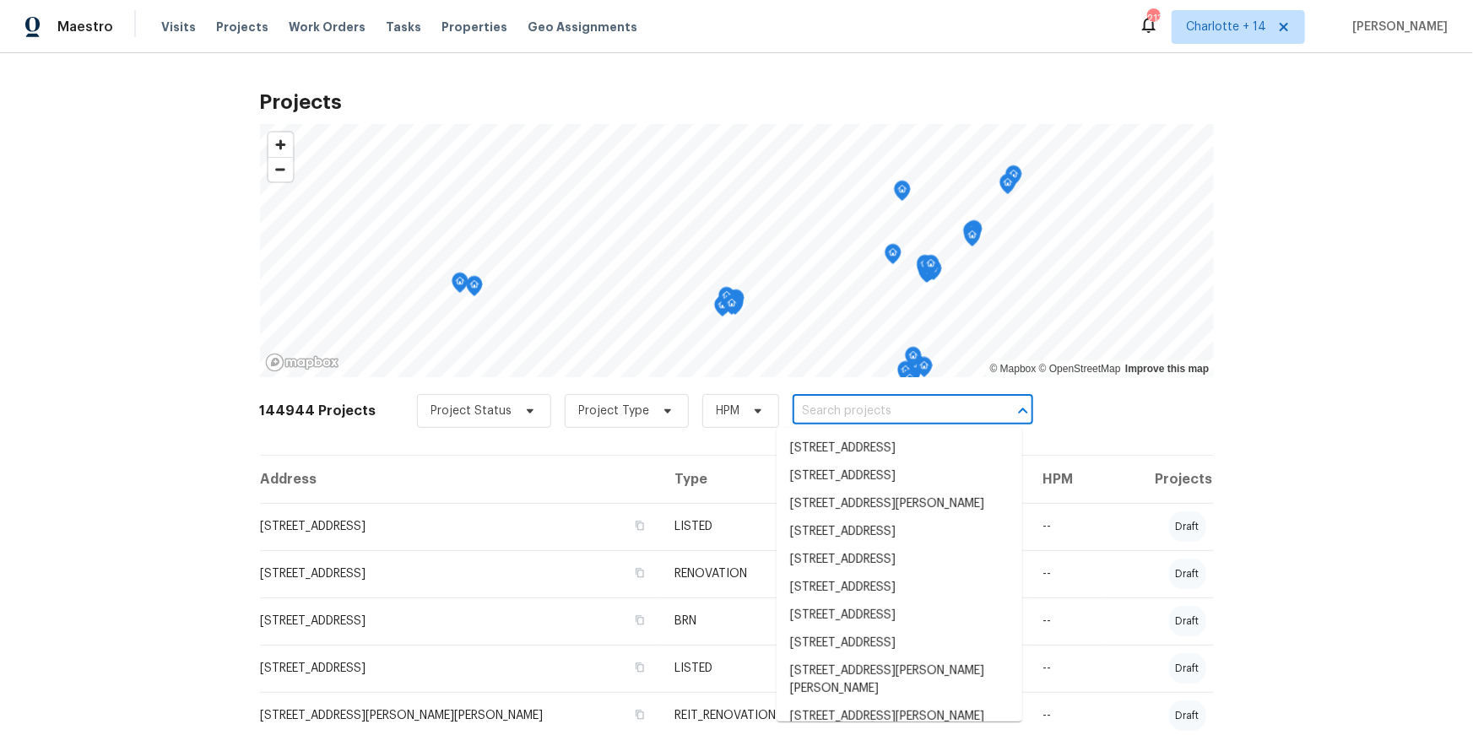
paste input "2761 Whisper Ct, Douglasville, GA 30135"
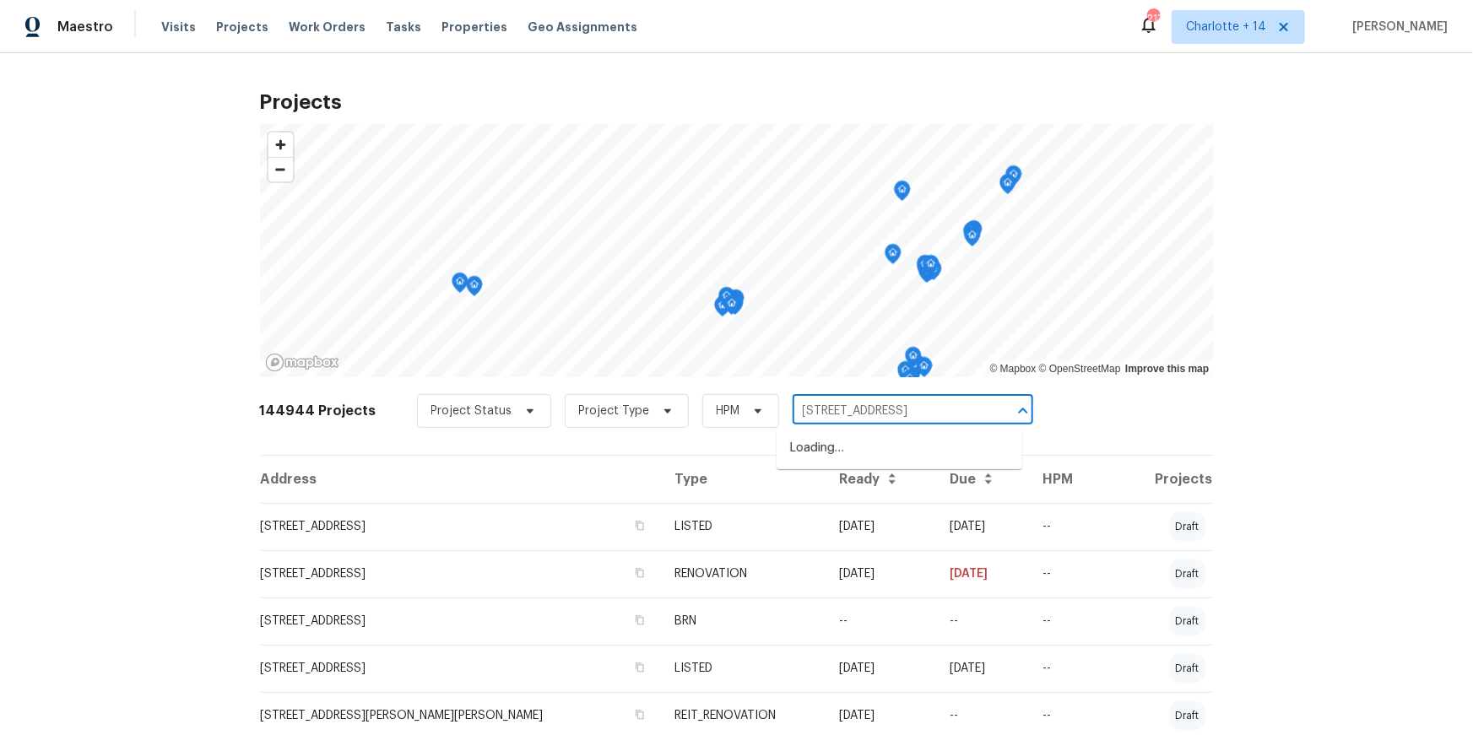
scroll to position [0, 34]
type input "2761 Whisper Ct, Douglasville, GA 30135"
click at [1270, 14] on span "Charlotte + 14" at bounding box center [1238, 27] width 133 height 34
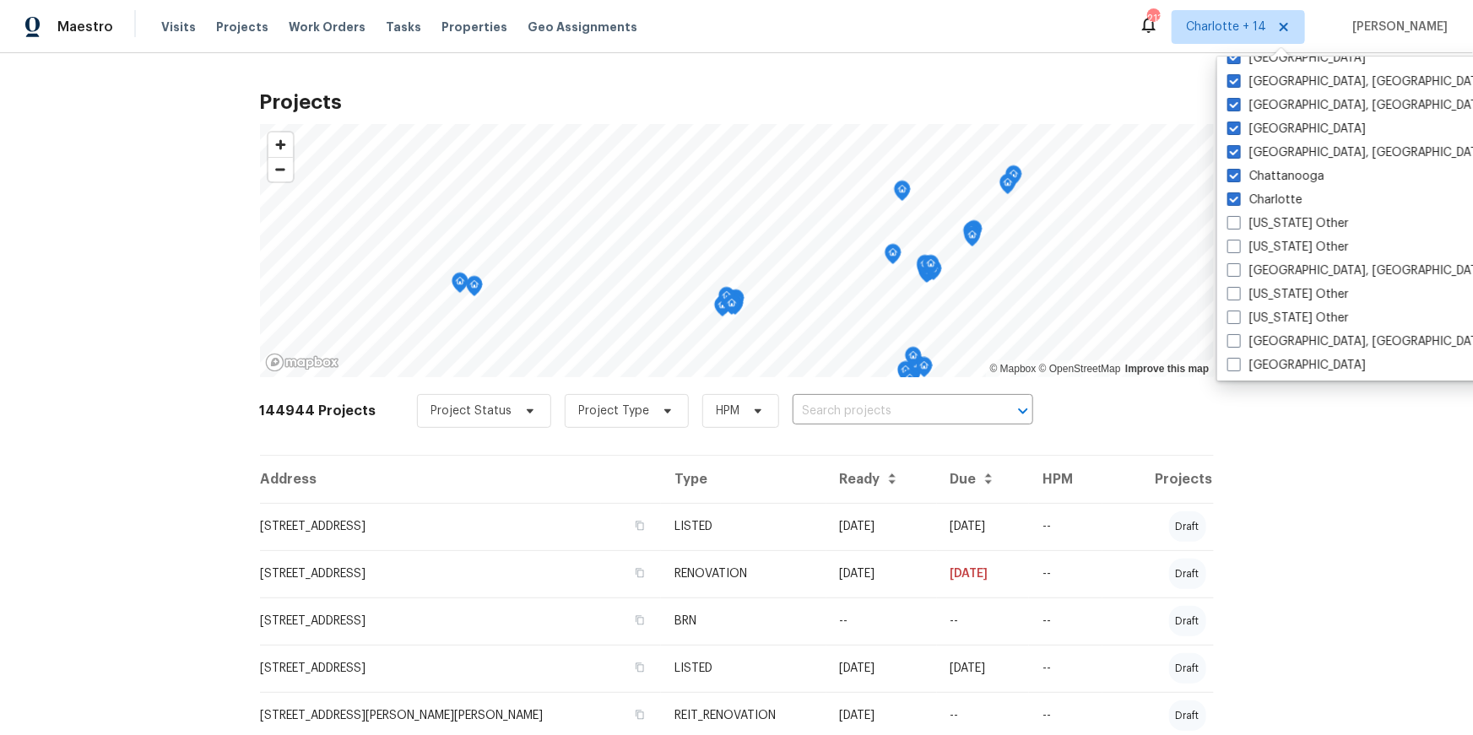
scroll to position [263, 0]
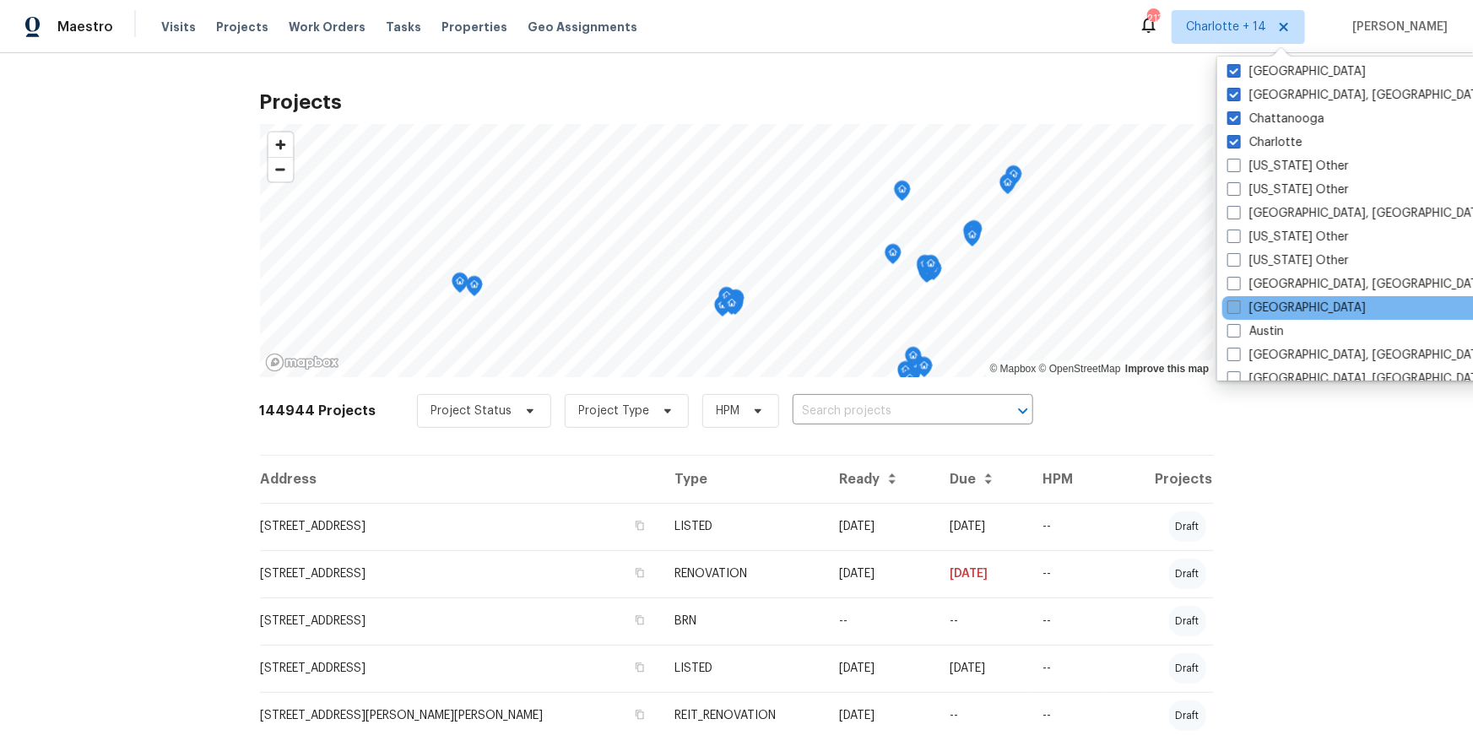
click at [1267, 305] on label "[GEOGRAPHIC_DATA]" at bounding box center [1297, 308] width 138 height 17
click at [1239, 305] on input "[GEOGRAPHIC_DATA]" at bounding box center [1233, 305] width 11 height 11
checkbox input "true"
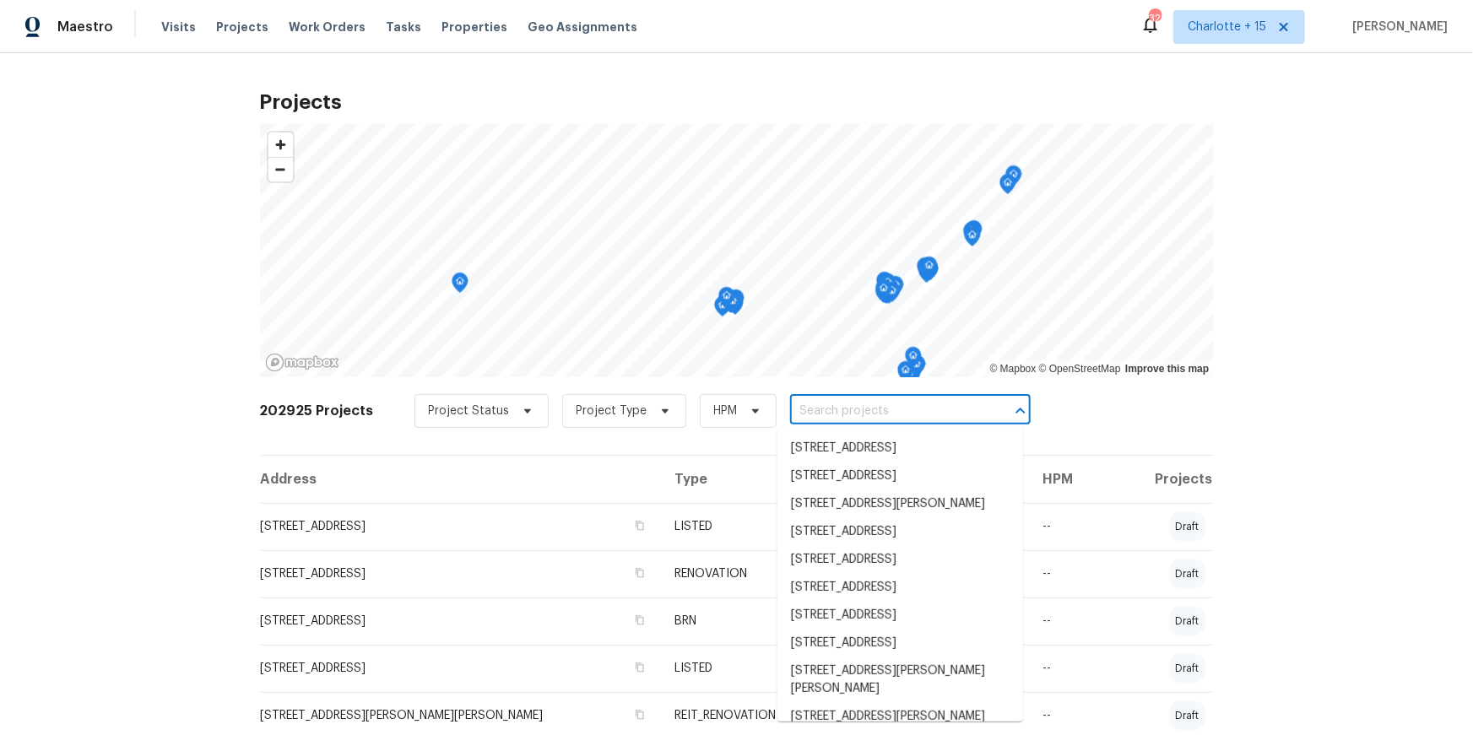
click at [849, 406] on input "text" at bounding box center [886, 412] width 193 height 26
paste input "2761 Whisper Ct, Douglasville, GA 30135"
type input "2761 Whisper Ct, Douglasville, GA 30135"
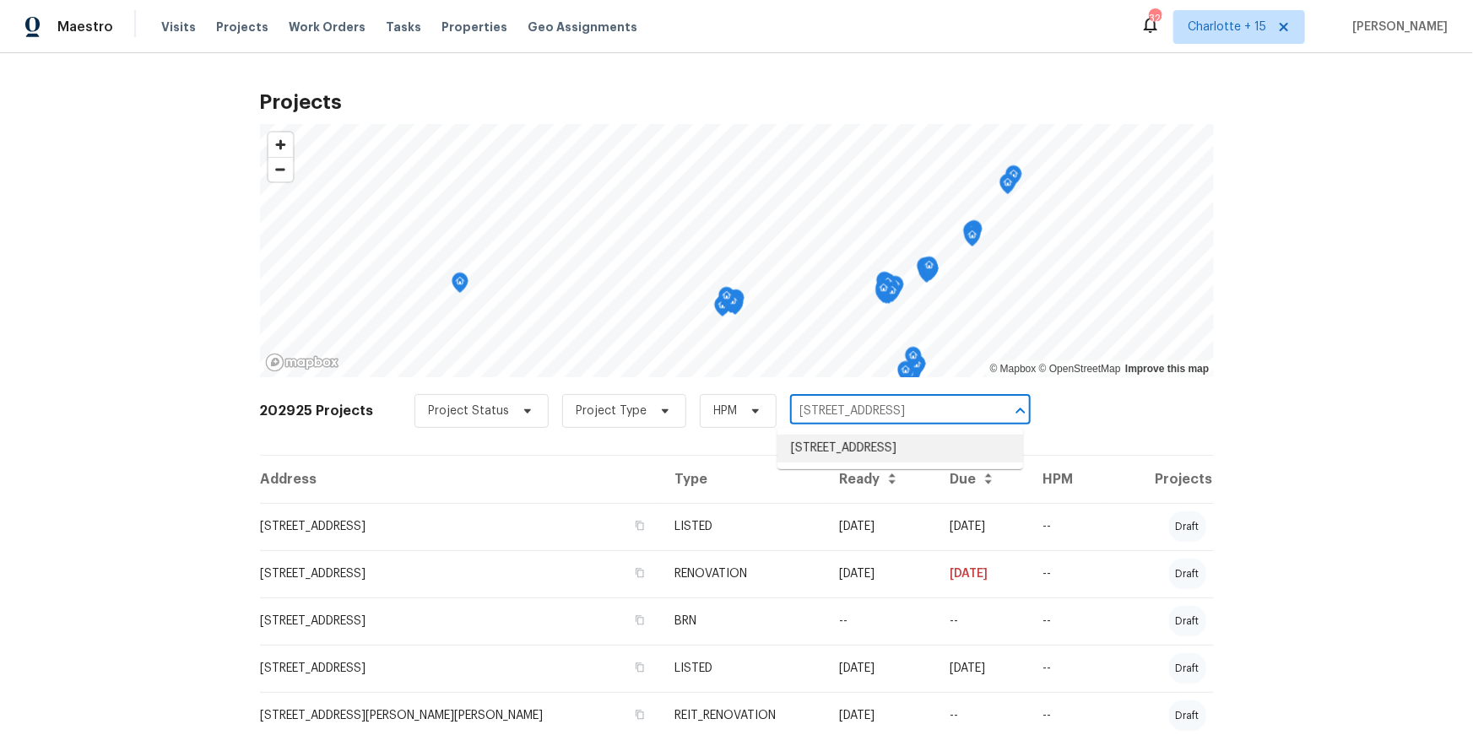
click at [860, 459] on li "2761 Whisper Ct, Douglasville, GA 30135" at bounding box center [901, 449] width 246 height 28
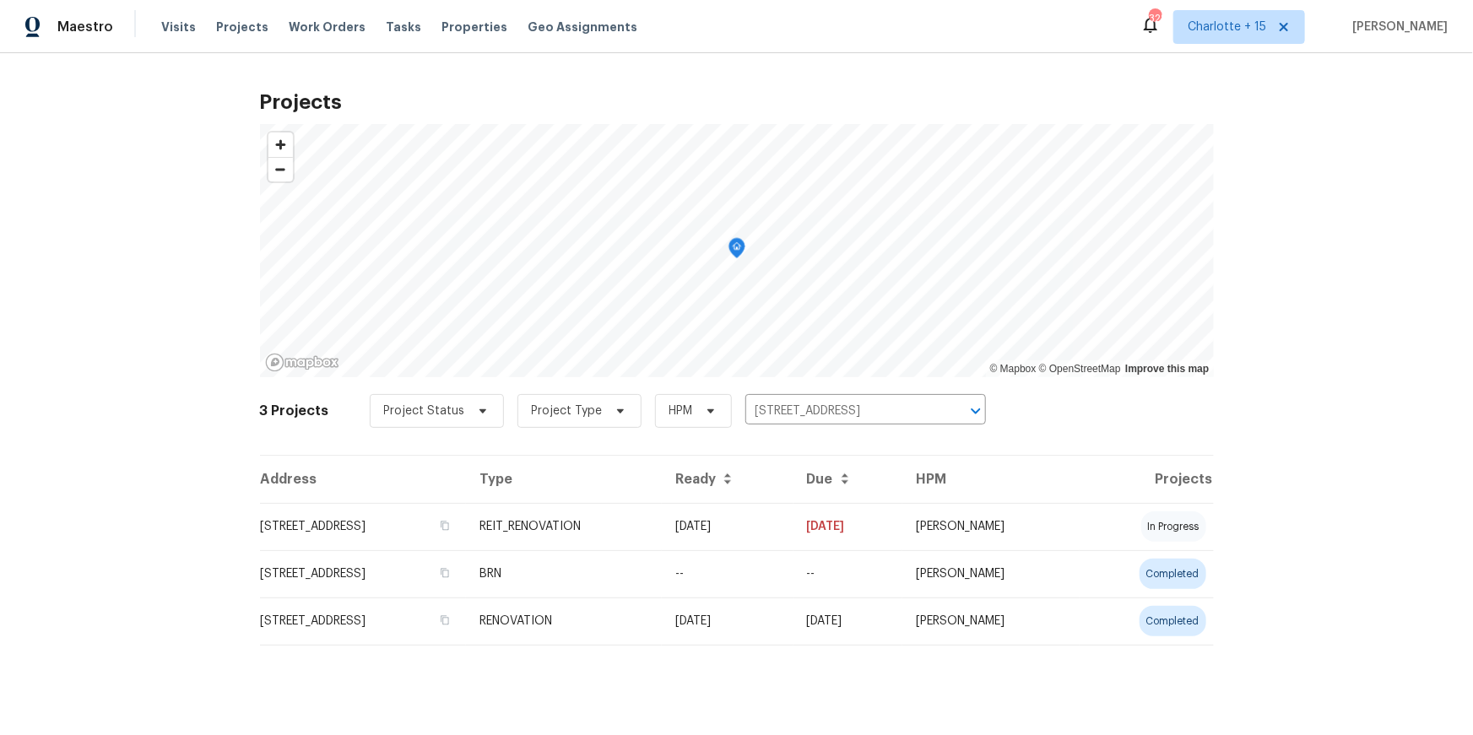
click at [381, 524] on td "2761 Whisper Ct, Douglasville, GA 30135" at bounding box center [363, 526] width 206 height 47
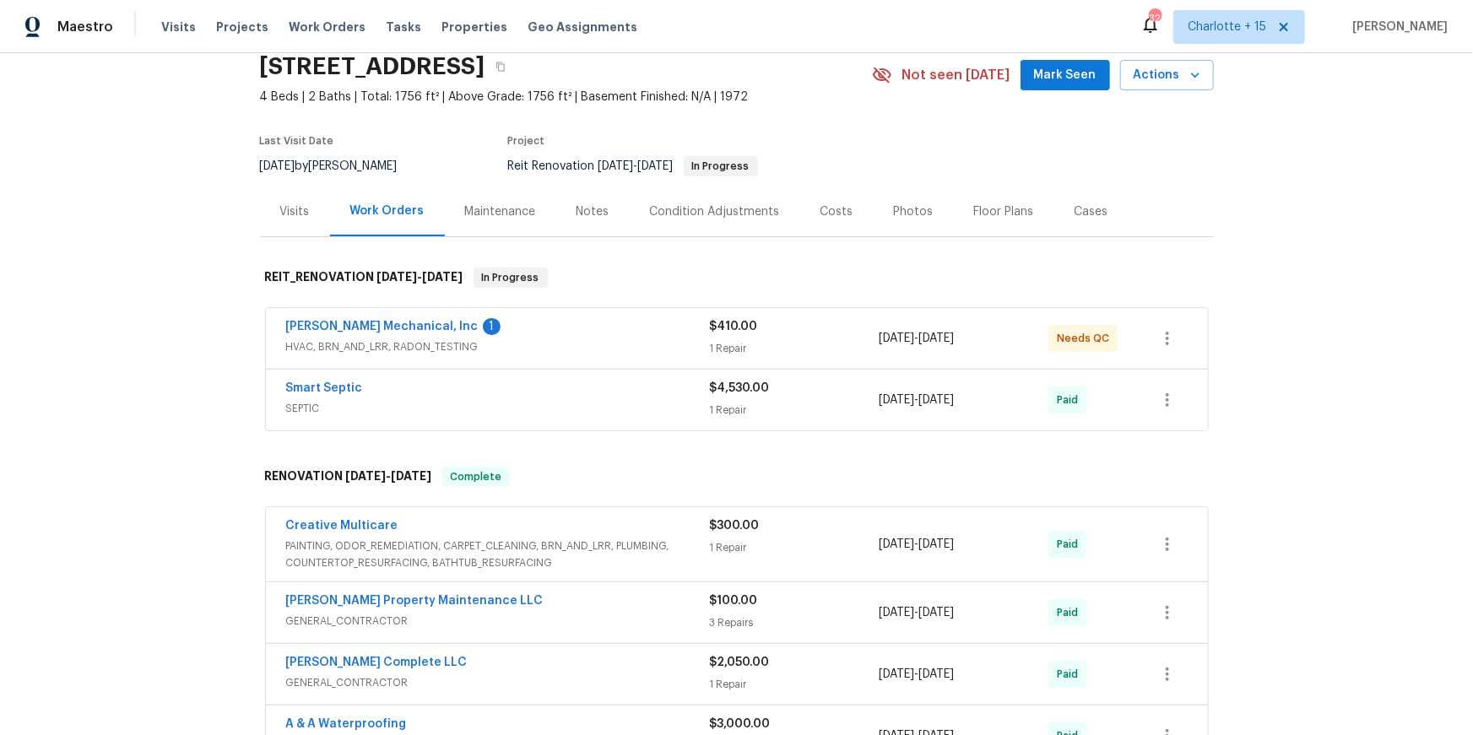
scroll to position [71, 0]
click at [516, 66] on button "button" at bounding box center [501, 65] width 30 height 30
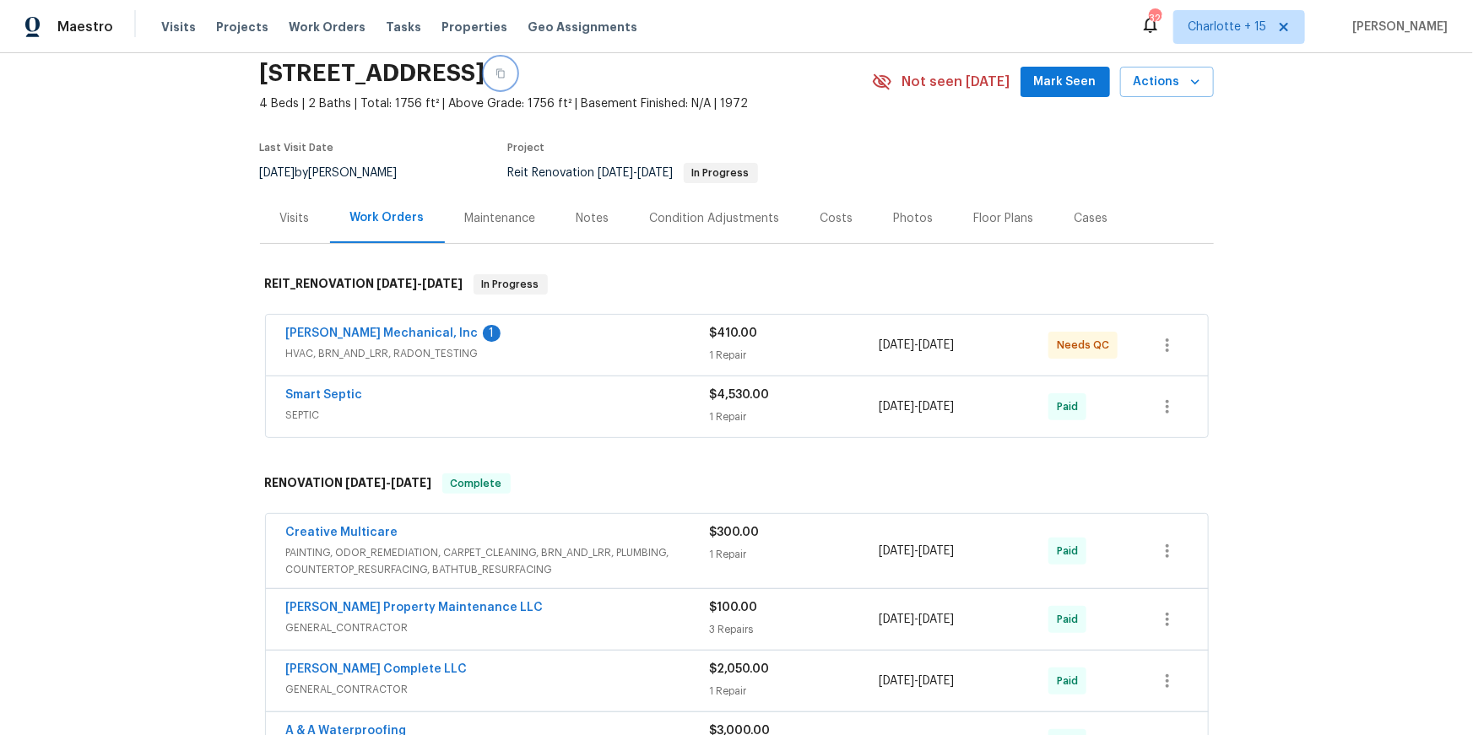
scroll to position [53, 0]
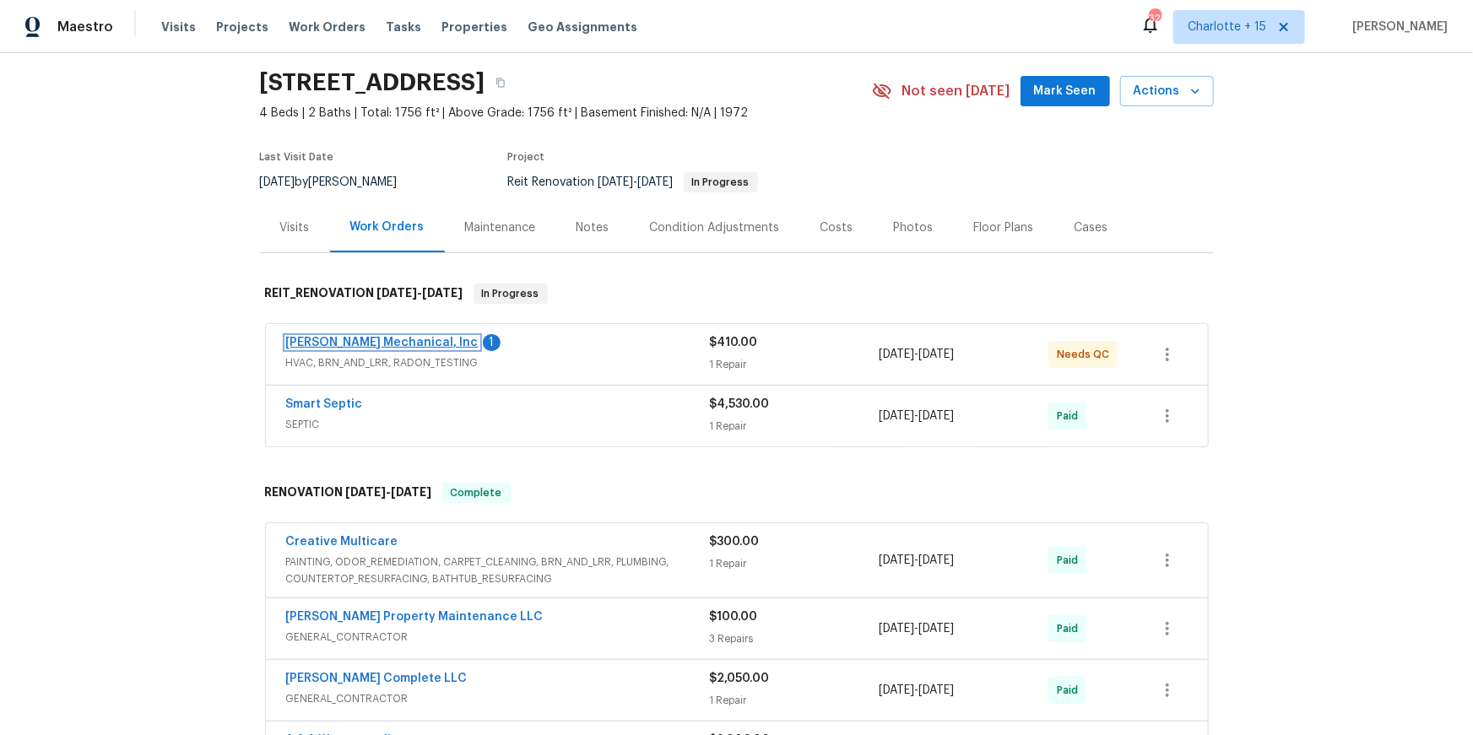
click at [393, 341] on link "JH Martin Mechanical, Inc" at bounding box center [382, 343] width 193 height 12
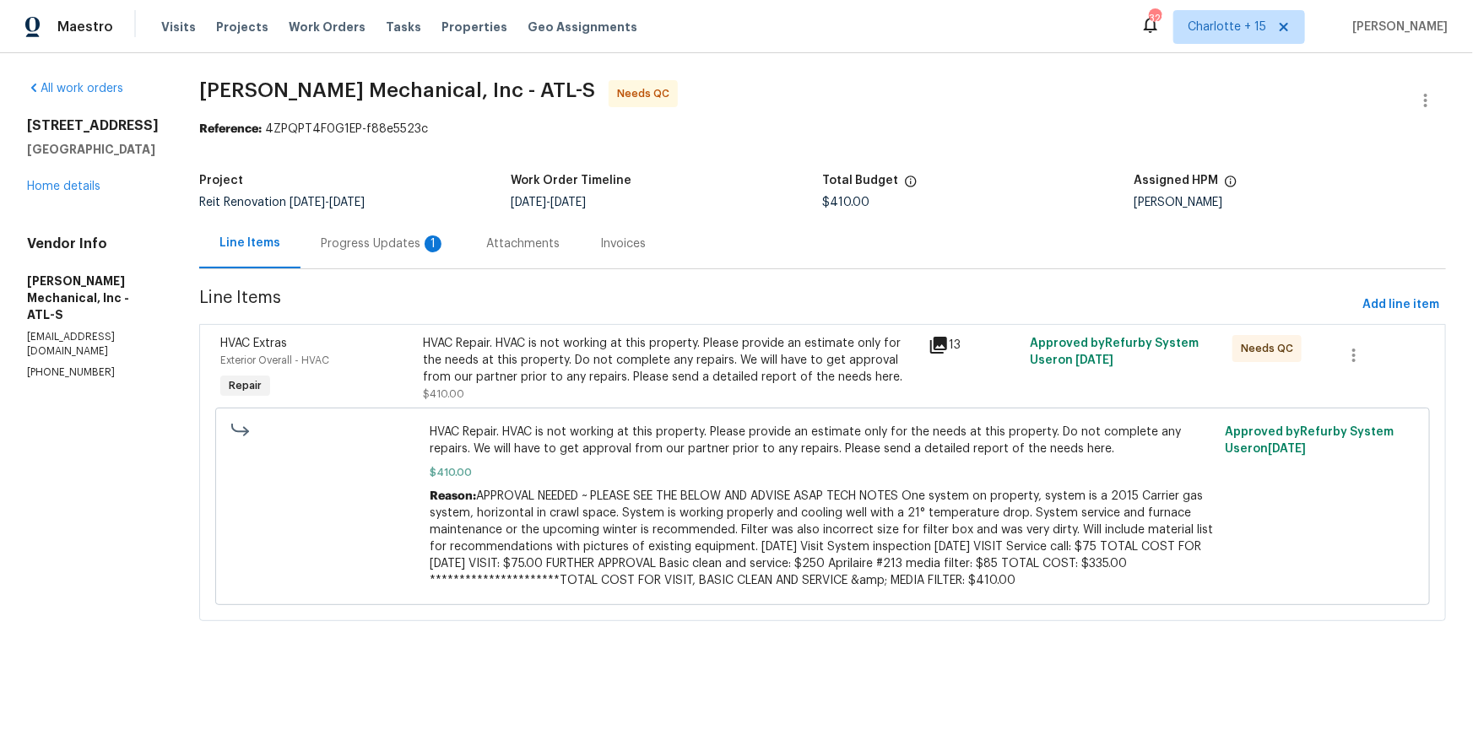
click at [431, 247] on div "Progress Updates 1" at bounding box center [383, 244] width 125 height 17
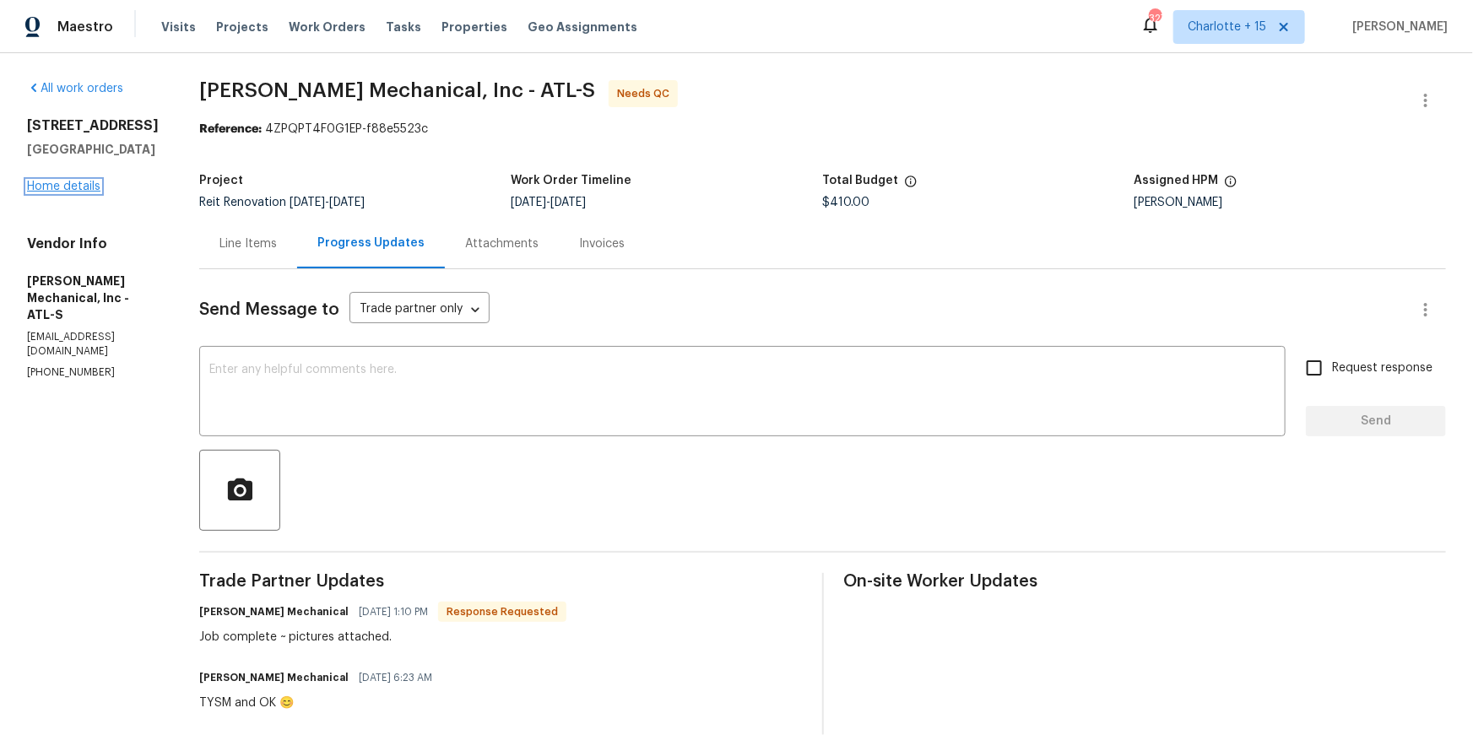
click at [85, 182] on link "Home details" at bounding box center [63, 187] width 73 height 12
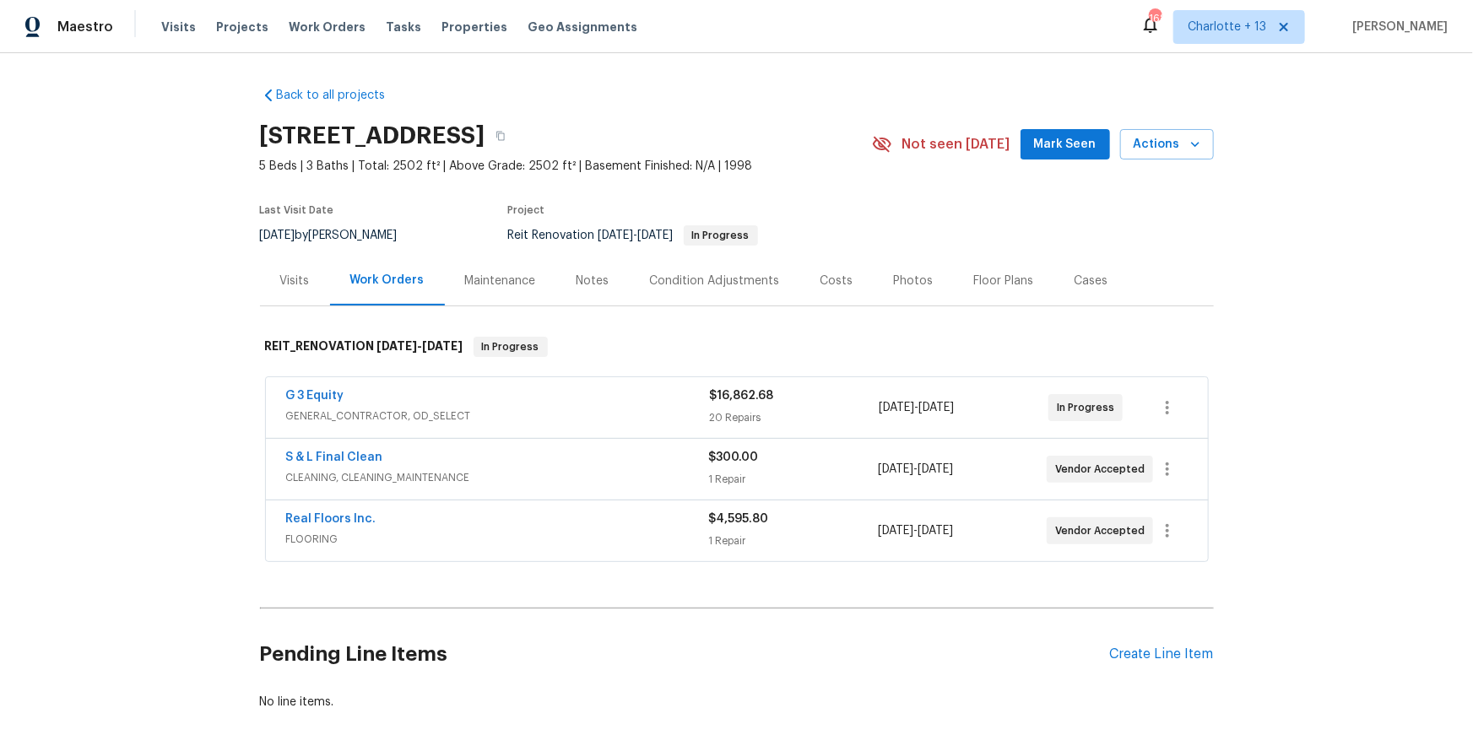
click at [822, 283] on div "Costs" at bounding box center [837, 281] width 33 height 17
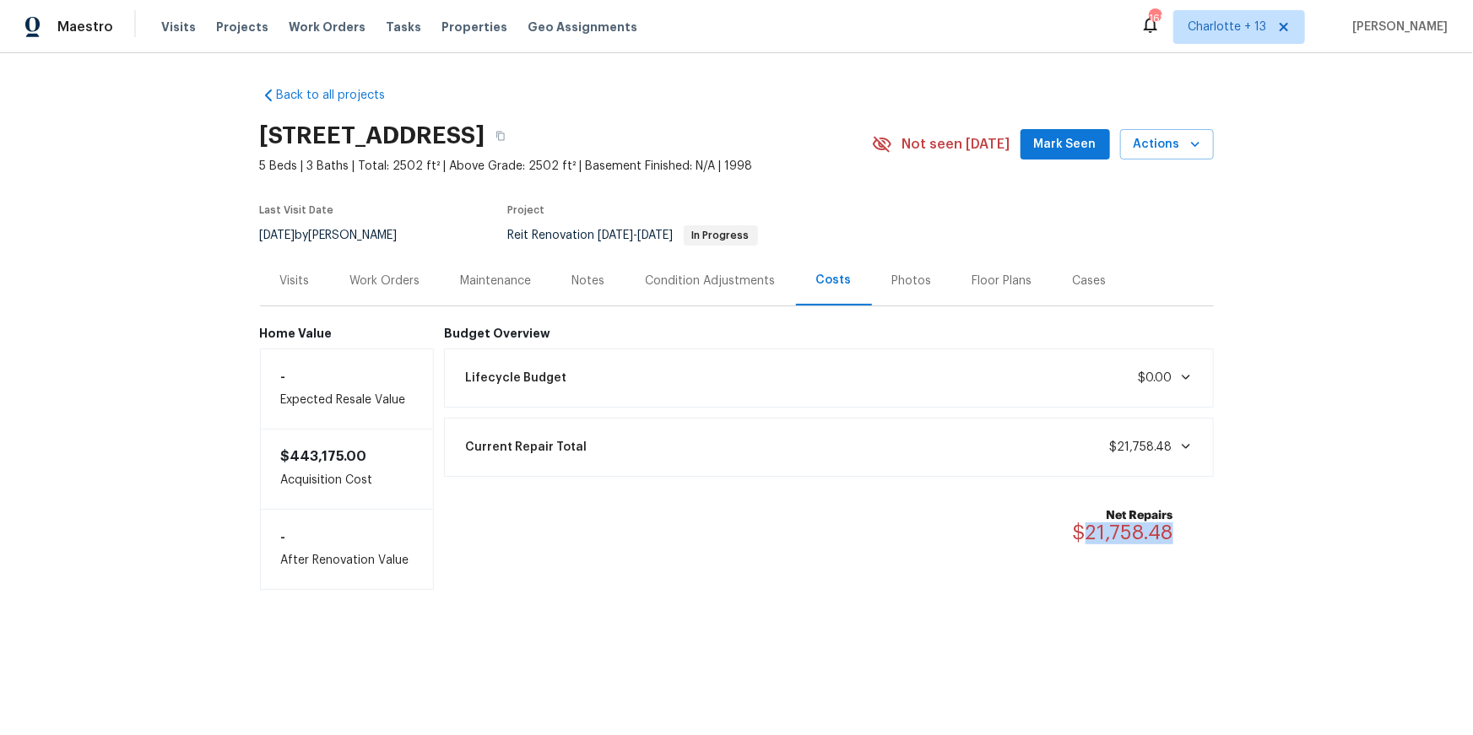
drag, startPoint x: 1174, startPoint y: 531, endPoint x: 1087, endPoint y: 526, distance: 87.1
click at [1086, 527] on div "Net Repairs $21,758.48" at bounding box center [1133, 525] width 121 height 37
copy span "21,758.48"
click at [1291, 26] on icon at bounding box center [1285, 27] width 14 height 14
click at [1267, 32] on span "[US_STATE] Other" at bounding box center [1217, 27] width 100 height 17
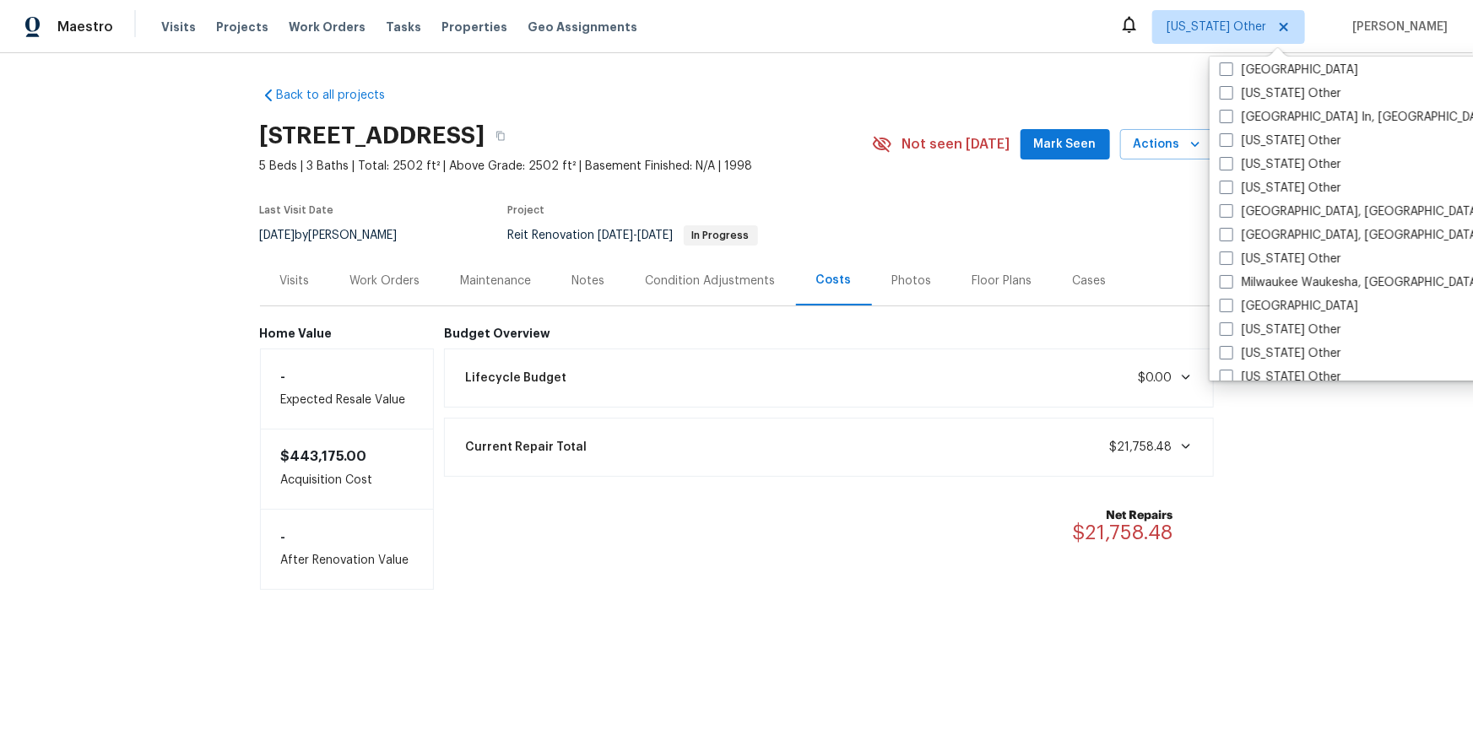
scroll to position [1271, 0]
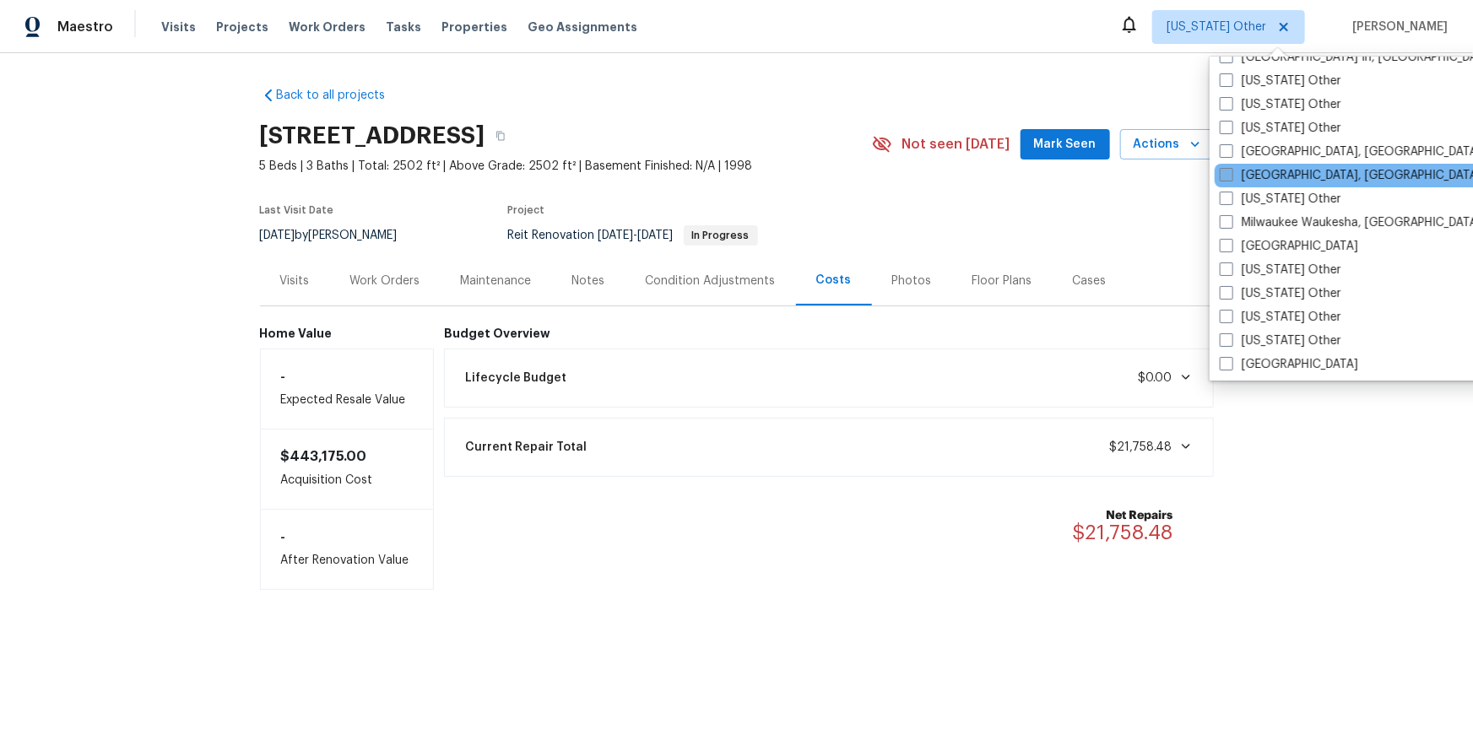
click at [1286, 171] on label "[GEOGRAPHIC_DATA], [GEOGRAPHIC_DATA]" at bounding box center [1351, 175] width 262 height 17
click at [1231, 171] on input "[GEOGRAPHIC_DATA], [GEOGRAPHIC_DATA]" at bounding box center [1225, 172] width 11 height 11
checkbox input "true"
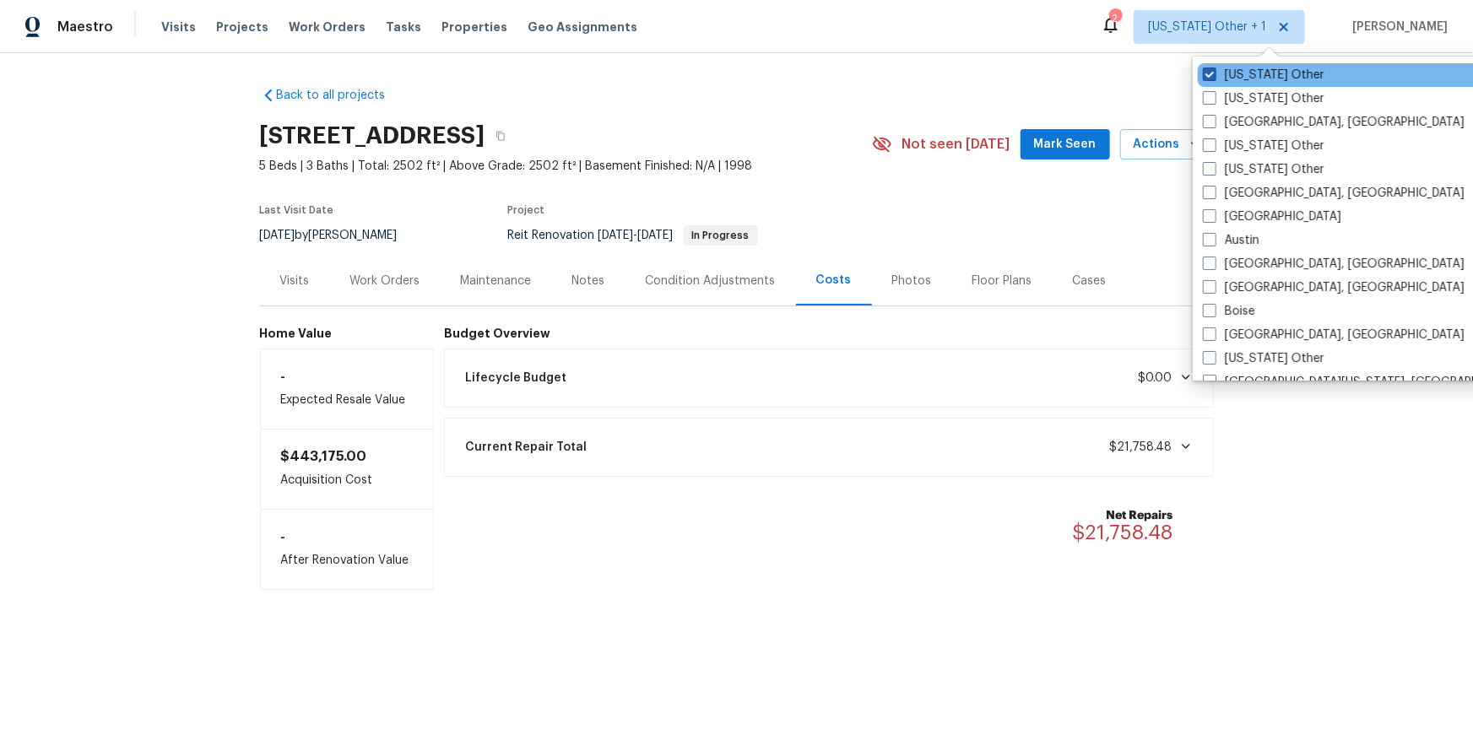
click at [1261, 73] on label "[US_STATE] Other" at bounding box center [1264, 75] width 122 height 17
click at [1214, 73] on input "[US_STATE] Other" at bounding box center [1208, 72] width 11 height 11
checkbox input "false"
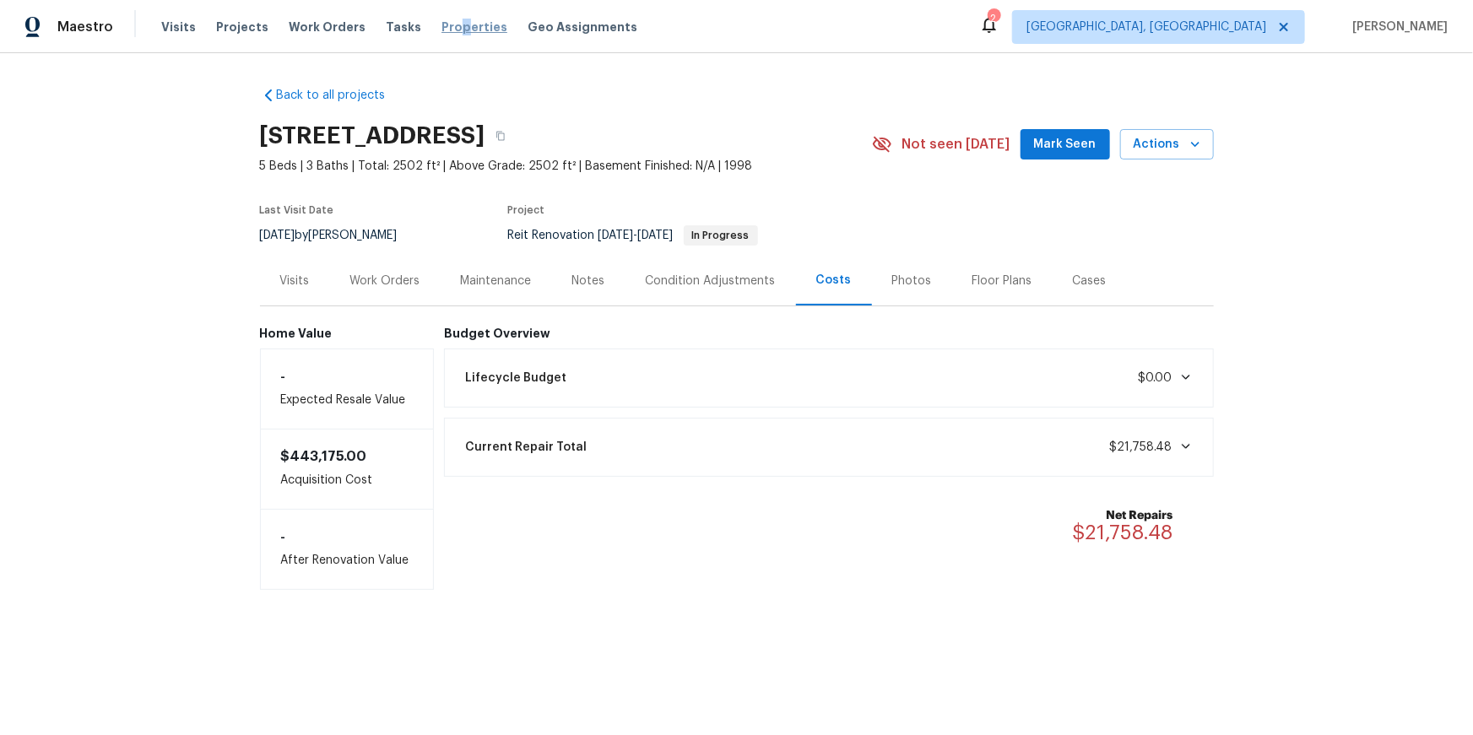
click at [448, 26] on span "Properties" at bounding box center [475, 27] width 66 height 17
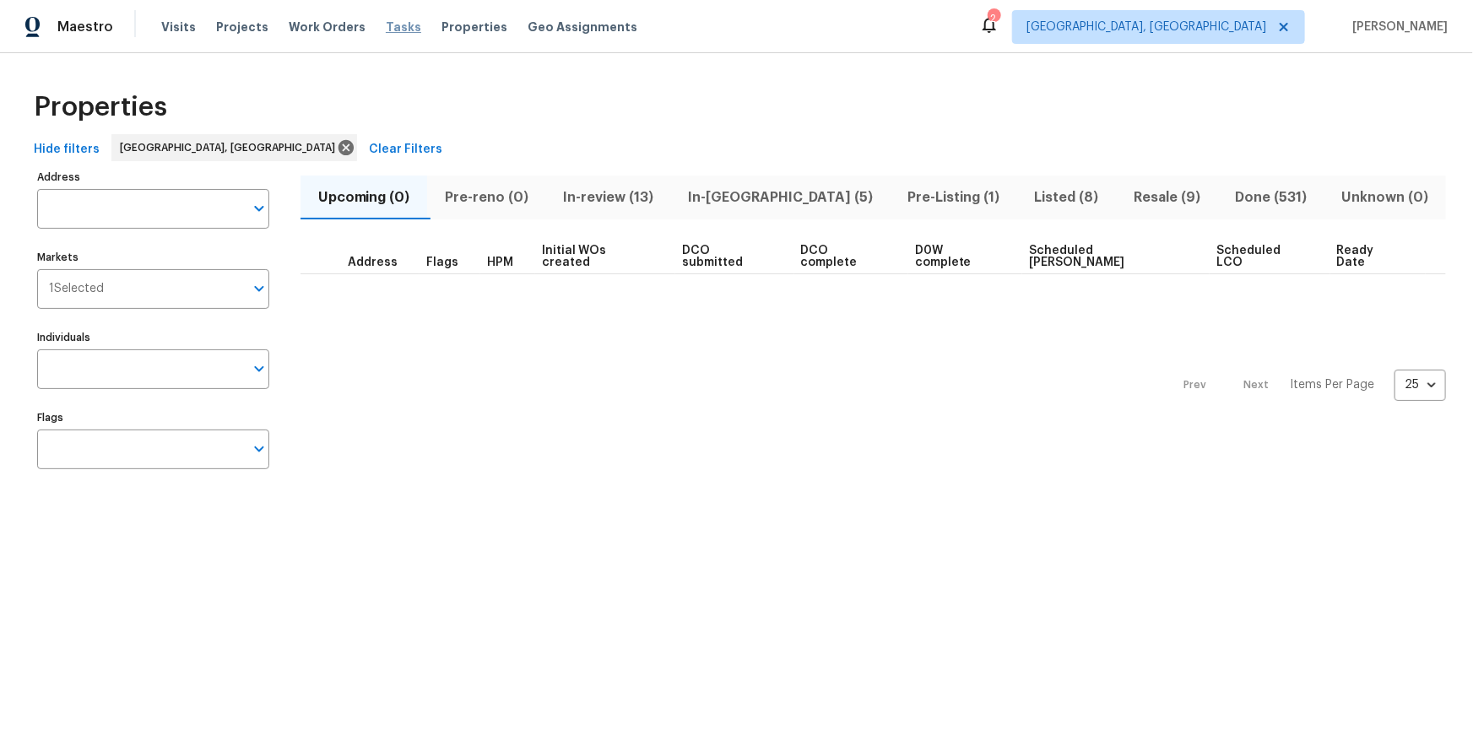
click at [386, 32] on span "Tasks" at bounding box center [403, 27] width 35 height 12
